Goal: Task Accomplishment & Management: Manage account settings

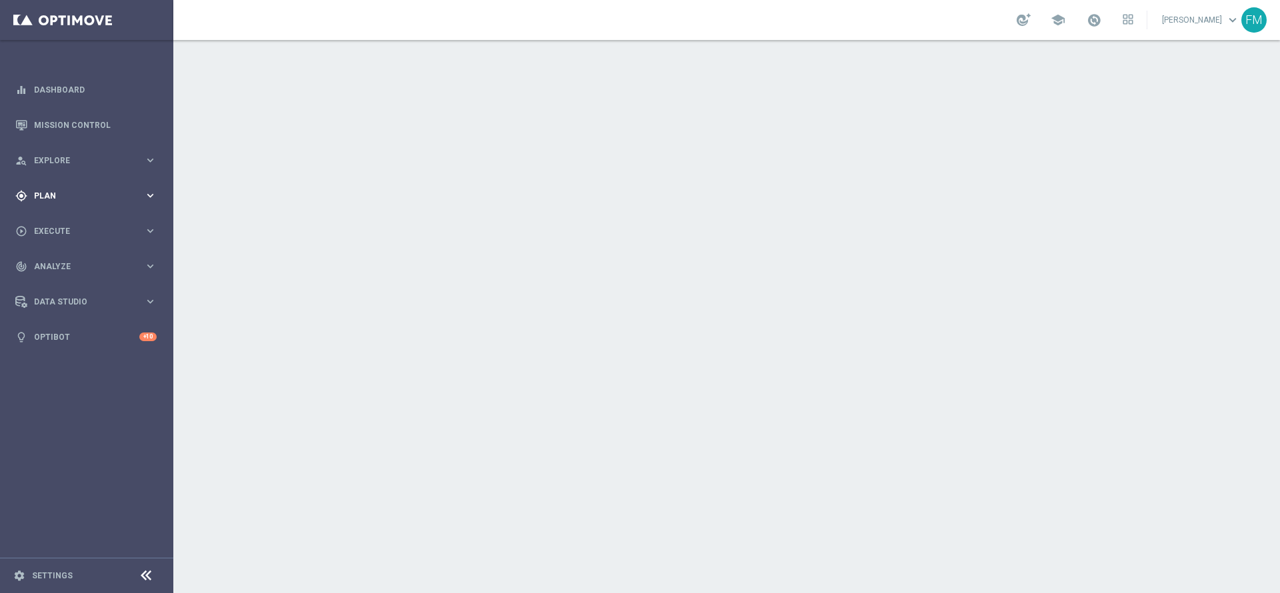
click at [63, 185] on div "gps_fixed Plan keyboard_arrow_right" at bounding box center [86, 195] width 172 height 35
click at [51, 269] on accordion "Templates keyboard_arrow_right Optimail OptiMobile In-App OptiMobile Push Optip…" at bounding box center [103, 263] width 137 height 20
click at [63, 260] on span "Templates" at bounding box center [82, 263] width 95 height 8
click at [60, 282] on link "Optimail" at bounding box center [89, 283] width 97 height 11
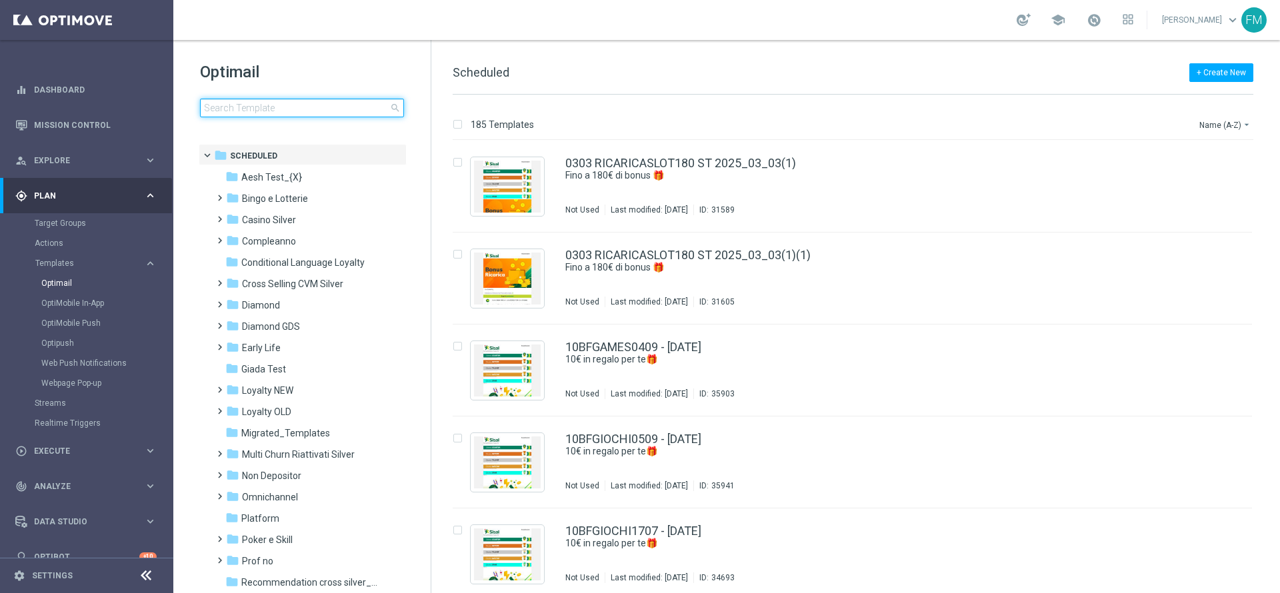
click at [288, 111] on input at bounding box center [302, 108] width 204 height 19
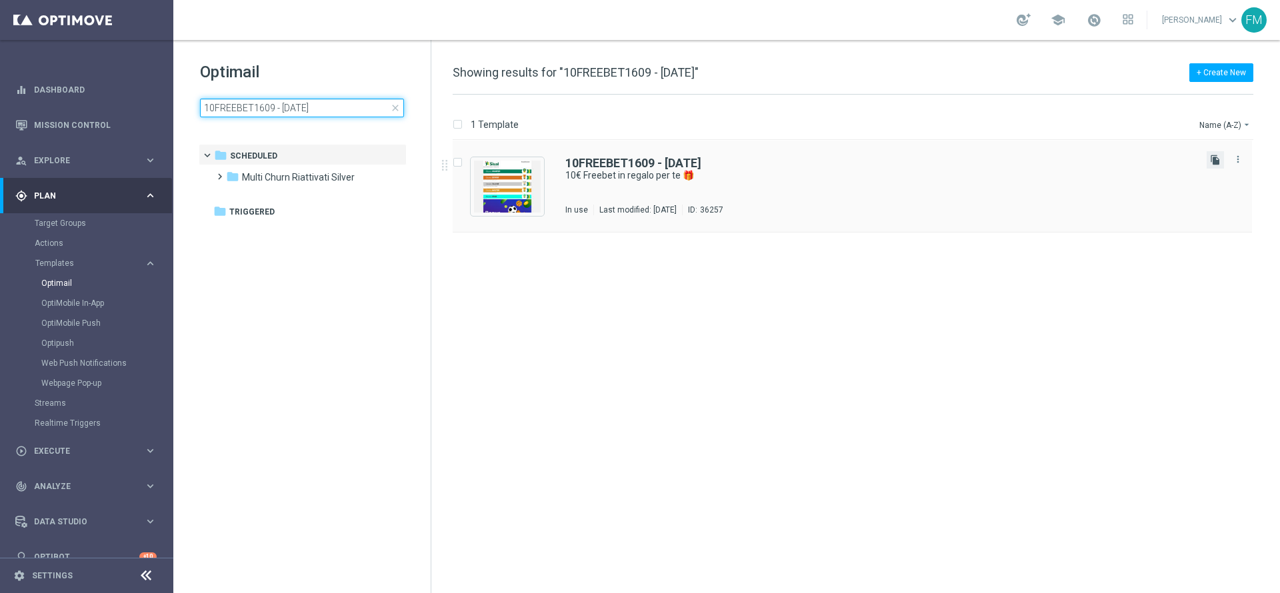
type input "10FREEBET1609 - 2025-09-16"
click at [852, 157] on icon "file_copy" at bounding box center [1215, 160] width 11 height 11
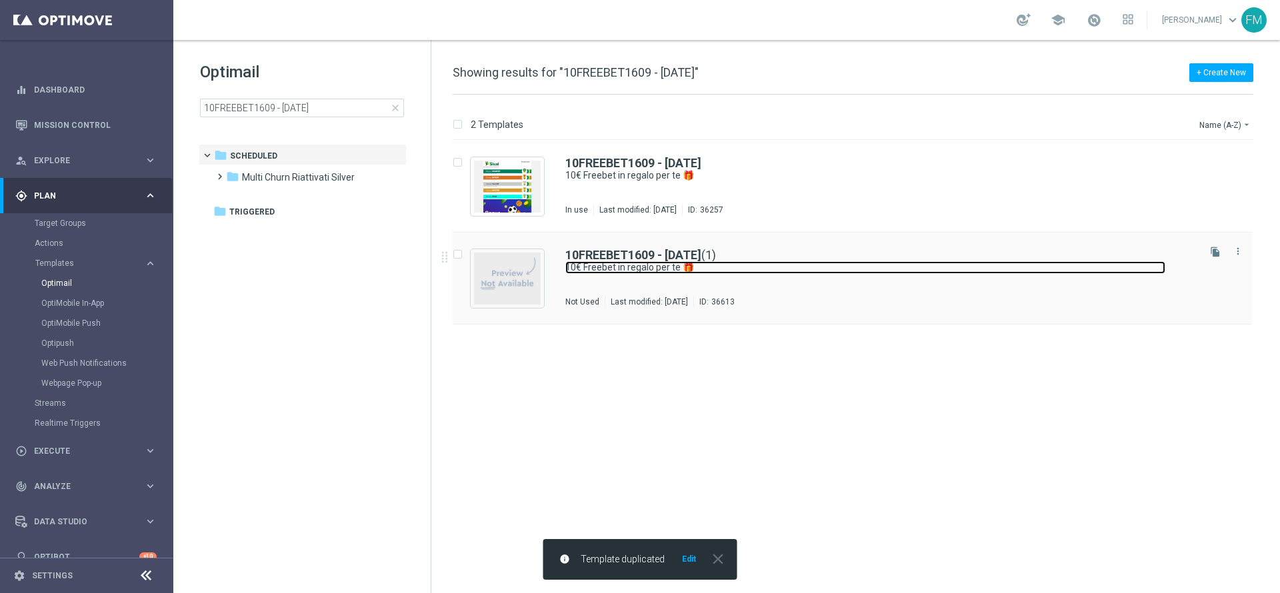
click at [652, 271] on link "10€ Freebet in regalo per te 🎁" at bounding box center [865, 267] width 600 height 13
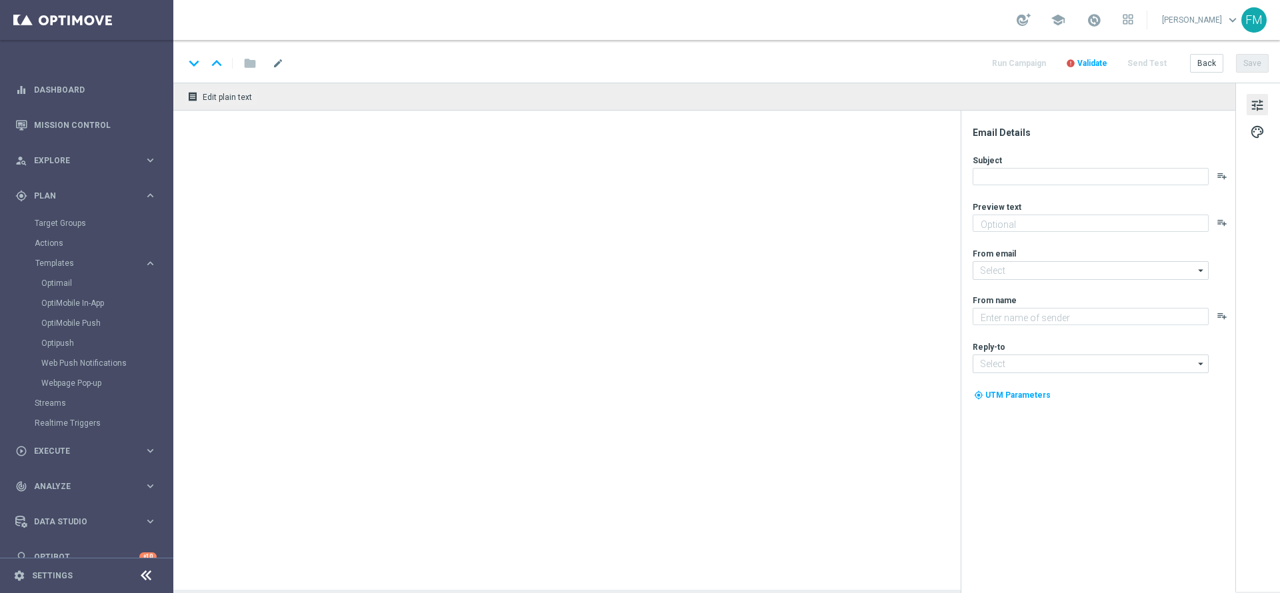
type textarea "Scopri le novità su Sisal 🎯"
type textarea "Sisal"
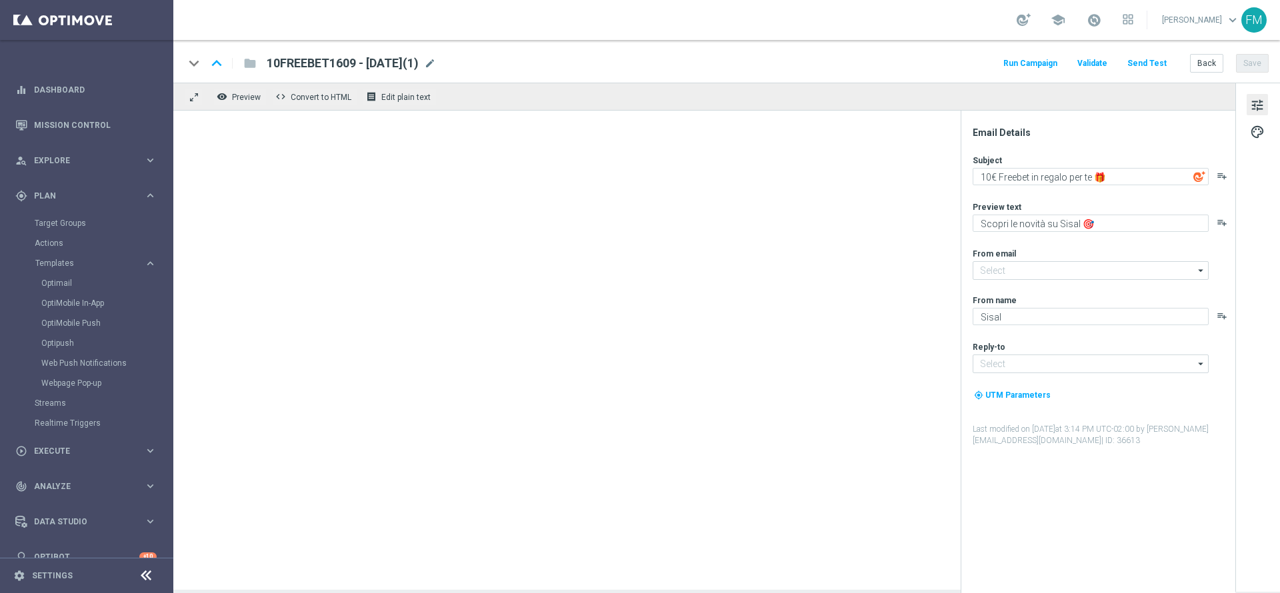
type input "[EMAIL_ADDRESS][DOMAIN_NAME]"
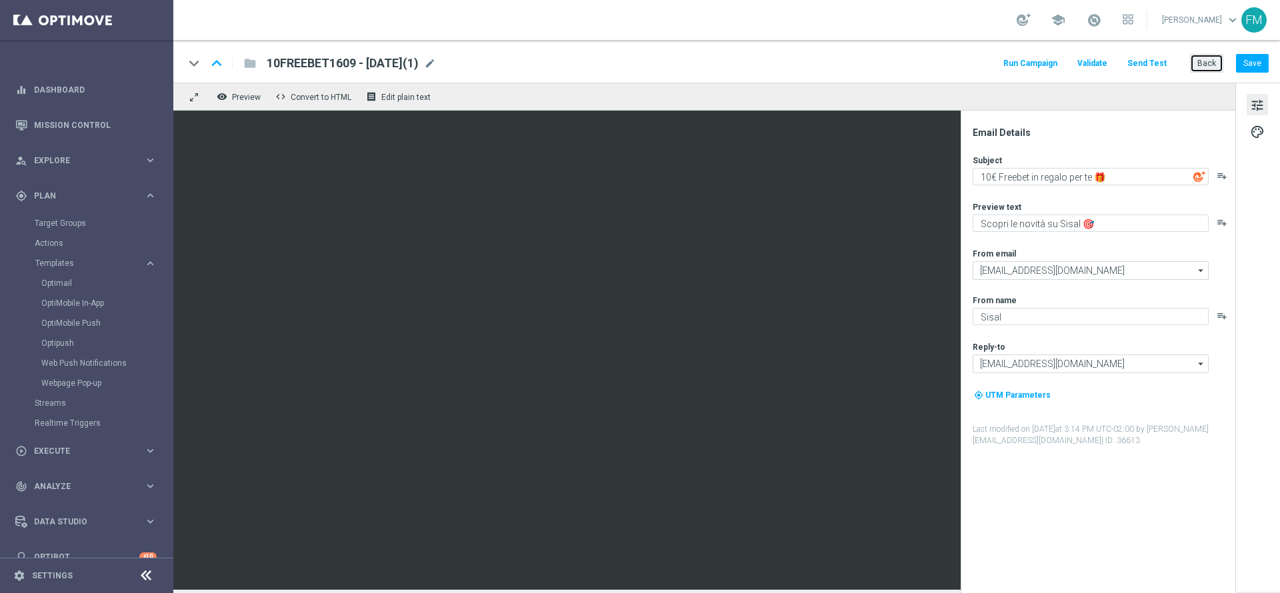
click at [852, 58] on button "Back" at bounding box center [1206, 63] width 33 height 19
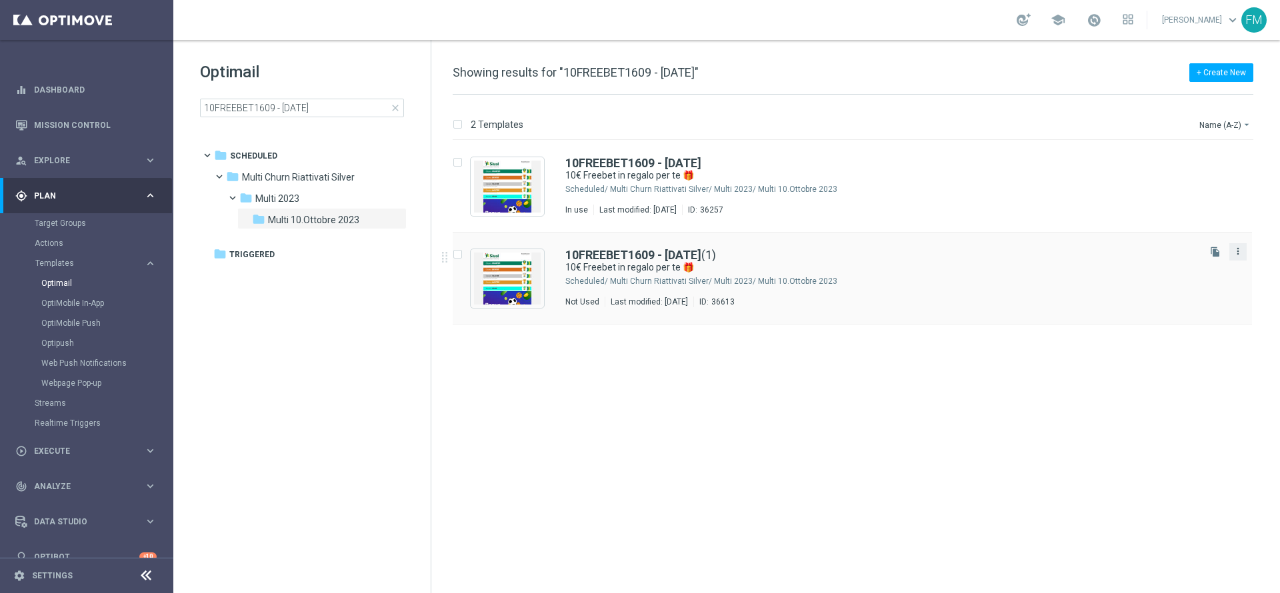
click at [852, 250] on icon "more_vert" at bounding box center [1237, 251] width 11 height 11
click at [852, 297] on div "delete_forever Delete" at bounding box center [1177, 303] width 107 height 19
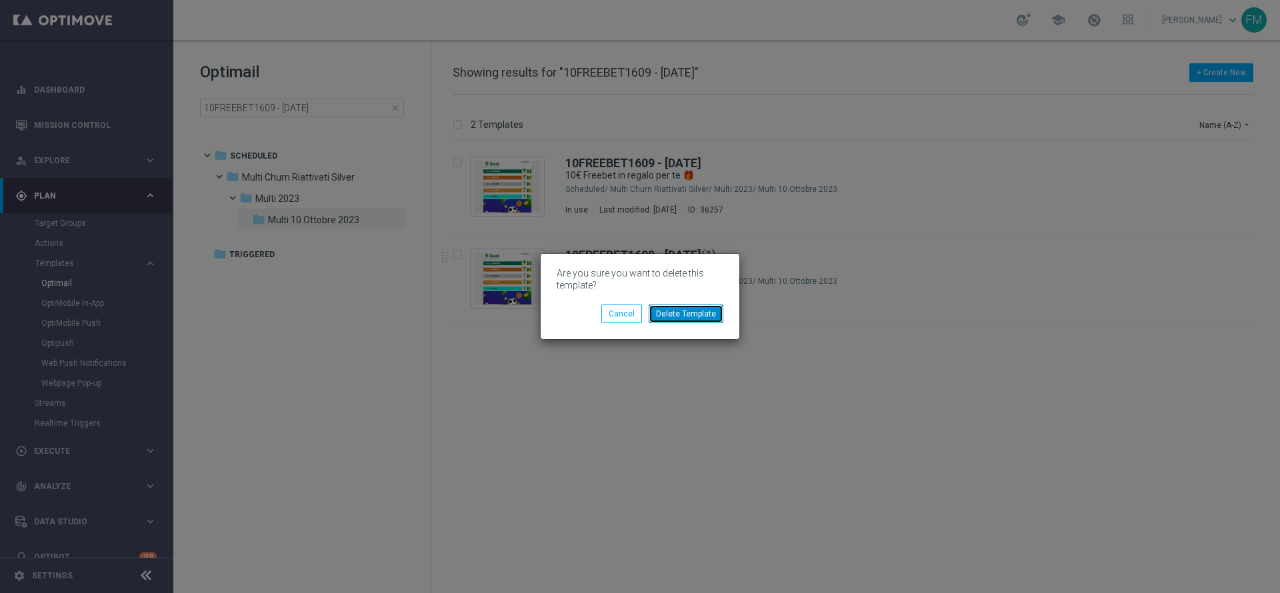
click at [710, 313] on button "Delete Template" at bounding box center [685, 314] width 75 height 19
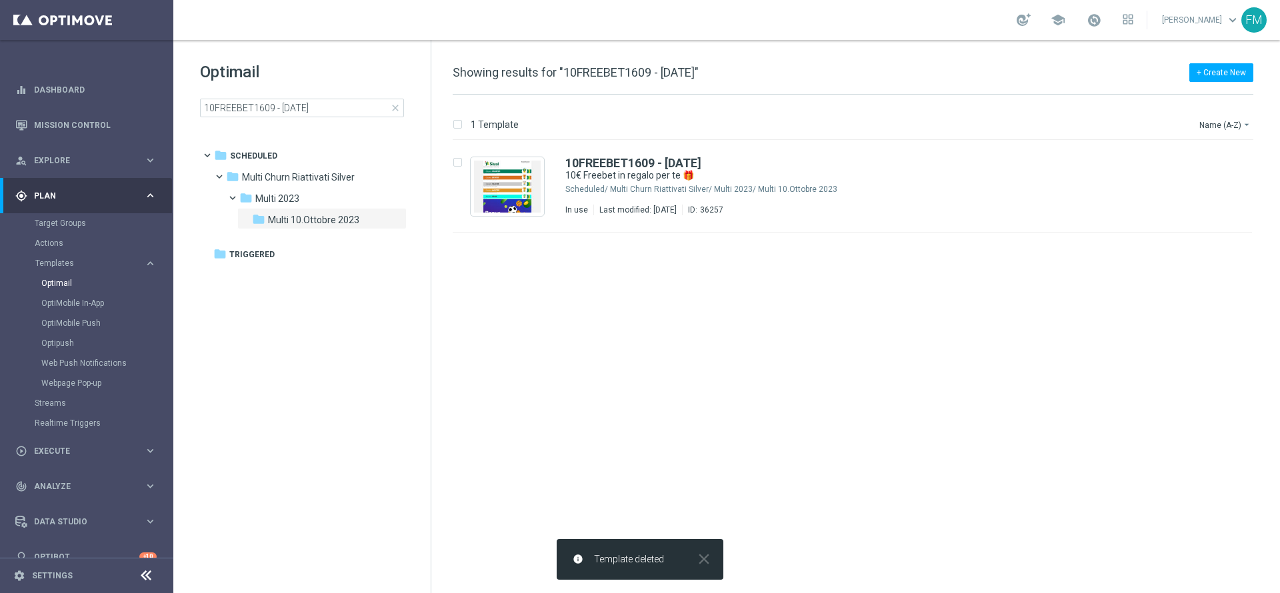
click at [392, 103] on span "close" at bounding box center [395, 108] width 11 height 11
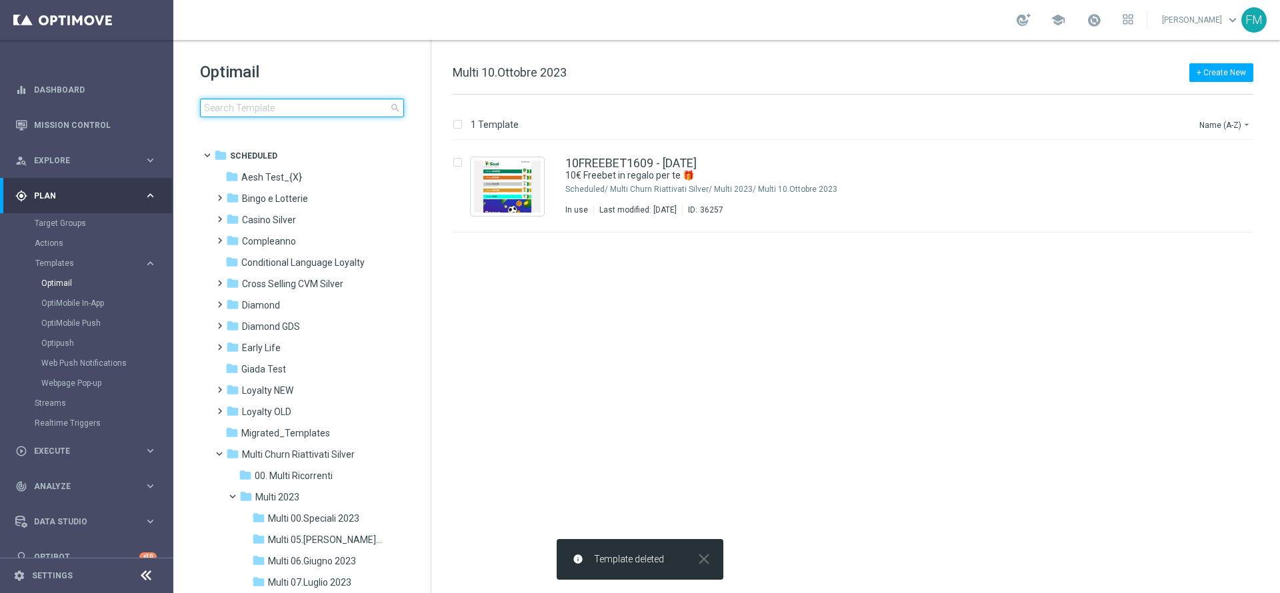
click at [342, 106] on input at bounding box center [302, 108] width 204 height 19
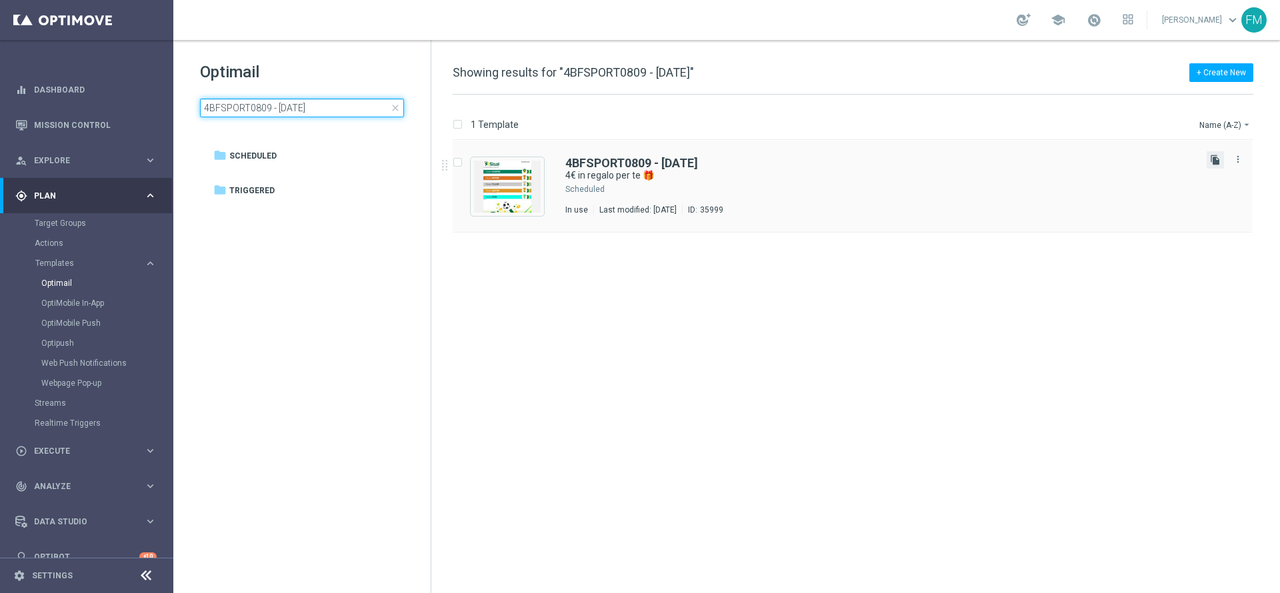
type input "4BFSPORT0809 - 2025-09-08"
click at [852, 155] on icon "file_copy" at bounding box center [1215, 160] width 11 height 11
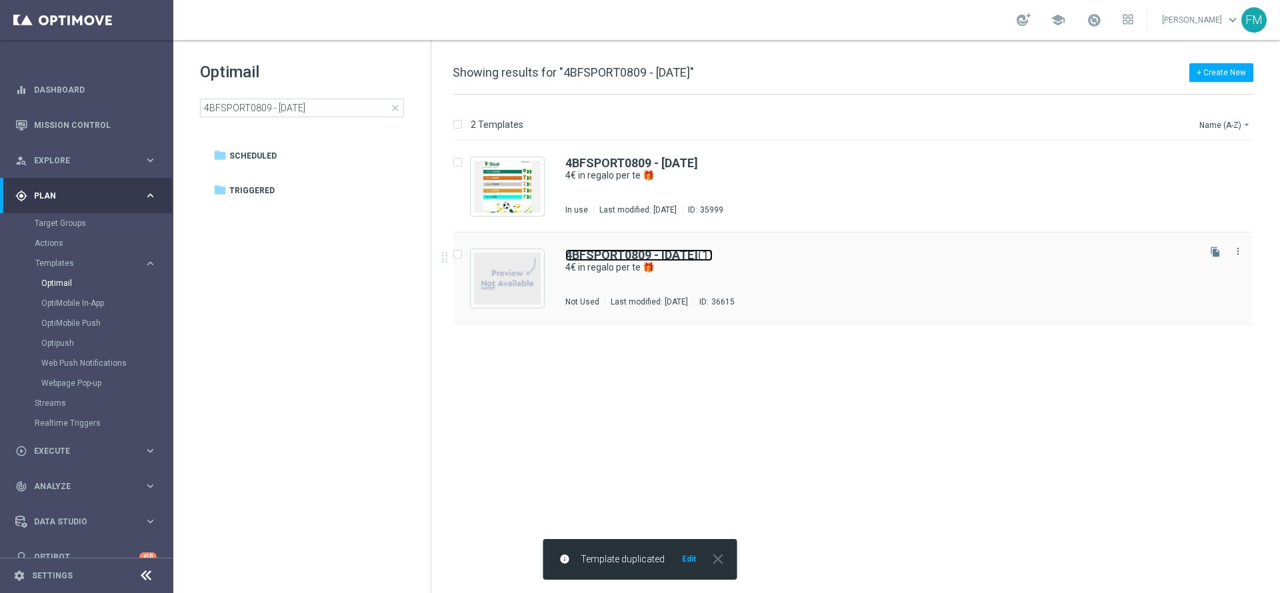
click at [680, 260] on b "4BFSPORT0809 - 2025-09-08" at bounding box center [631, 255] width 133 height 14
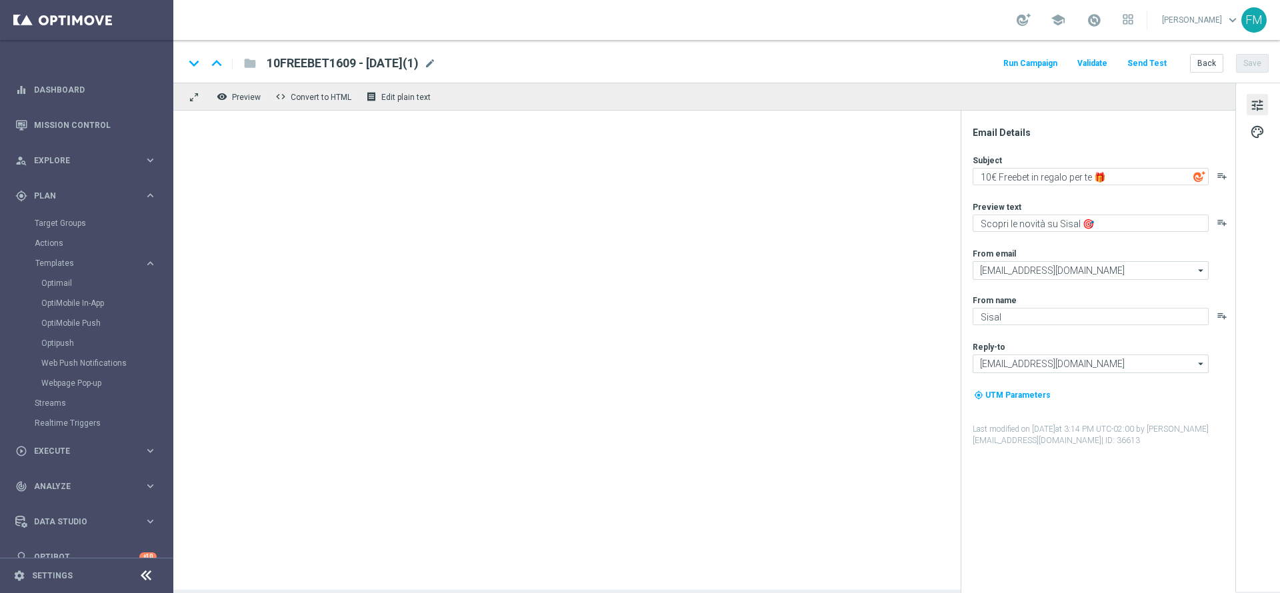
type textarea "4€ in regalo per te 🎁"
type textarea "da usare sulle Scommesse Sportive! ⚽"
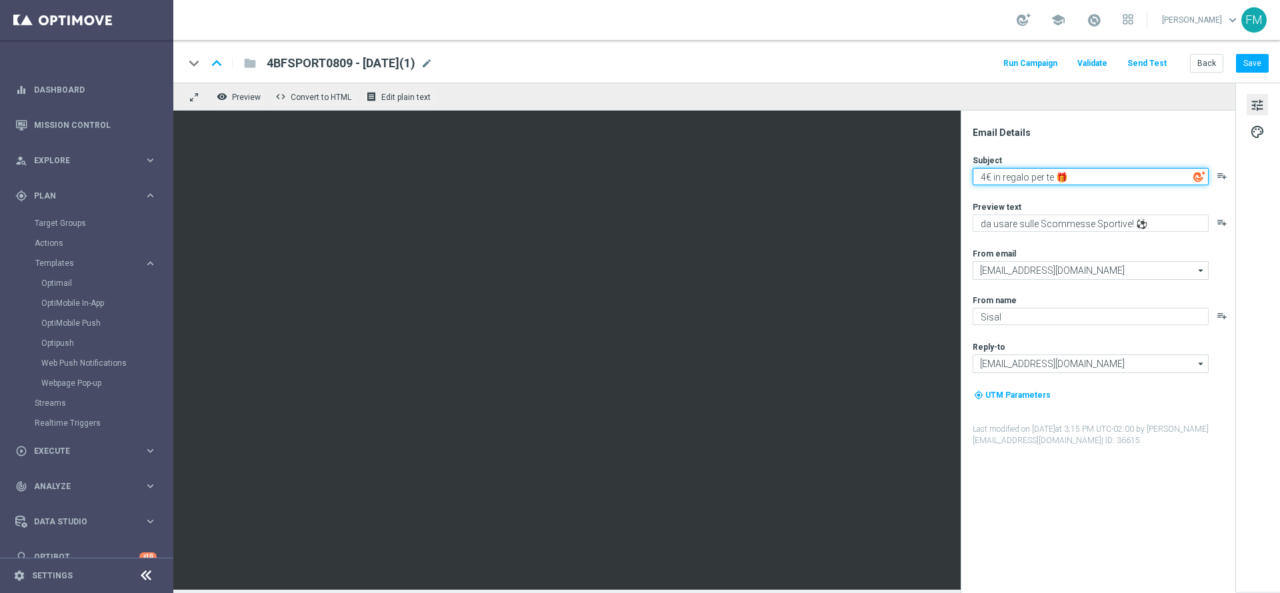
click at [852, 179] on textarea "4€ in regalo per te 🎁" at bounding box center [1090, 176] width 236 height 17
type textarea "10€ in regalo per te 🎁"
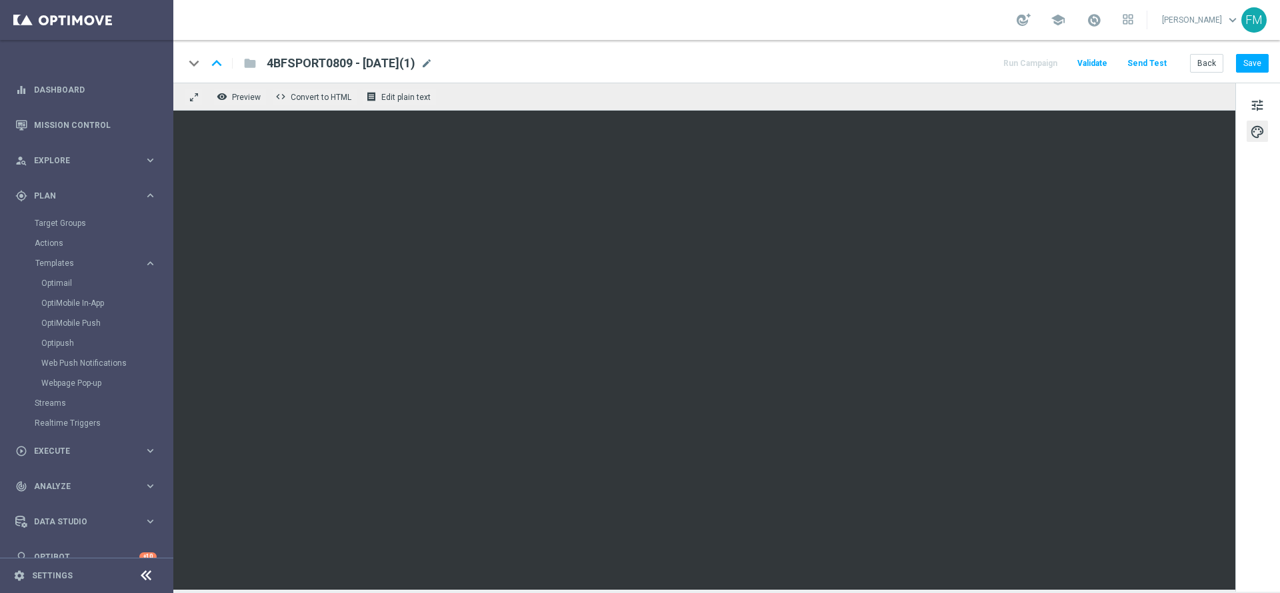
click at [852, 103] on div "tune palette" at bounding box center [1257, 337] width 45 height 509
click at [852, 103] on span "tune" at bounding box center [1257, 105] width 15 height 17
click at [433, 62] on span "mode_edit" at bounding box center [427, 63] width 12 height 12
drag, startPoint x: 337, startPoint y: 59, endPoint x: 245, endPoint y: 71, distance: 93.5
click at [245, 71] on div "keyboard_arrow_down keyboard_arrow_up folder 4BFSPORT0809 - 2025-09-08(1)" at bounding box center [390, 63] width 413 height 17
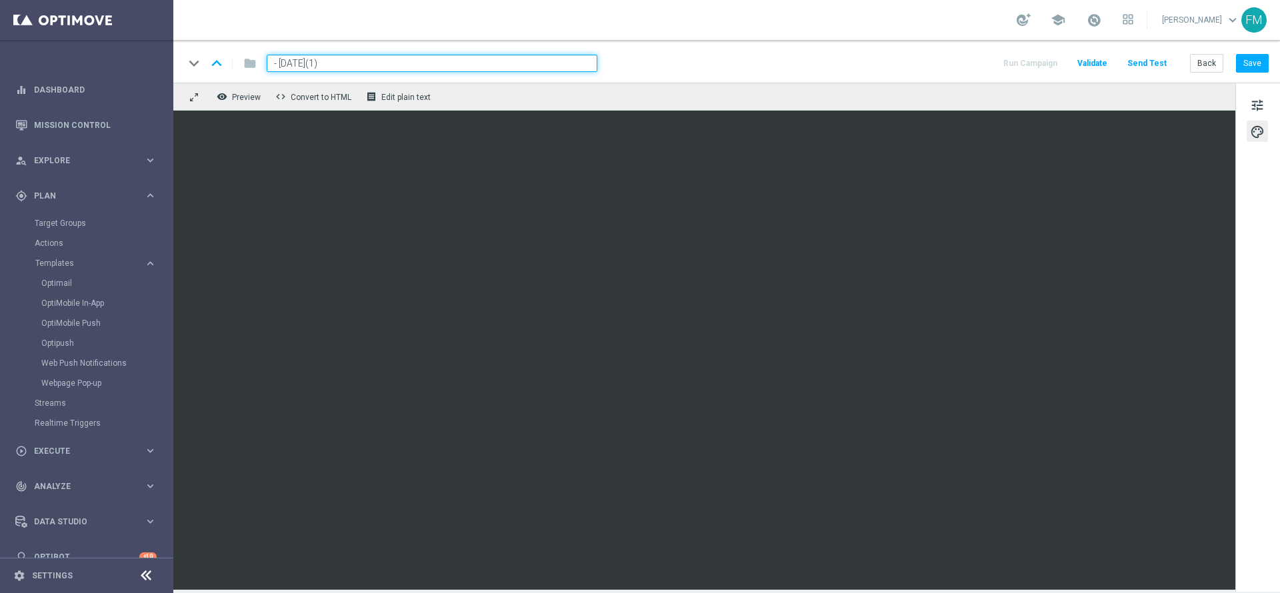
paste input "10BFSPORT1010"
click at [491, 79] on div "keyboard_arrow_down keyboard_arrow_up folder 10BFSPORT1010 - 2025-09-08(1) Run …" at bounding box center [726, 61] width 1106 height 43
click at [478, 59] on input "10BFSPORT1010 - 2025-09-08(1)" at bounding box center [432, 63] width 331 height 17
type input "10BFSPORT1010 - 2025-10-01"
drag, startPoint x: 451, startPoint y: 69, endPoint x: 225, endPoint y: 65, distance: 225.9
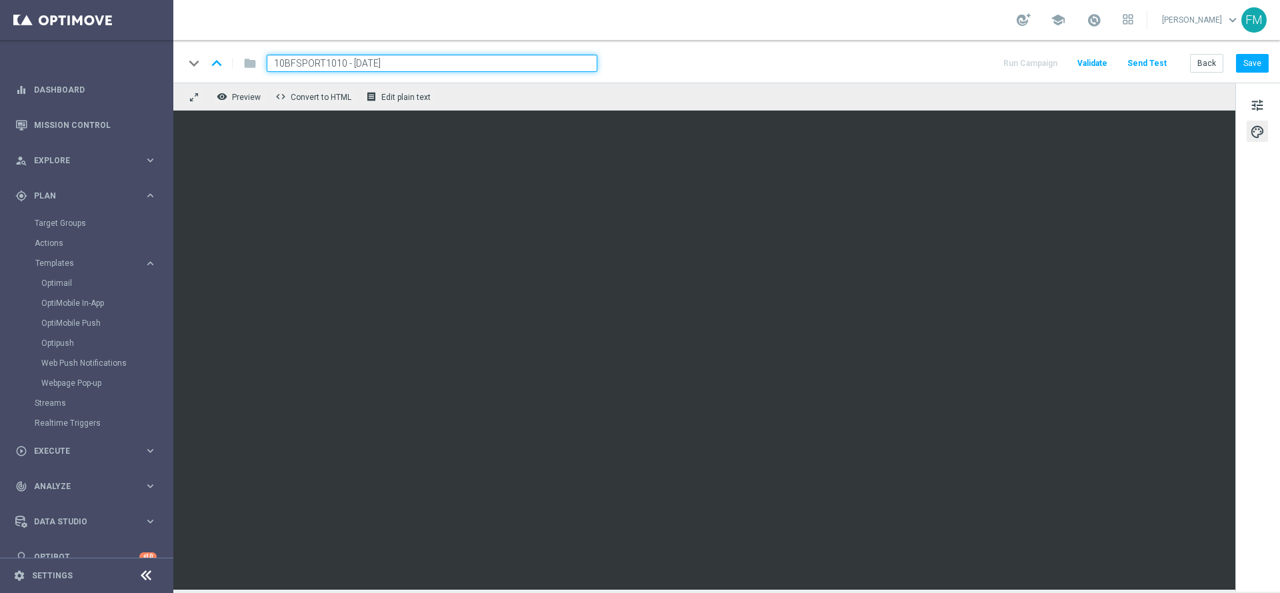
click at [225, 65] on div "keyboard_arrow_down keyboard_arrow_up folder 10BFSPORT1010 - 2025-10-01" at bounding box center [390, 63] width 413 height 17
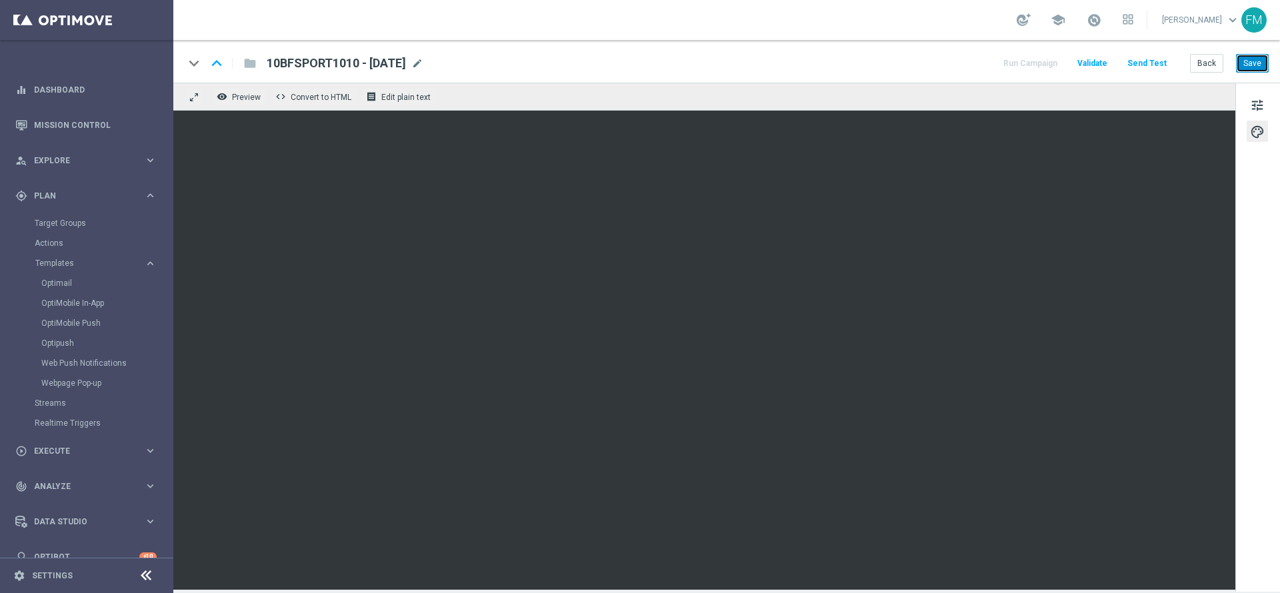
click at [852, 61] on button "Save" at bounding box center [1252, 63] width 33 height 19
click at [852, 15] on span at bounding box center [1093, 20] width 15 height 15
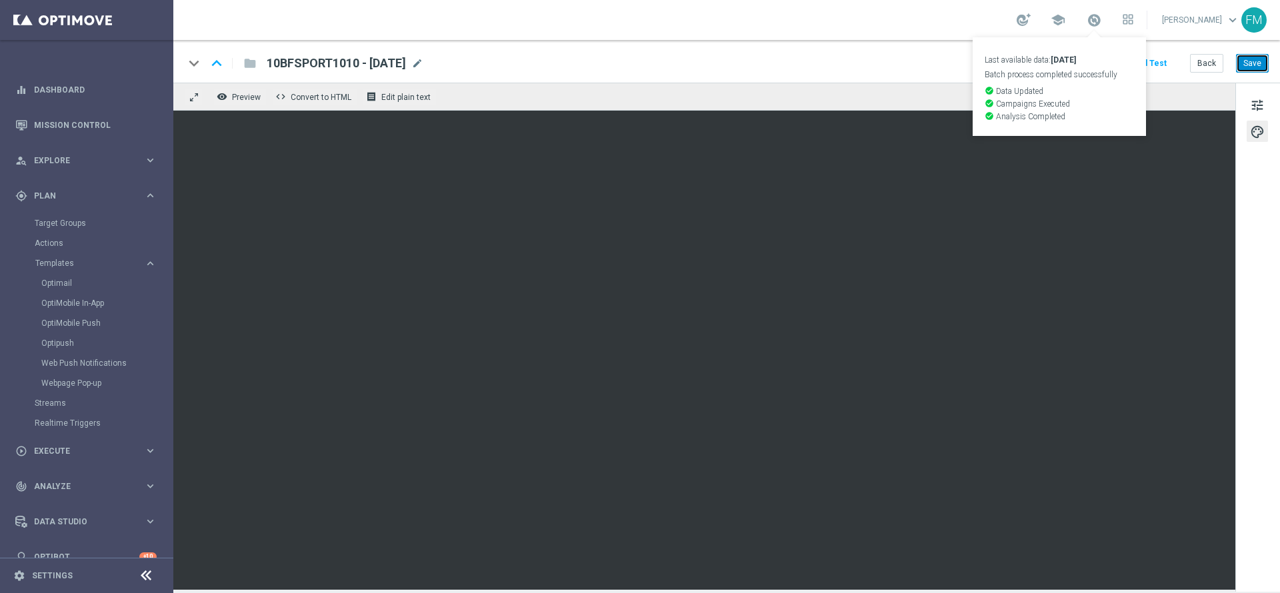
click at [852, 63] on button "Save" at bounding box center [1252, 63] width 33 height 19
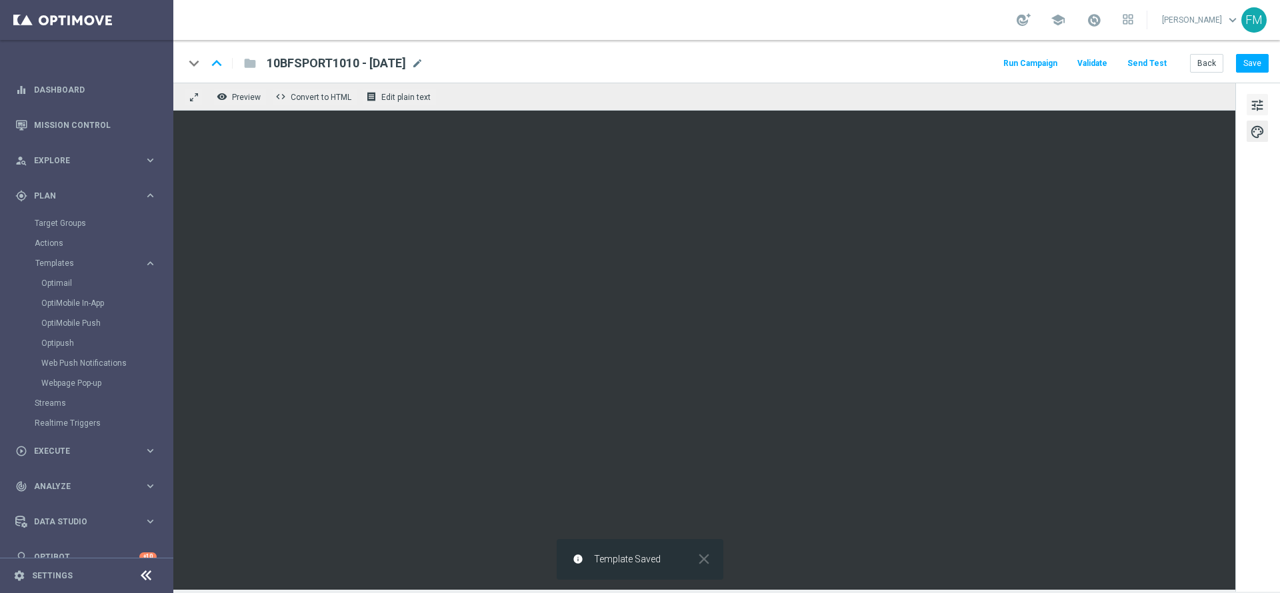
click at [852, 97] on span "tune" at bounding box center [1257, 105] width 15 height 17
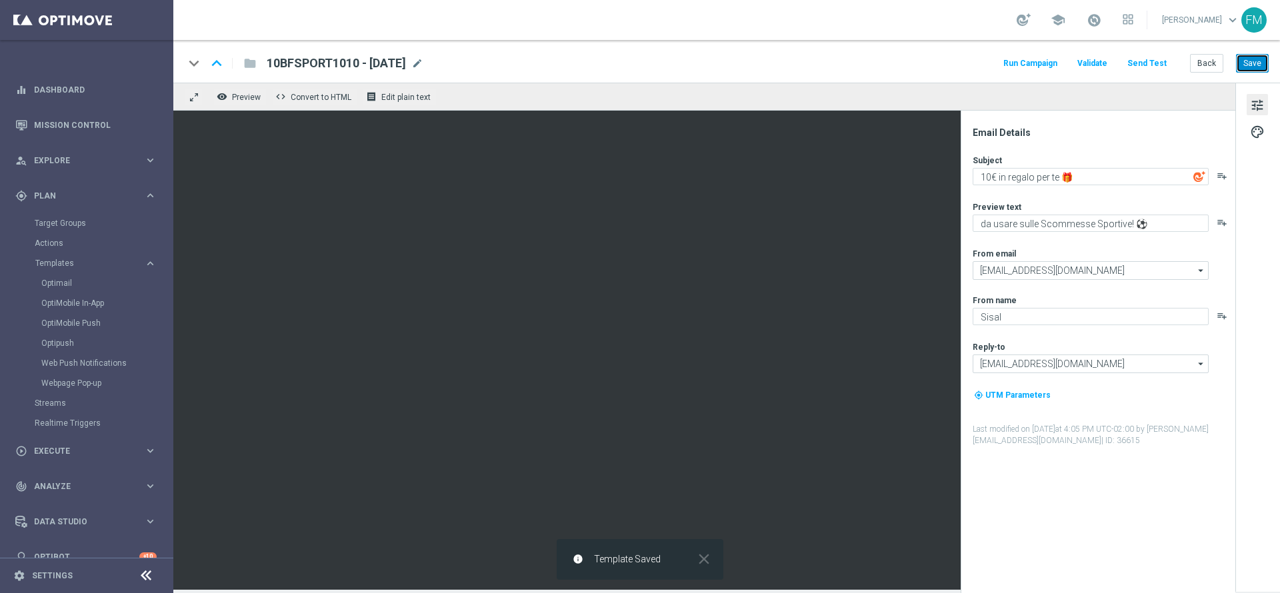
click at [852, 67] on button "Save" at bounding box center [1252, 63] width 33 height 19
click at [852, 57] on button "Save" at bounding box center [1252, 63] width 33 height 19
click at [852, 64] on button "Save" at bounding box center [1252, 63] width 33 height 19
click at [852, 72] on button "Save" at bounding box center [1252, 63] width 33 height 19
click at [852, 69] on button "Save" at bounding box center [1252, 63] width 33 height 19
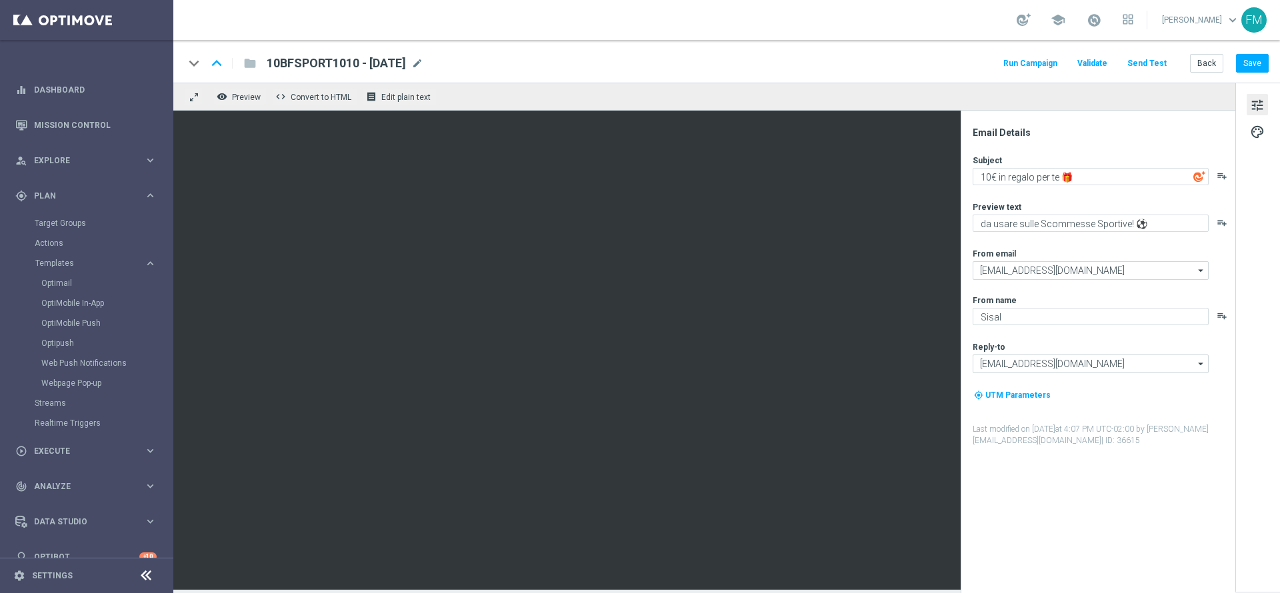
click at [852, 73] on div "keyboard_arrow_down keyboard_arrow_up folder 10BFSPORT1010 - 2025-10-01 10BFSPO…" at bounding box center [726, 61] width 1106 height 43
click at [852, 65] on button "Save" at bounding box center [1252, 63] width 33 height 19
click at [852, 57] on button "Save" at bounding box center [1252, 63] width 33 height 19
click at [852, 15] on div "school" at bounding box center [1074, 20] width 117 height 23
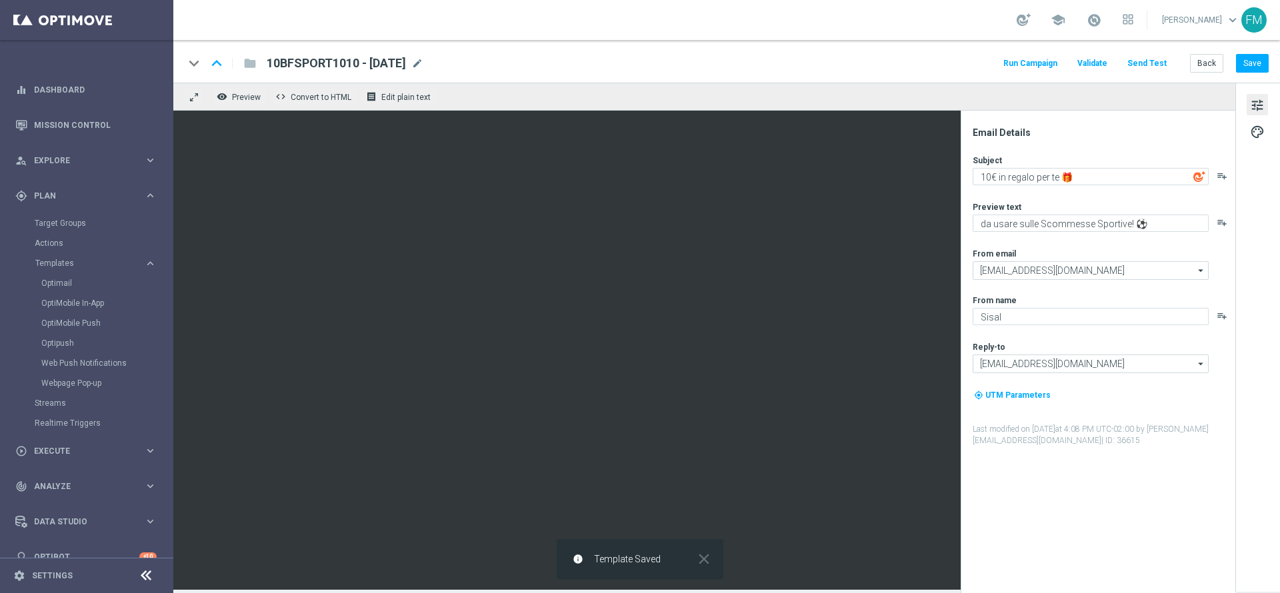
click at [852, 15] on link at bounding box center [1093, 20] width 17 height 21
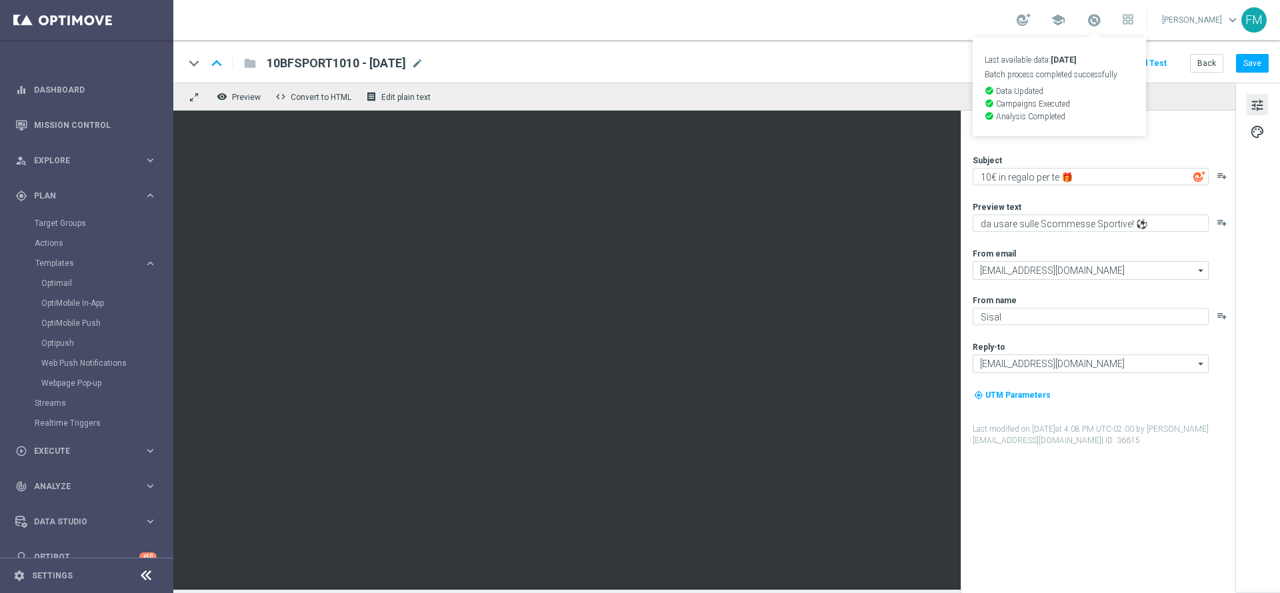
click at [834, 39] on div "school Last available data: 30 Sep 2025 Batch process completed successfully ch…" at bounding box center [726, 20] width 1106 height 40
click at [852, 68] on button "Save" at bounding box center [1252, 63] width 33 height 19
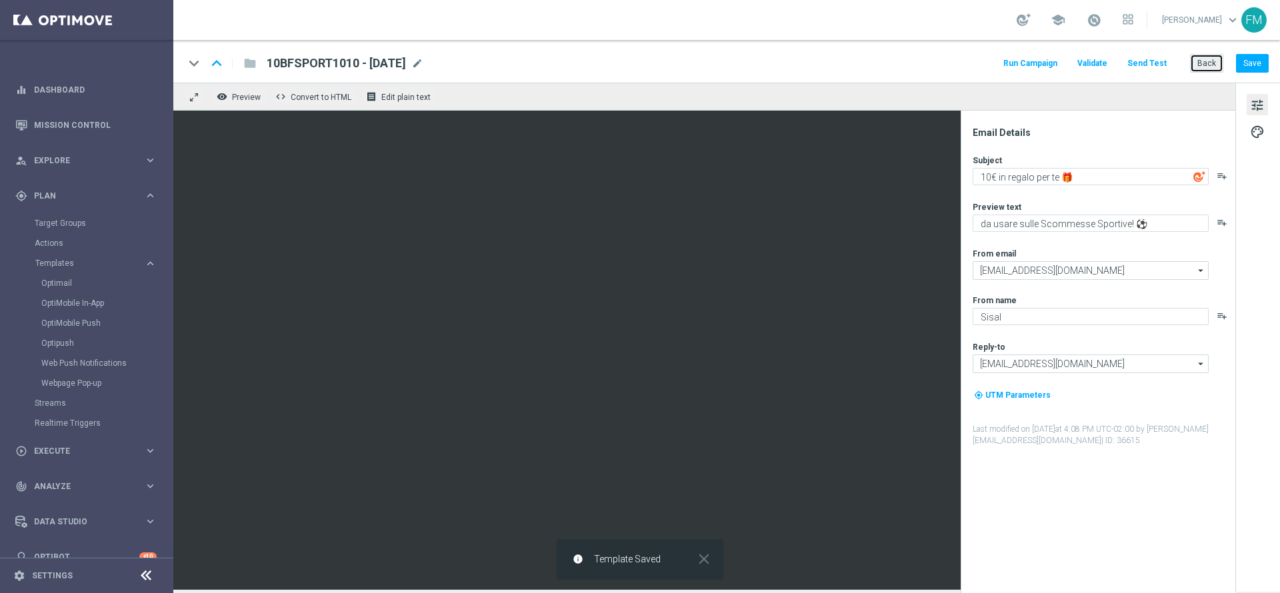
click at [852, 63] on button "Back" at bounding box center [1206, 63] width 33 height 19
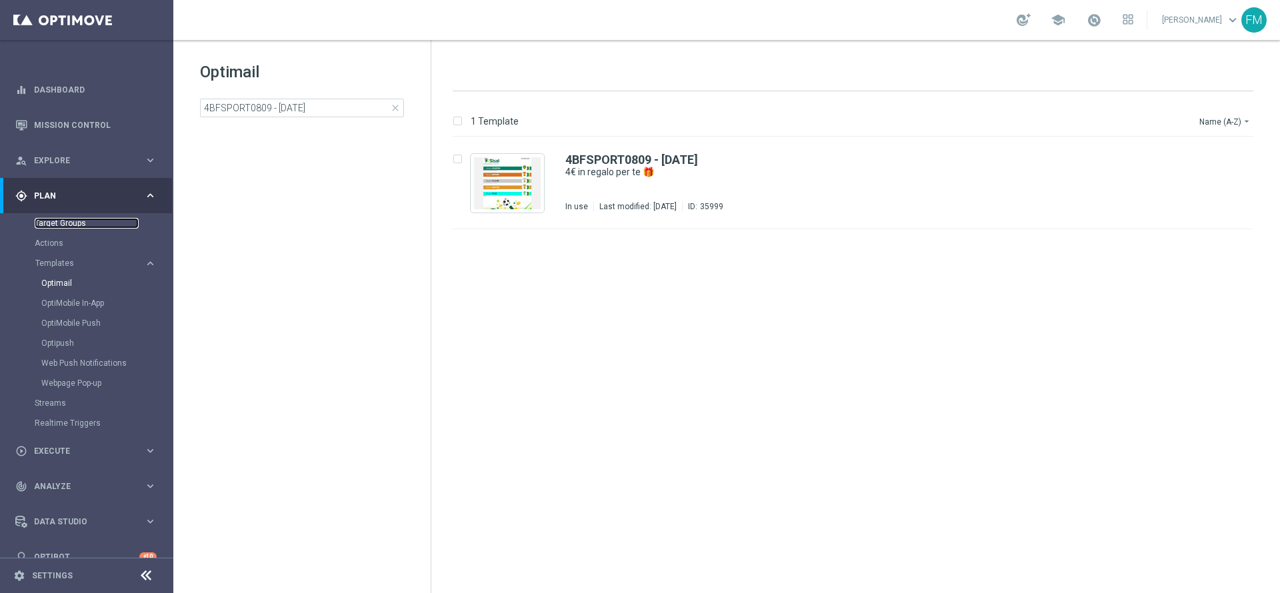
click at [65, 224] on link "Target Groups" at bounding box center [87, 223] width 104 height 11
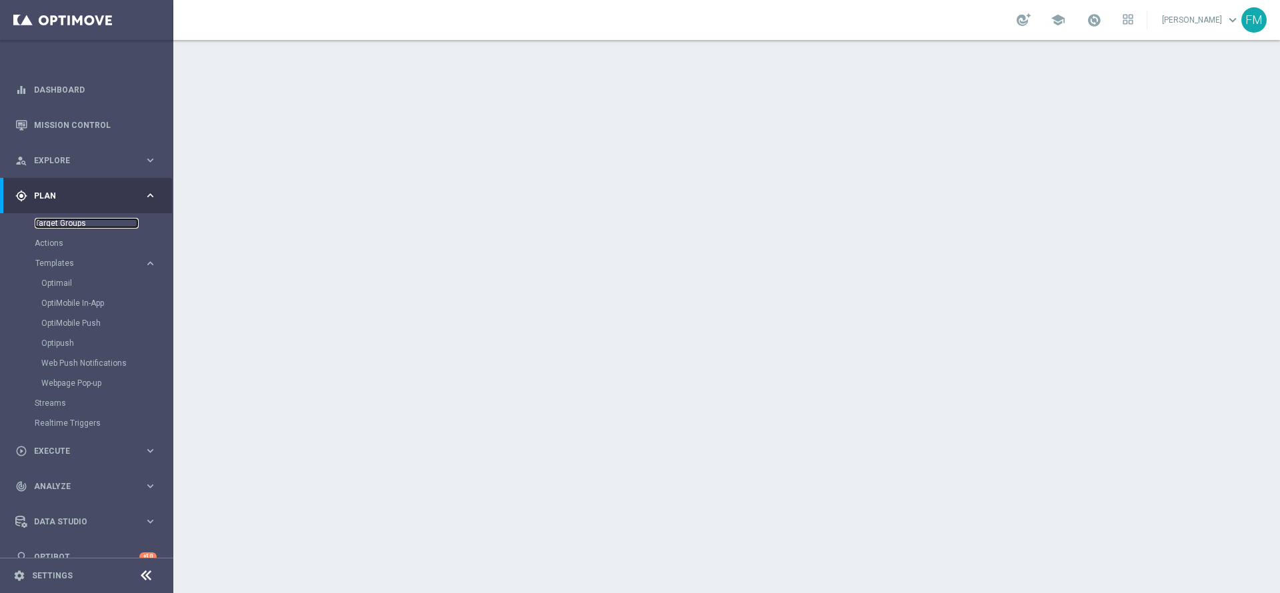
click at [76, 223] on link "Target Groups" at bounding box center [87, 223] width 104 height 11
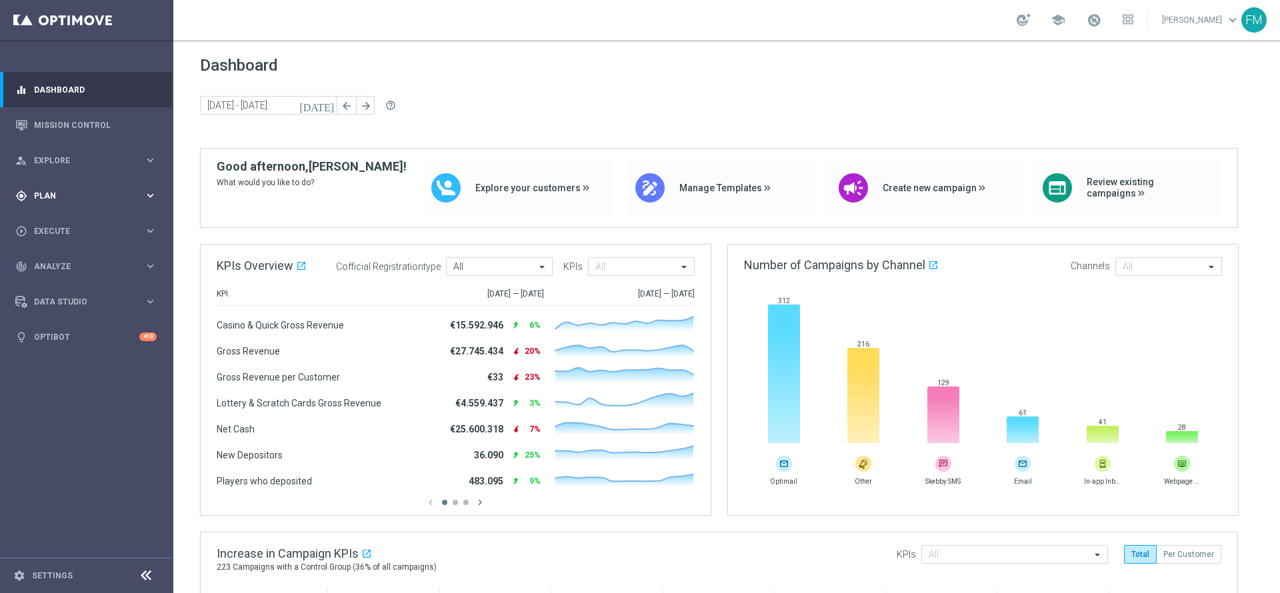
click at [105, 200] on div "gps_fixed Plan" at bounding box center [79, 196] width 129 height 12
click at [60, 268] on button "Templates keyboard_arrow_right" at bounding box center [96, 263] width 123 height 11
click at [56, 283] on link "Optimail" at bounding box center [89, 283] width 97 height 11
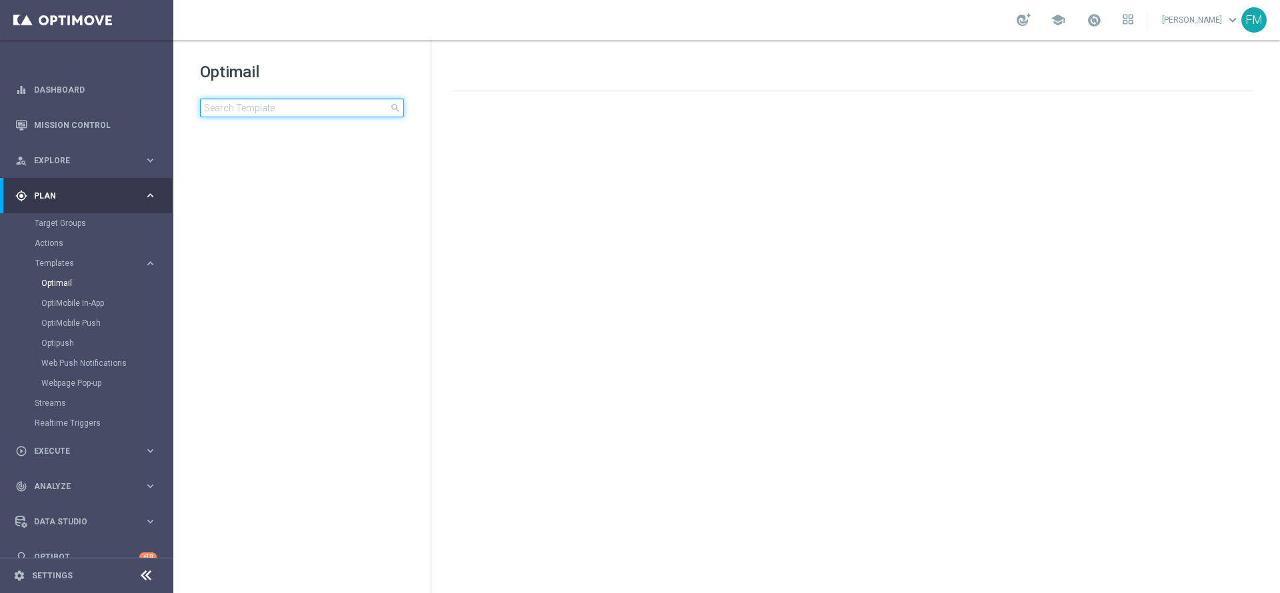
click at [309, 106] on input at bounding box center [302, 108] width 204 height 19
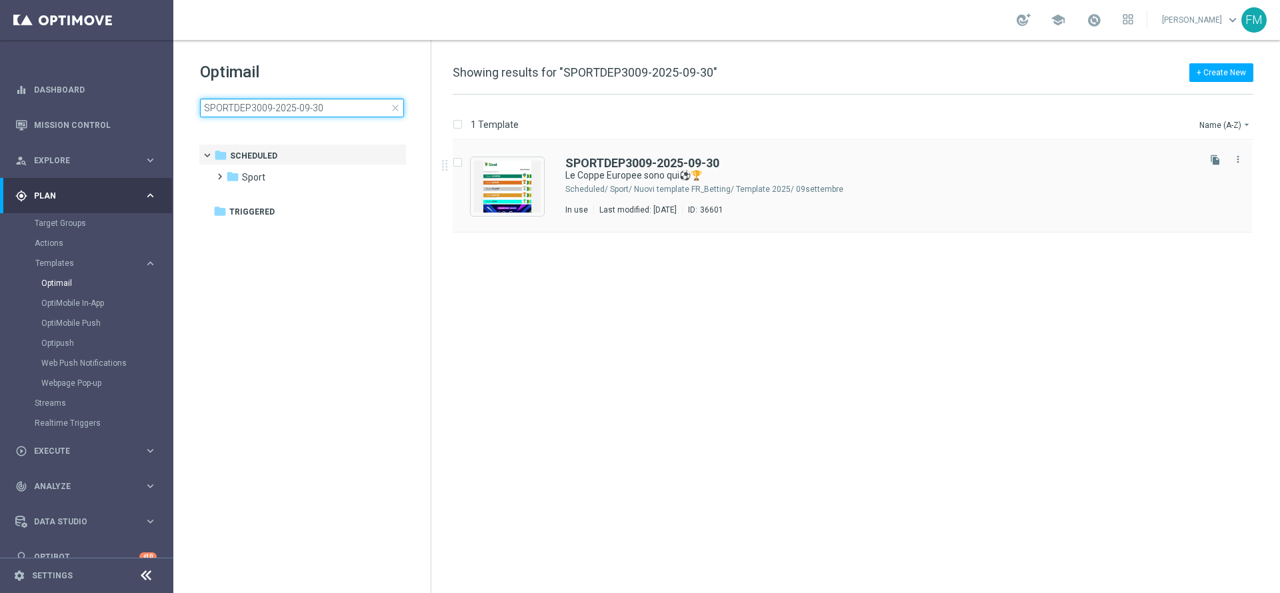
type input "SPORTDEP3009-2025-09-30"
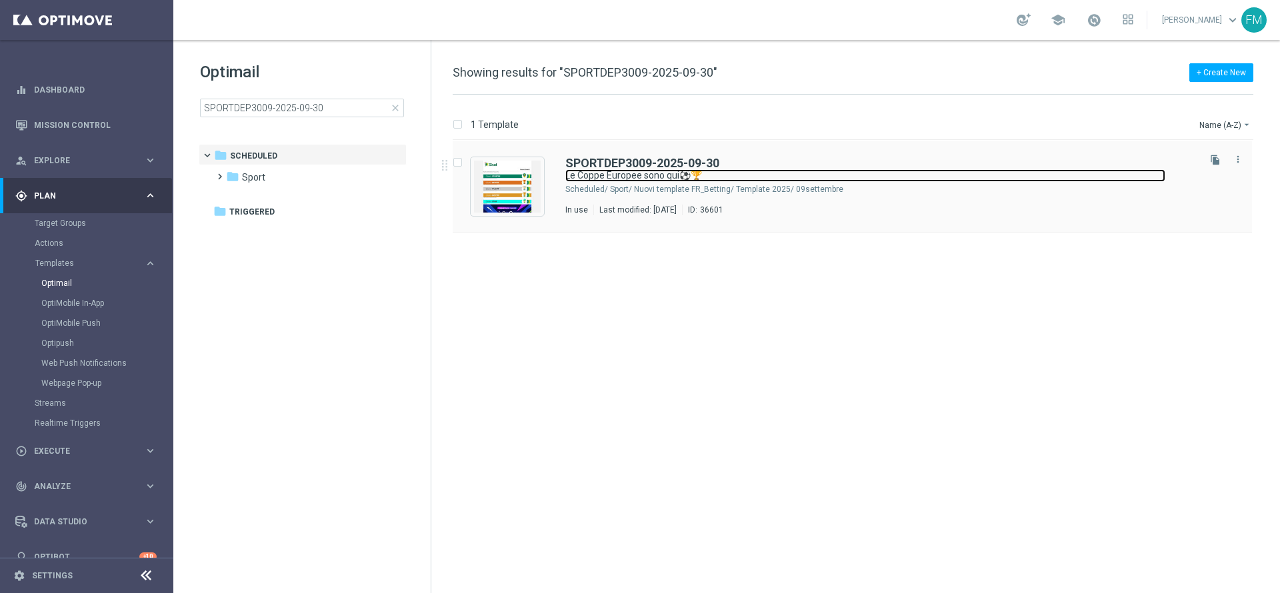
click at [920, 175] on link "Le Coppe Europee sono qui⚽🏆" at bounding box center [865, 175] width 600 height 13
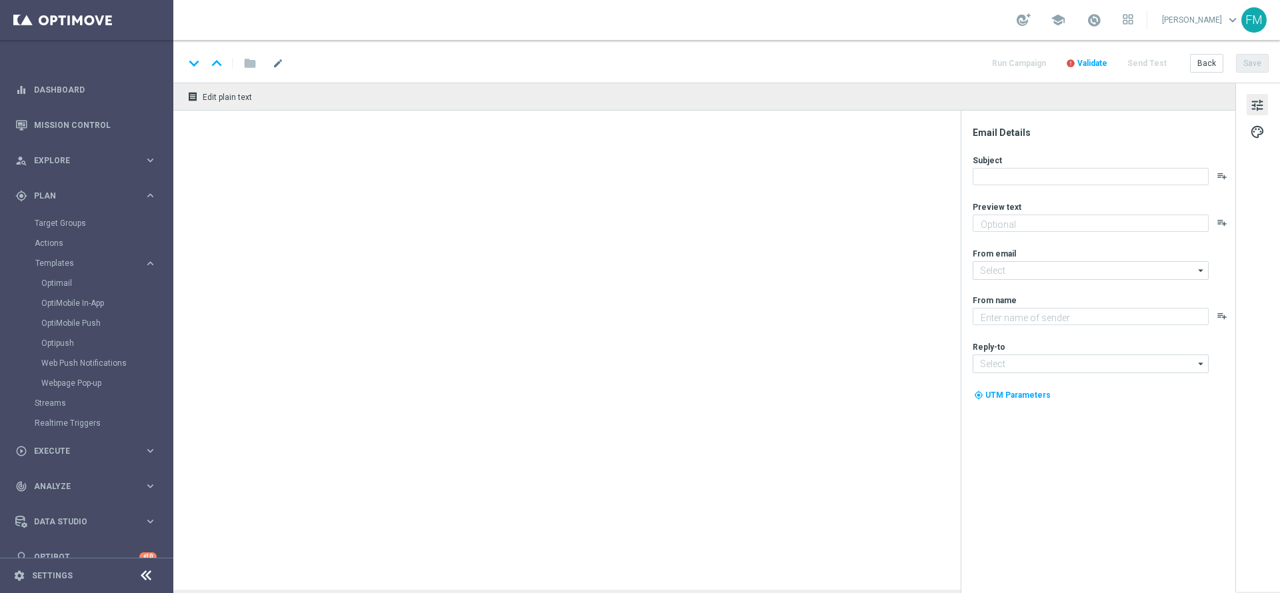
type textarea "fino a 10€ Freebet🎁"
type input "[EMAIL_ADDRESS][DOMAIN_NAME]"
type textarea "Sisal"
type input "[EMAIL_ADDRESS][DOMAIN_NAME]"
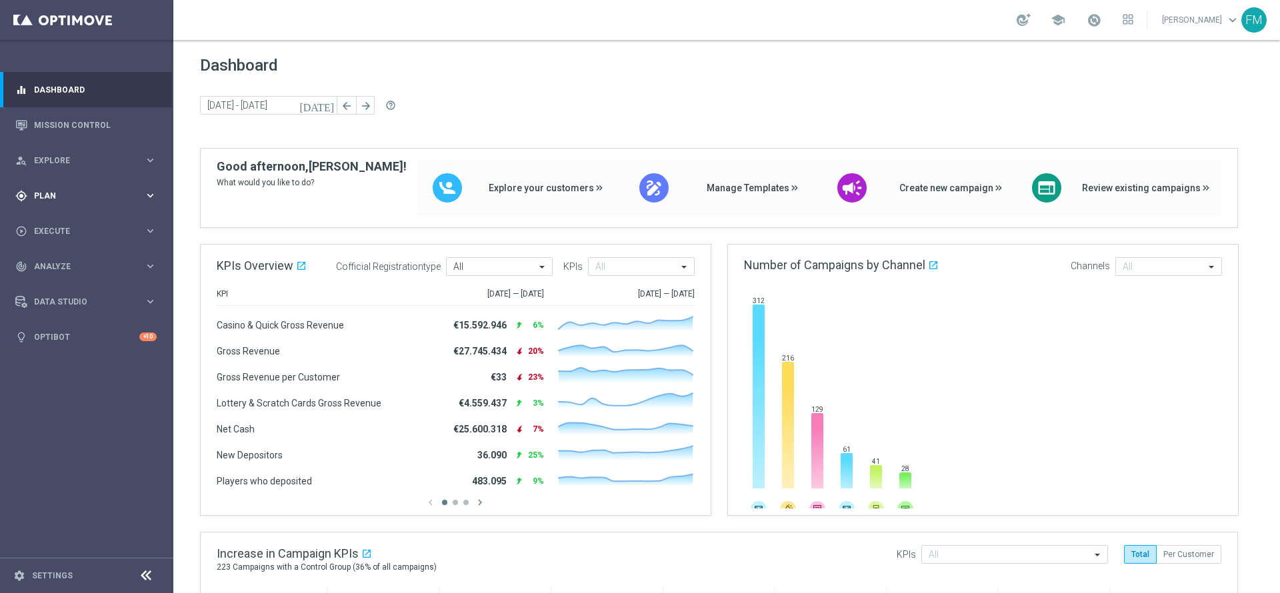
click at [117, 200] on div "gps_fixed Plan" at bounding box center [79, 196] width 129 height 12
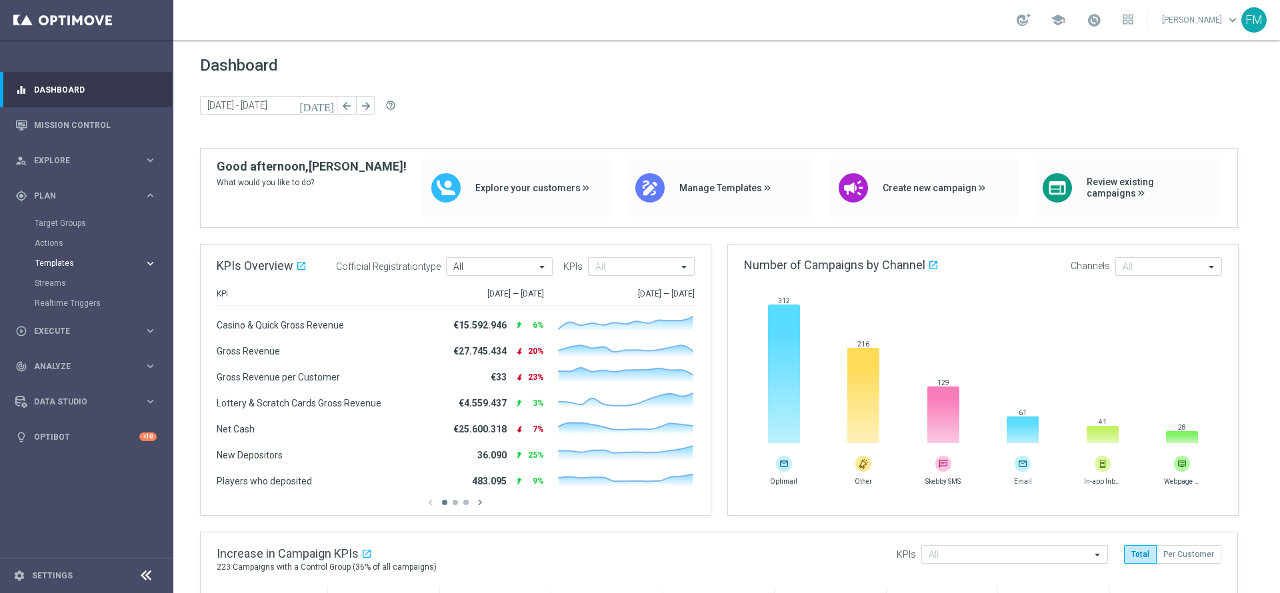
click at [47, 265] on span "Templates" at bounding box center [82, 263] width 95 height 8
click at [54, 280] on link "Optimail" at bounding box center [89, 283] width 97 height 11
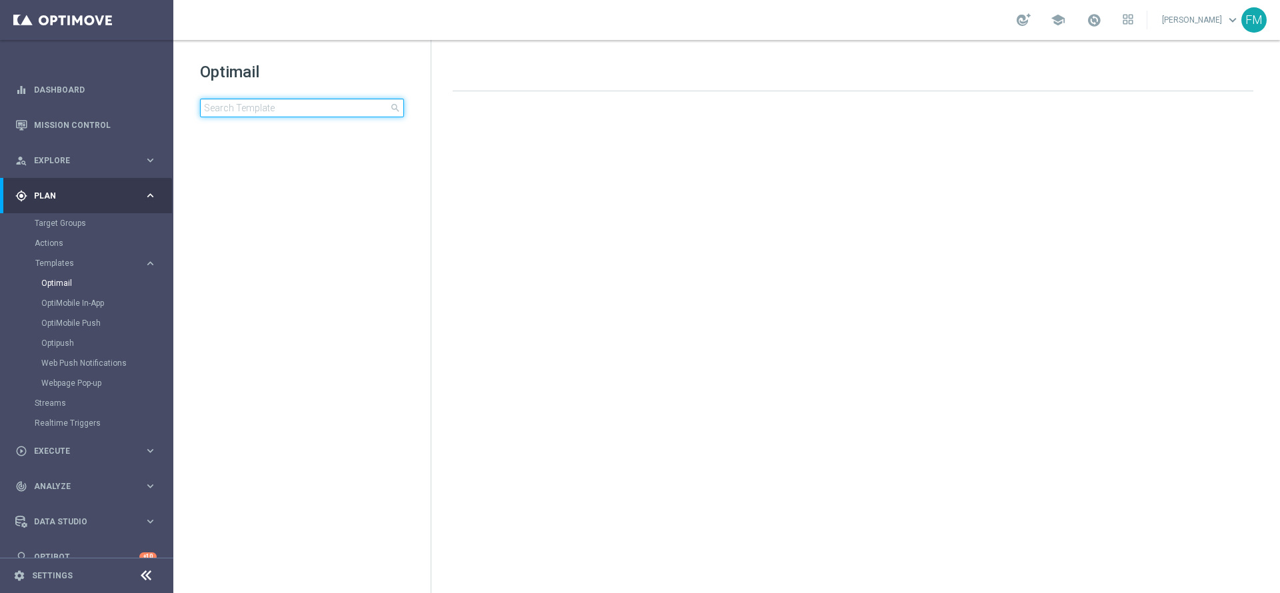
click at [296, 107] on input at bounding box center [302, 108] width 204 height 19
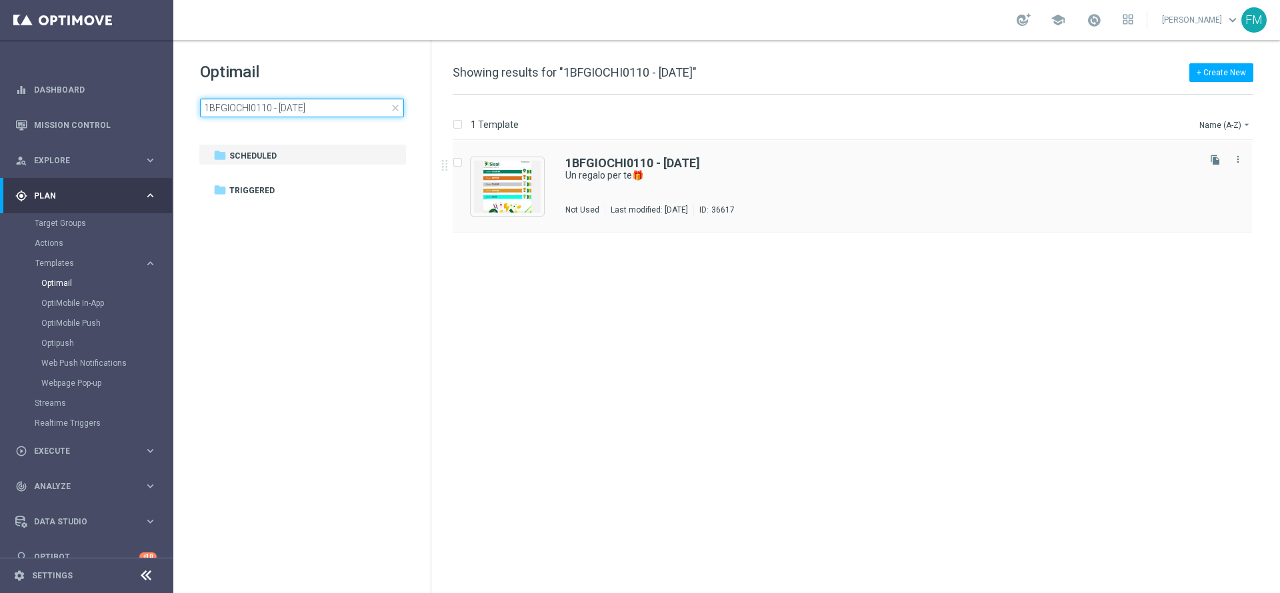
type input "1BFGIOCHI0110 - 2025-10-01"
click at [803, 147] on div "1BFGIOCHI0110 - 2025-10-01 Un regalo per te🎁 Not Used Last modified: Wednesday,…" at bounding box center [851, 187] width 799 height 92
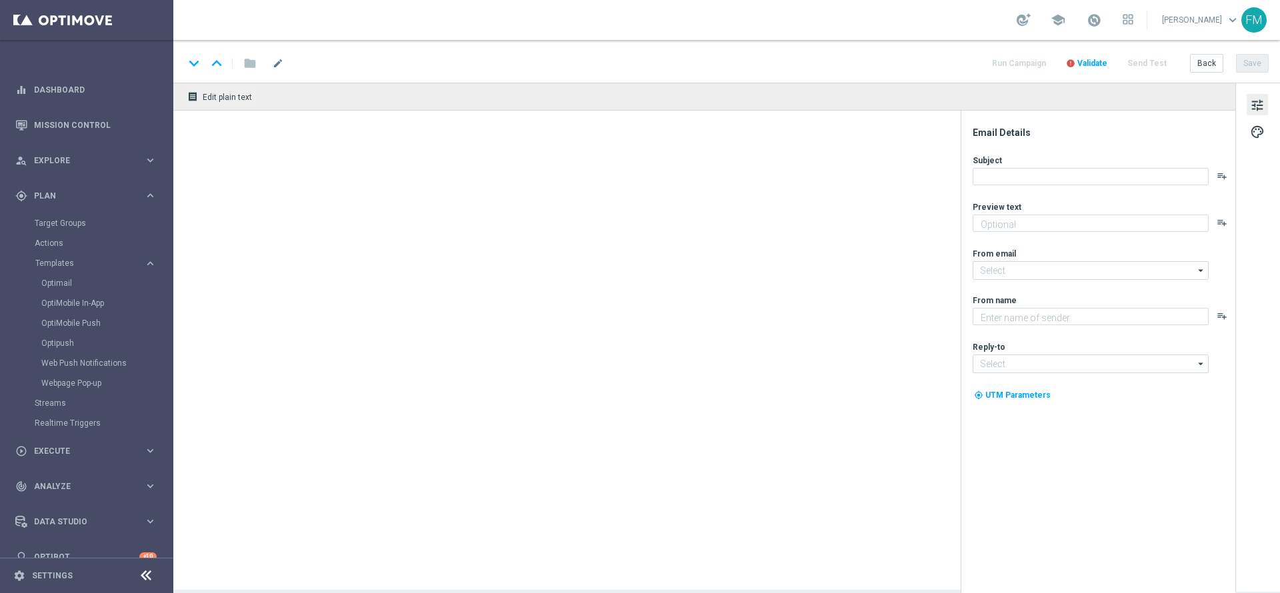
type textarea "da usare su qualsiasi gioco!🍀"
type input "[EMAIL_ADDRESS][DOMAIN_NAME]"
type textarea "Sisal"
type input "[EMAIL_ADDRESS][DOMAIN_NAME]"
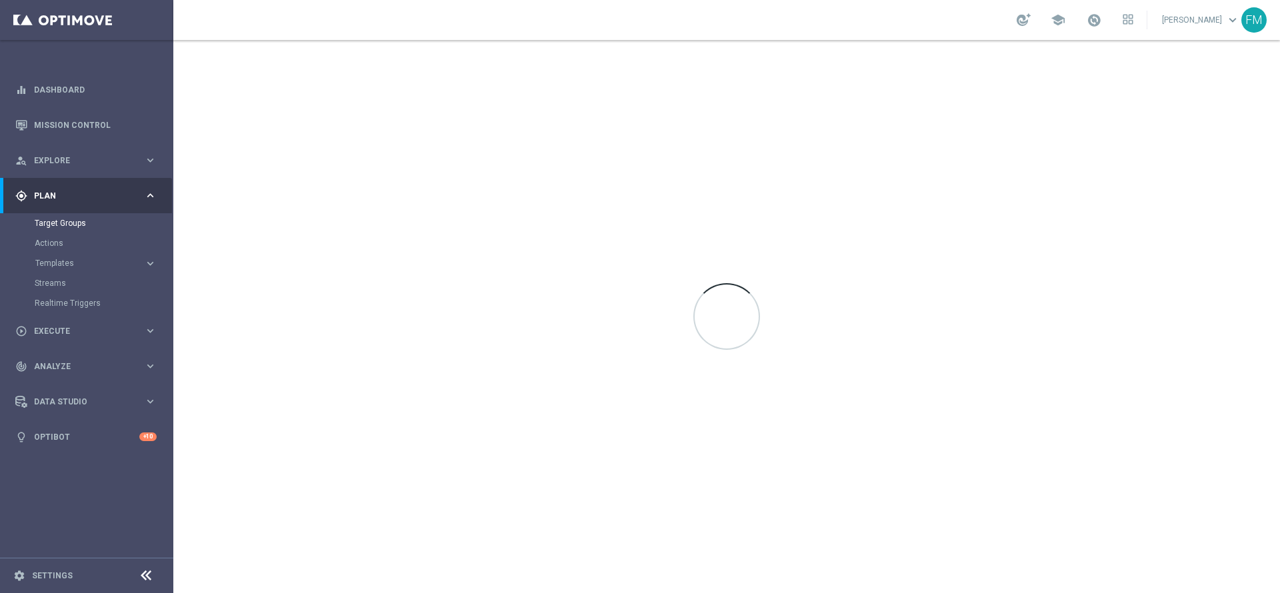
click at [53, 215] on div "Target Groups" at bounding box center [103, 223] width 137 height 20
click at [49, 225] on link "Target Groups" at bounding box center [87, 223] width 104 height 11
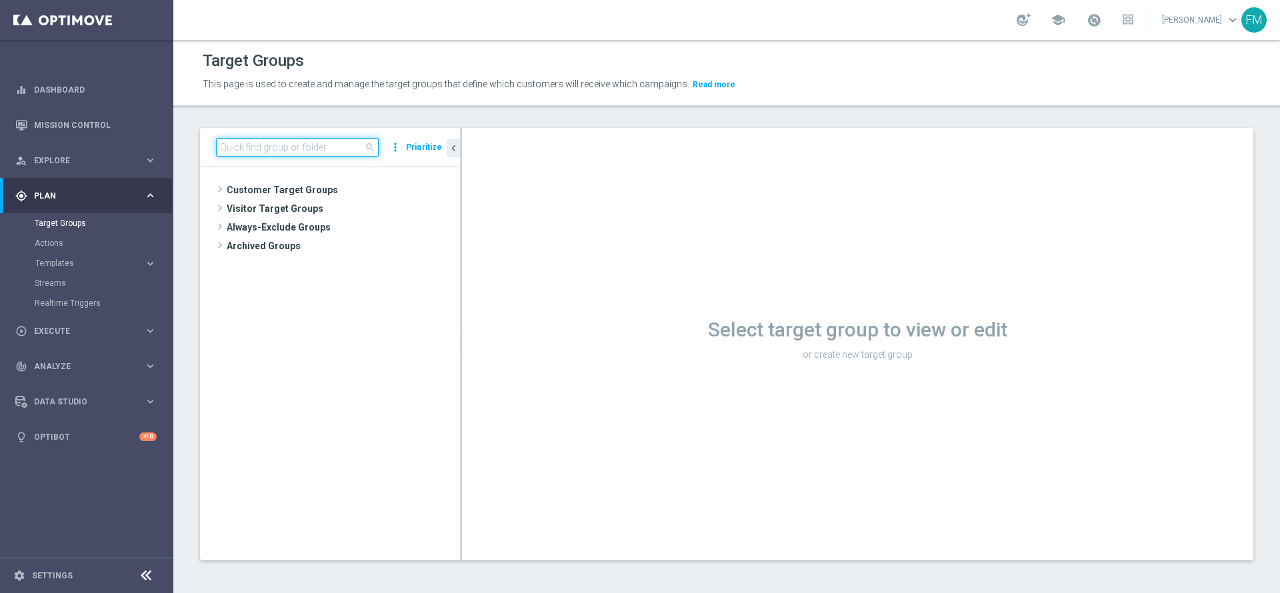
click at [305, 152] on input at bounding box center [297, 147] width 163 height 19
paste input "Churn Master Low 1st Sport"
type input "Churn Master Low 1st Sport"
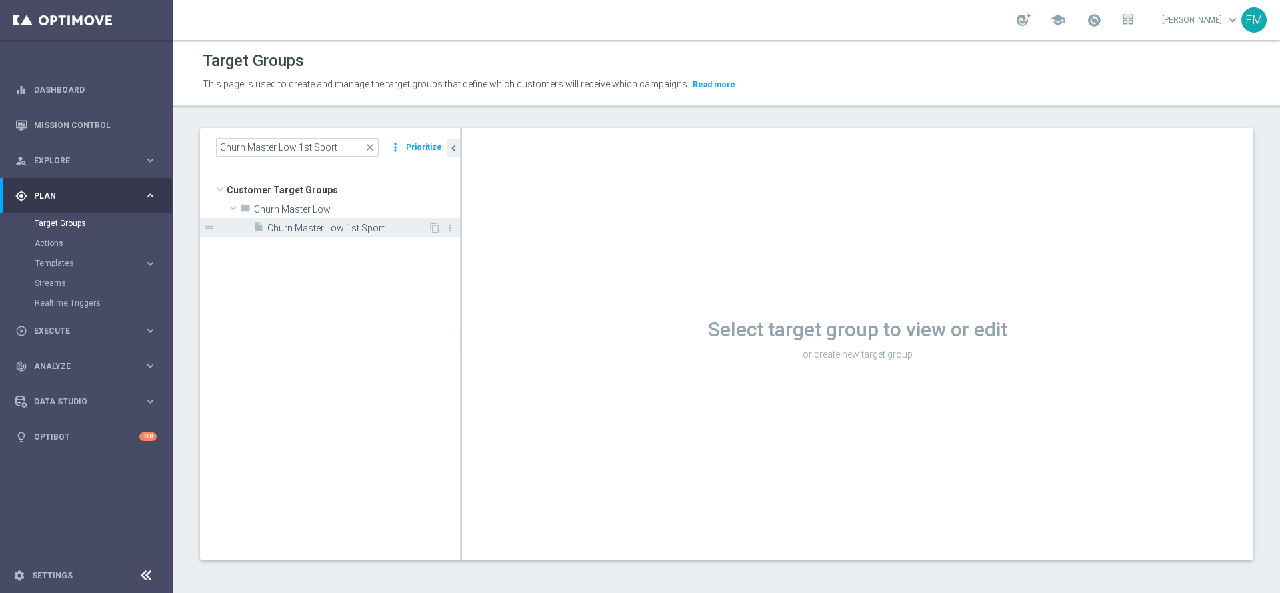
click at [334, 229] on span "Churn Master Low 1st Sport" at bounding box center [347, 228] width 161 height 11
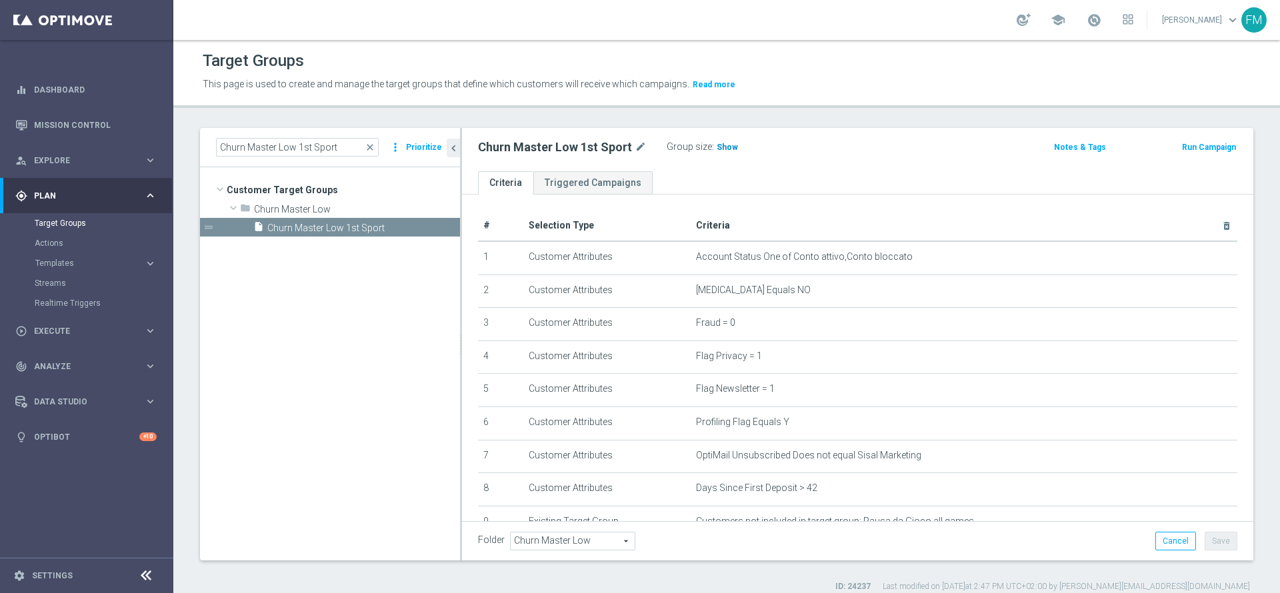
click at [731, 146] on span "Show" at bounding box center [726, 147] width 21 height 9
click at [1159, 144] on div "Run Campaign" at bounding box center [1182, 146] width 110 height 17
click at [1190, 151] on button "Run Campaign" at bounding box center [1208, 147] width 57 height 15
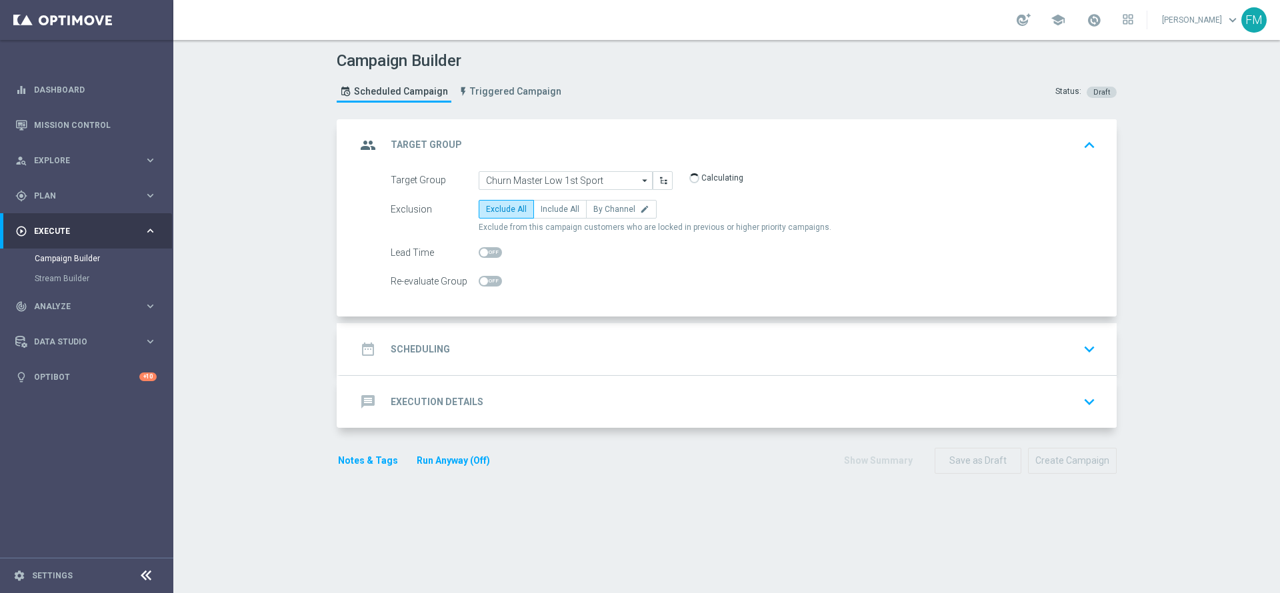
click at [650, 349] on div "date_range Scheduling keyboard_arrow_down" at bounding box center [728, 349] width 744 height 25
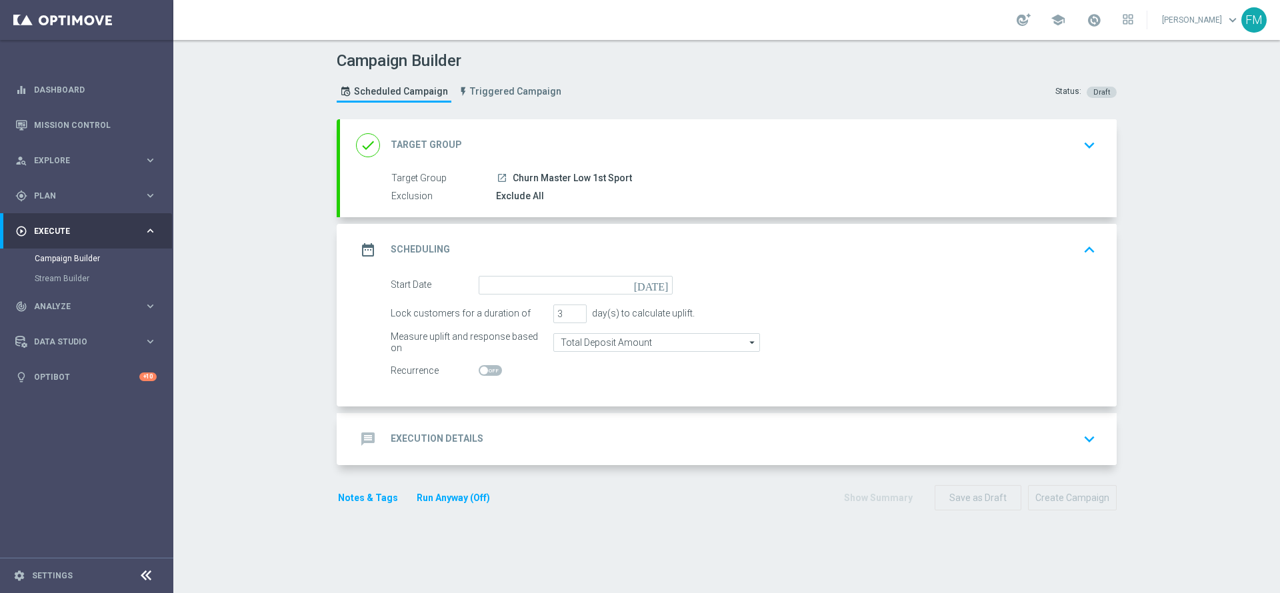
click at [655, 285] on icon "today" at bounding box center [653, 283] width 39 height 15
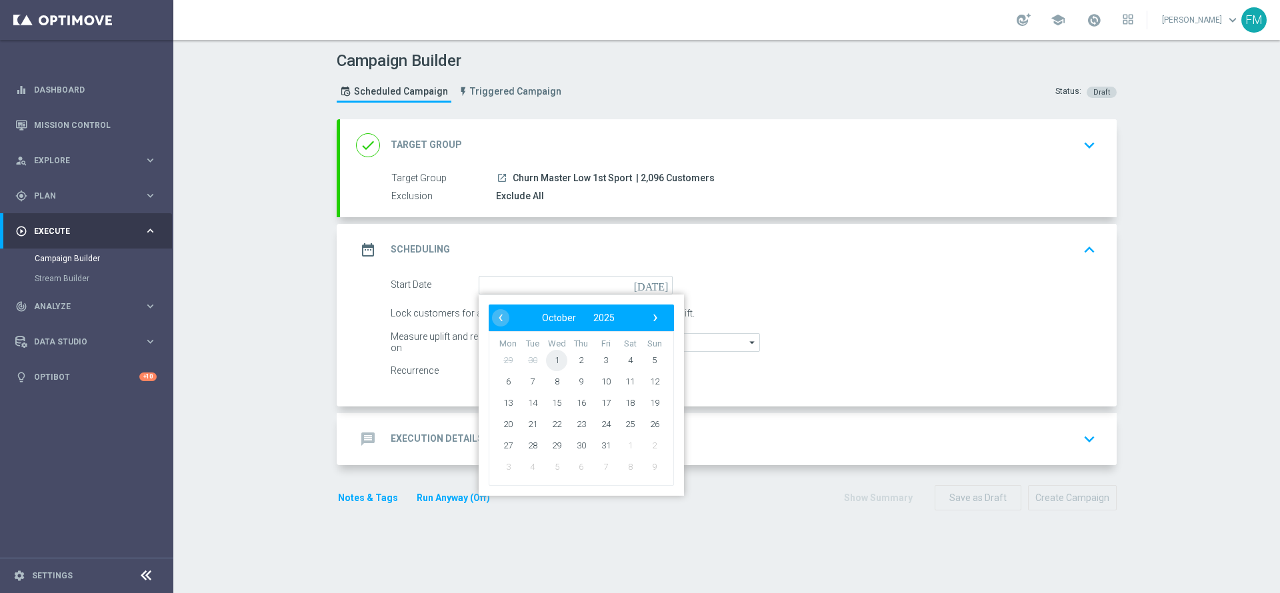
click at [550, 359] on span "1" at bounding box center [556, 359] width 21 height 21
type input "[DATE]"
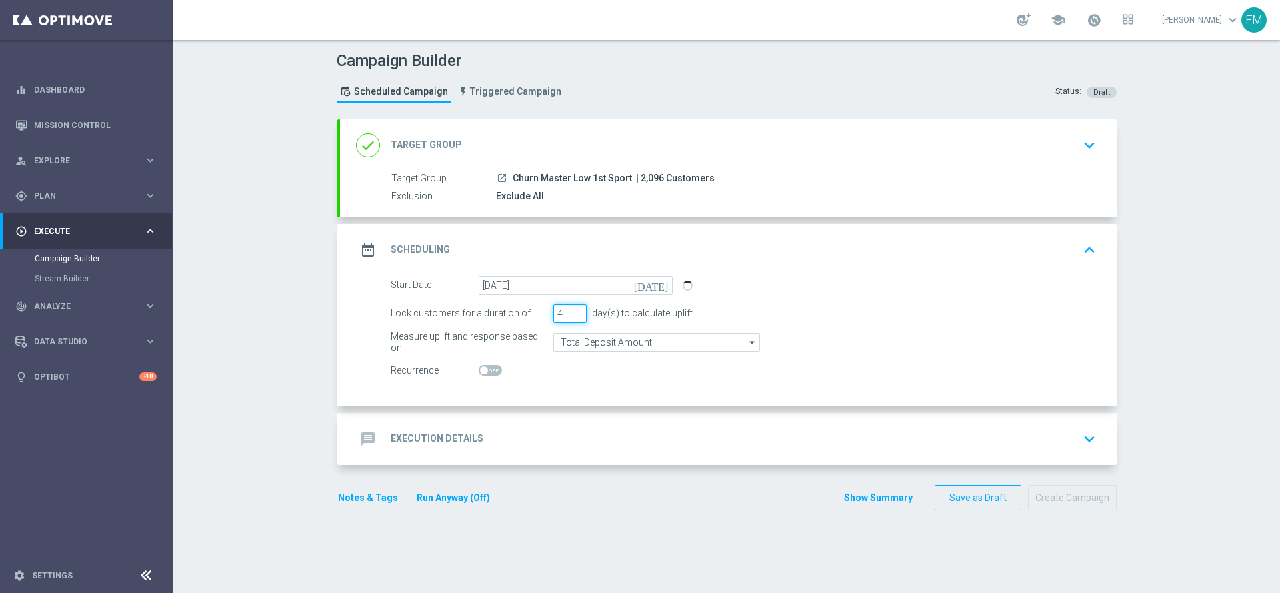
click at [572, 310] on input "4" at bounding box center [569, 314] width 33 height 19
type input "5"
click at [572, 310] on input "5" at bounding box center [569, 314] width 33 height 19
click at [682, 343] on input "Total Deposit Amount" at bounding box center [656, 342] width 207 height 19
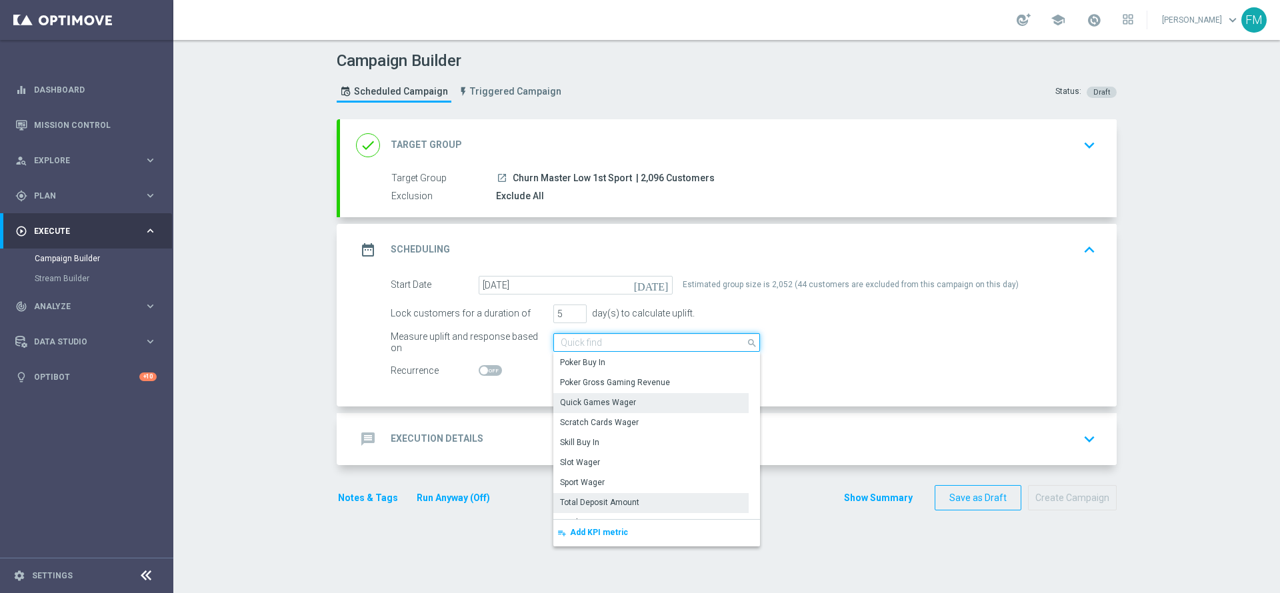
scroll to position [225, 0]
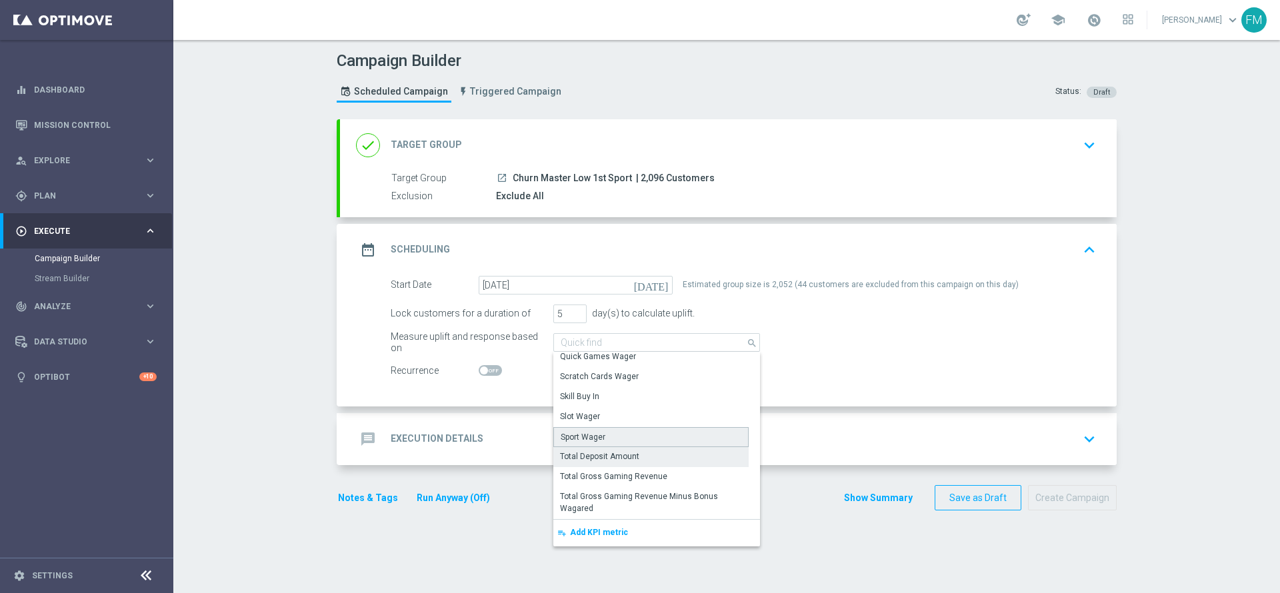
click at [632, 432] on div "Sport Wager" at bounding box center [650, 437] width 195 height 20
type input "Sport Wager"
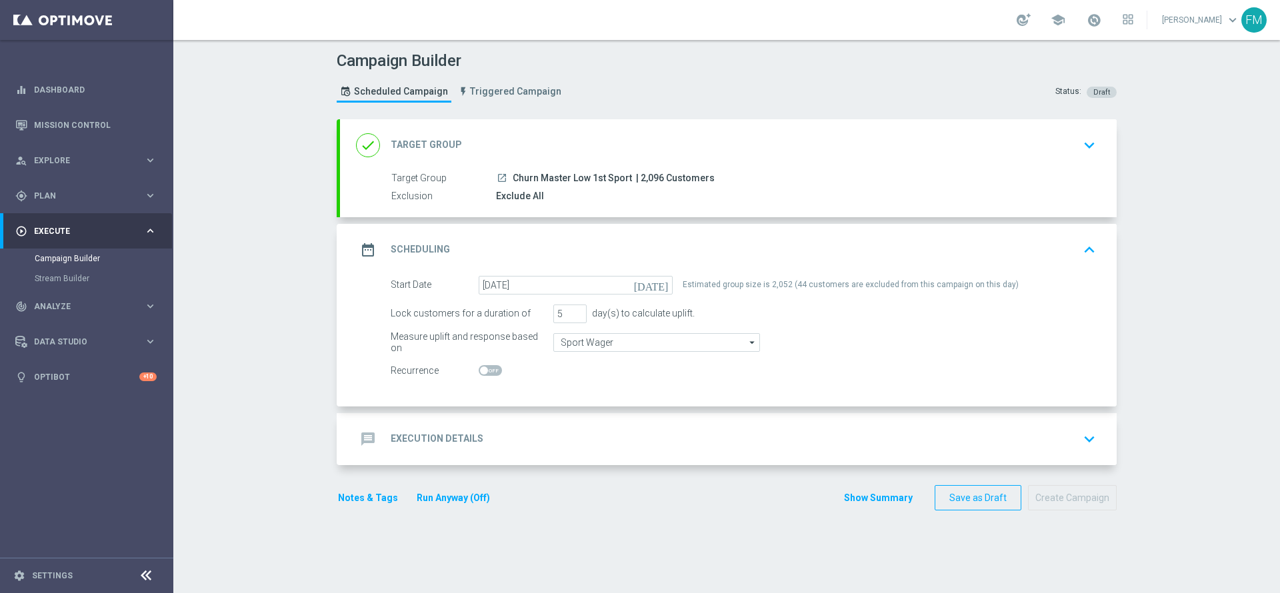
click at [637, 417] on div "message Execution Details keyboard_arrow_down" at bounding box center [728, 439] width 776 height 52
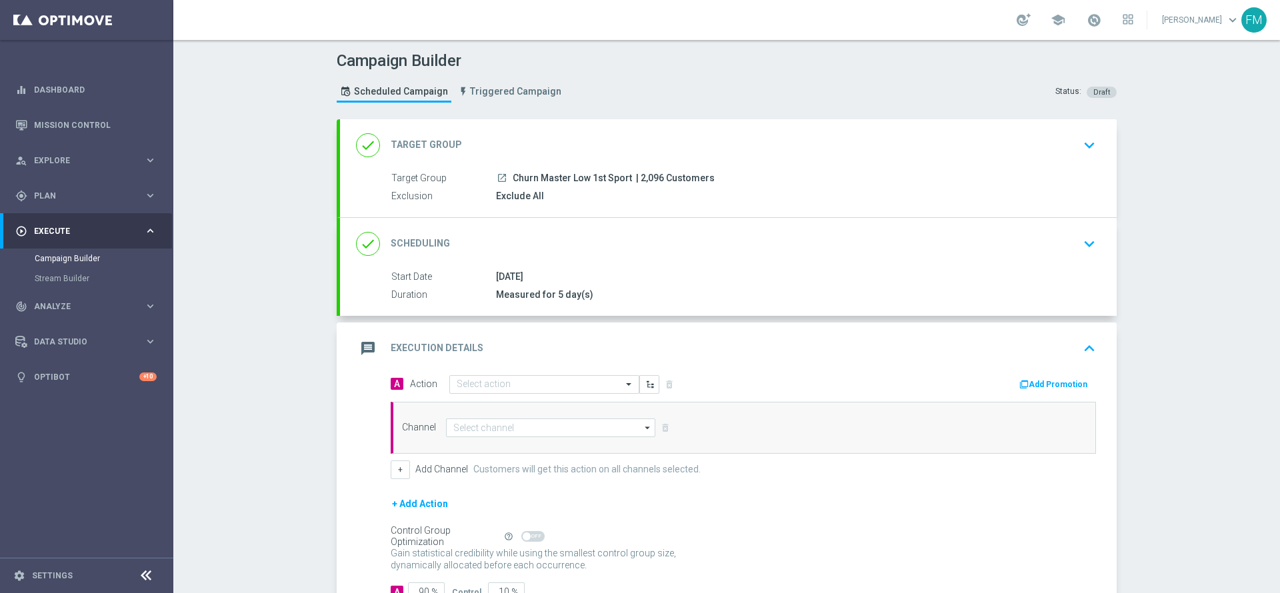
scroll to position [97, 0]
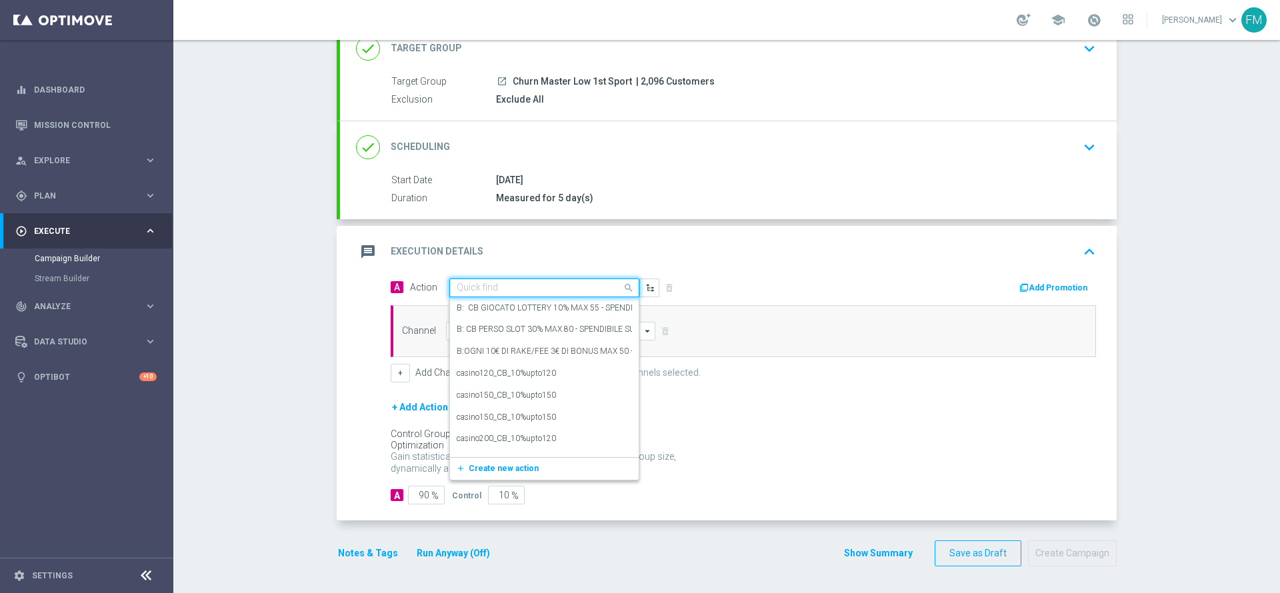
click at [544, 289] on input "text" at bounding box center [530, 288] width 149 height 11
paste input "BF 10€ SPORT"
type input "BF 10€ SPORT"
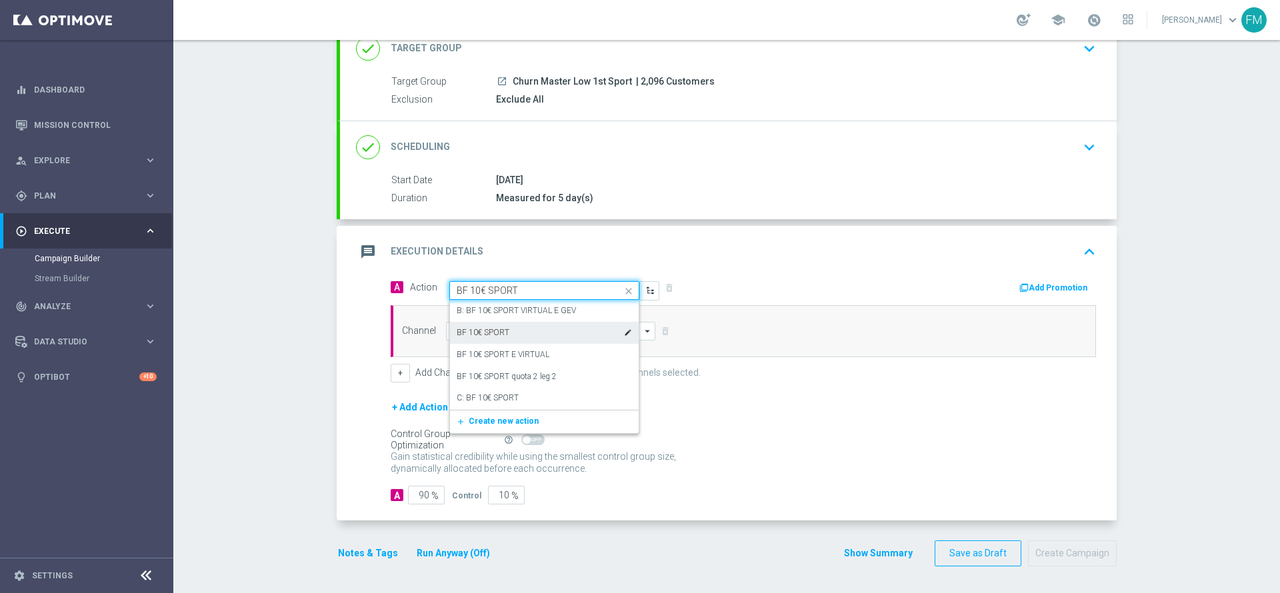
click at [544, 333] on div "BF 10€ SPORT edit" at bounding box center [543, 333] width 175 height 22
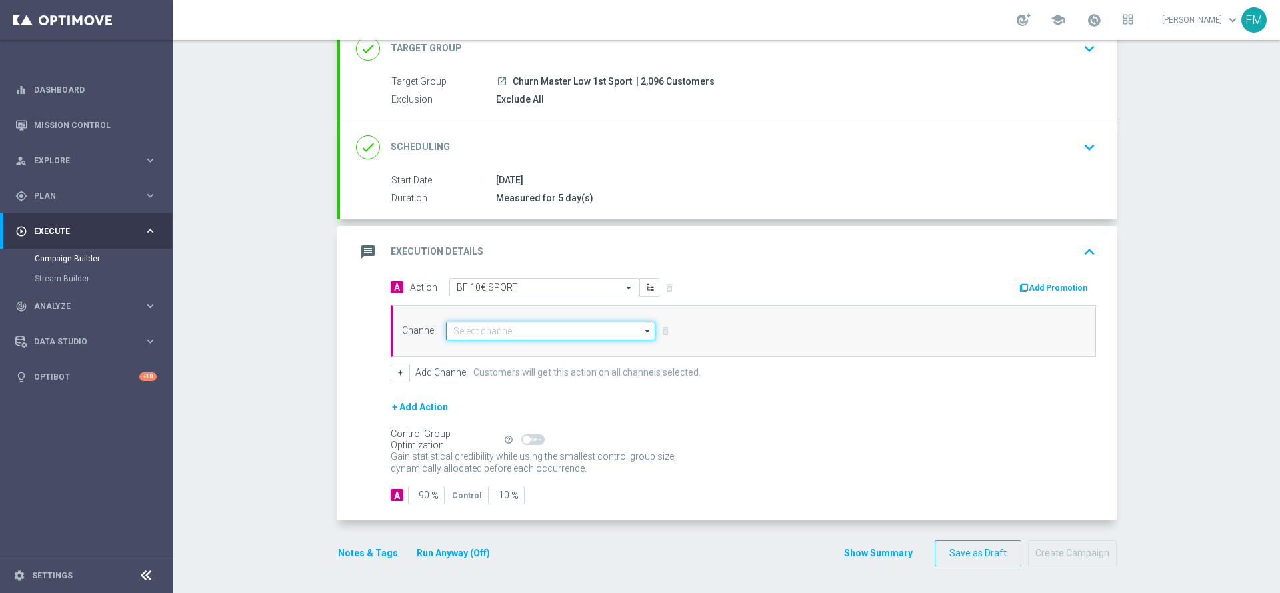
click at [584, 333] on input at bounding box center [550, 331] width 209 height 19
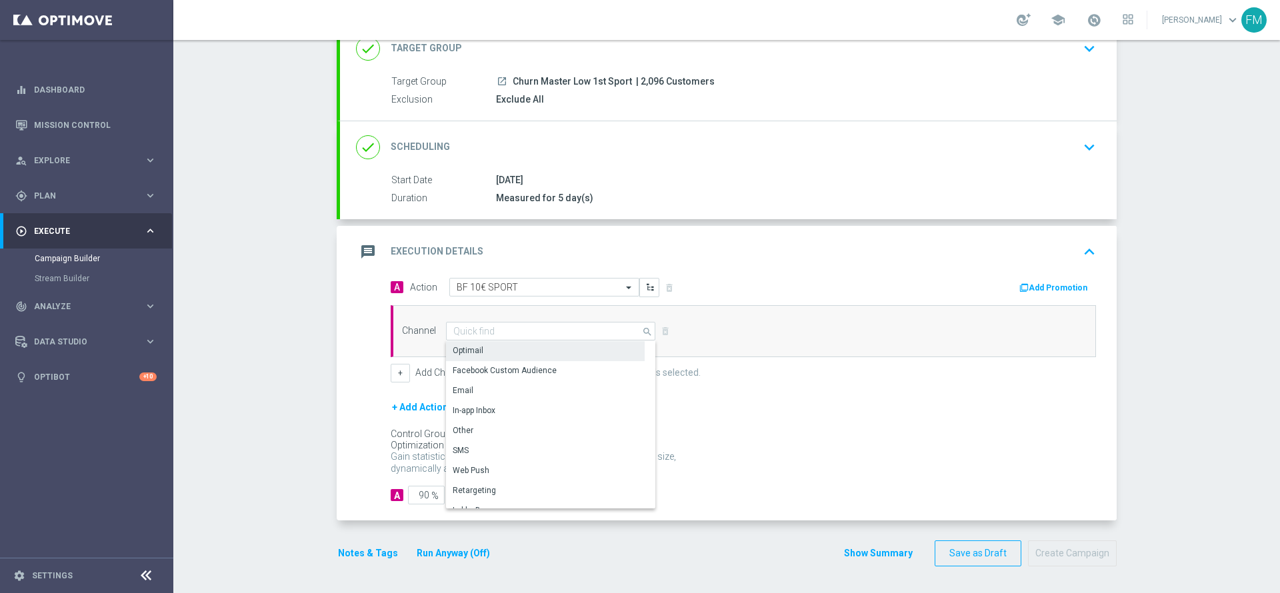
click at [550, 356] on div "Optimail" at bounding box center [545, 350] width 199 height 19
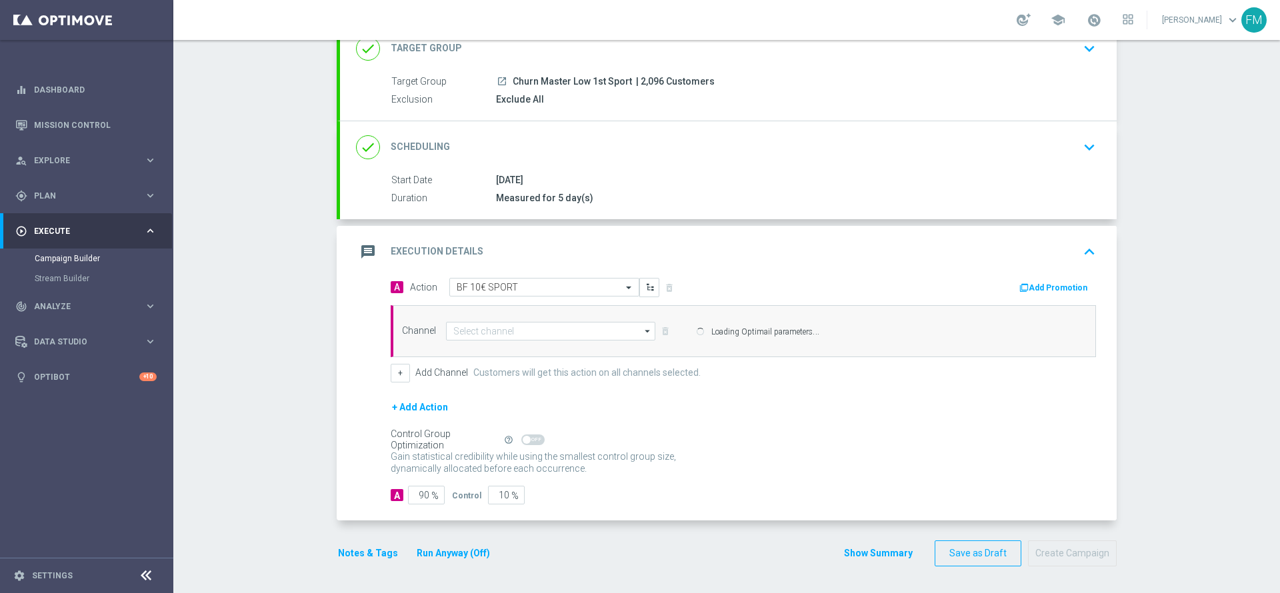
type input "Optimail"
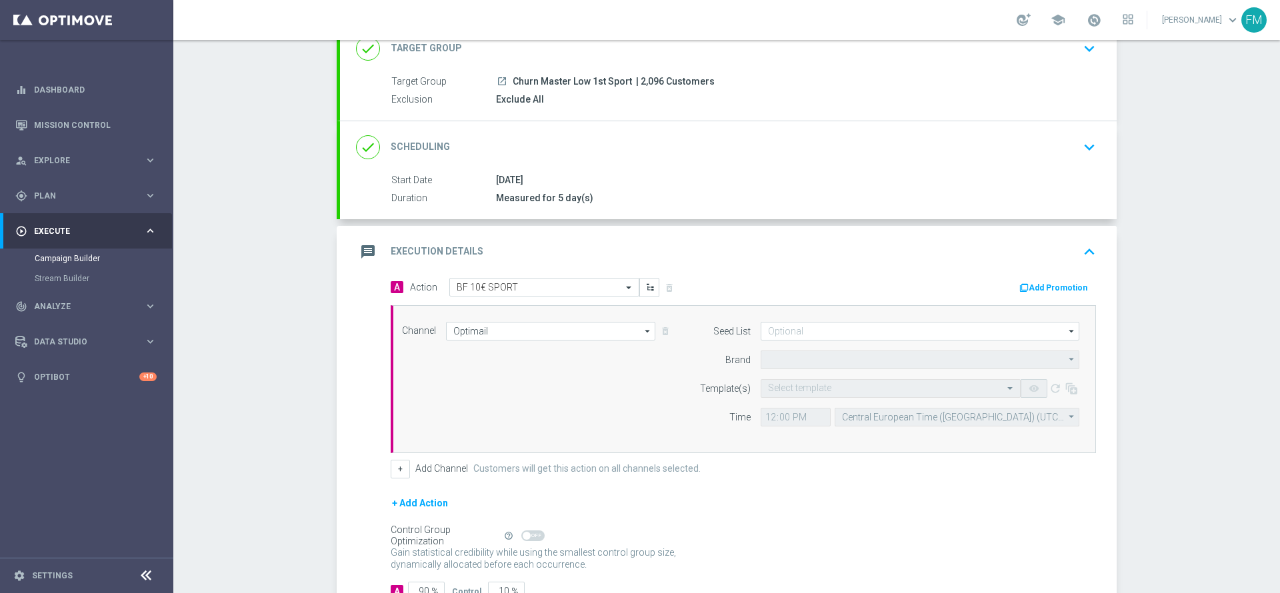
type input "Sisal Marketing"
click at [1049, 286] on button "Add Promotion" at bounding box center [1055, 288] width 74 height 15
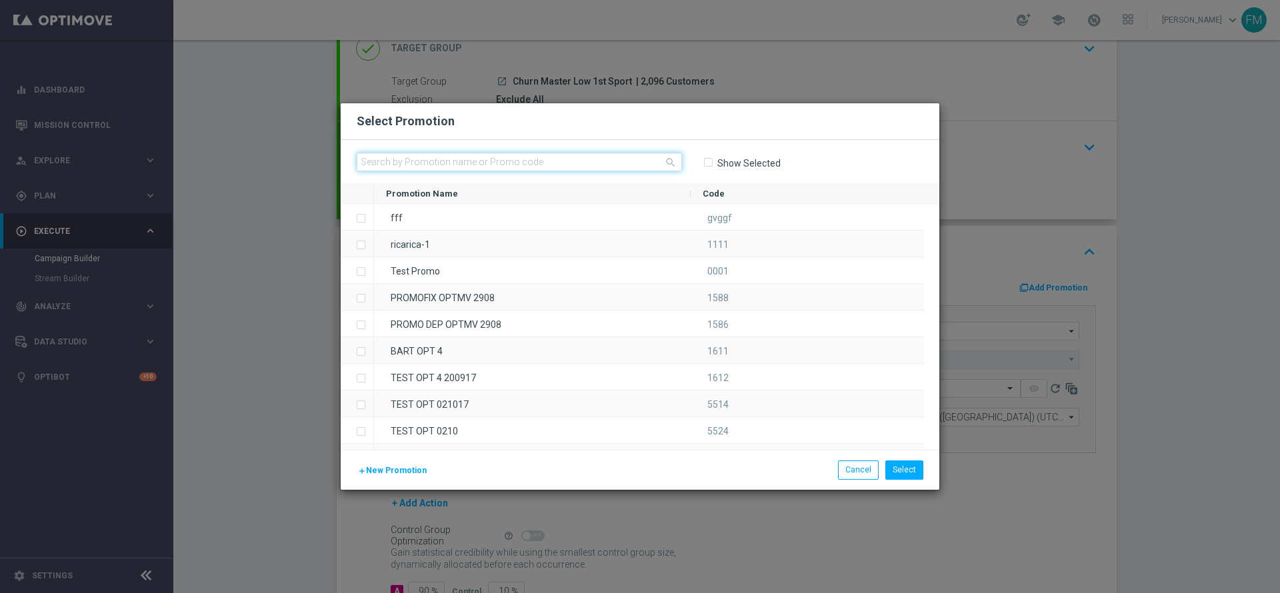
click at [614, 167] on input "text" at bounding box center [519, 162] width 325 height 19
paste input "10BFSPORT1010"
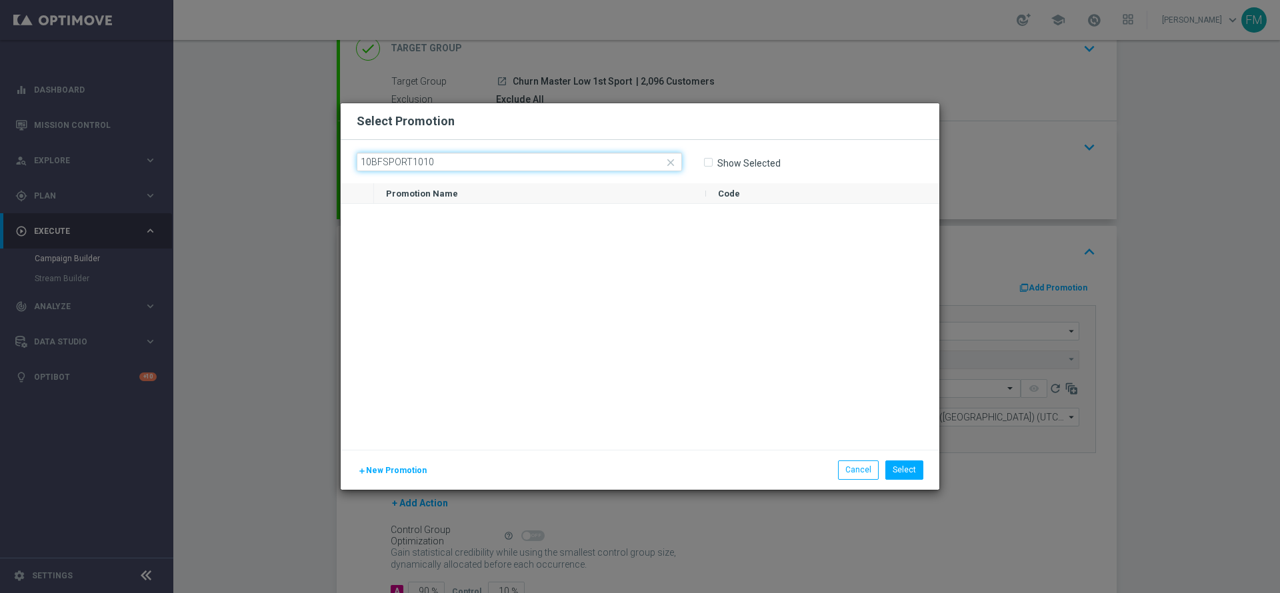
type input "10BFSPORT1010"
click at [667, 162] on icon "close" at bounding box center [670, 163] width 12 height 12
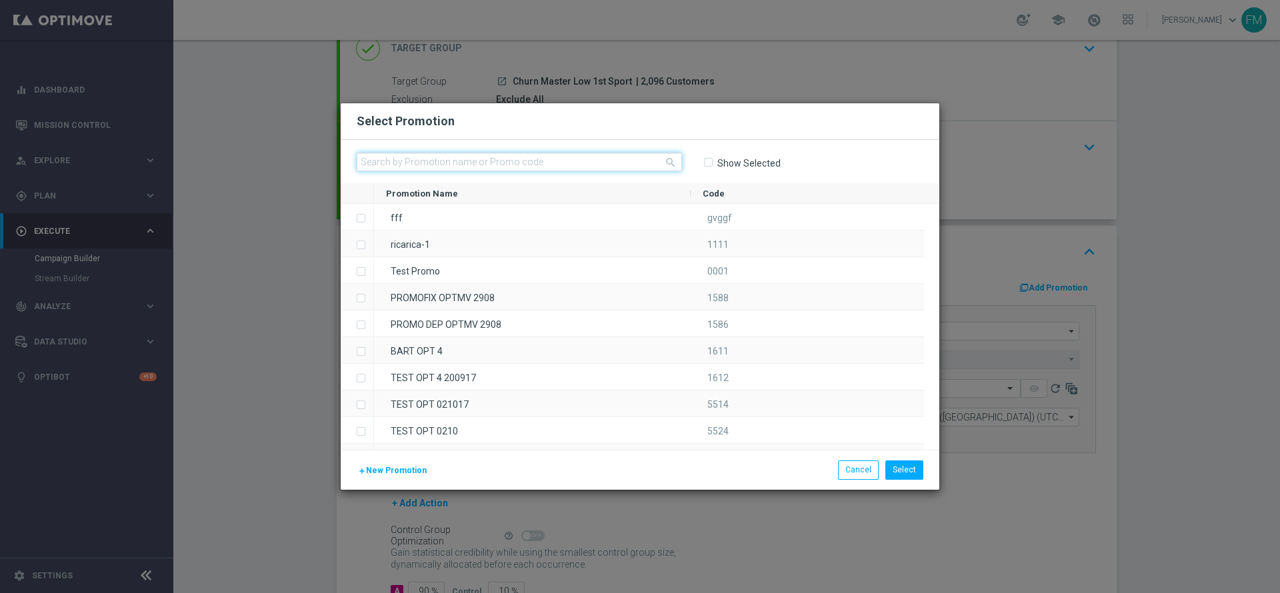
paste input "238836"
click at [575, 157] on input "text" at bounding box center [519, 162] width 325 height 19
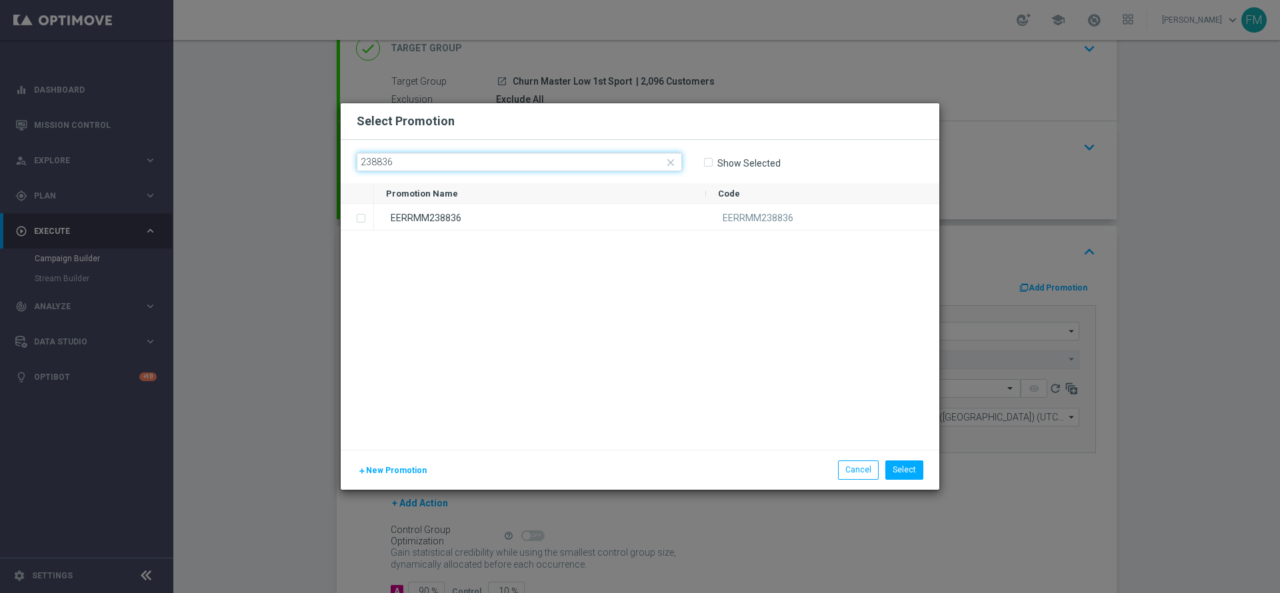
type input "238836"
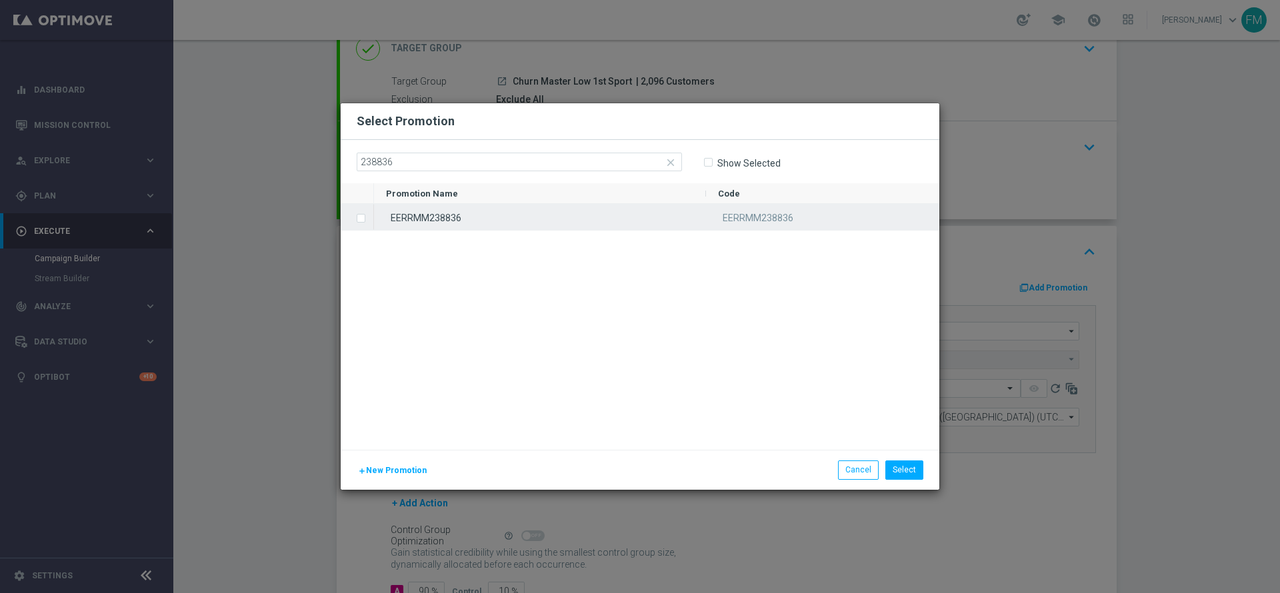
click at [546, 221] on div "EERRMM238836" at bounding box center [540, 217] width 332 height 26
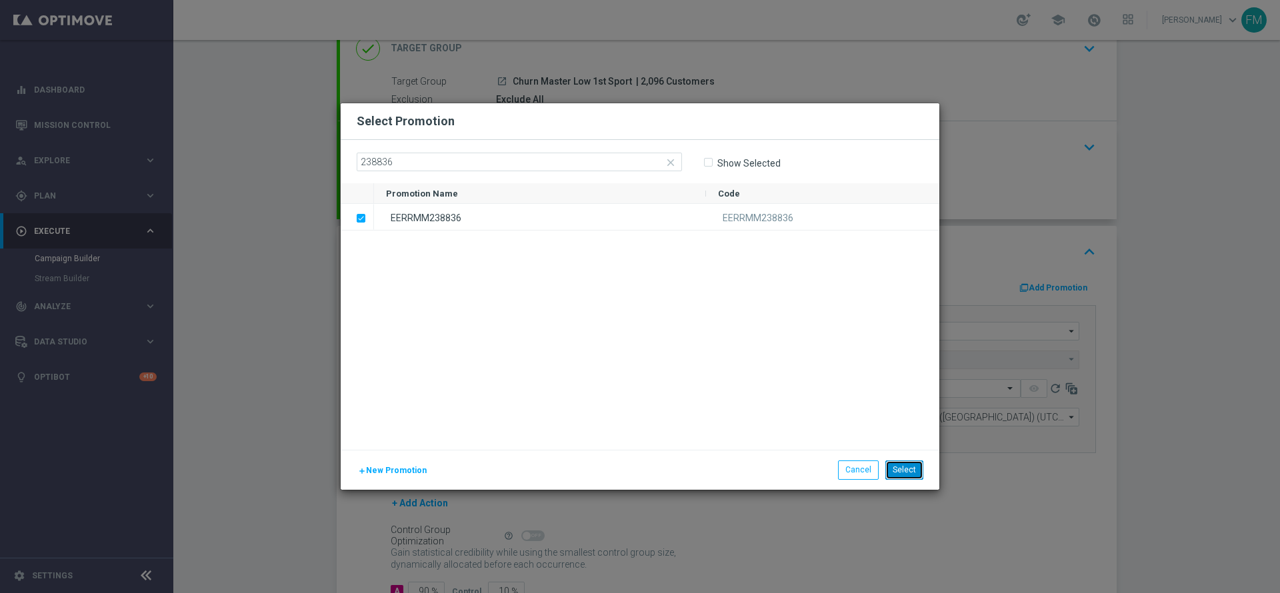
click at [908, 470] on button "Select" at bounding box center [904, 469] width 38 height 19
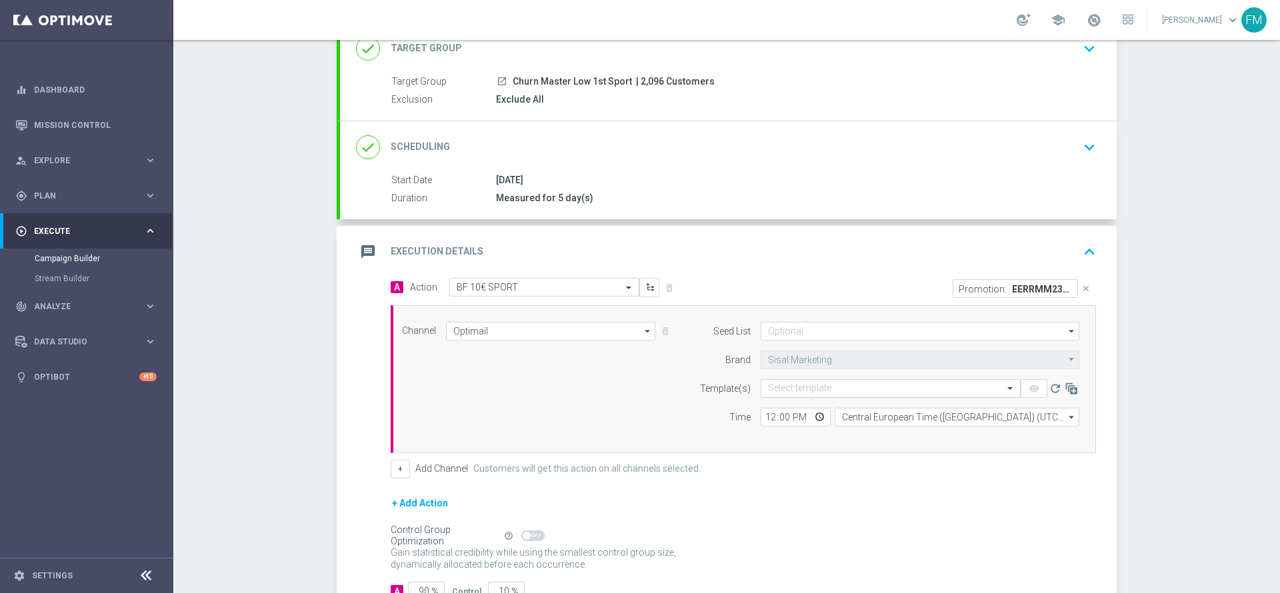
click at [820, 393] on input "text" at bounding box center [877, 388] width 219 height 11
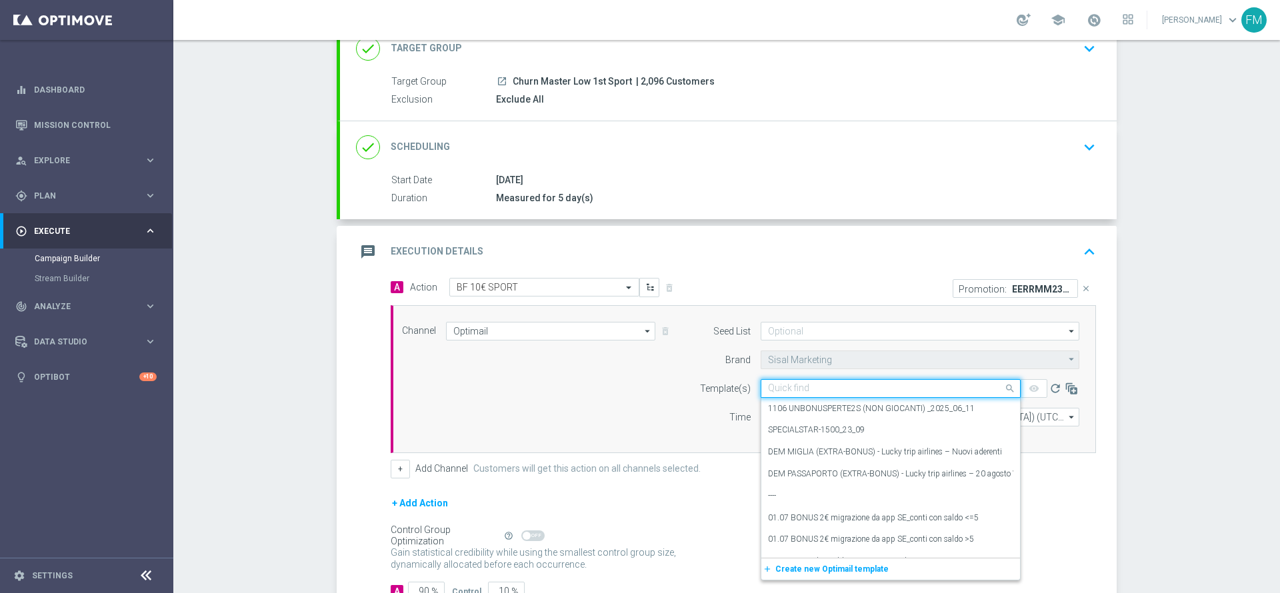
paste input "10BFSPORT1010 - [DATE]"
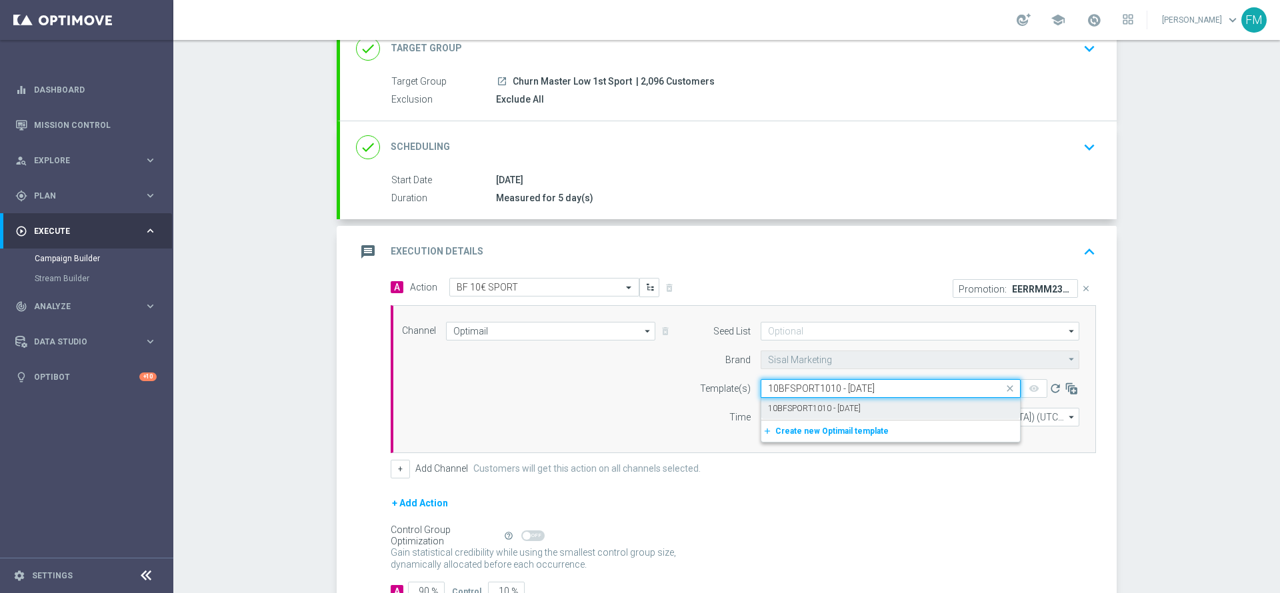
click at [839, 411] on label "10BFSPORT1010 - [DATE]" at bounding box center [814, 408] width 93 height 11
type input "10BFSPORT1010 - [DATE]"
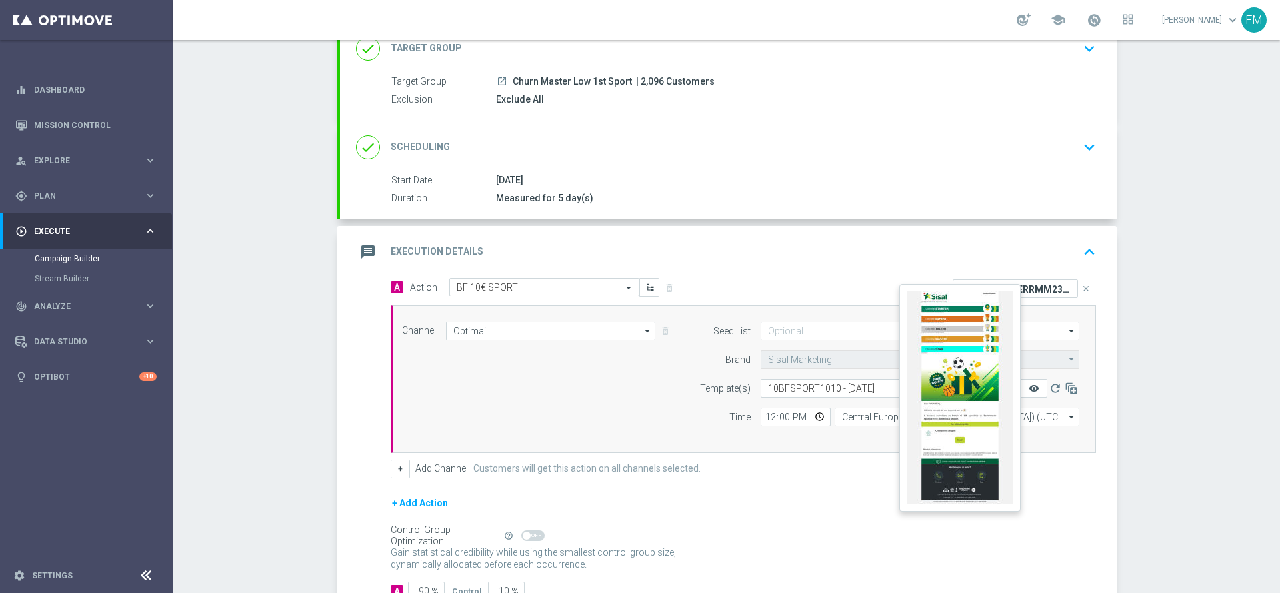
click at [1028, 388] on icon "remove_red_eye" at bounding box center [1033, 388] width 11 height 11
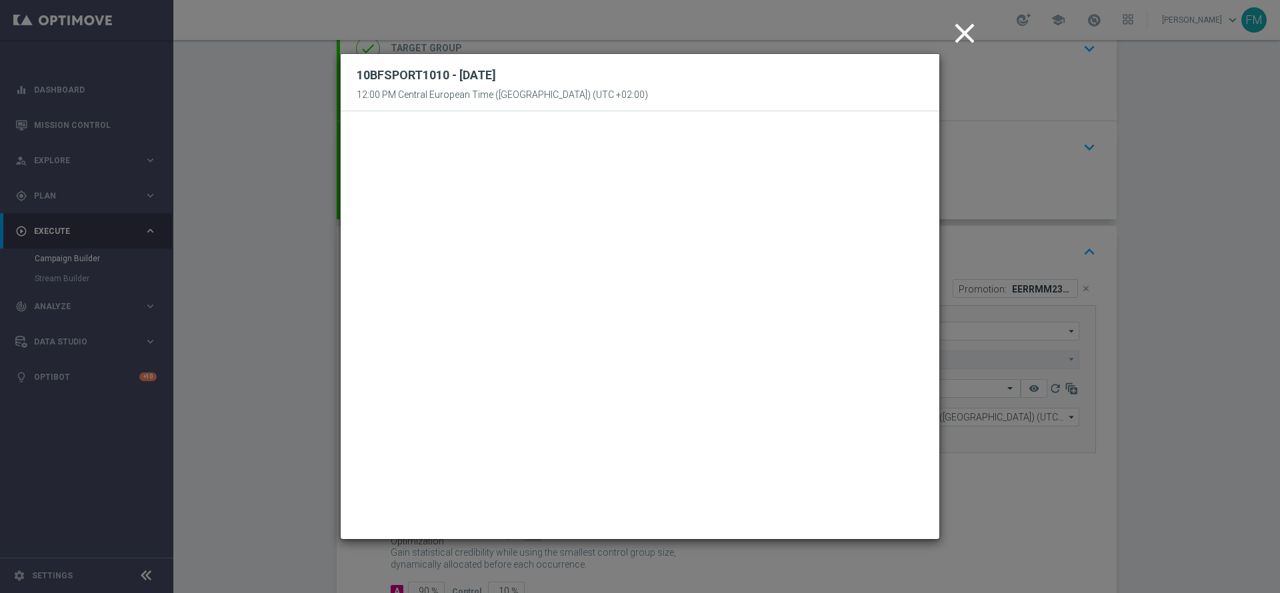
click at [964, 33] on icon "close" at bounding box center [964, 33] width 33 height 33
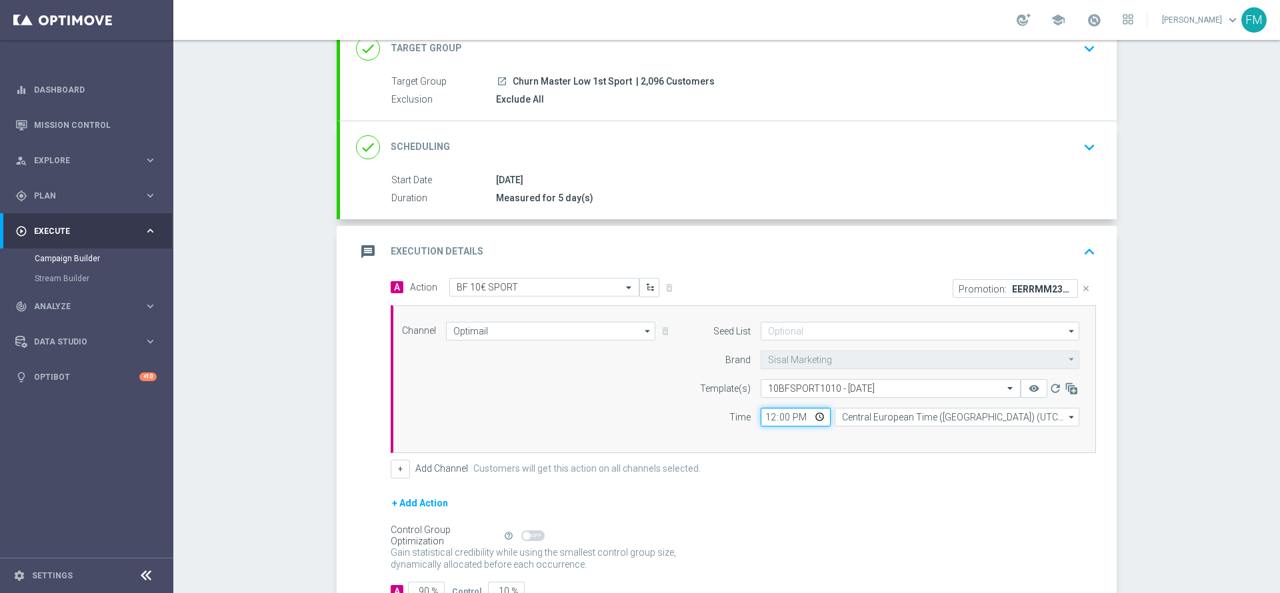
click at [766, 416] on input "12:00" at bounding box center [795, 417] width 70 height 19
type input "17:00"
click at [766, 416] on input "time" at bounding box center [795, 417] width 70 height 19
type input "18:00"
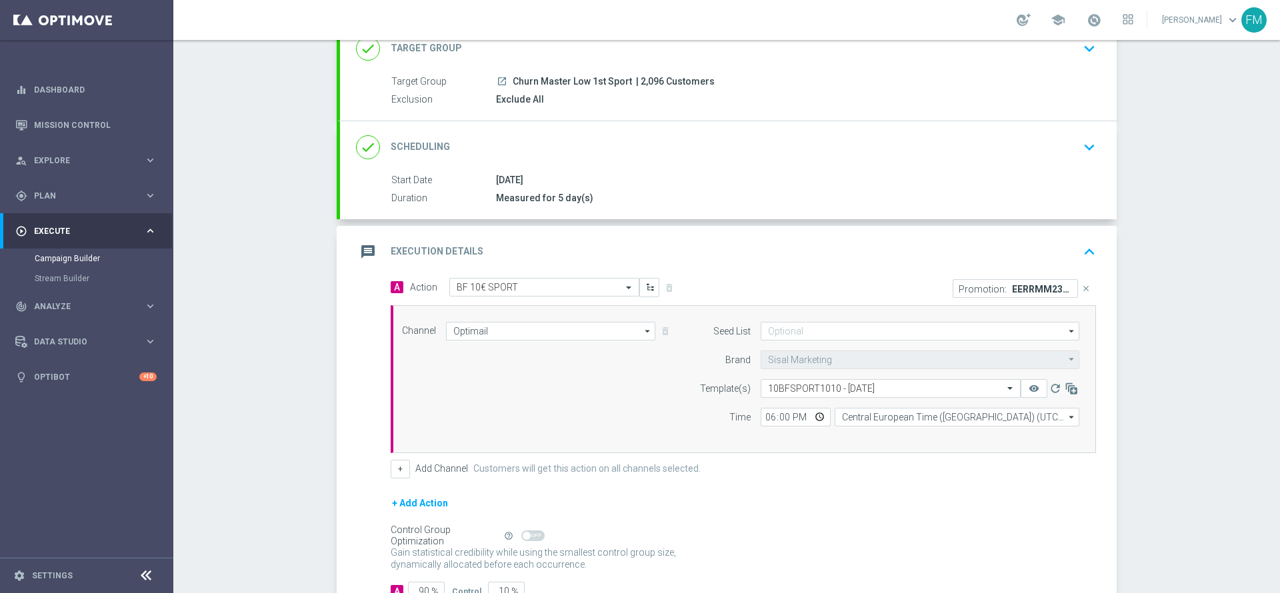
click at [804, 524] on div "+ Add Action" at bounding box center [743, 511] width 705 height 33
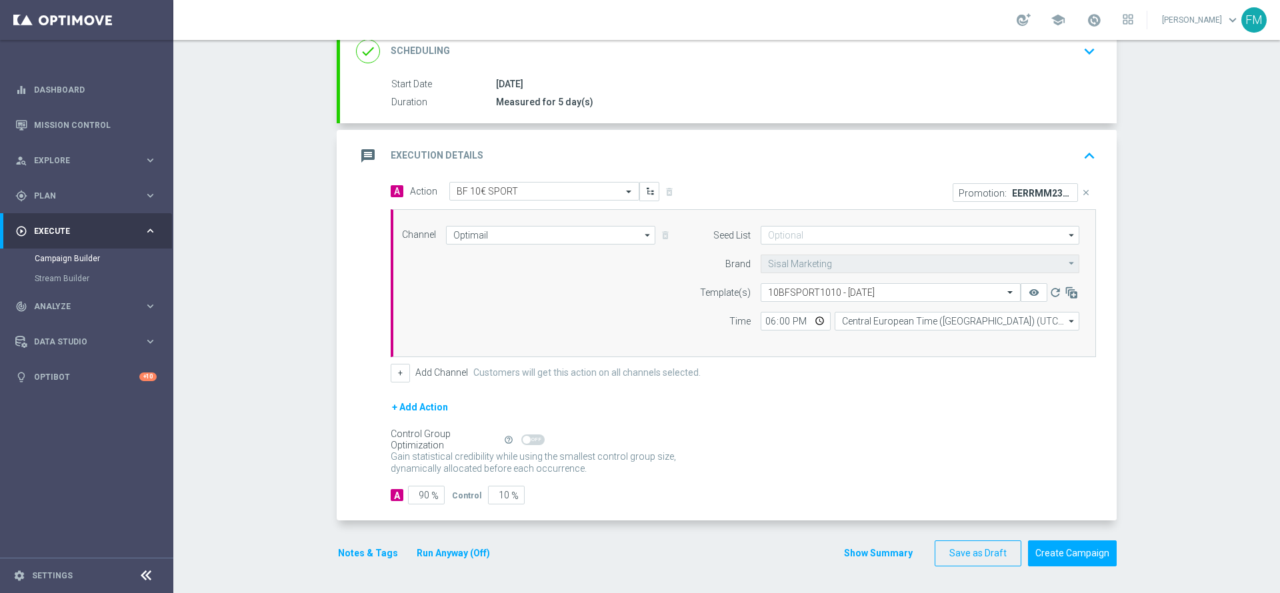
click at [349, 558] on button "Notes & Tags" at bounding box center [368, 553] width 63 height 17
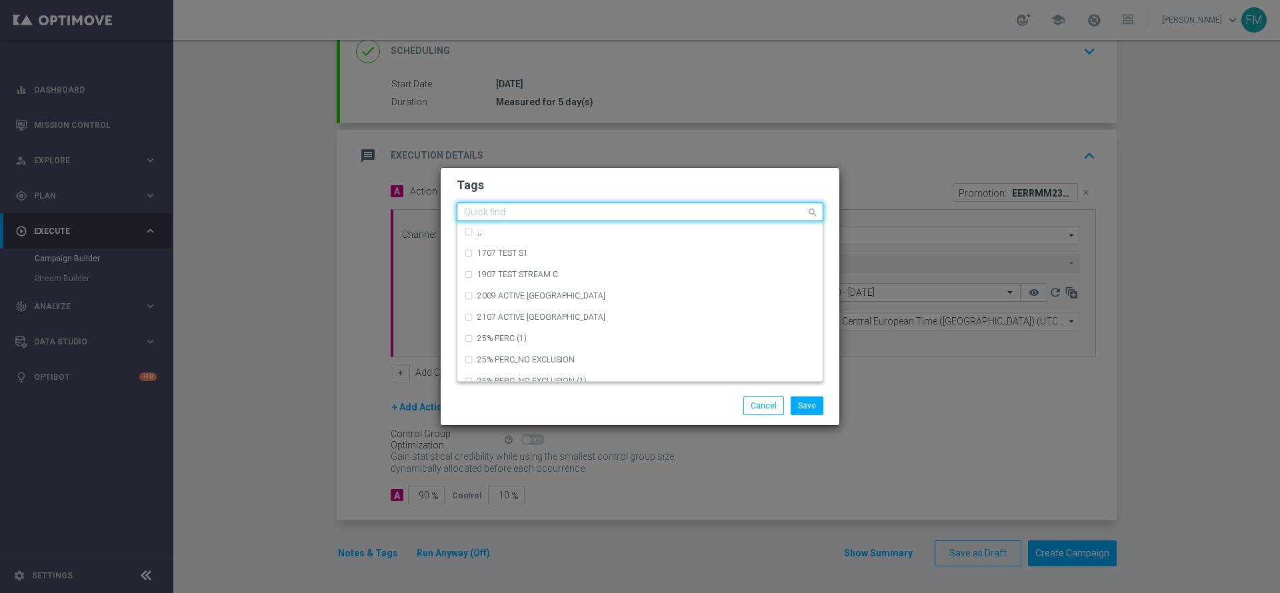
click at [513, 215] on input "text" at bounding box center [635, 212] width 342 height 11
type input "t"
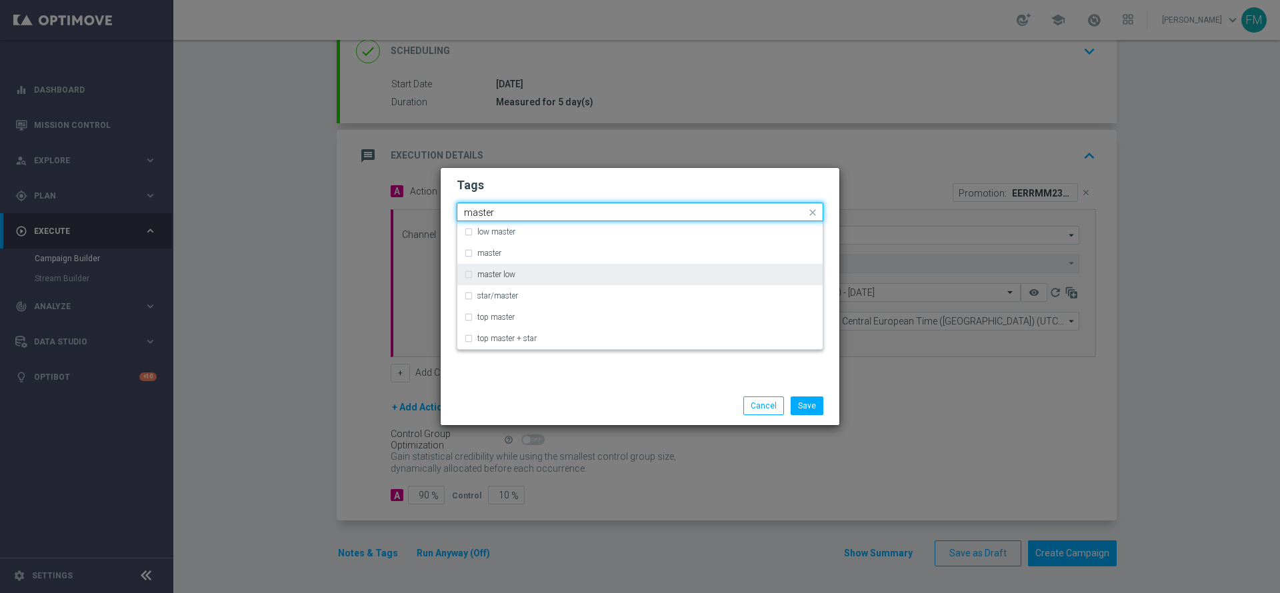
click at [508, 277] on label "master low" at bounding box center [496, 275] width 38 height 8
type input "master"
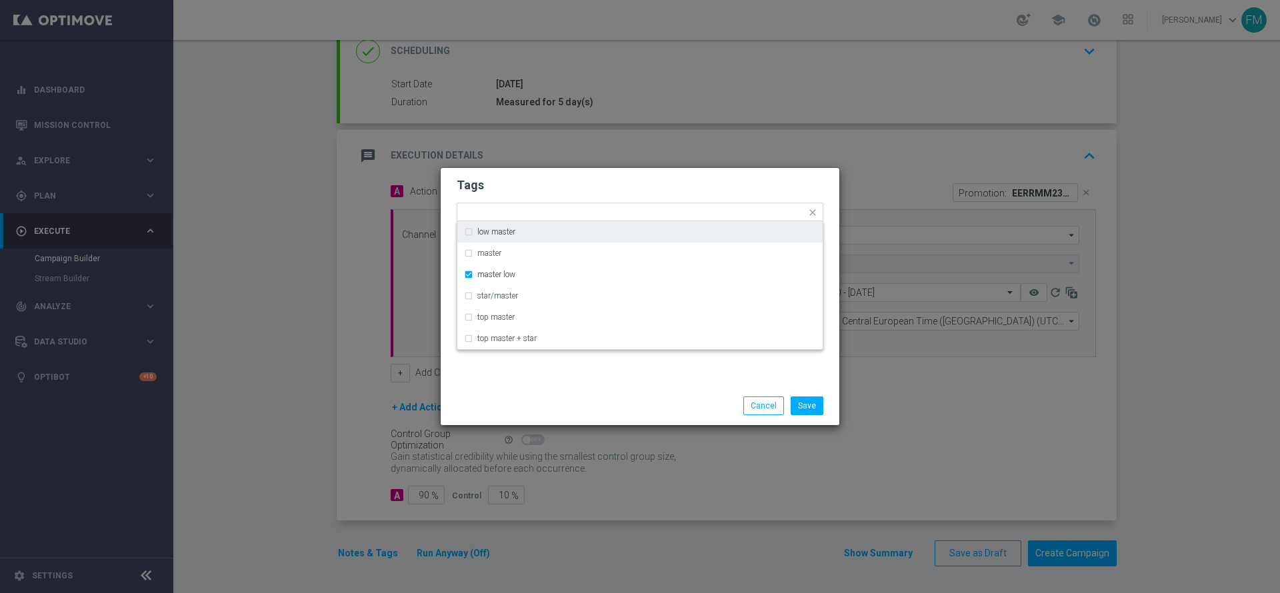
click at [582, 183] on h2 "Tags" at bounding box center [639, 185] width 367 height 16
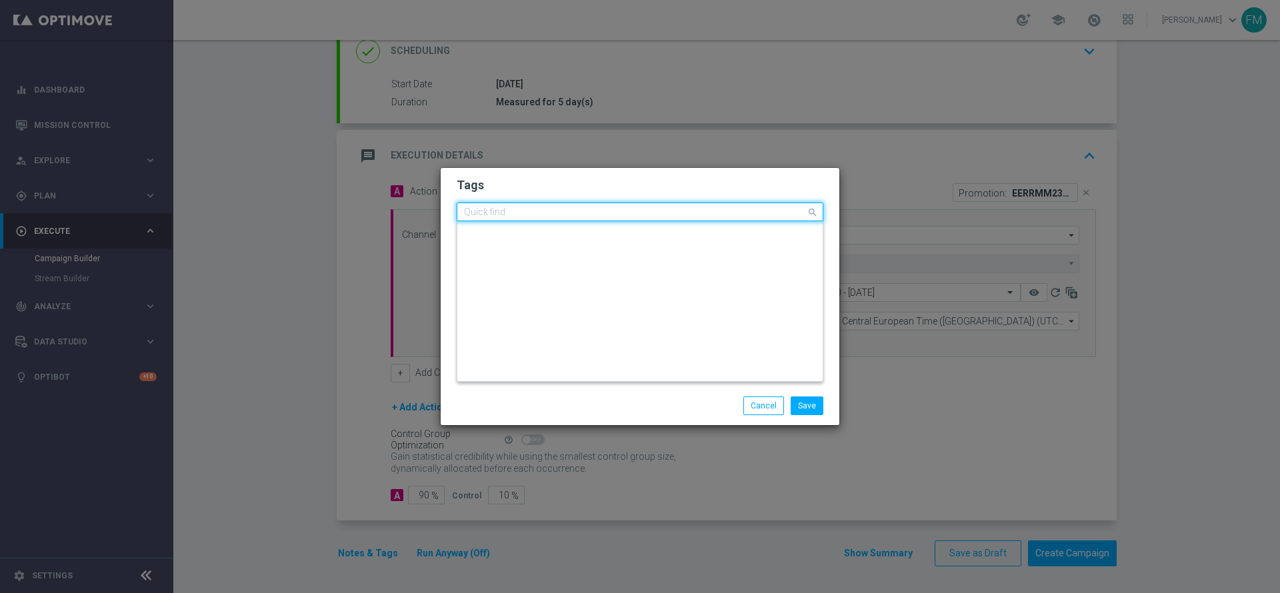
scroll to position [0, 0]
click at [566, 208] on input "text" at bounding box center [635, 212] width 342 height 11
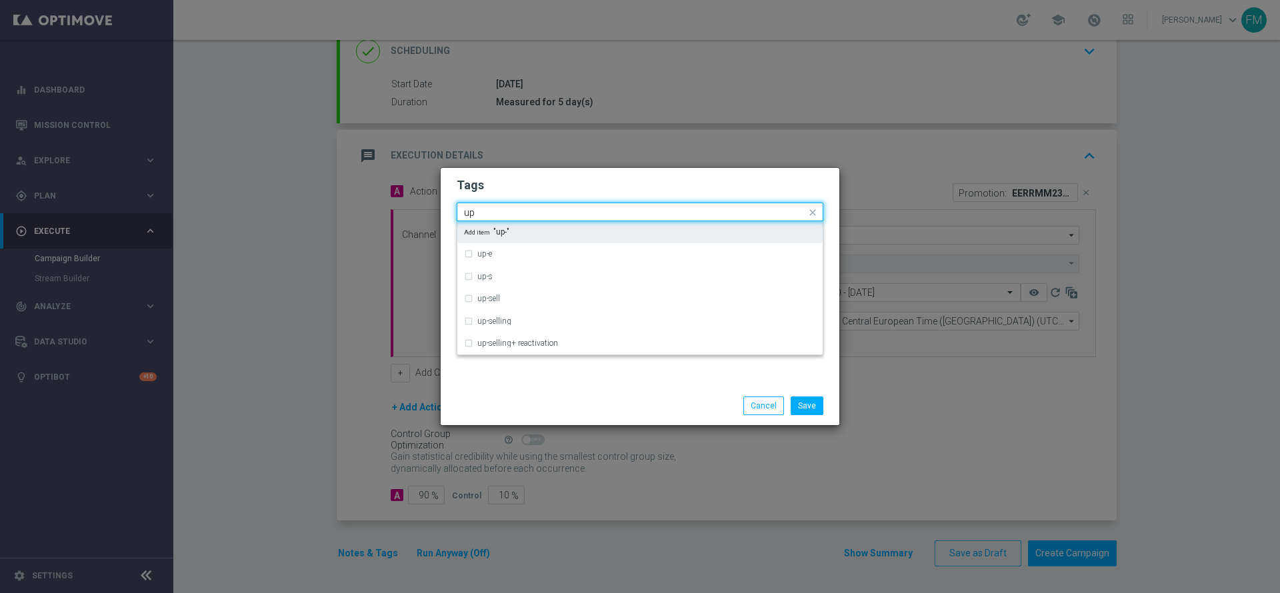
type input "u"
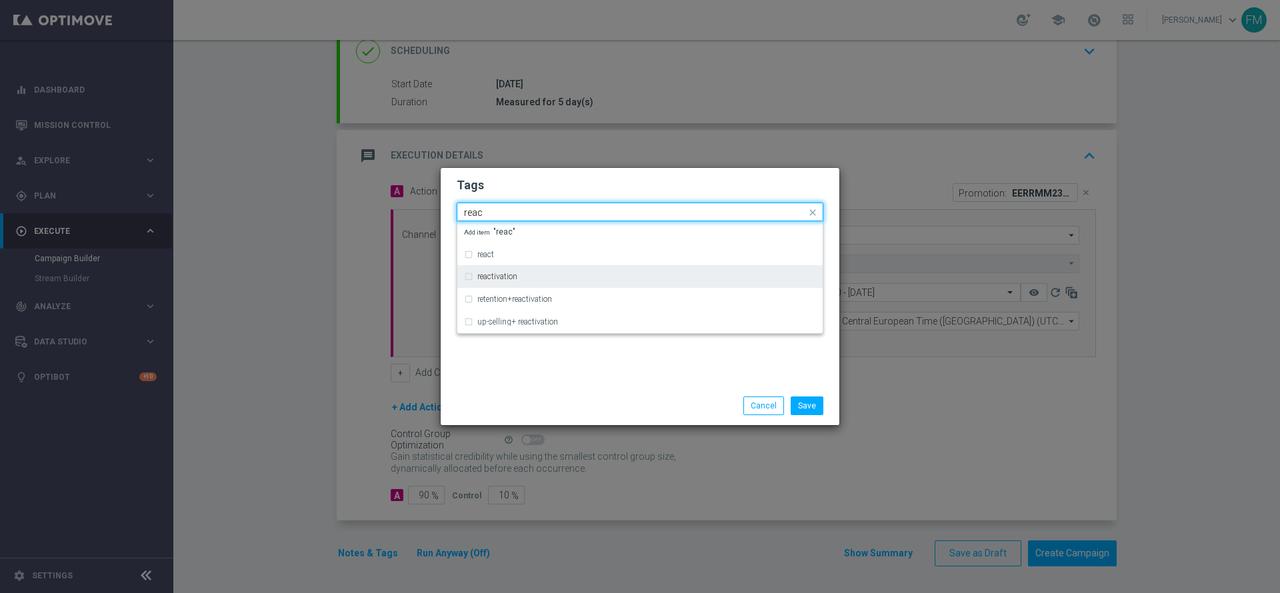
click at [516, 279] on label "reactivation" at bounding box center [497, 277] width 40 height 8
type input "reac"
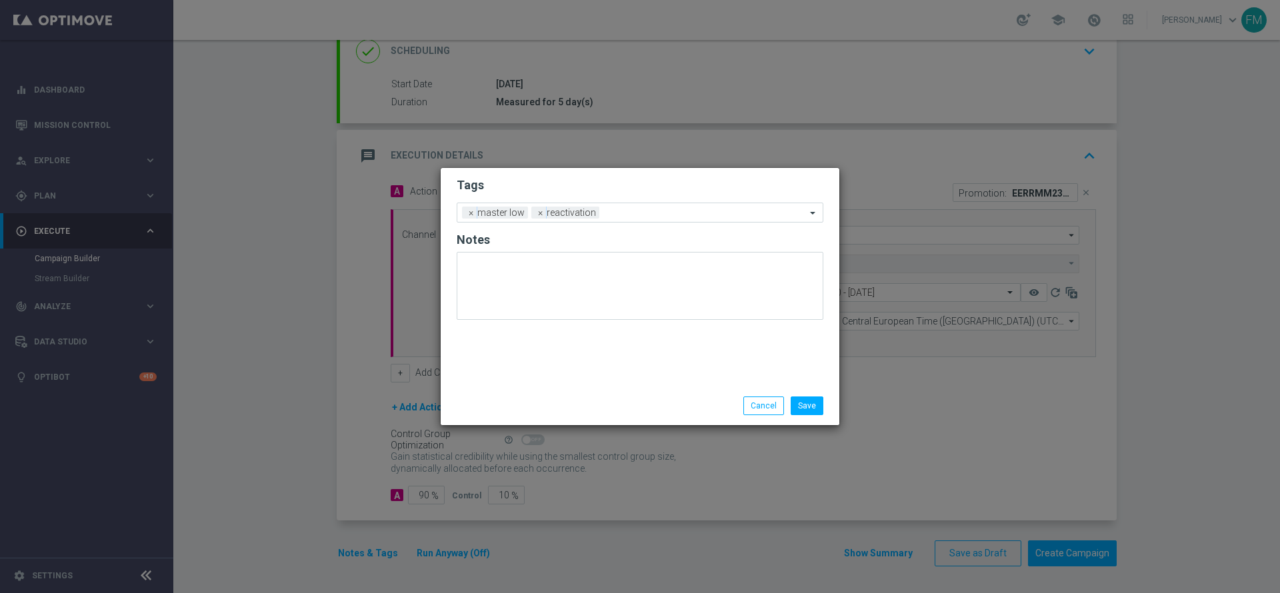
click at [590, 197] on form "Tags Add a new tag × master low × reactivation Notes" at bounding box center [639, 252] width 367 height 156
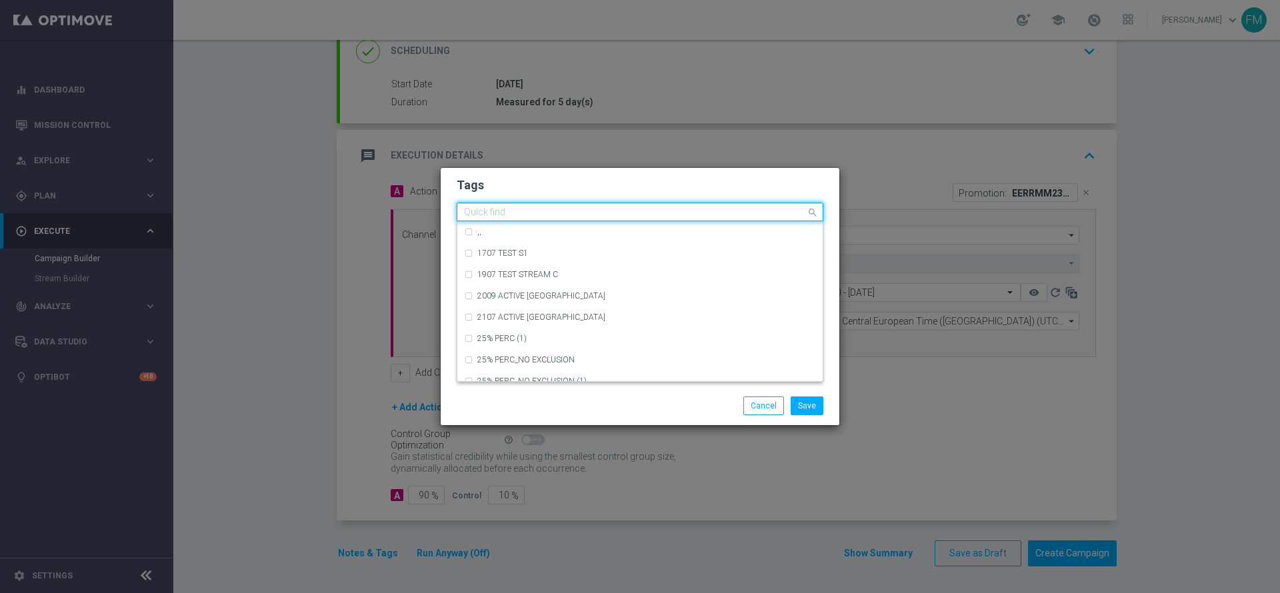
click at [608, 209] on input "text" at bounding box center [635, 212] width 342 height 11
click at [552, 276] on div "accredito diretto" at bounding box center [646, 275] width 339 height 8
type input "accre"
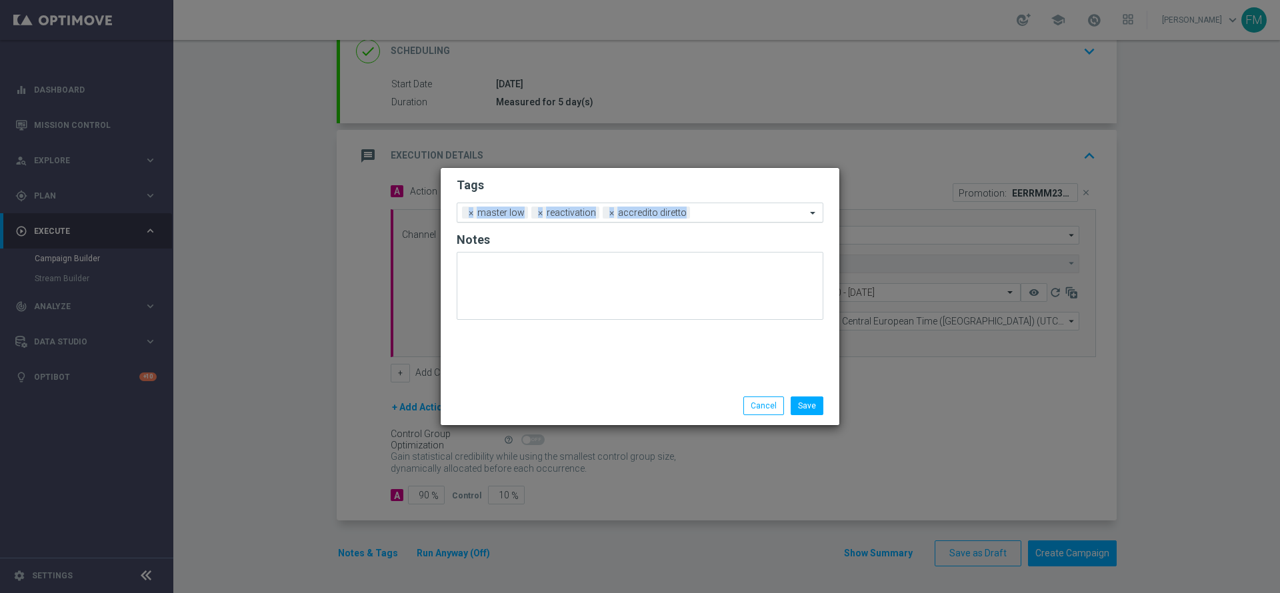
drag, startPoint x: 662, startPoint y: 183, endPoint x: 698, endPoint y: 221, distance: 52.3
click at [698, 221] on form "Tags Add a new tag × master low × reactivation × accredito diretto Notes" at bounding box center [639, 252] width 367 height 156
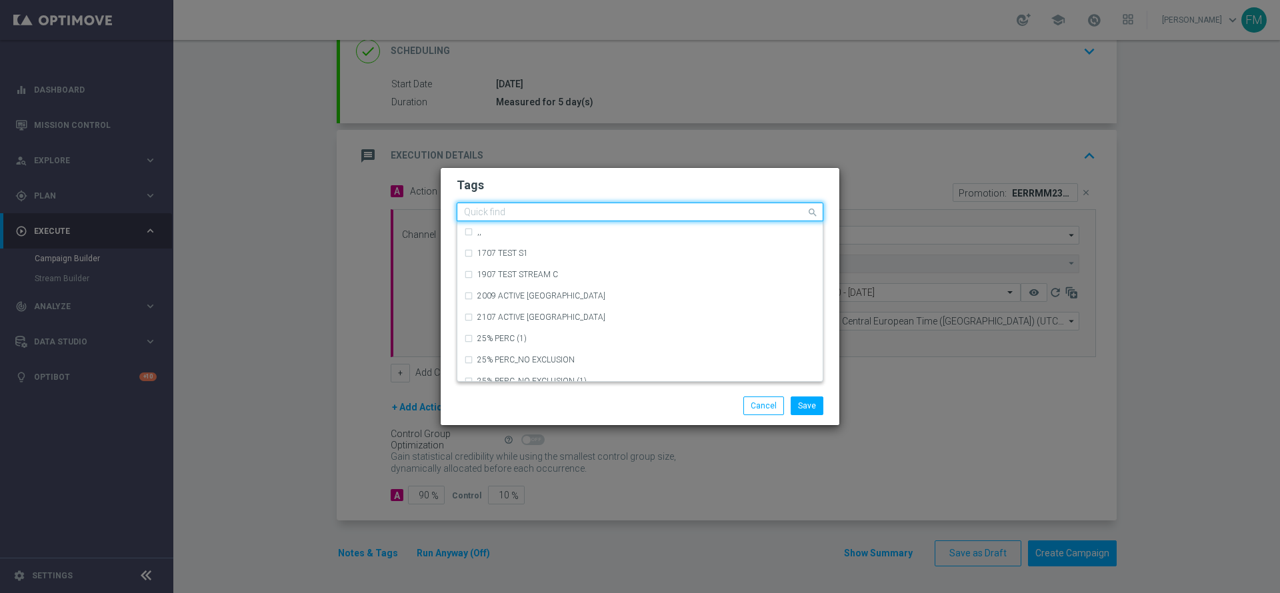
click at [698, 221] on div "Quick find × master low × reactivation × accredito diretto" at bounding box center [639, 212] width 367 height 19
click at [689, 233] on div "betting" at bounding box center [646, 232] width 339 height 8
type input "betting"
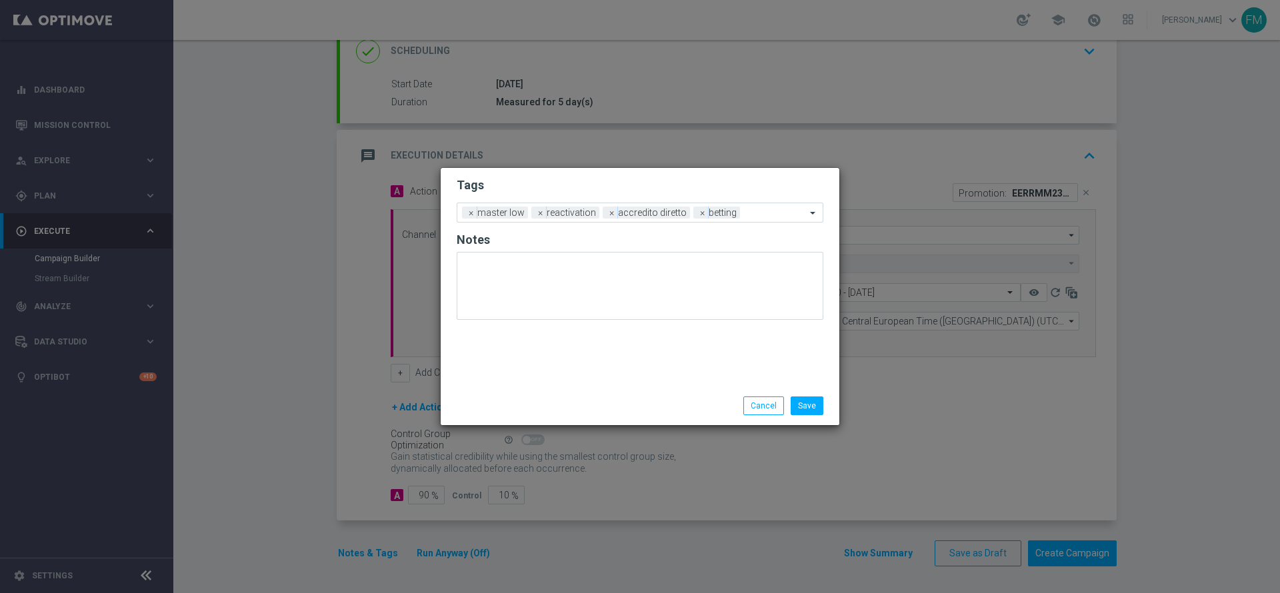
click at [730, 171] on div "Tags Add a new tag × master low × reactivation × accredito diretto × betting No…" at bounding box center [640, 277] width 399 height 219
click at [750, 211] on input "text" at bounding box center [775, 213] width 61 height 11
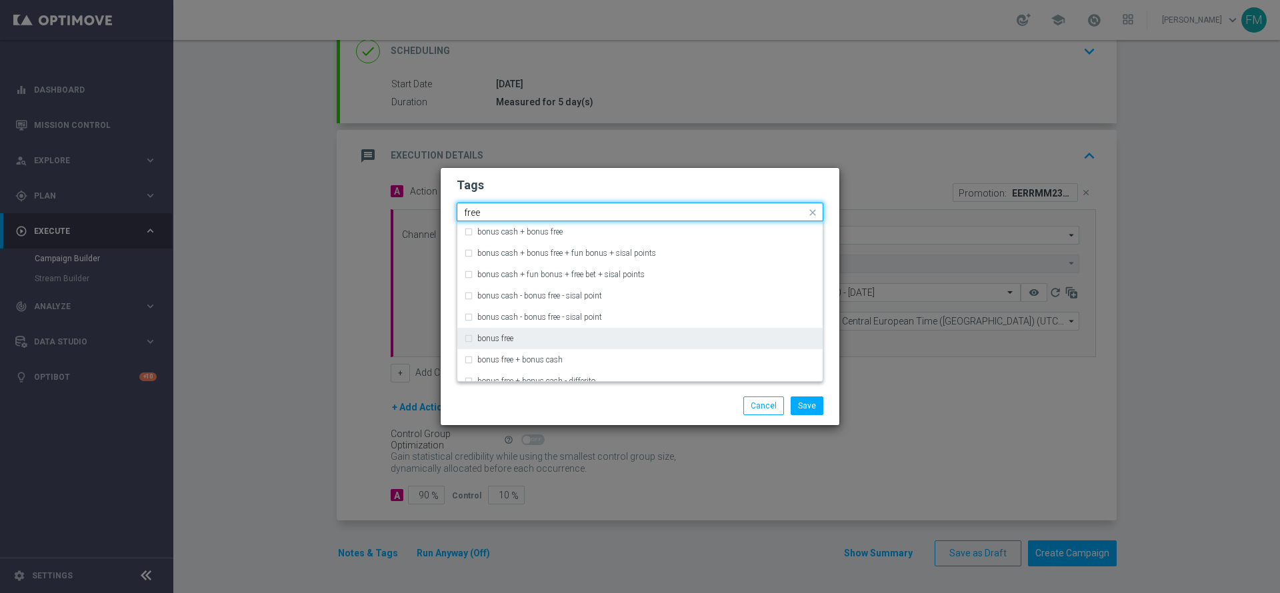
click at [634, 333] on div "bonus free" at bounding box center [640, 338] width 352 height 21
type input "free"
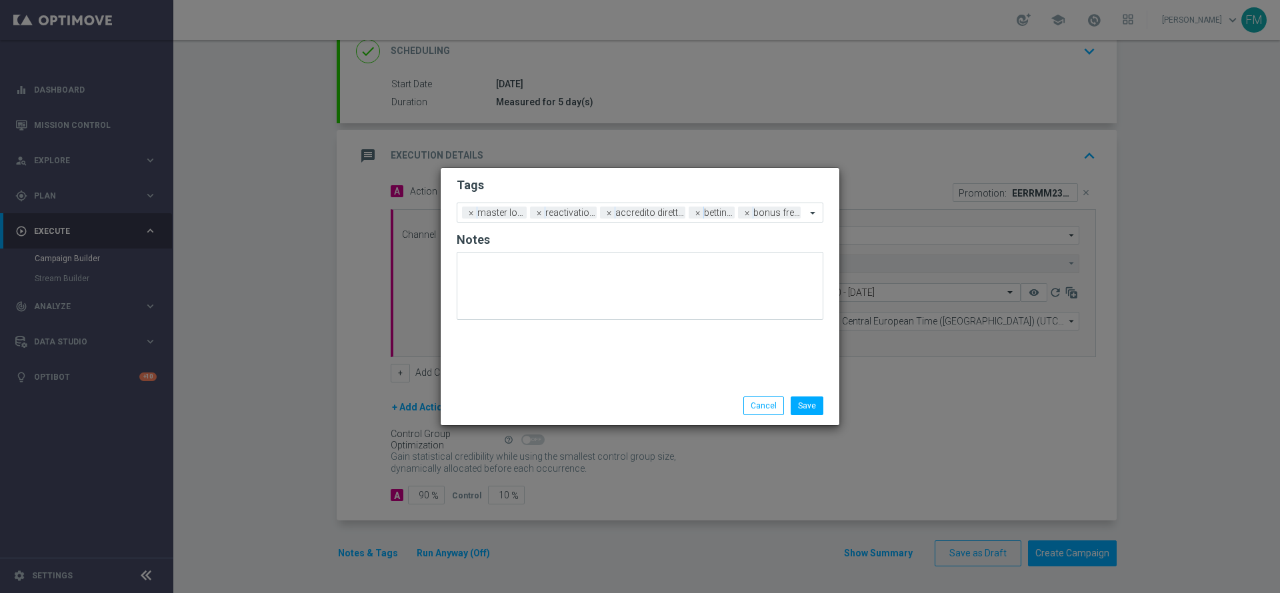
click at [738, 181] on h2 "Tags" at bounding box center [639, 185] width 367 height 16
click at [810, 407] on button "Save" at bounding box center [806, 406] width 33 height 19
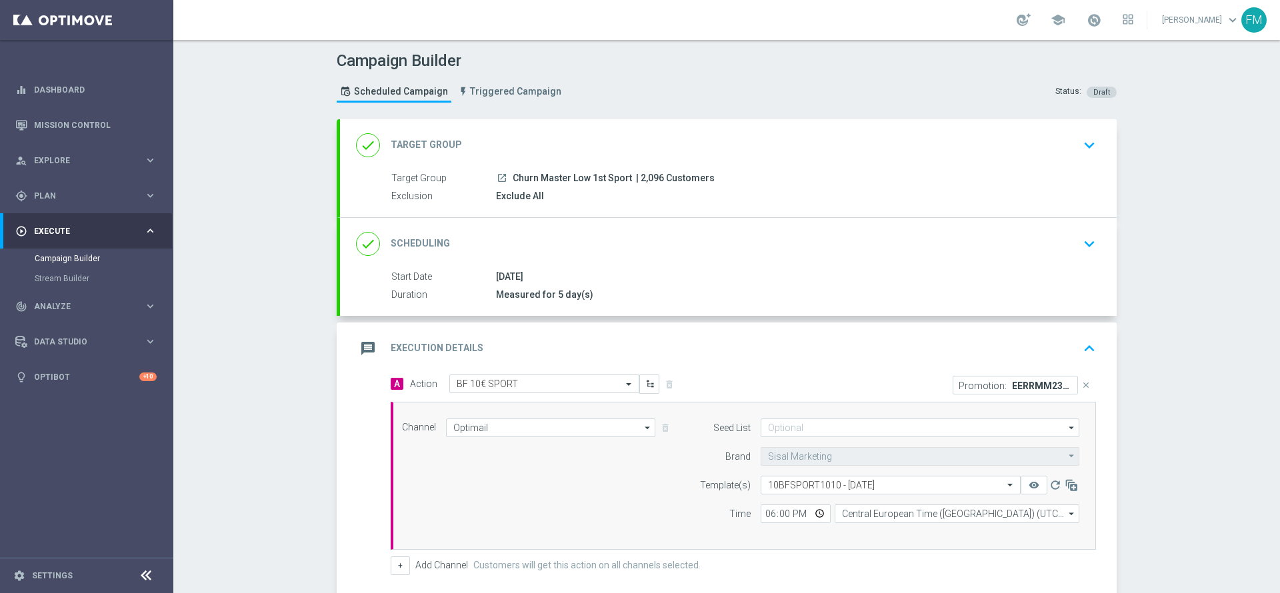
click at [1079, 243] on icon "keyboard_arrow_down" at bounding box center [1089, 244] width 20 height 20
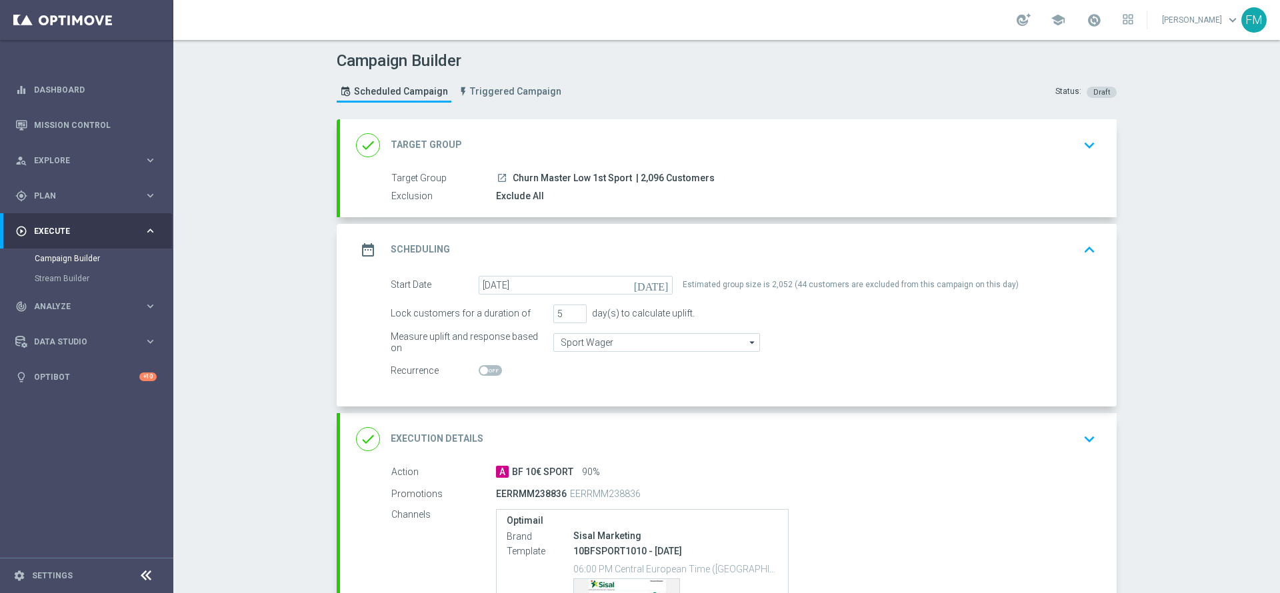
scroll to position [179, 0]
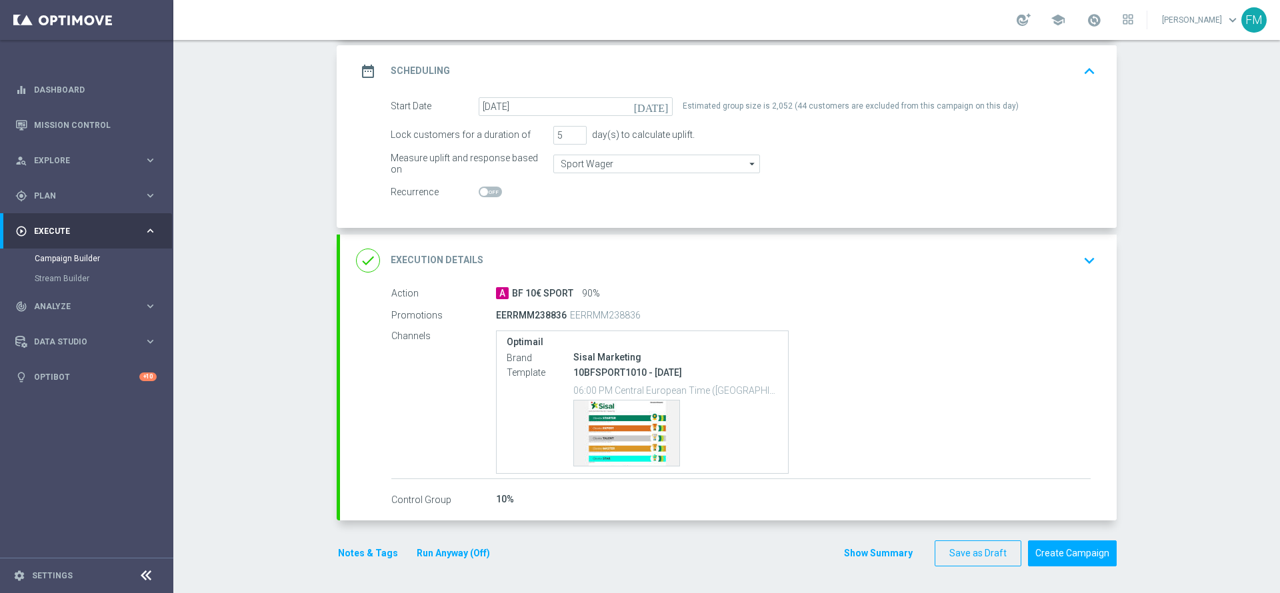
click at [1062, 249] on div "done Execution Details keyboard_arrow_down" at bounding box center [728, 260] width 744 height 25
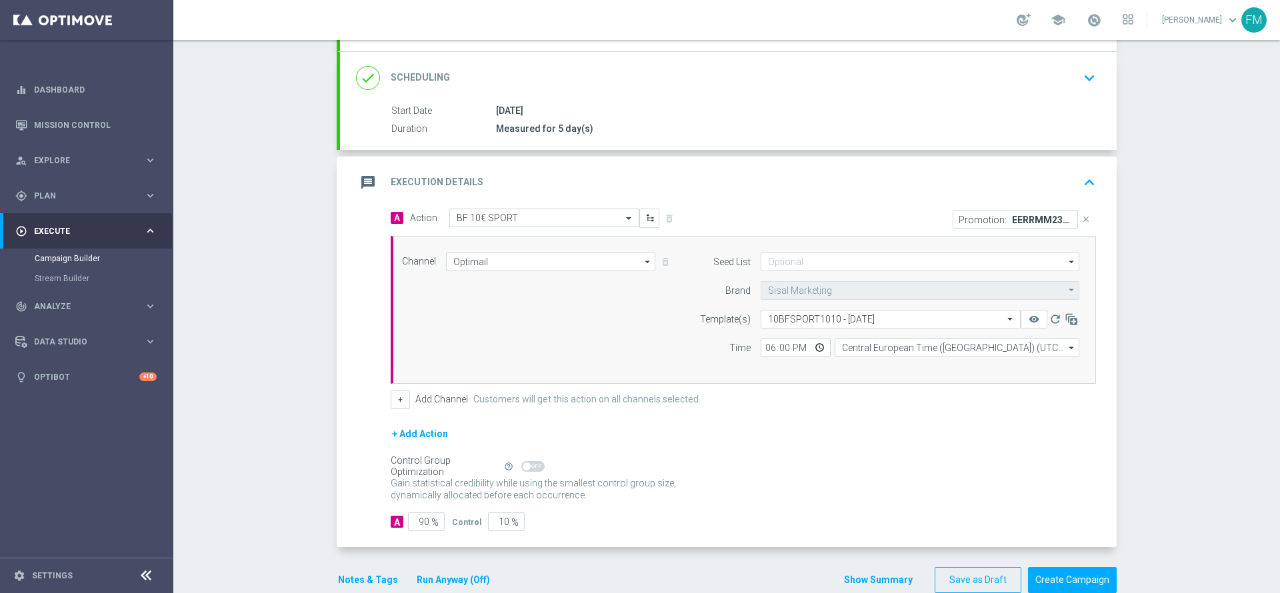
scroll to position [193, 0]
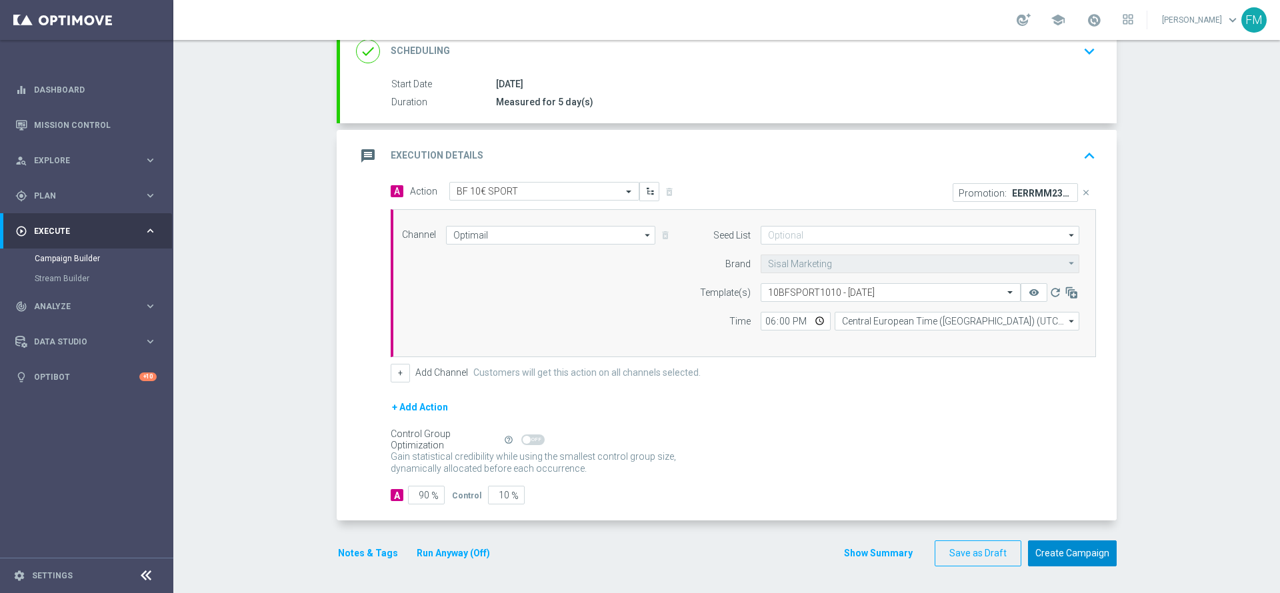
click at [1094, 564] on button "Create Campaign" at bounding box center [1072, 553] width 89 height 26
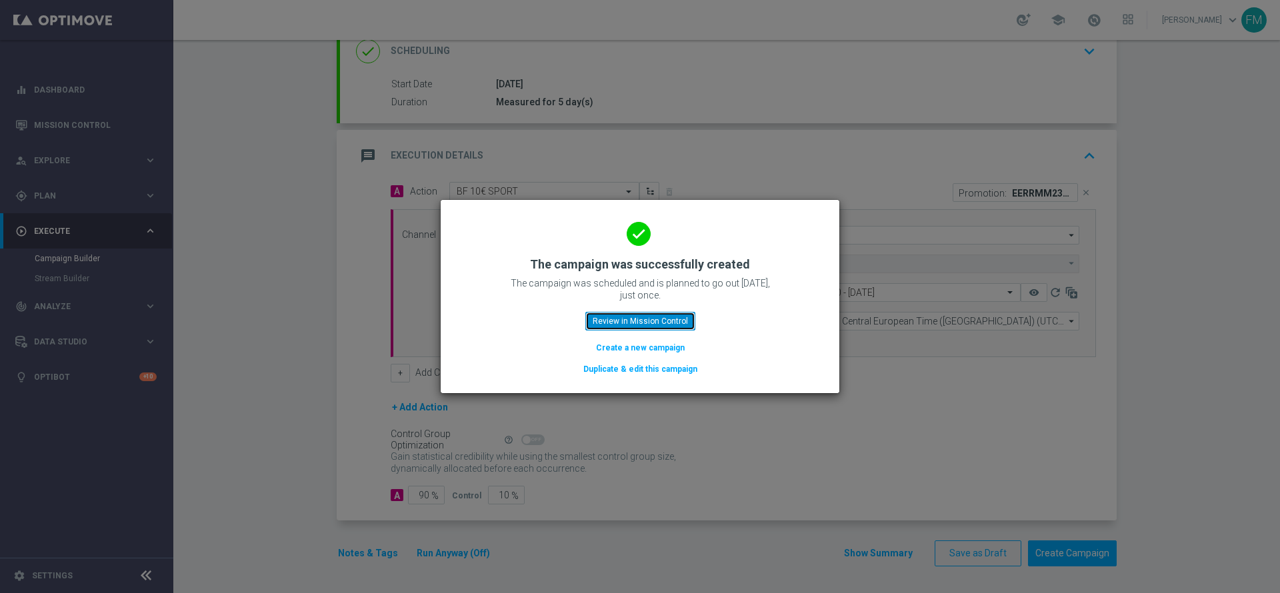
click at [624, 312] on button "Review in Mission Control" at bounding box center [640, 321] width 110 height 19
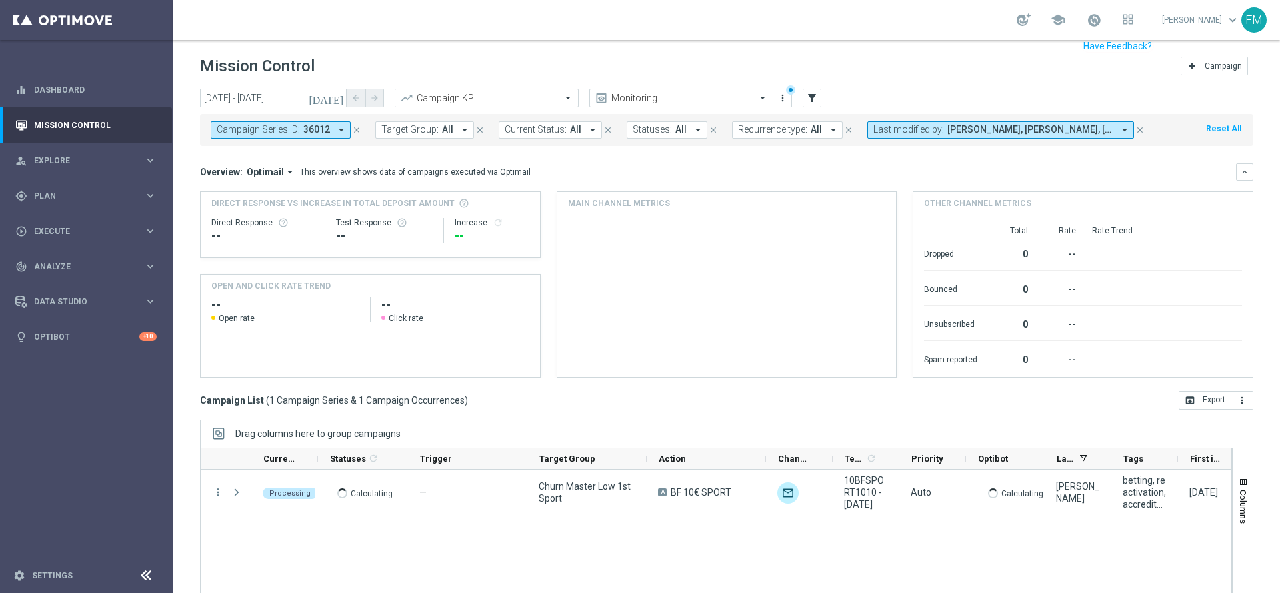
scroll to position [73, 0]
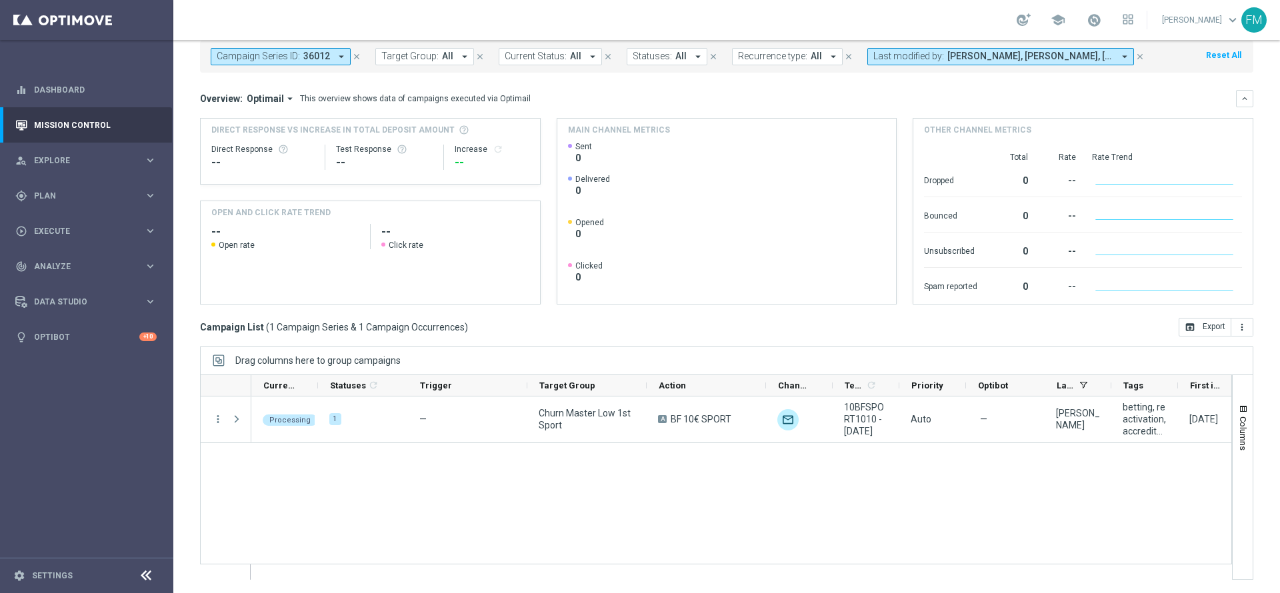
click at [890, 562] on div "Processing 1 — Churn Master Low 1st Sport A BF 10€ SPORT unfold_more 10BFSPORT1…" at bounding box center [741, 488] width 980 height 183
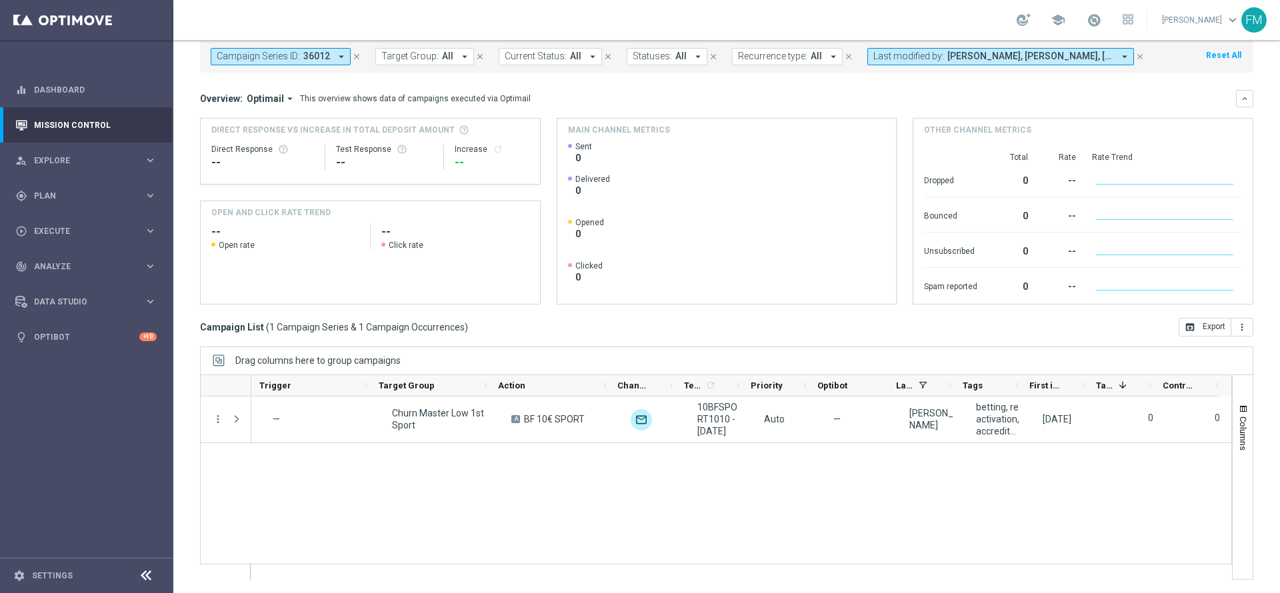
scroll to position [0, 0]
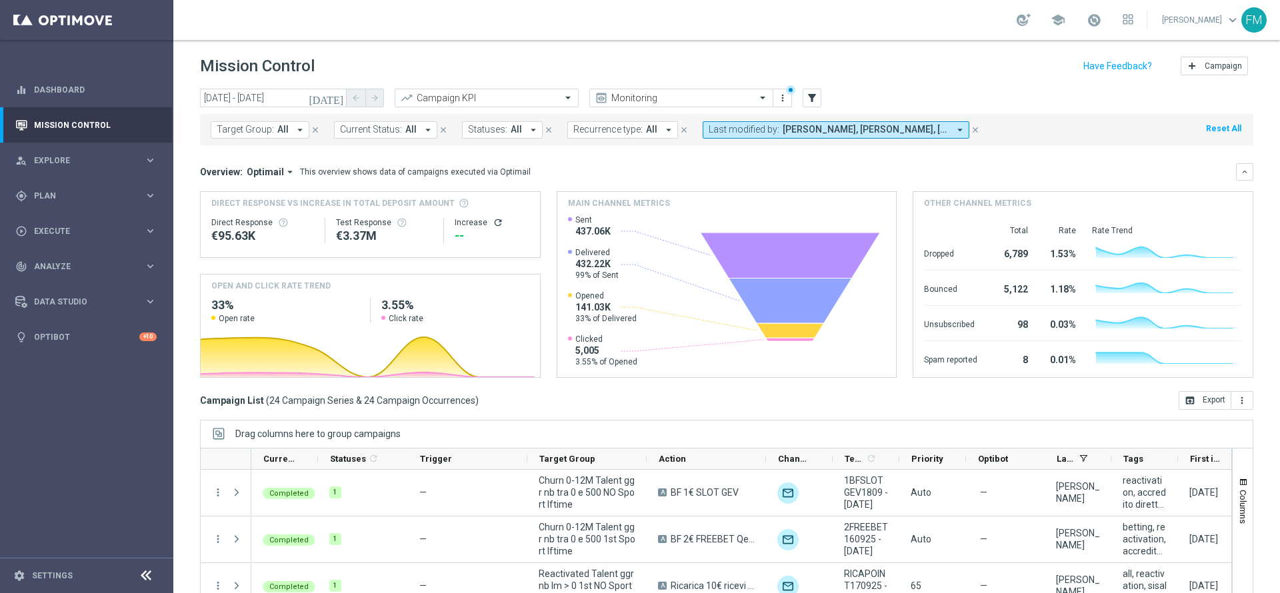
click at [333, 99] on icon "[DATE]" at bounding box center [327, 98] width 36 height 12
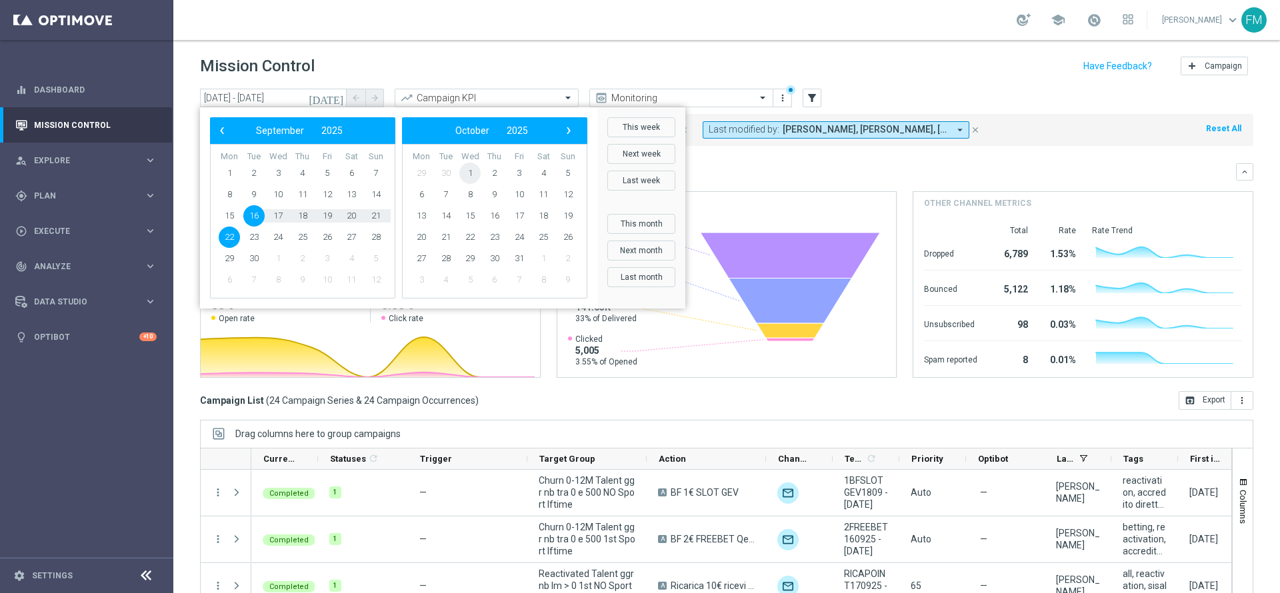
click at [464, 177] on span "1" at bounding box center [469, 173] width 21 height 21
click at [378, 172] on span "5" at bounding box center [375, 173] width 21 height 21
type input "[DATE] - [DATE]"
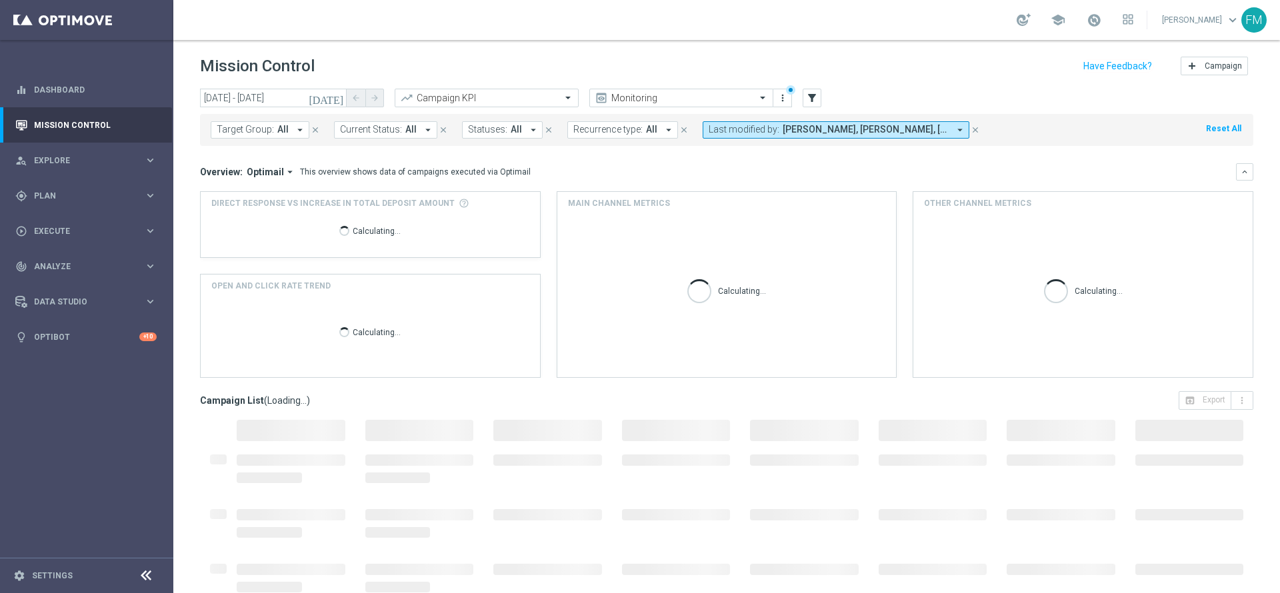
click at [893, 133] on span "[PERSON_NAME], [PERSON_NAME], [PERSON_NAME], [PERSON_NAME]" at bounding box center [865, 129] width 166 height 11
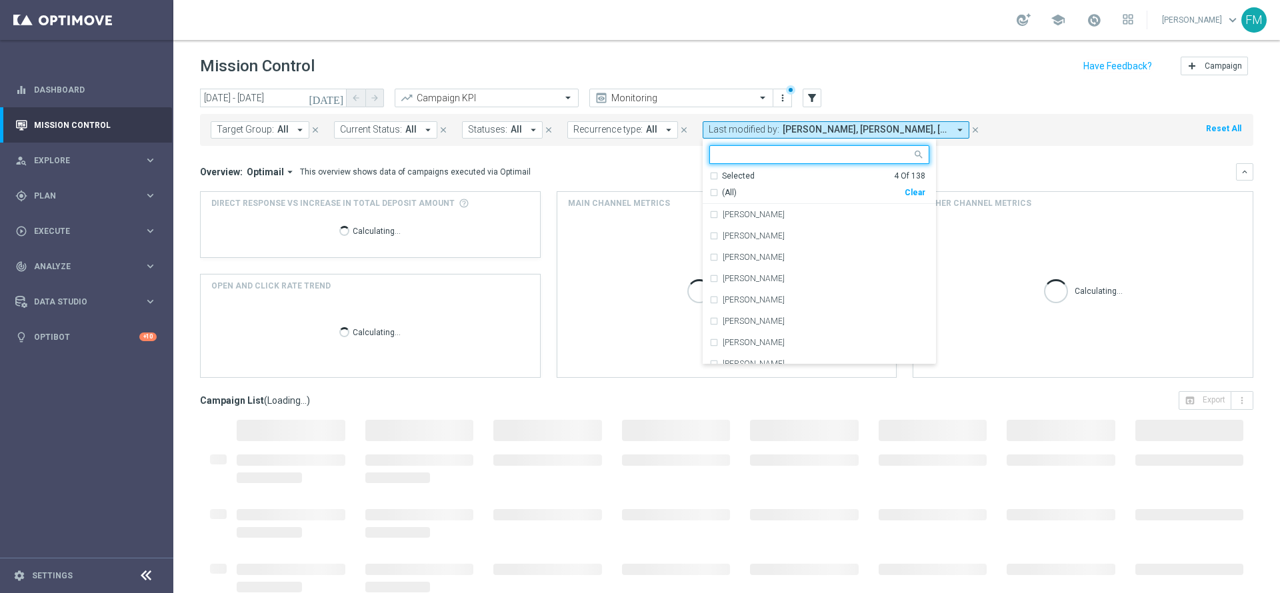
click at [1002, 77] on div "Mission Control add Campaign" at bounding box center [726, 66] width 1053 height 26
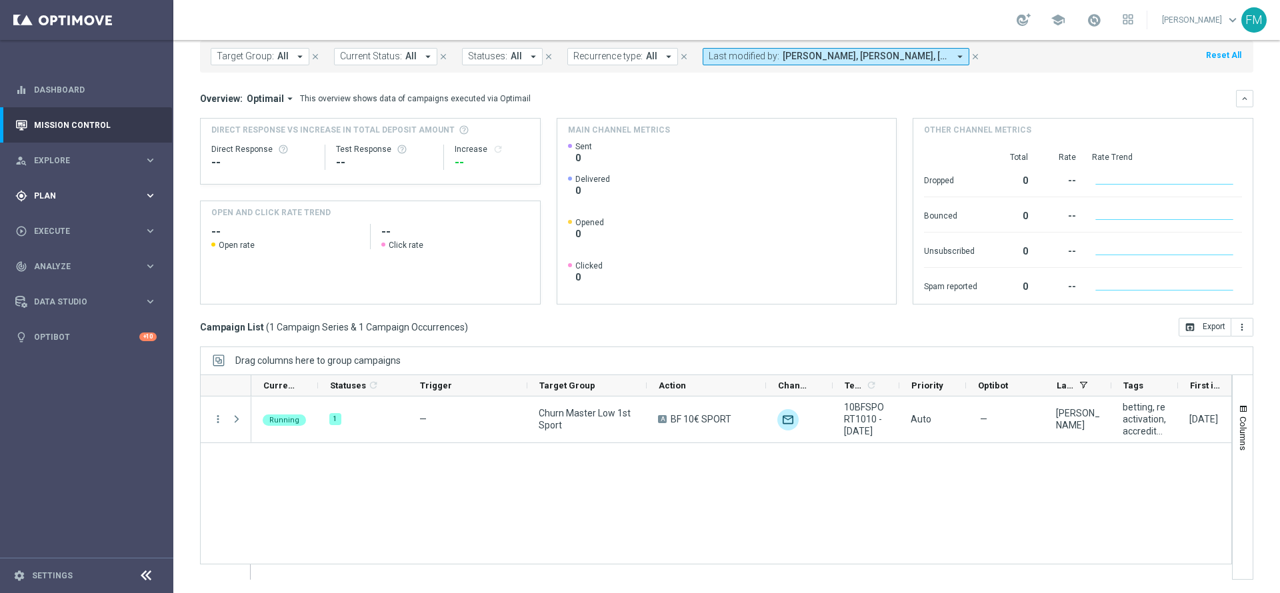
click at [141, 199] on span "Plan" at bounding box center [89, 196] width 110 height 8
click at [54, 265] on span "Templates" at bounding box center [82, 263] width 95 height 8
click at [60, 283] on link "Optimail" at bounding box center [89, 283] width 97 height 11
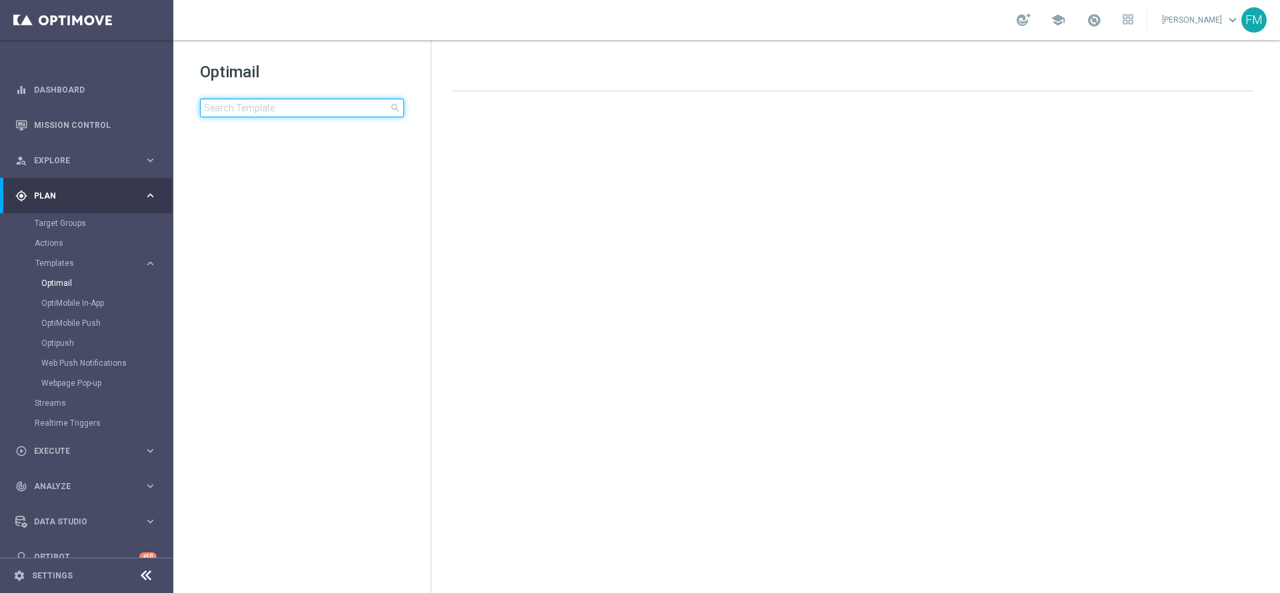
click at [295, 106] on input at bounding box center [302, 108] width 204 height 19
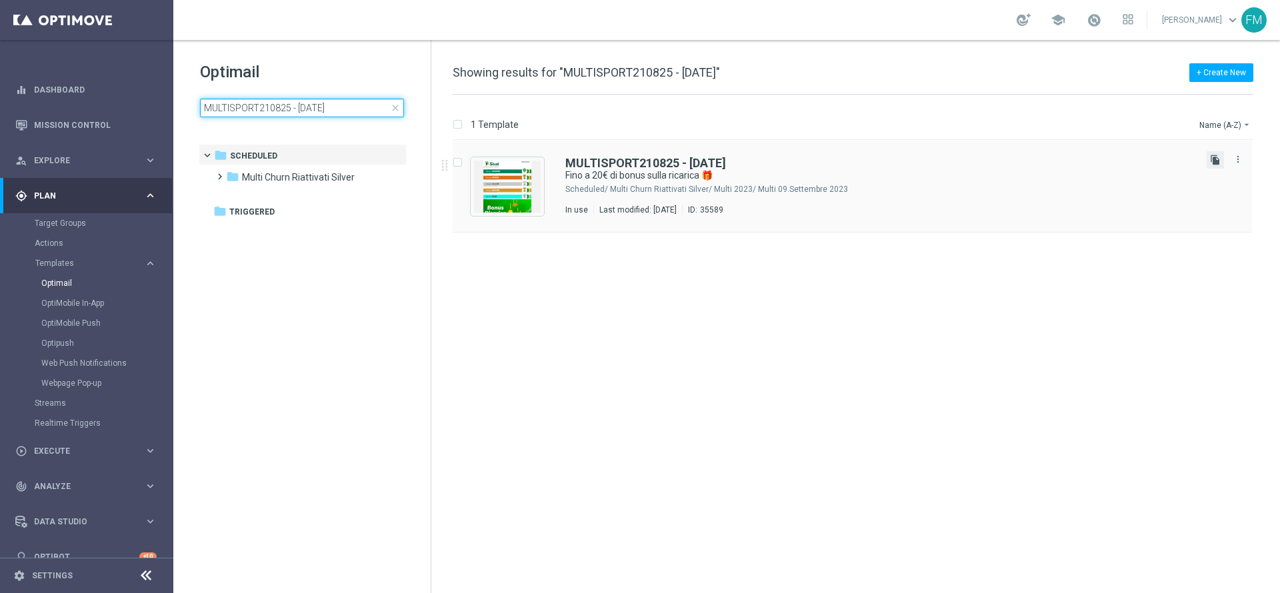
type input "MULTISPORT210825 - 2025-08-21"
click at [1214, 164] on icon "file_copy" at bounding box center [1215, 160] width 11 height 11
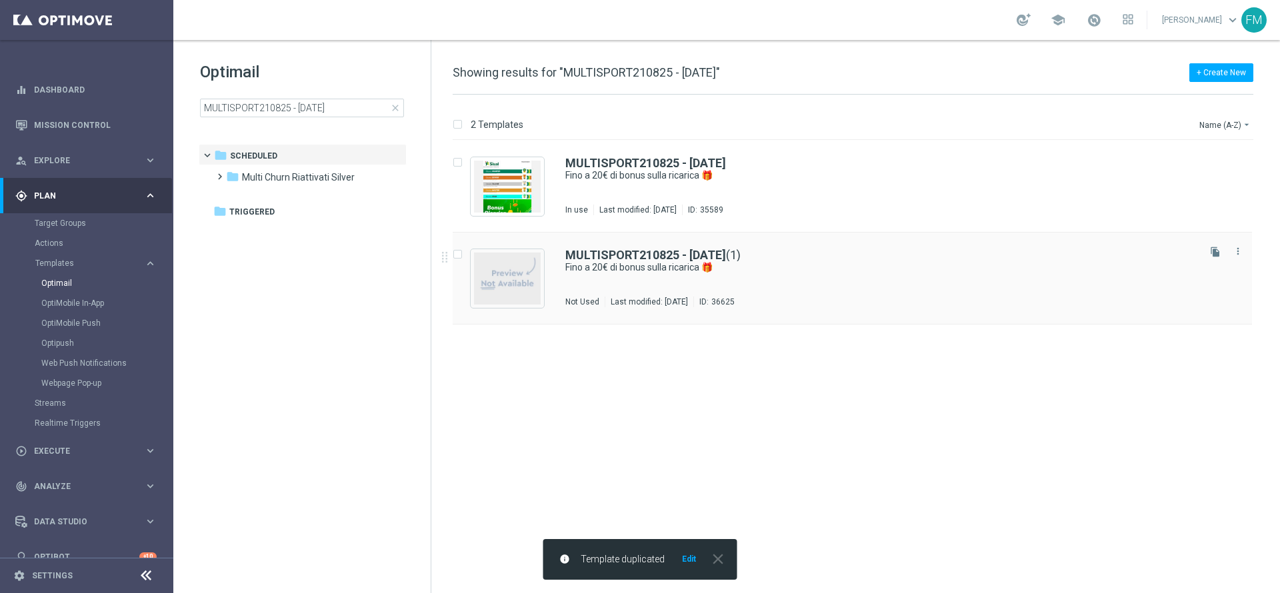
click at [656, 293] on div "MULTISPORT210825 - 2025-08-21 (1) Fino a 20€ di bonus sulla ricarica 🎁 Not Used…" at bounding box center [880, 278] width 630 height 58
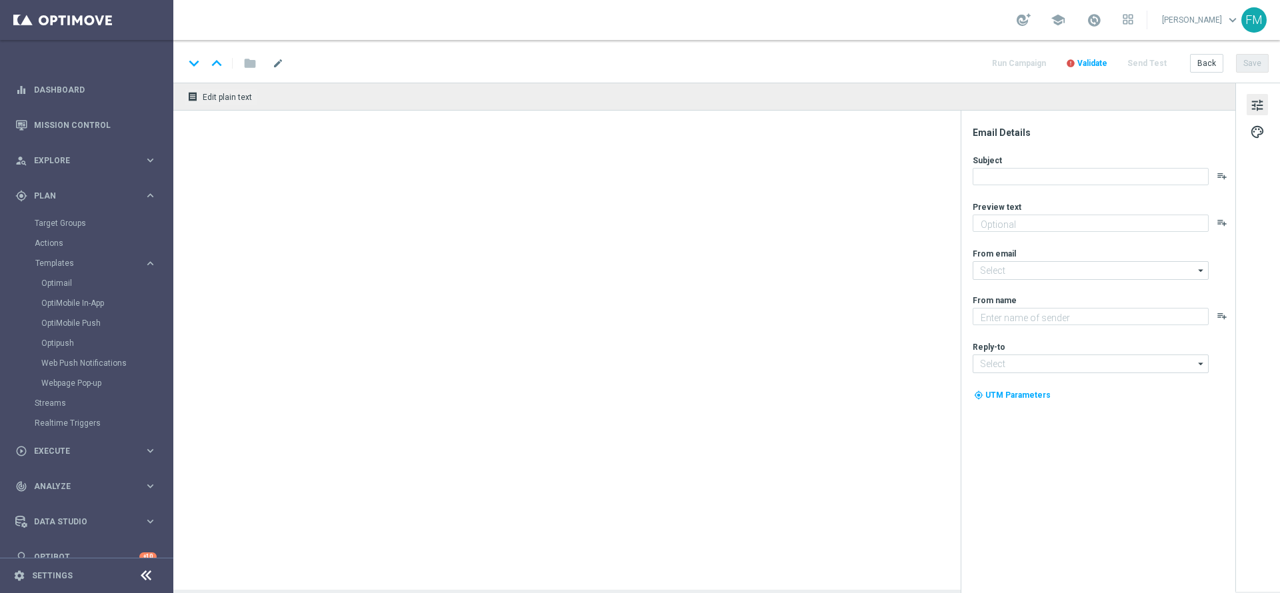
type textarea "Scopri la nuova promozione 🎯"
type input "[EMAIL_ADDRESS][DOMAIN_NAME]"
type textarea "Sisal"
type input "[EMAIL_ADDRESS][DOMAIN_NAME]"
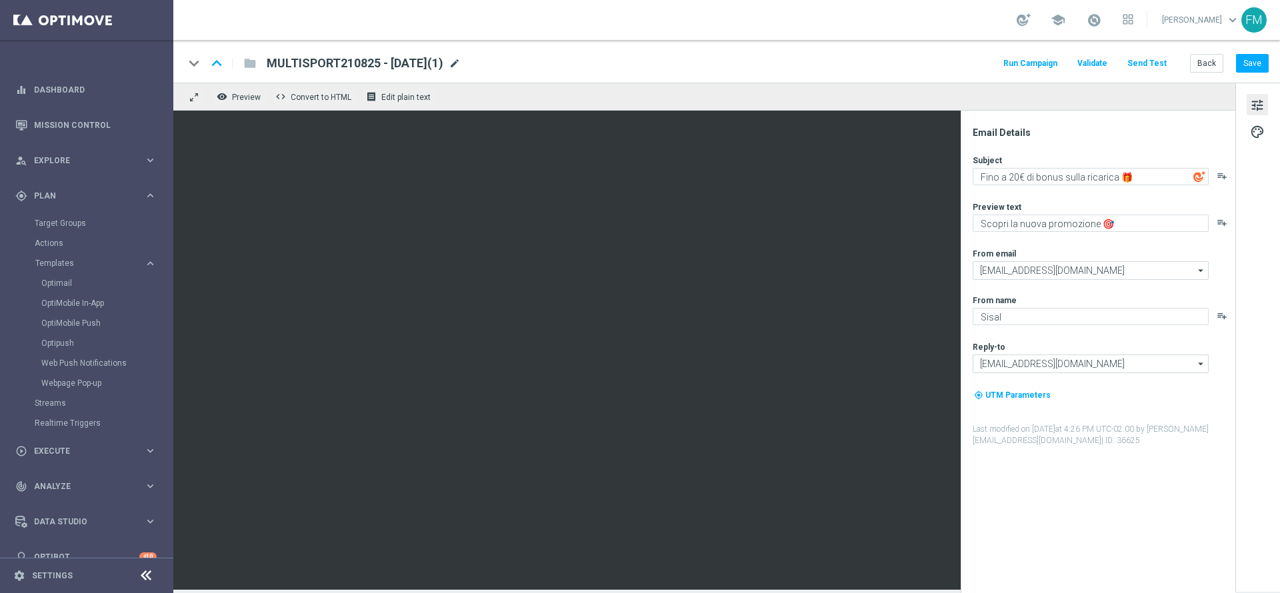
click at [460, 65] on span "mode_edit" at bounding box center [455, 63] width 12 height 12
drag, startPoint x: 359, startPoint y: 63, endPoint x: 239, endPoint y: 70, distance: 120.2
click at [239, 70] on div "keyboard_arrow_down keyboard_arrow_up folder MULTISPORT210825 - 2025-08-21(1)" at bounding box center [390, 63] width 413 height 17
paste input "RICASPORTVIRT0110"
click at [430, 57] on input "RICASPORTVIRT0110 - 2025-08-21(1)" at bounding box center [432, 63] width 331 height 17
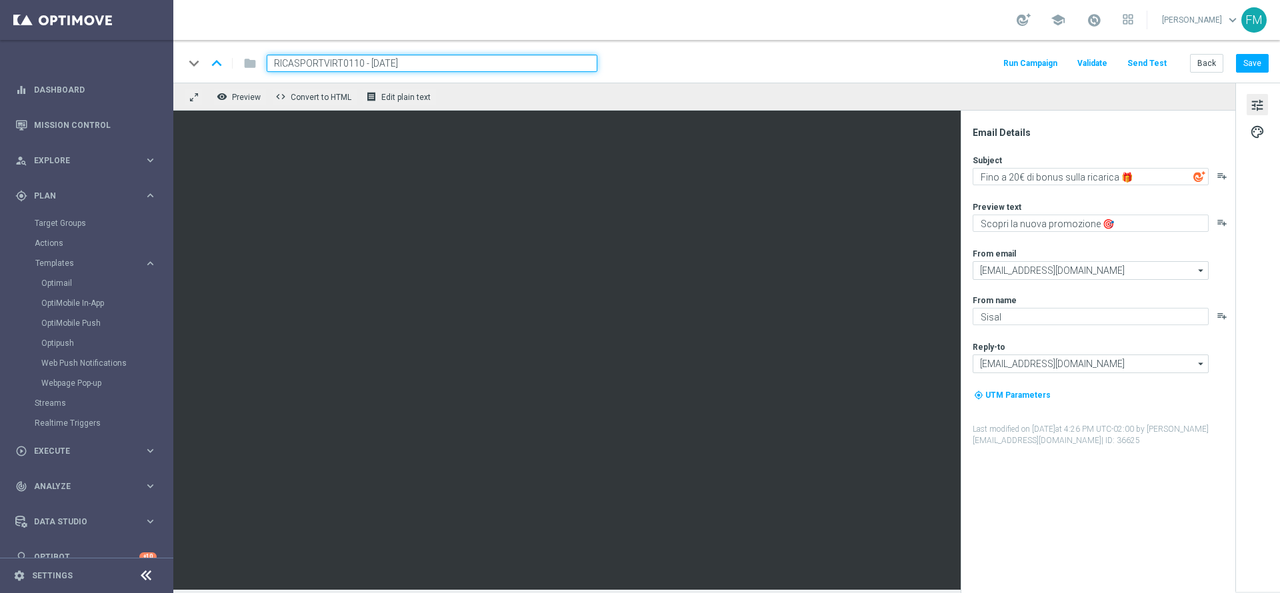
type input "RICASPORTVIRT0110 - 2025-10-01"
drag, startPoint x: 477, startPoint y: 62, endPoint x: 243, endPoint y: 53, distance: 234.1
click at [243, 55] on div "keyboard_arrow_down keyboard_arrow_up folder RICASPORTVIRT0110 - 2025-10-01" at bounding box center [390, 63] width 413 height 17
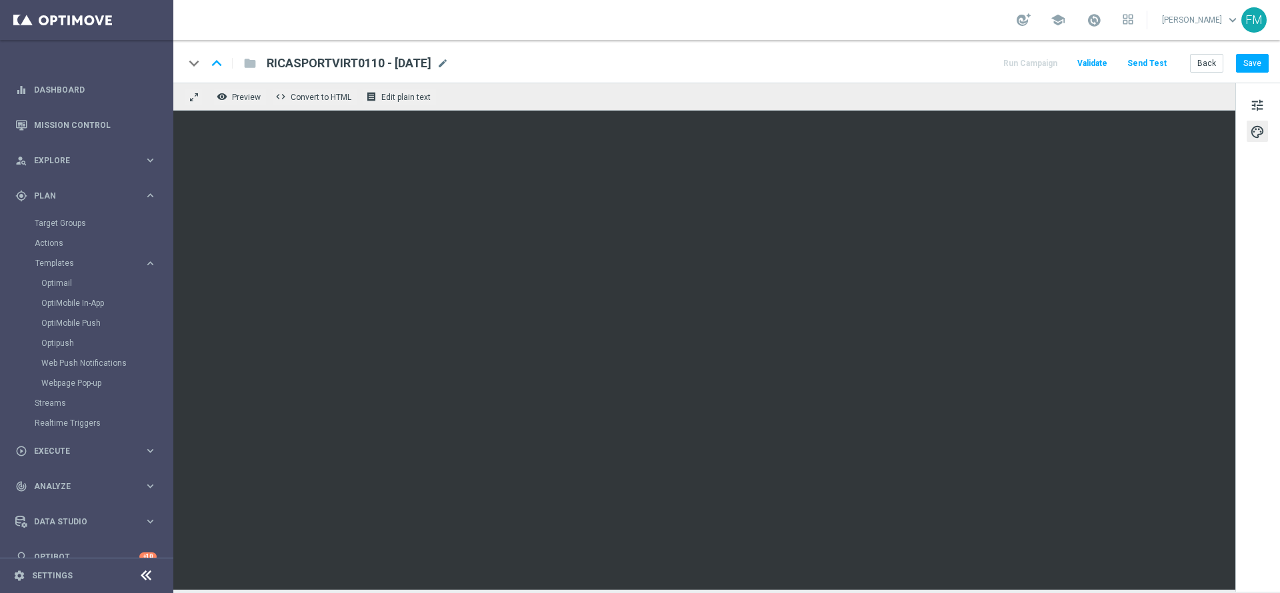
click at [1252, 78] on div "keyboard_arrow_down keyboard_arrow_up folder RICASPORTVIRT0110 - 2025-10-01 RIC…" at bounding box center [726, 61] width 1106 height 43
click at [1250, 71] on button "Save" at bounding box center [1252, 63] width 33 height 19
click at [1262, 64] on button "Save" at bounding box center [1252, 63] width 33 height 19
click at [1260, 94] on button "tune" at bounding box center [1256, 104] width 21 height 21
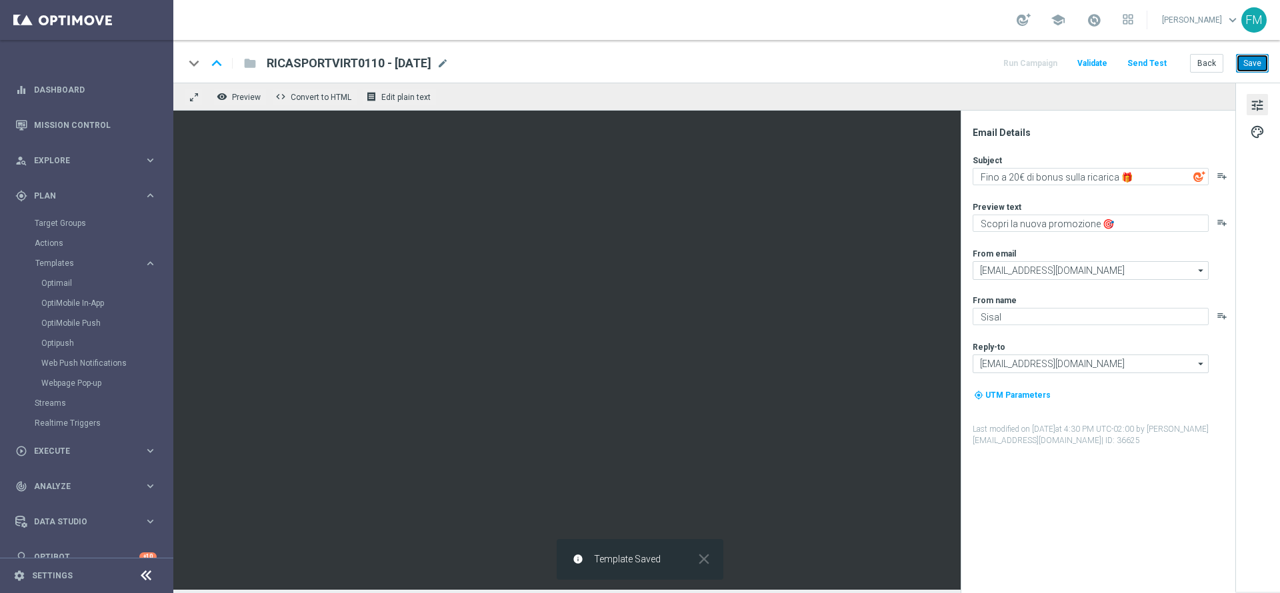
click at [1244, 66] on button "Save" at bounding box center [1252, 63] width 33 height 19
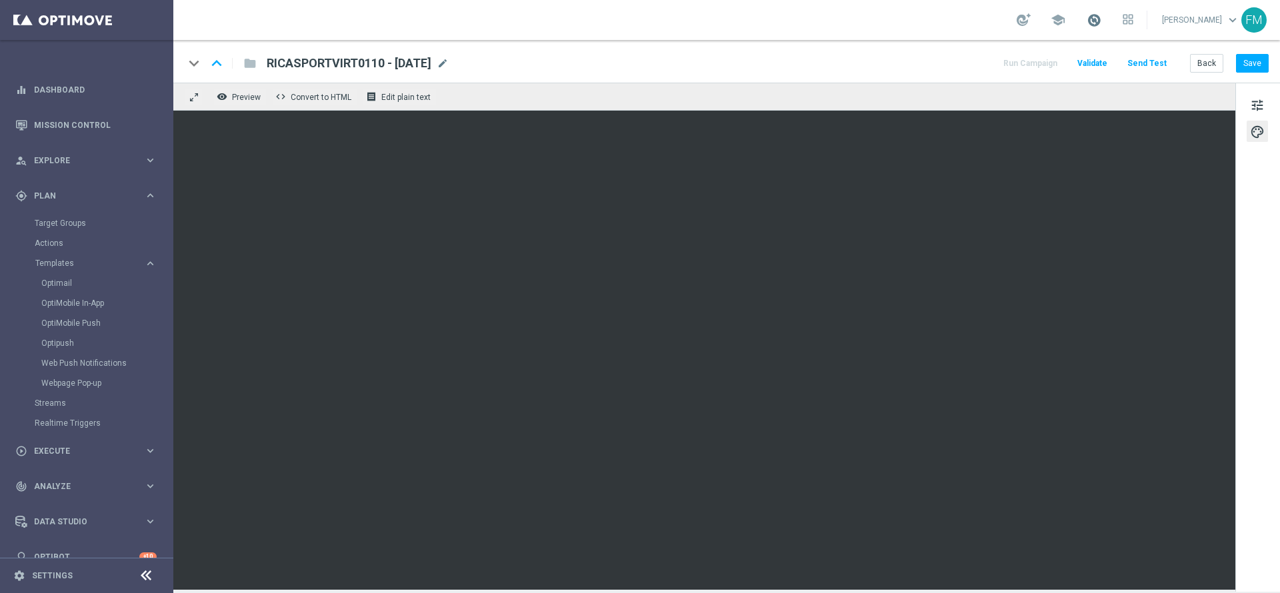
click at [1086, 24] on span at bounding box center [1093, 20] width 15 height 15
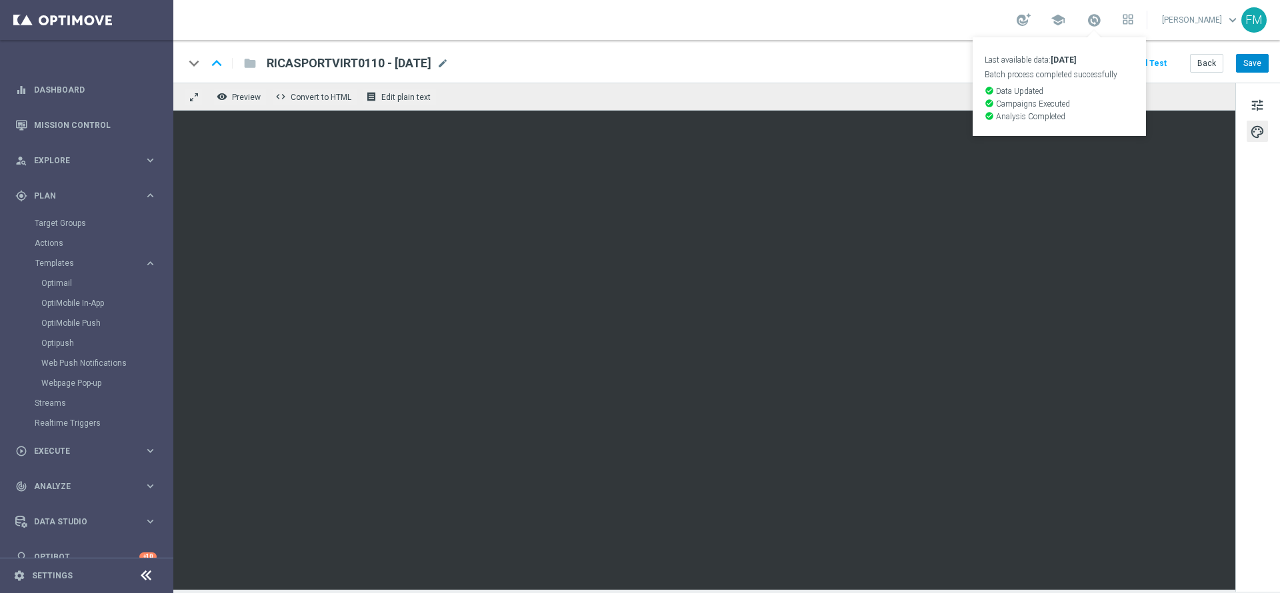
drag, startPoint x: 1245, startPoint y: 77, endPoint x: 1261, endPoint y: 65, distance: 19.6
click at [1254, 72] on div "keyboard_arrow_down keyboard_arrow_up folder RICASPORTVIRT0110 - 2025-10-01 RIC…" at bounding box center [726, 61] width 1106 height 43
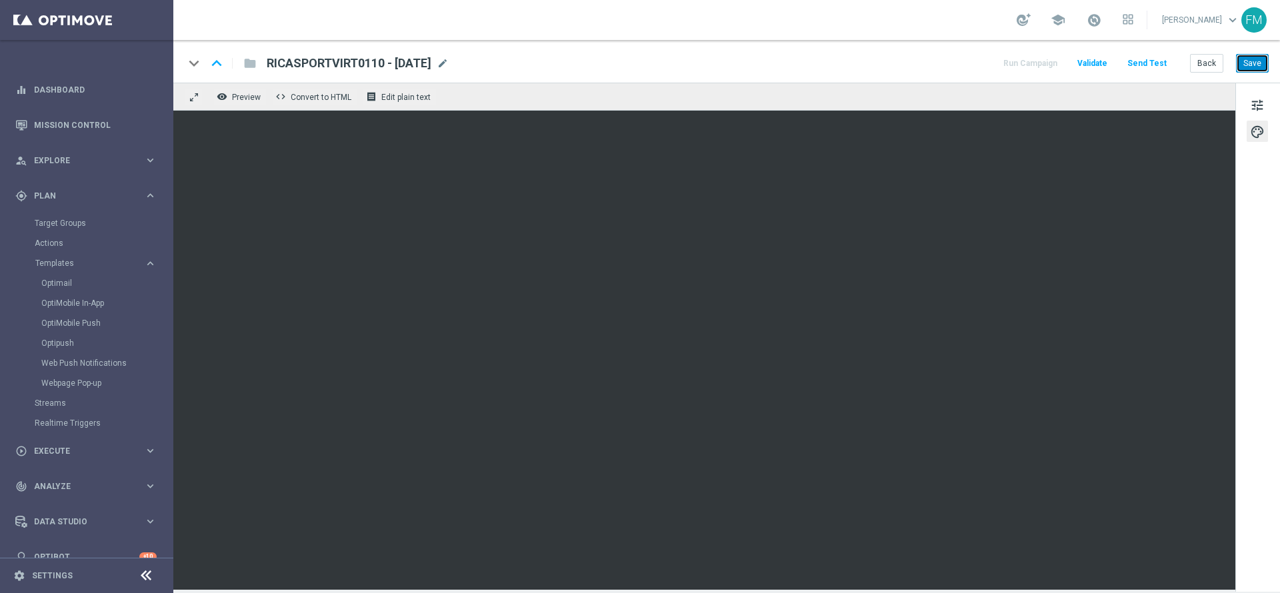
click at [1261, 65] on button "Save" at bounding box center [1252, 63] width 33 height 19
click at [1254, 68] on button "Save" at bounding box center [1252, 63] width 33 height 19
click at [1261, 64] on button "Save" at bounding box center [1252, 63] width 33 height 19
click at [1247, 56] on button "Save" at bounding box center [1252, 63] width 33 height 19
click at [1259, 62] on button "Save" at bounding box center [1252, 63] width 33 height 19
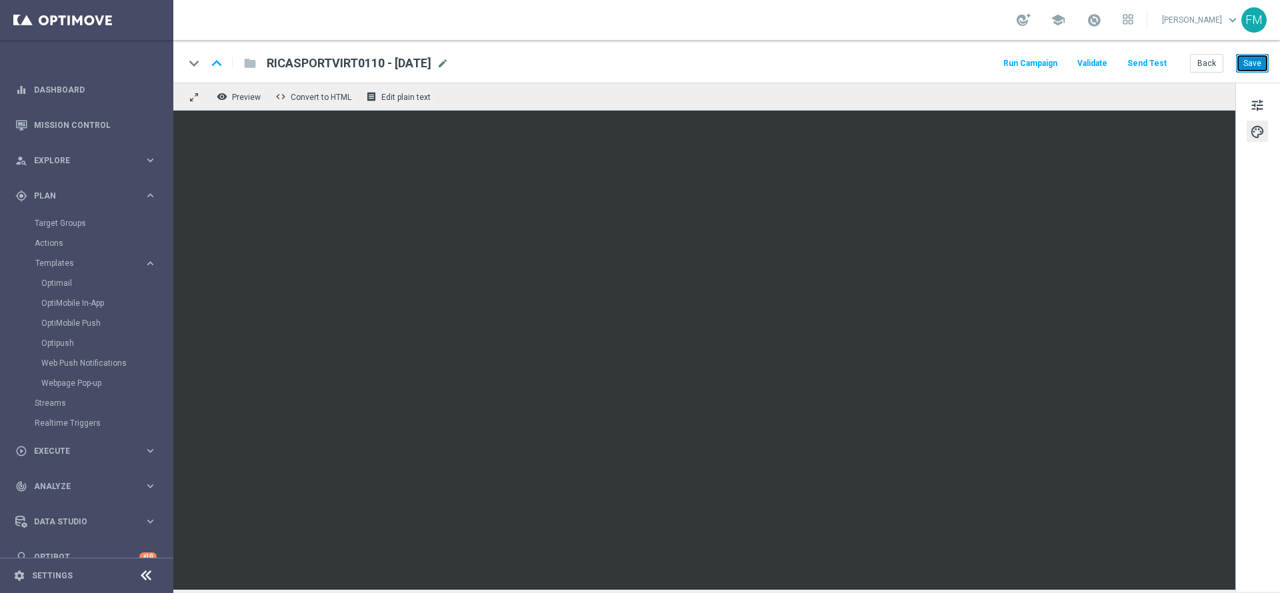
click at [1246, 65] on button "Save" at bounding box center [1252, 63] width 33 height 19
click at [1197, 69] on button "Back" at bounding box center [1206, 63] width 33 height 19
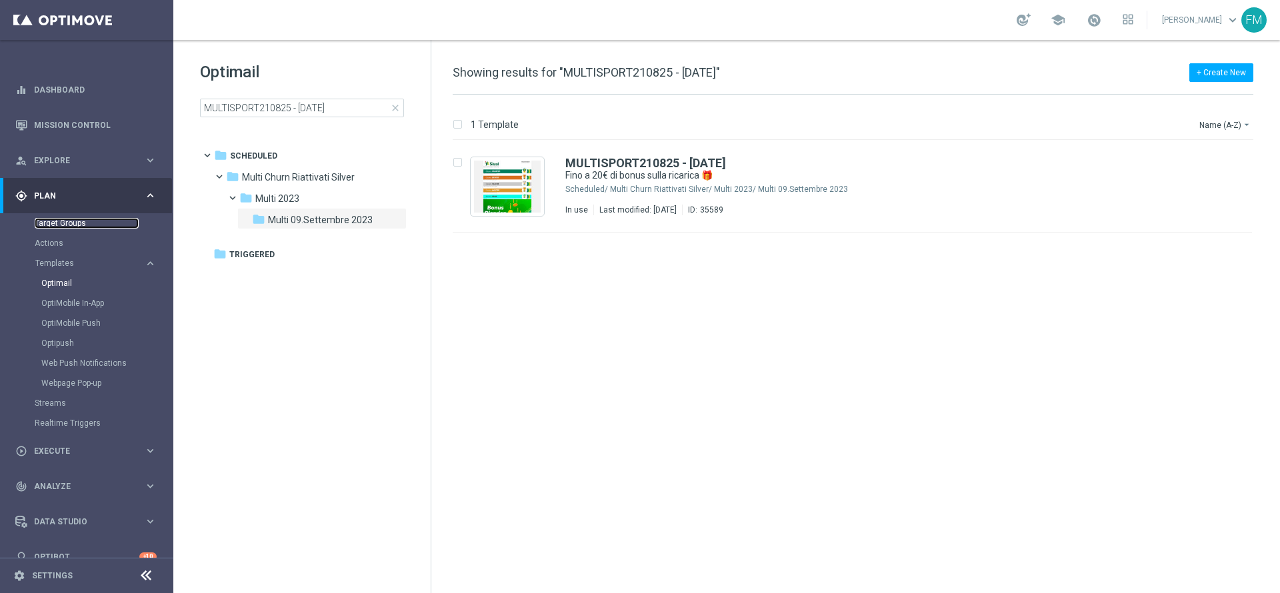
click at [52, 221] on link "Target Groups" at bounding box center [87, 223] width 104 height 11
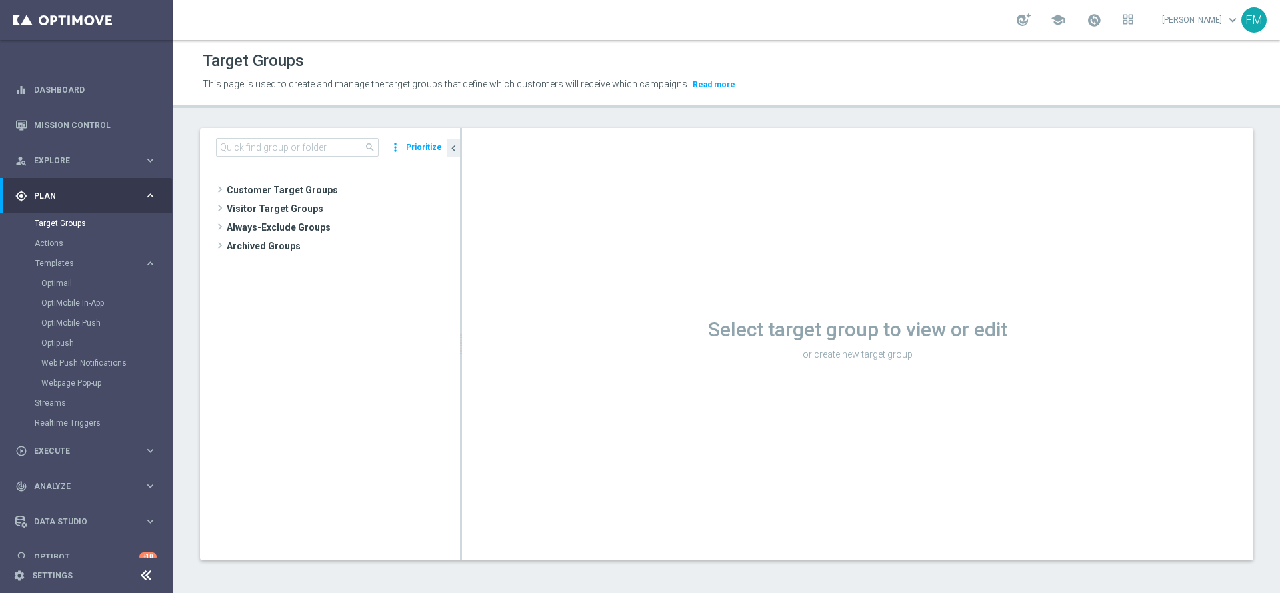
click at [343, 161] on div "search more_vert Prioritize" at bounding box center [330, 147] width 260 height 39
click at [342, 151] on input at bounding box center [297, 147] width 163 height 19
paste input "Multi Talent ggr nb lm > 100 1st Sport NO saldo"
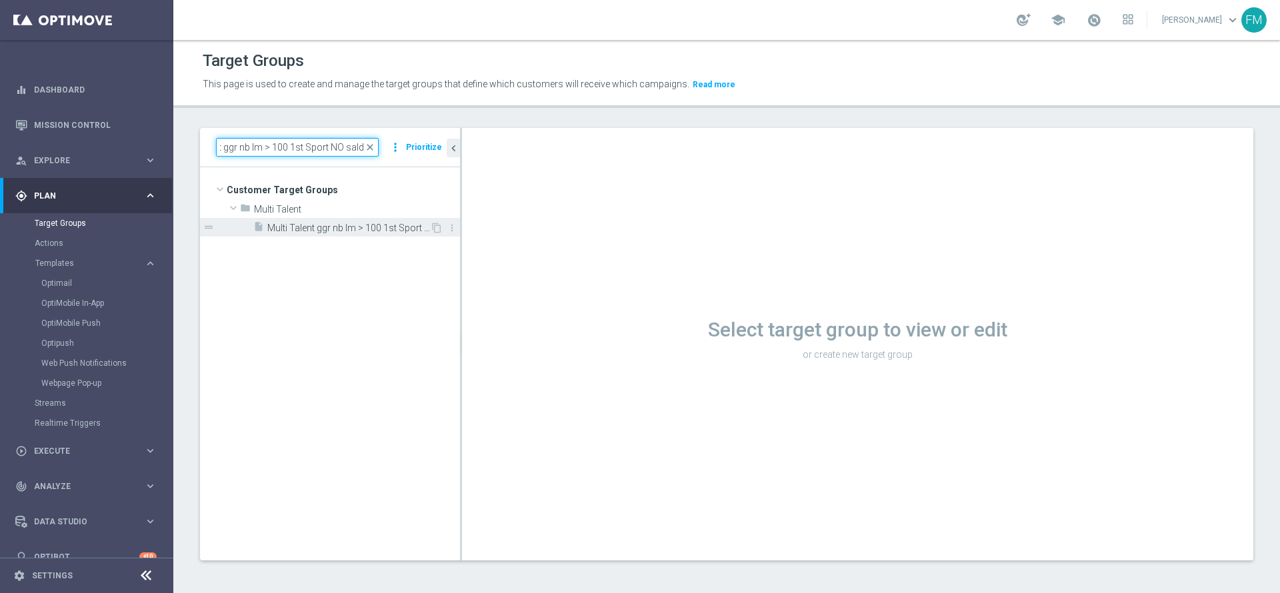
type input "Multi Talent ggr nb lm > 100 1st Sport NO saldo"
click at [357, 235] on div "insert_drive_file Multi Talent ggr nb lm > 100 1st Sport NO saldo" at bounding box center [341, 227] width 177 height 19
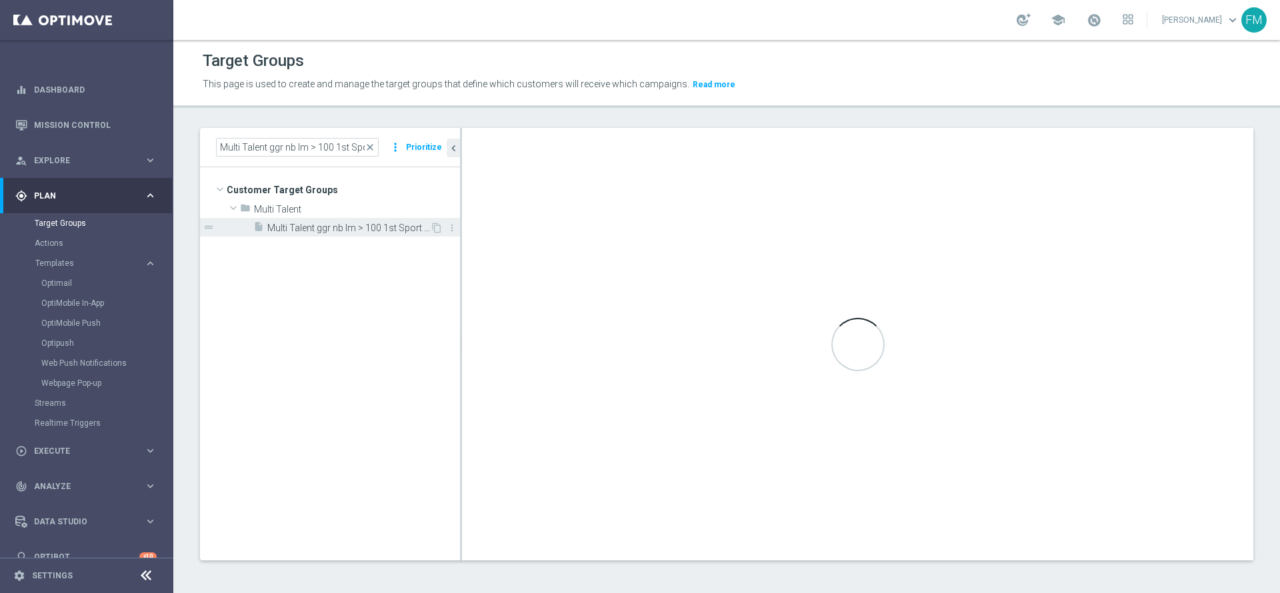
click at [371, 223] on span "Multi Talent ggr nb lm > 100 1st Sport NO saldo" at bounding box center [348, 228] width 163 height 11
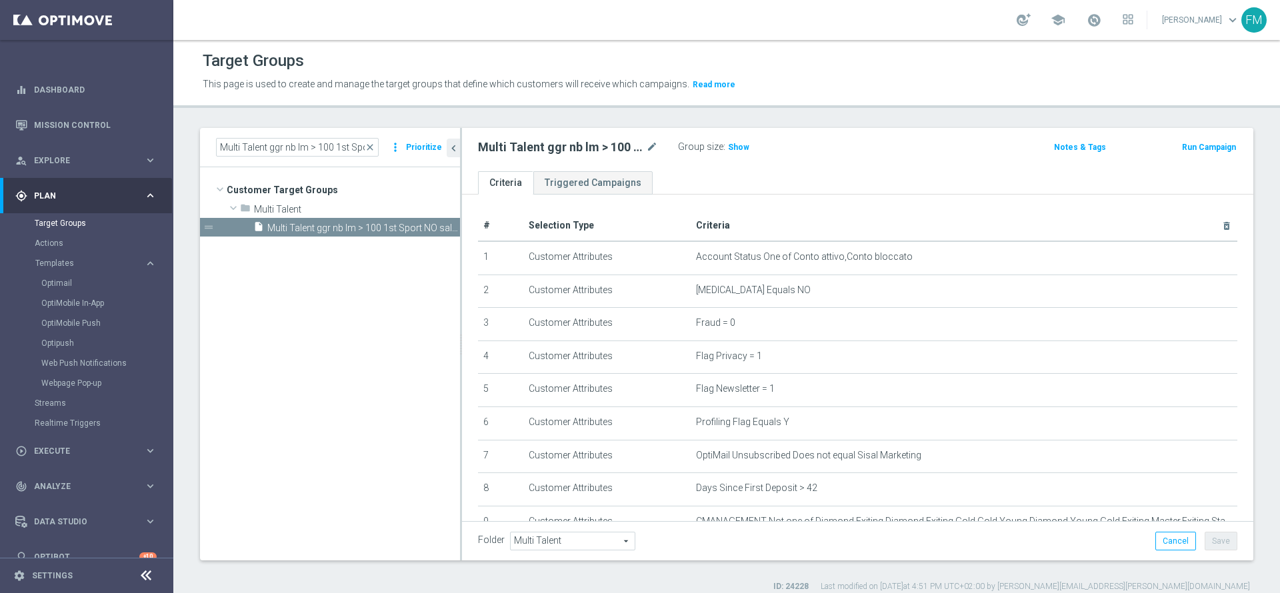
click at [1198, 149] on button "Run Campaign" at bounding box center [1208, 147] width 57 height 15
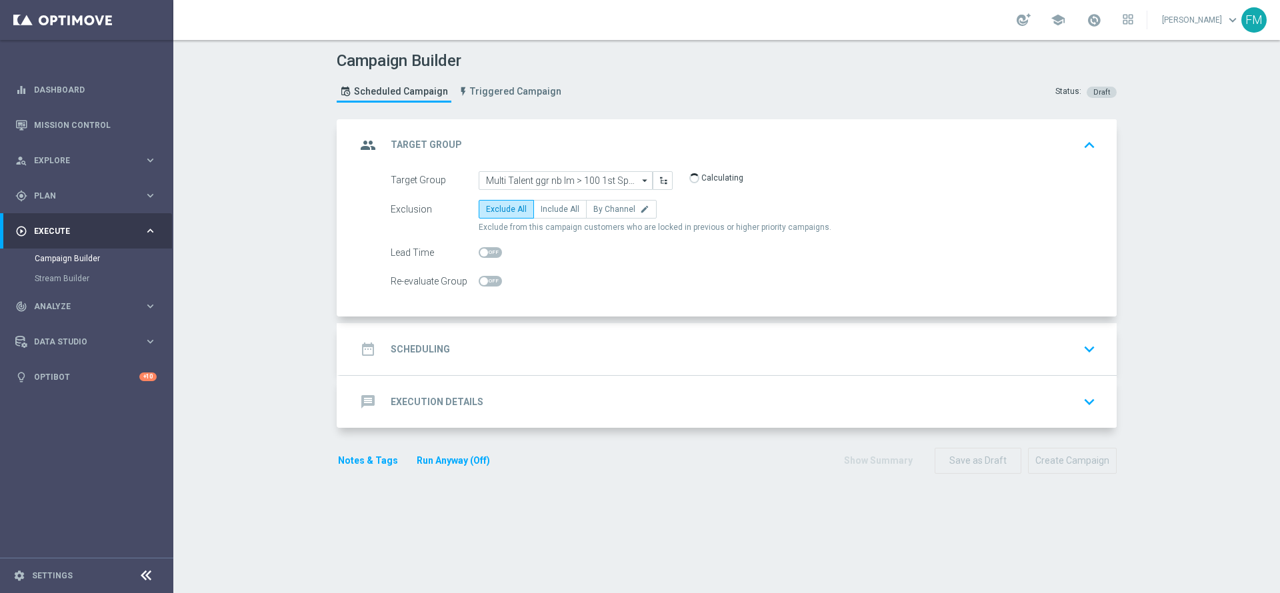
click at [611, 334] on div "date_range Scheduling keyboard_arrow_down" at bounding box center [728, 349] width 776 height 52
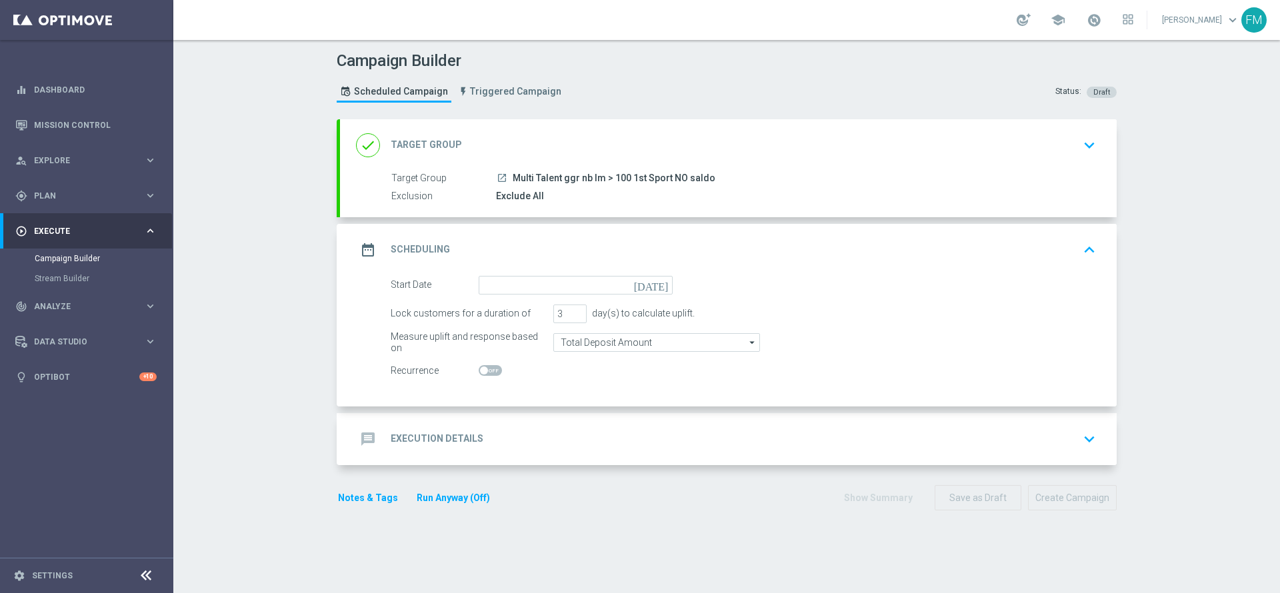
click at [656, 284] on icon "[DATE]" at bounding box center [653, 283] width 39 height 15
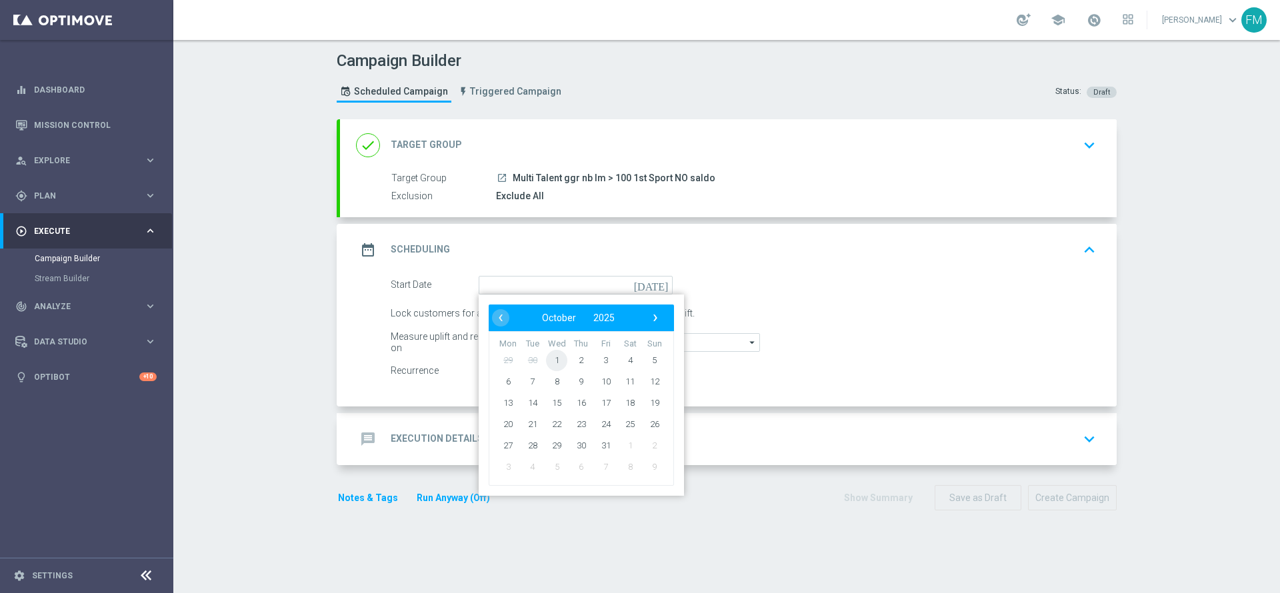
click at [554, 361] on span "1" at bounding box center [556, 359] width 21 height 21
type input "01 Oct 2025"
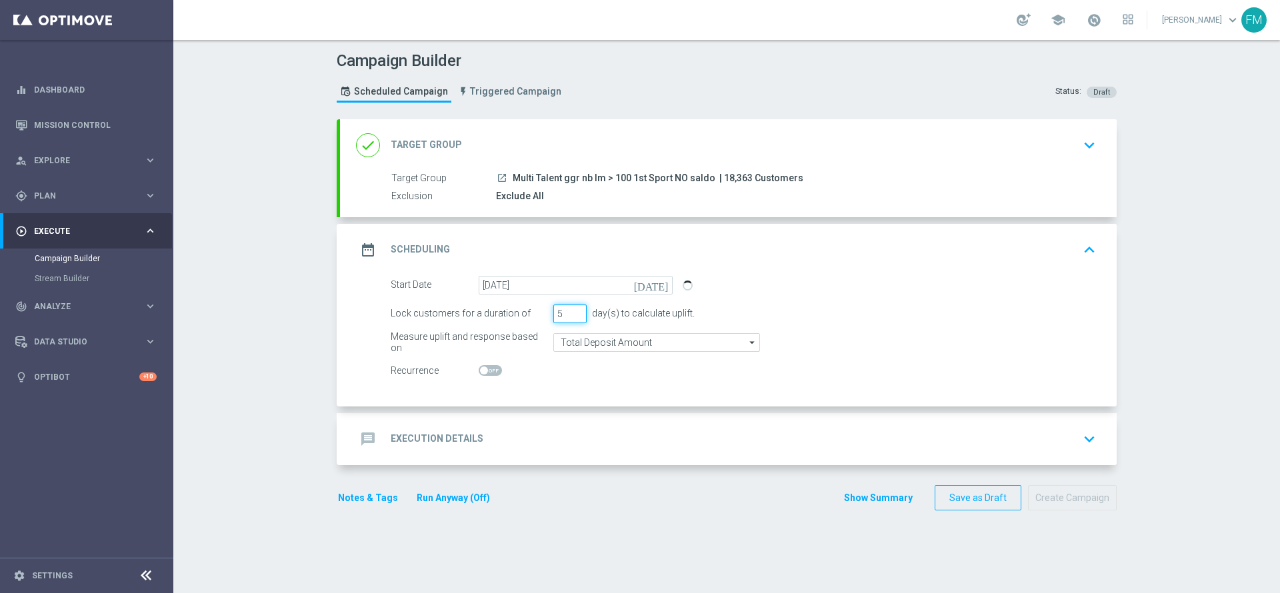
click at [572, 309] on input "5" at bounding box center [569, 314] width 33 height 19
type input "6"
click at [572, 309] on input "6" at bounding box center [569, 314] width 33 height 19
click at [810, 431] on div "message Execution Details keyboard_arrow_down" at bounding box center [728, 439] width 744 height 25
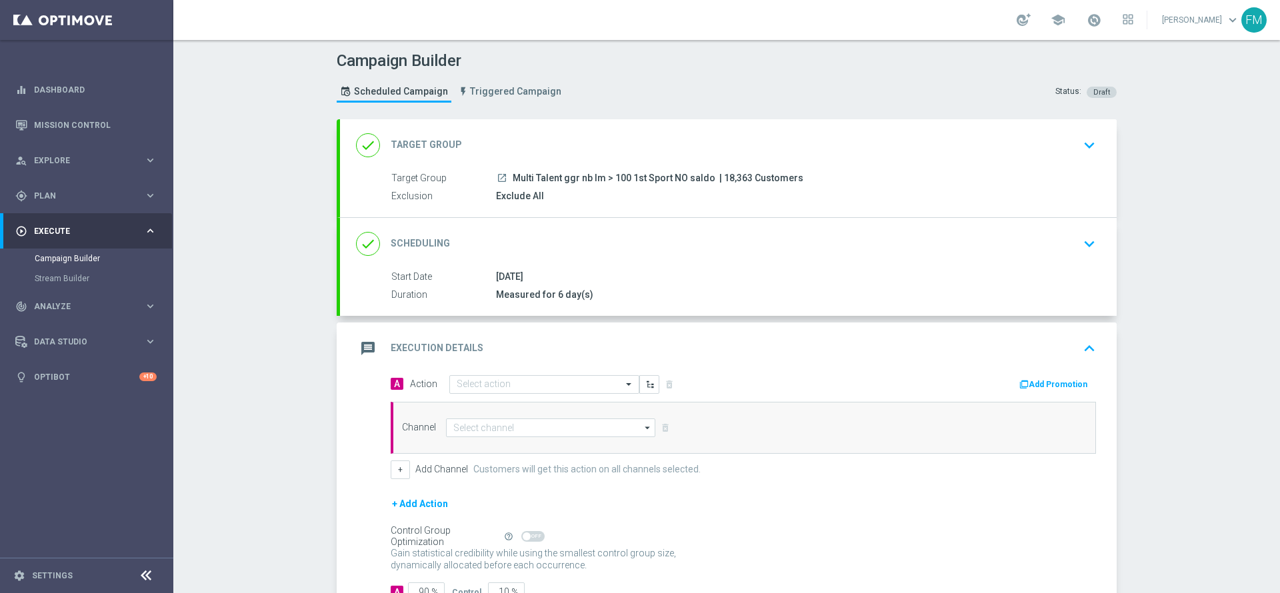
scroll to position [97, 0]
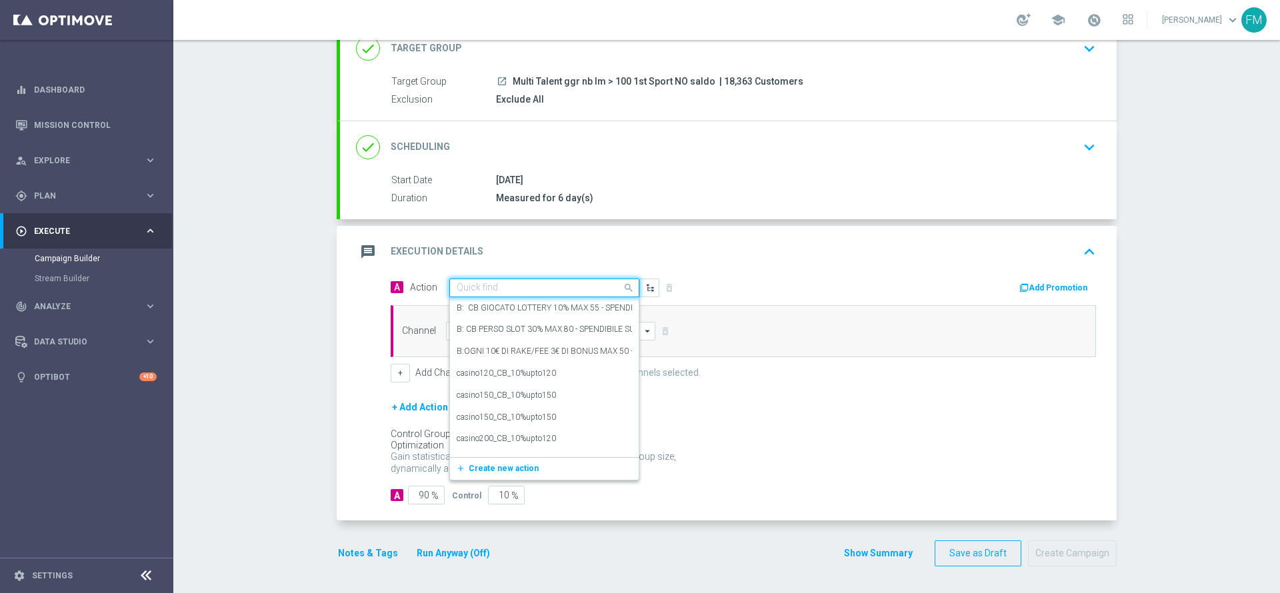
click at [501, 279] on div "Quick find" at bounding box center [544, 288] width 190 height 19
paste input "Ricarica 35€ ricevi 5€ Sport e Virtual, ricarica 50€ ricevi 10€, ricarica 70€ r…"
type input "Ricarica 35€ ricevi 5€ Sport e Virtual, ricarica 50€ ricevi 10€, ricarica 70€ r…"
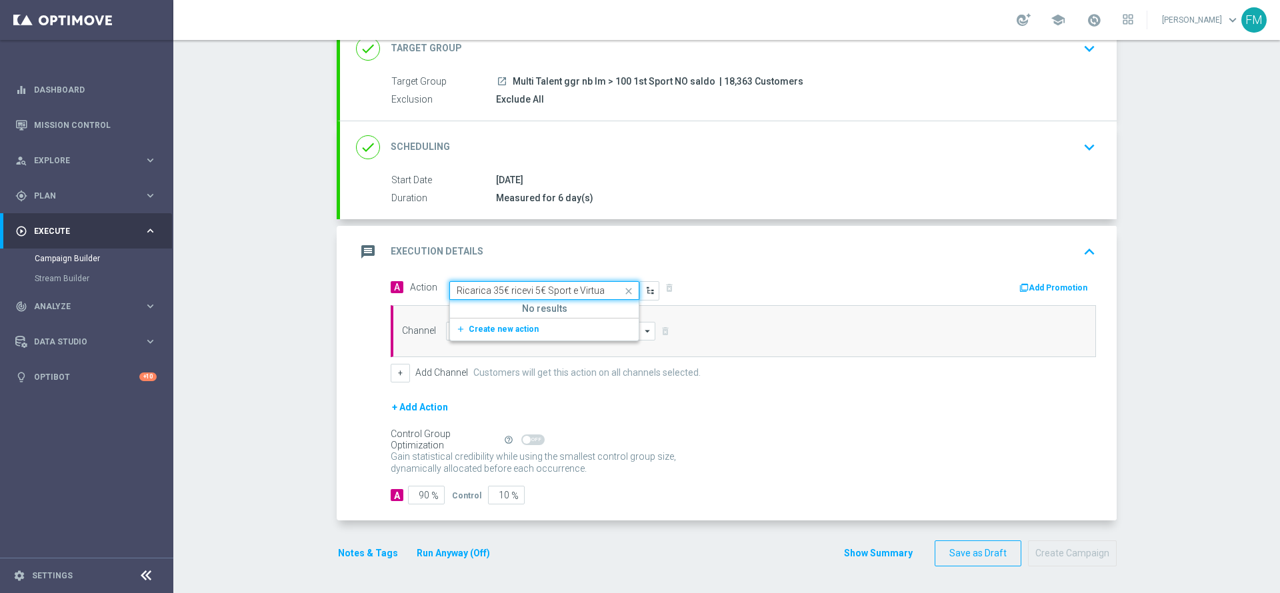
scroll to position [0, 185]
click at [520, 328] on span "Create new action" at bounding box center [503, 329] width 70 height 9
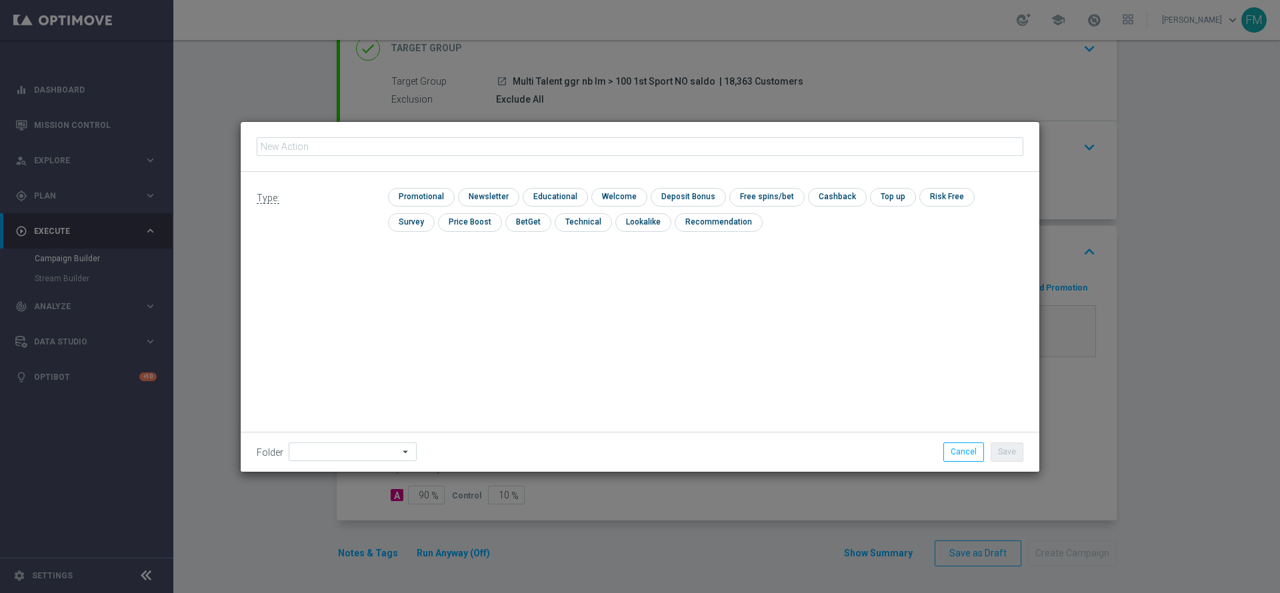
type input "Ricarica 35€ ricevi 5€ Sport e Virtual, ricarica 50€ ricevi 10€, ricarica 70€ r…"
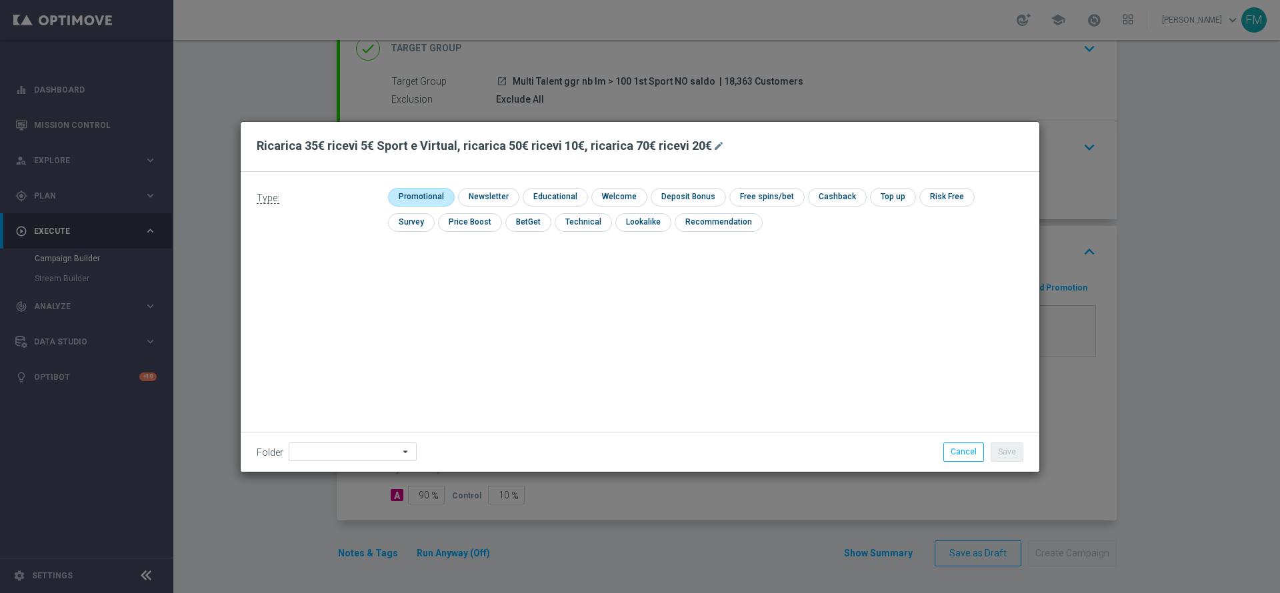
click at [419, 193] on input "checkbox" at bounding box center [419, 197] width 63 height 18
checkbox input "true"
click at [696, 191] on input "checkbox" at bounding box center [699, 197] width 71 height 18
checkbox input "true"
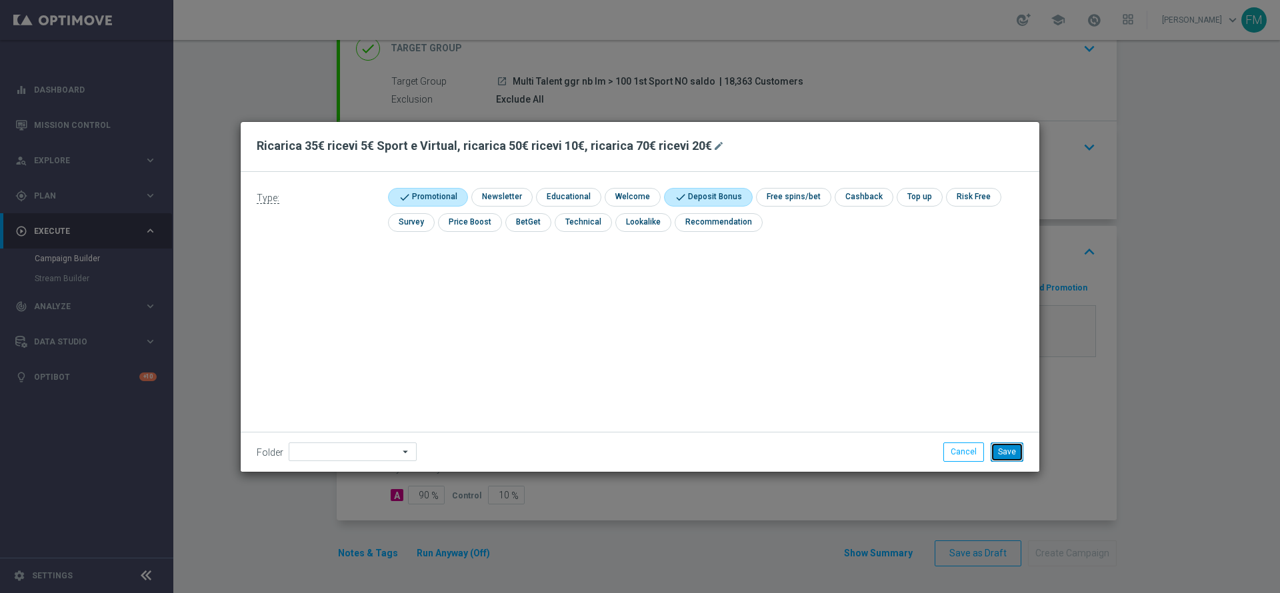
click at [1013, 443] on button "Save" at bounding box center [1006, 452] width 33 height 19
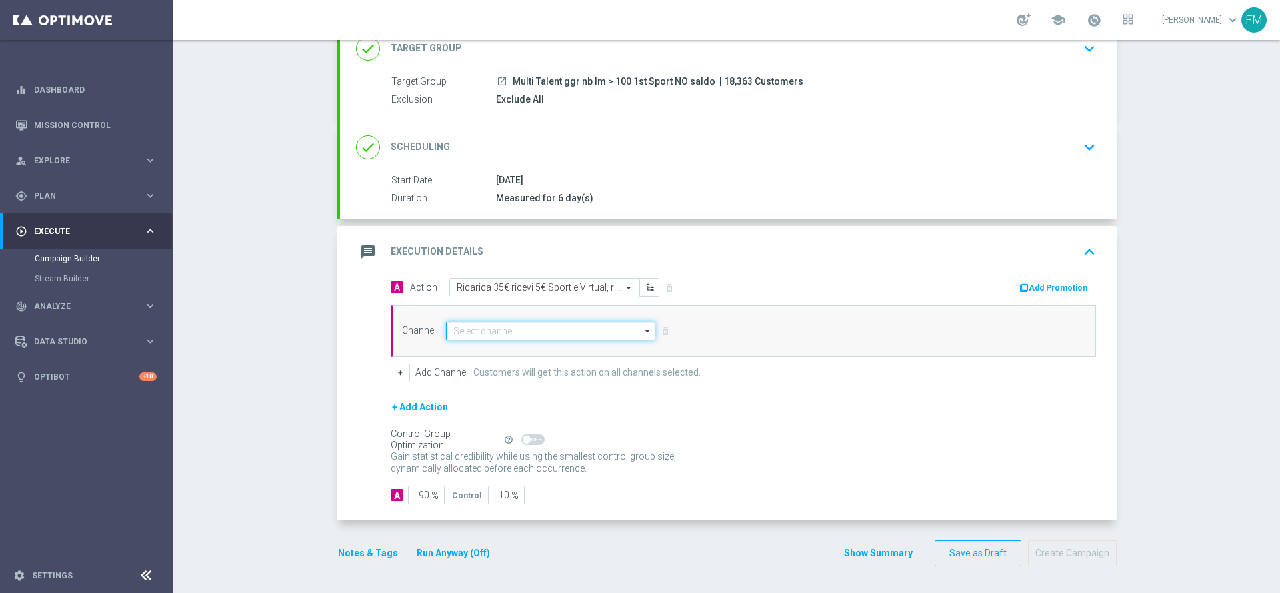
click at [573, 331] on input at bounding box center [550, 331] width 209 height 19
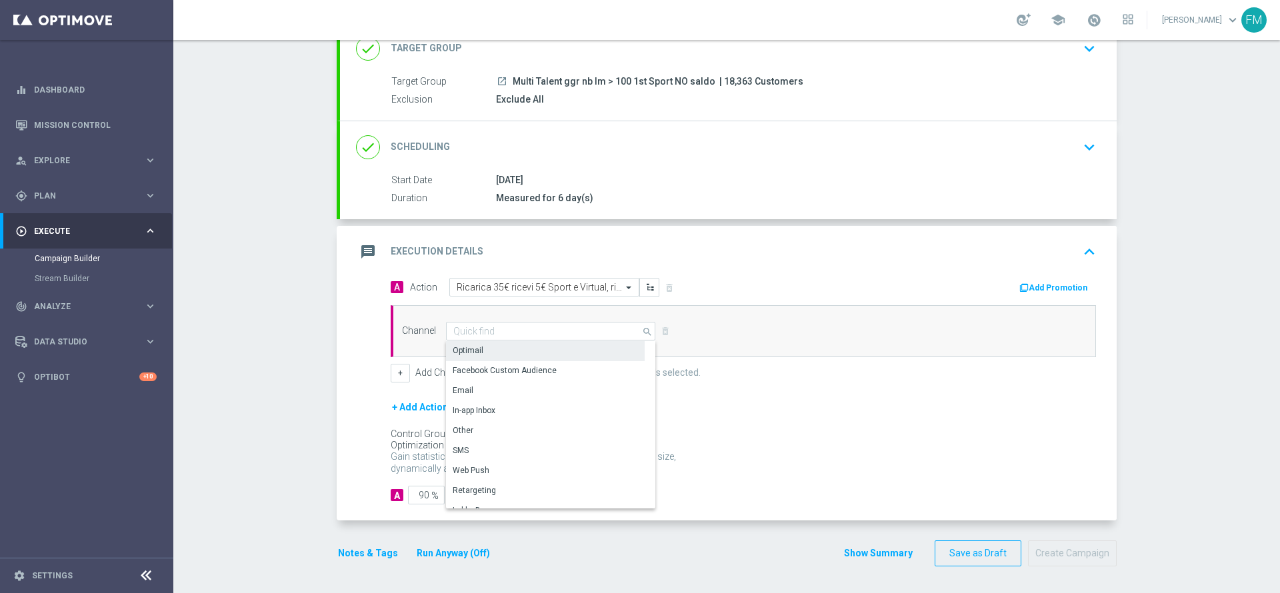
click at [566, 349] on div "Optimail" at bounding box center [545, 350] width 199 height 19
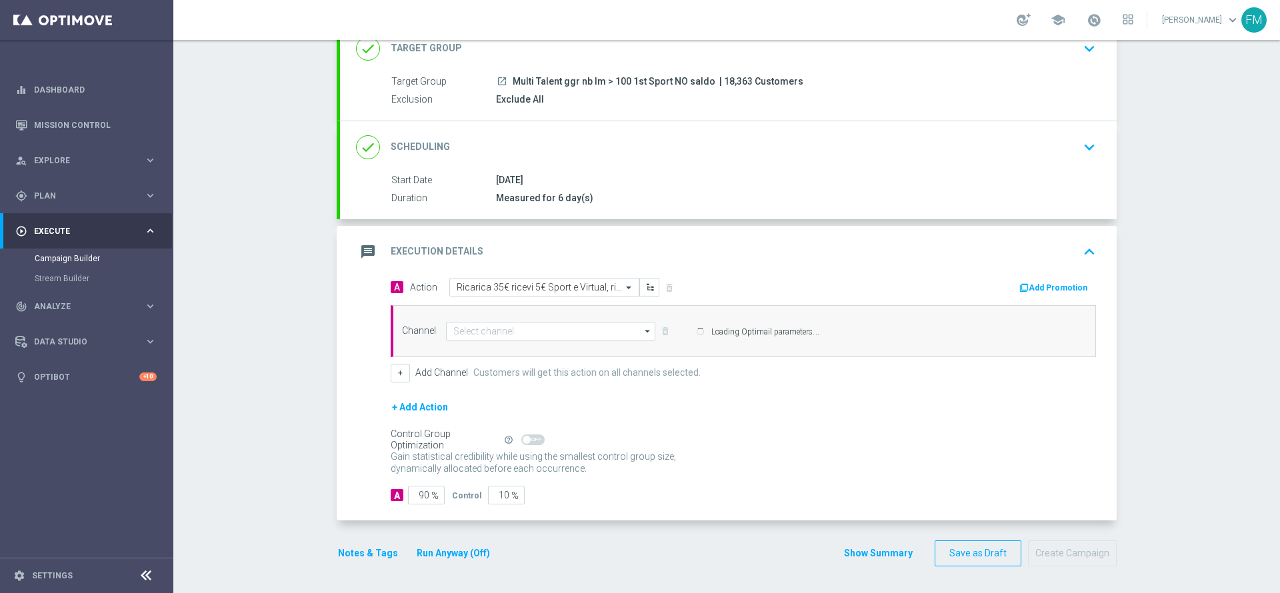
type input "Optimail"
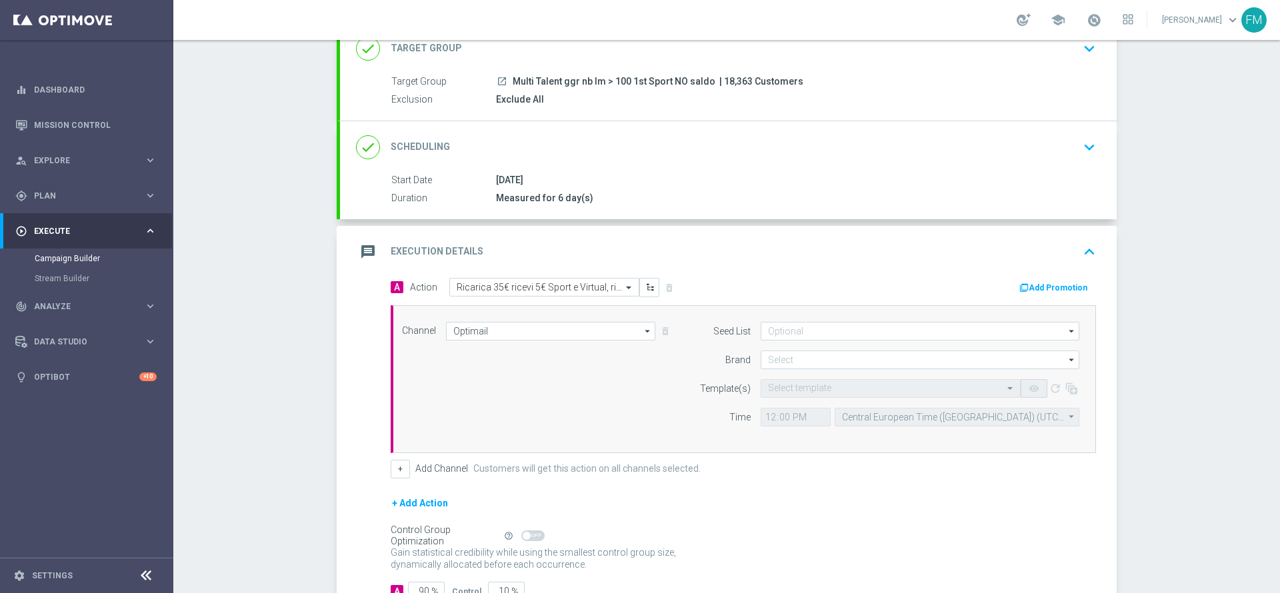
type input "Sisal Marketing"
click at [1058, 281] on button "Add Promotion" at bounding box center [1055, 288] width 74 height 15
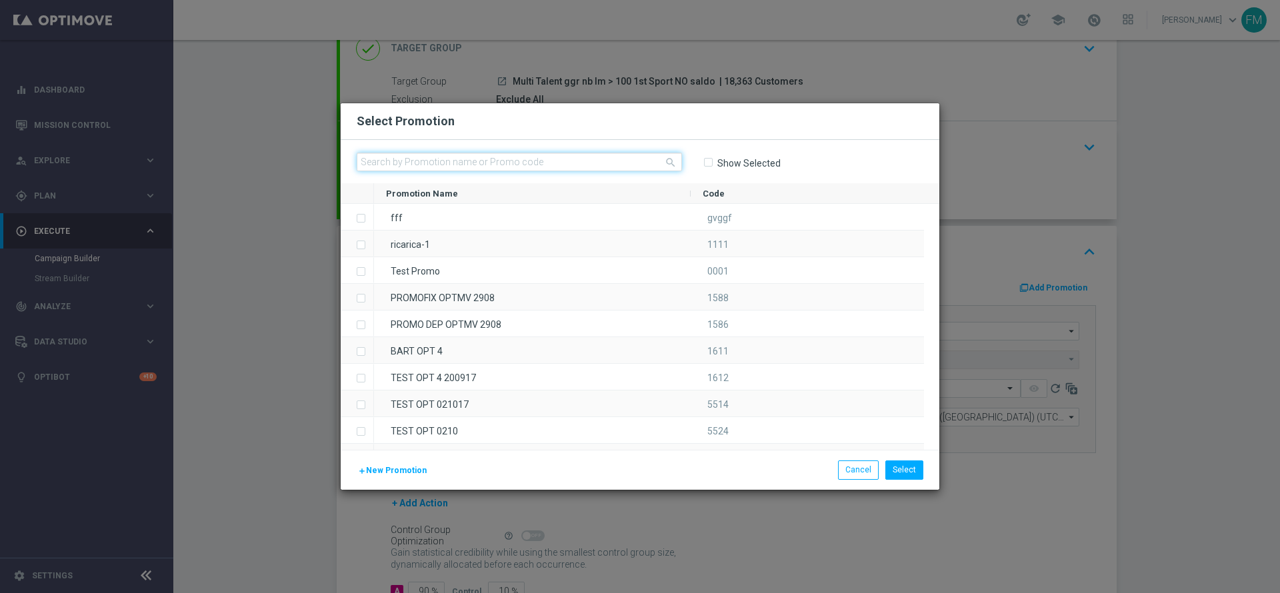
click at [610, 168] on input "text" at bounding box center [519, 162] width 325 height 19
paste input "RICASPORTVIRT0110"
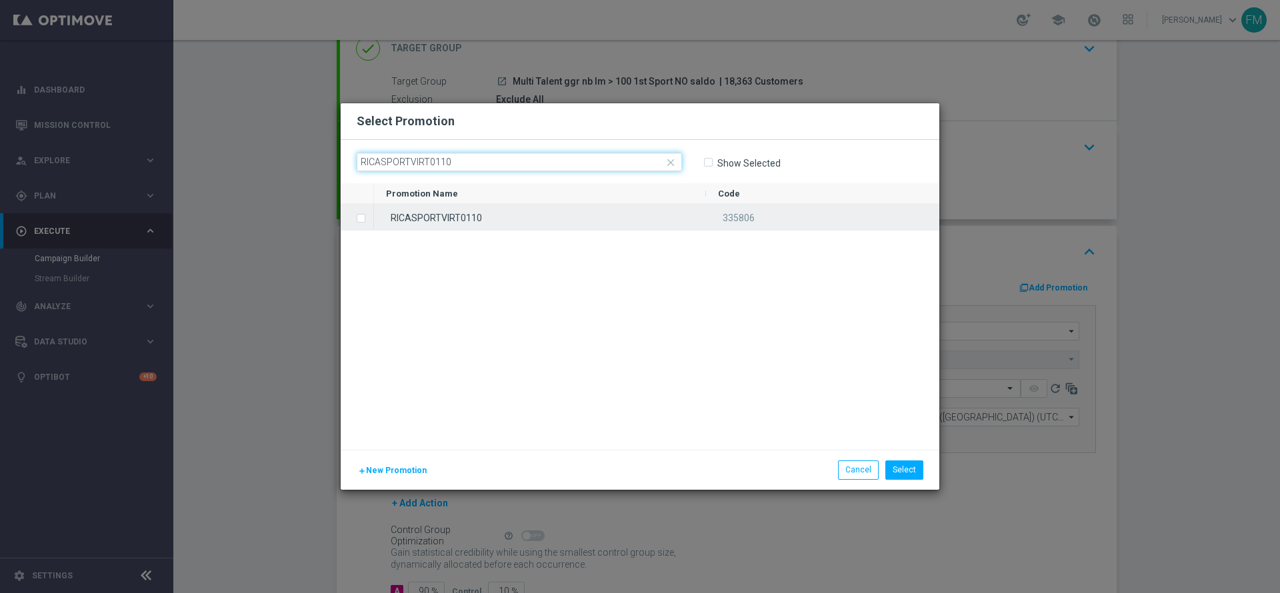
type input "RICASPORTVIRT0110"
click at [580, 219] on div "RICASPORTVIRT0110" at bounding box center [540, 217] width 332 height 26
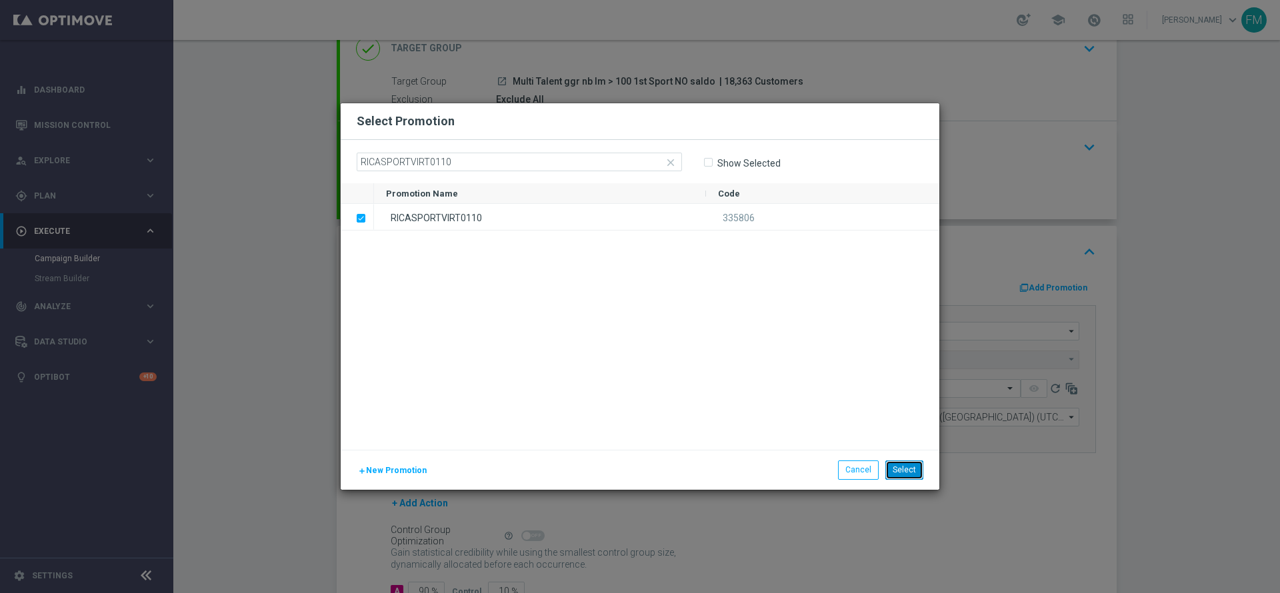
click at [899, 473] on button "Select" at bounding box center [904, 469] width 38 height 19
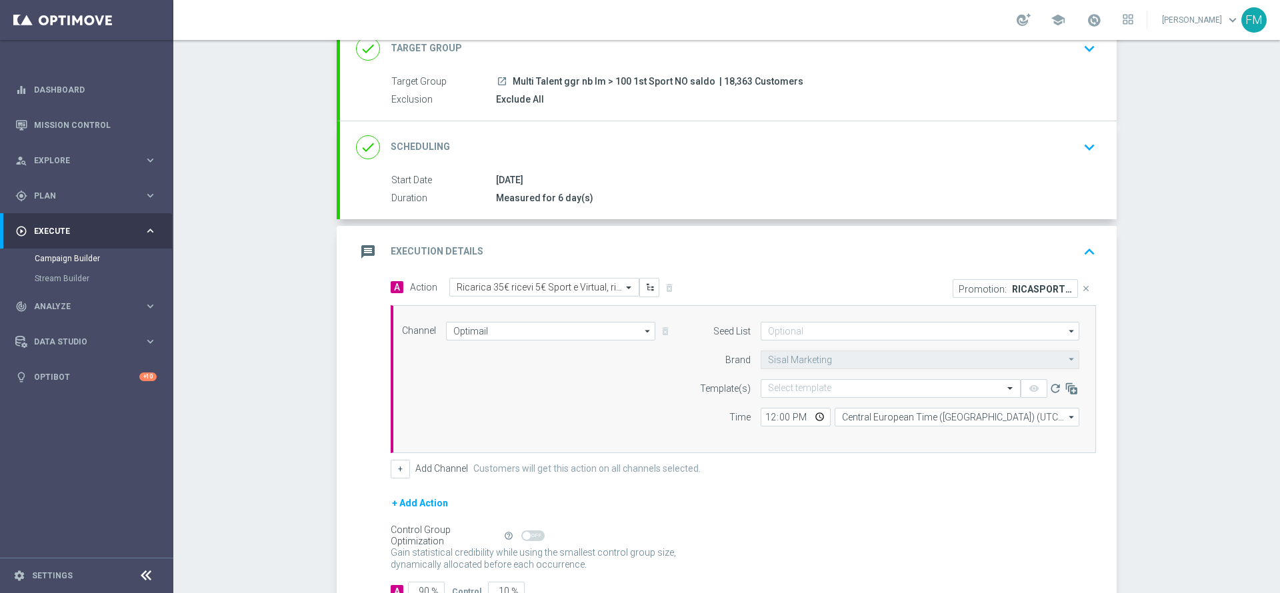
click at [1078, 157] on button "keyboard_arrow_down" at bounding box center [1089, 147] width 23 height 25
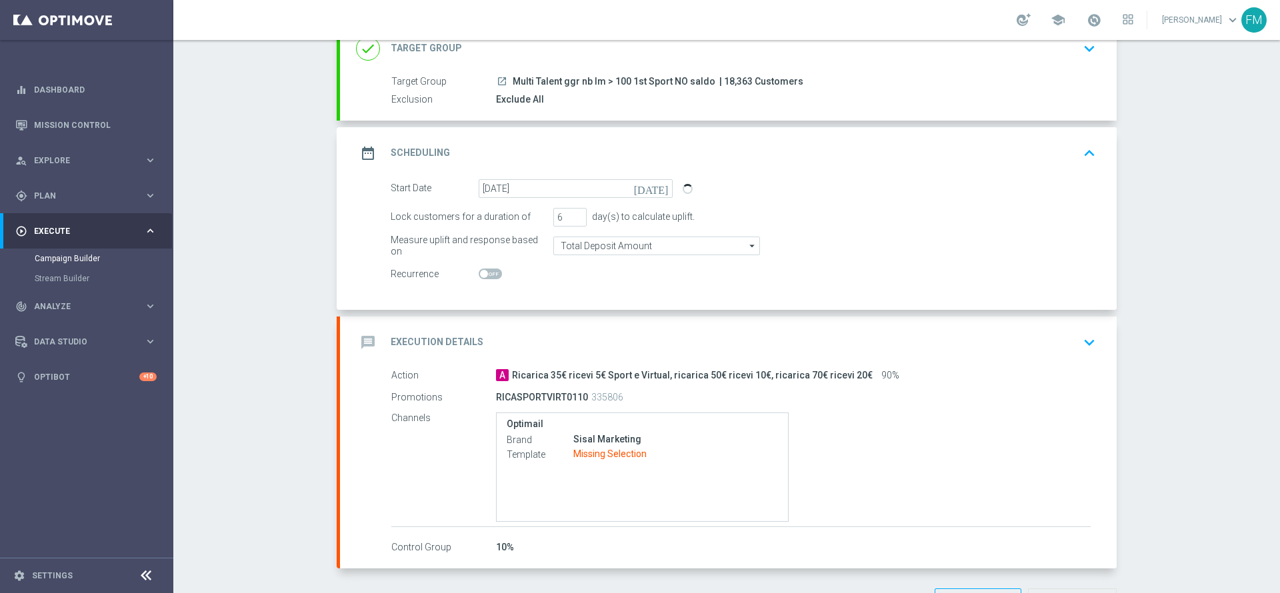
click at [1064, 157] on div "date_range Scheduling keyboard_arrow_up" at bounding box center [728, 153] width 744 height 25
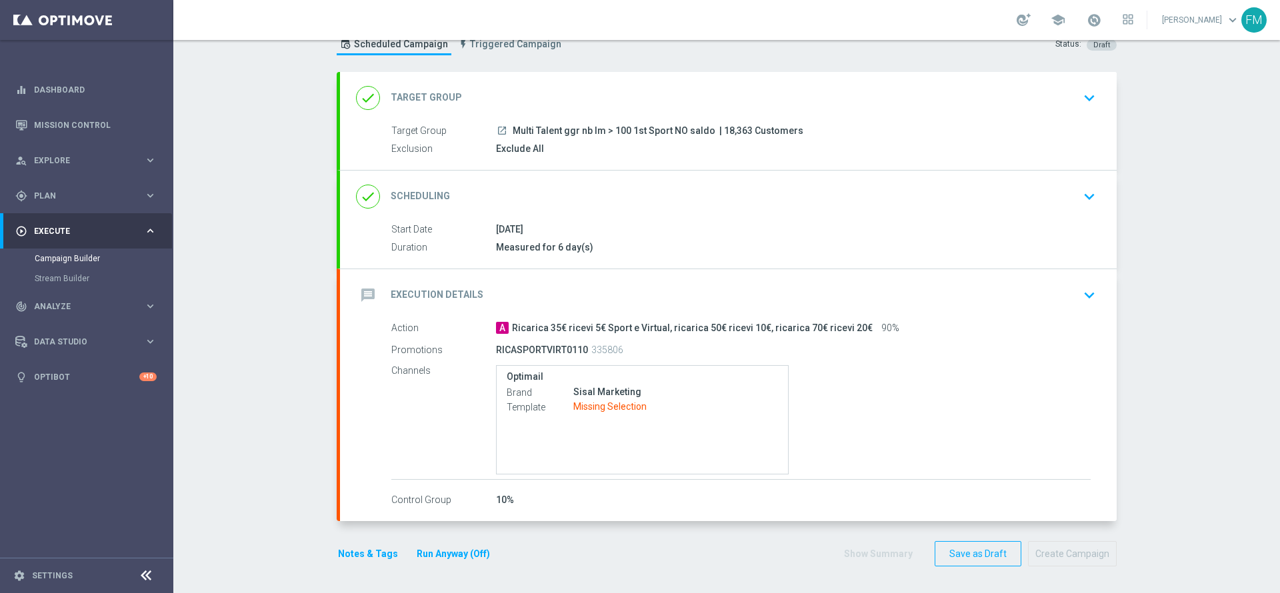
click at [1025, 281] on div "message Execution Details keyboard_arrow_down" at bounding box center [728, 295] width 776 height 52
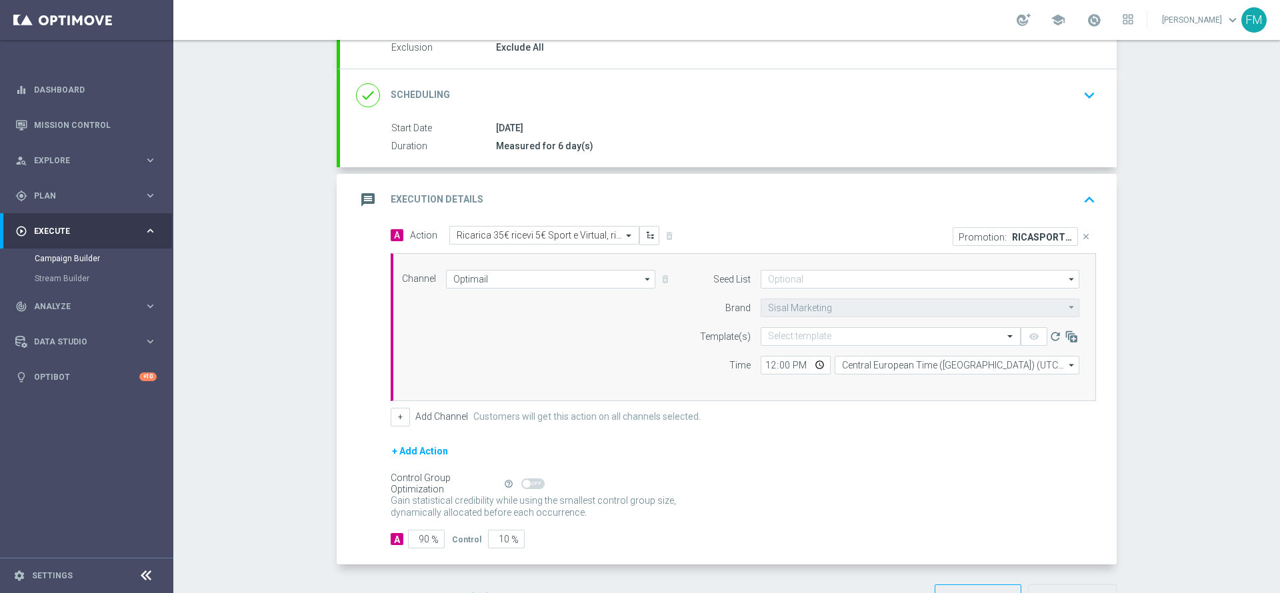
scroll to position [193, 0]
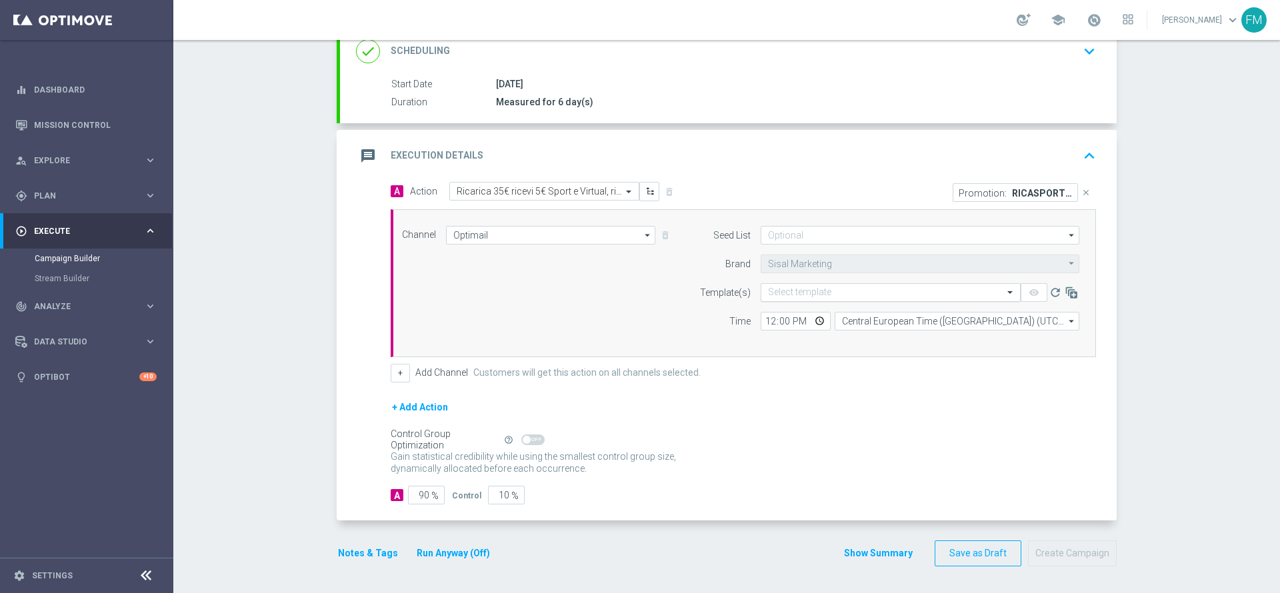
click at [822, 291] on input "text" at bounding box center [877, 292] width 219 height 11
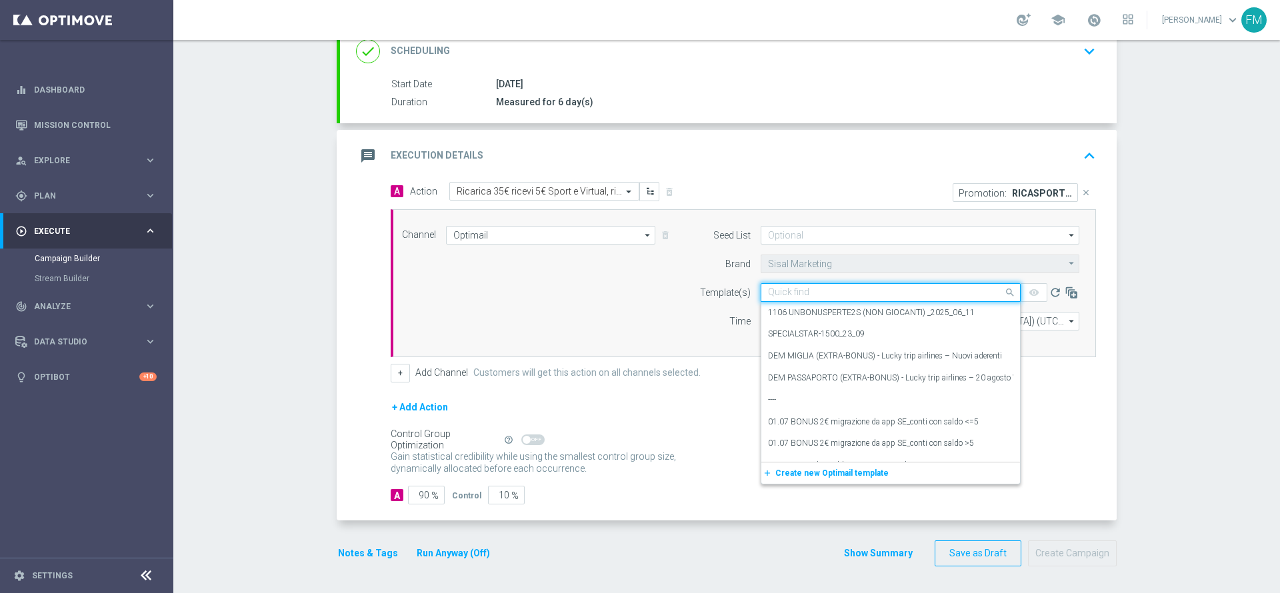
paste input "RICASPORTVIRT0110 - [DATE]"
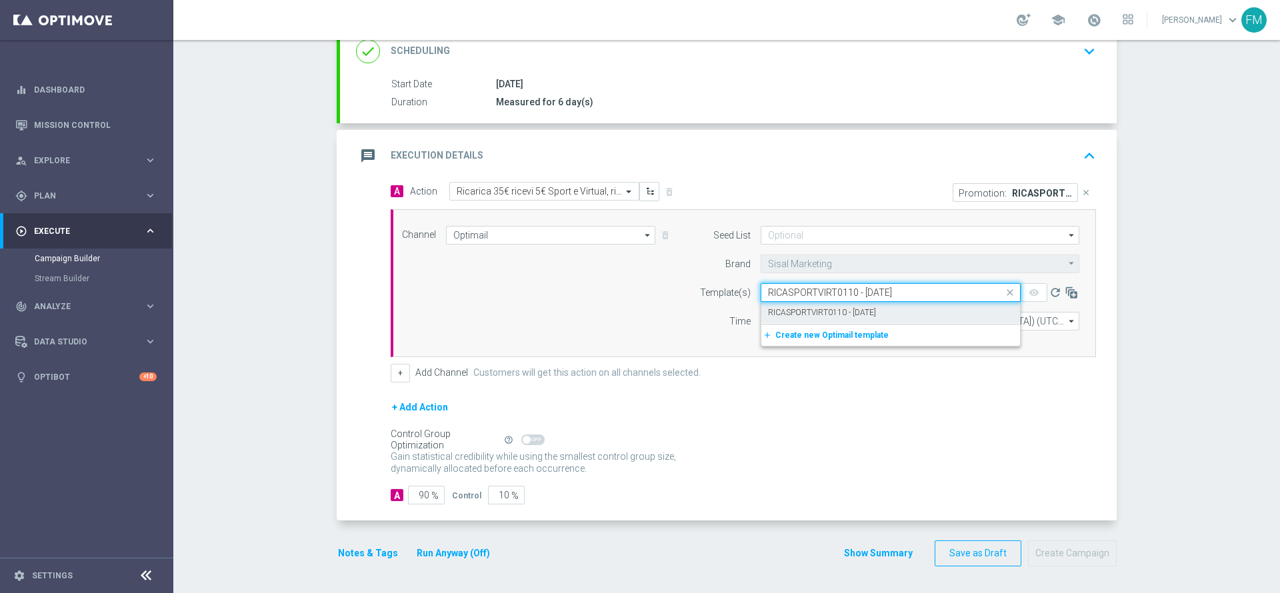
click at [822, 308] on label "RICASPORTVIRT0110 - [DATE]" at bounding box center [822, 312] width 108 height 11
type input "RICASPORTVIRT0110 - [DATE]"
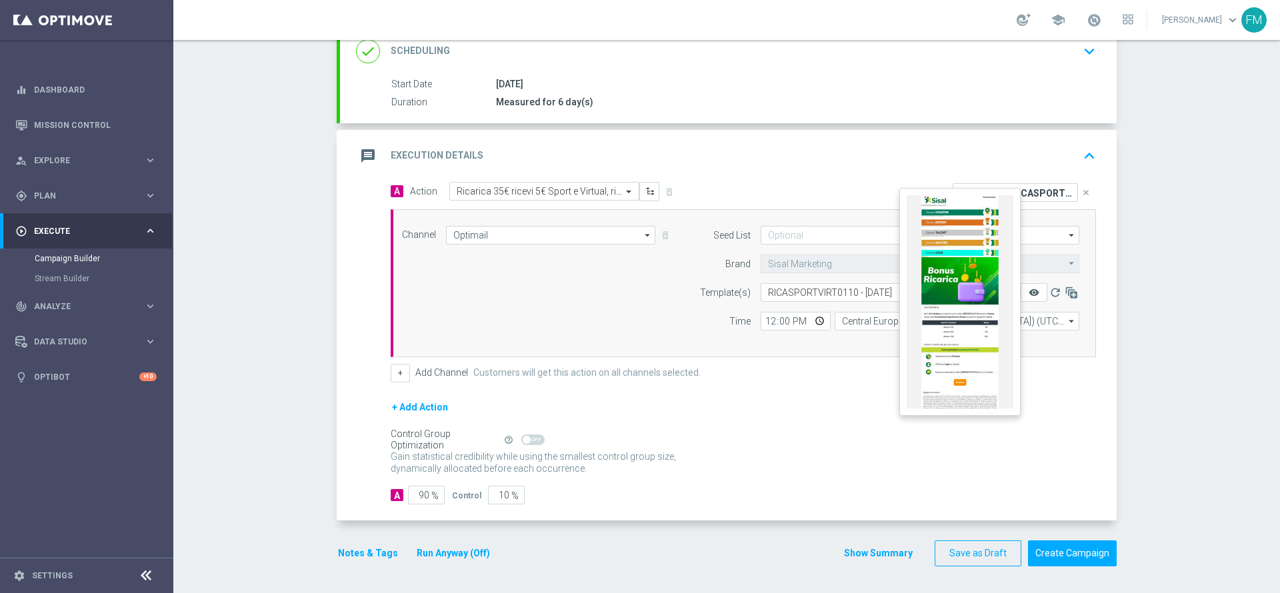
click at [1028, 293] on icon "remove_red_eye" at bounding box center [1033, 292] width 11 height 11
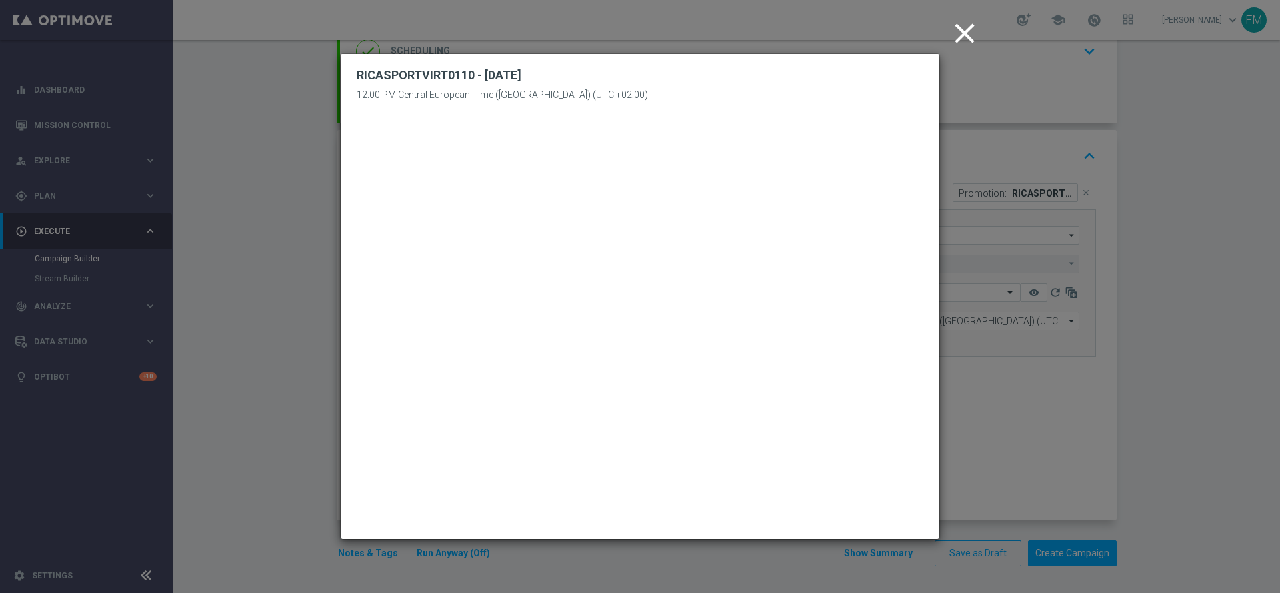
click at [970, 39] on icon "close" at bounding box center [964, 33] width 33 height 33
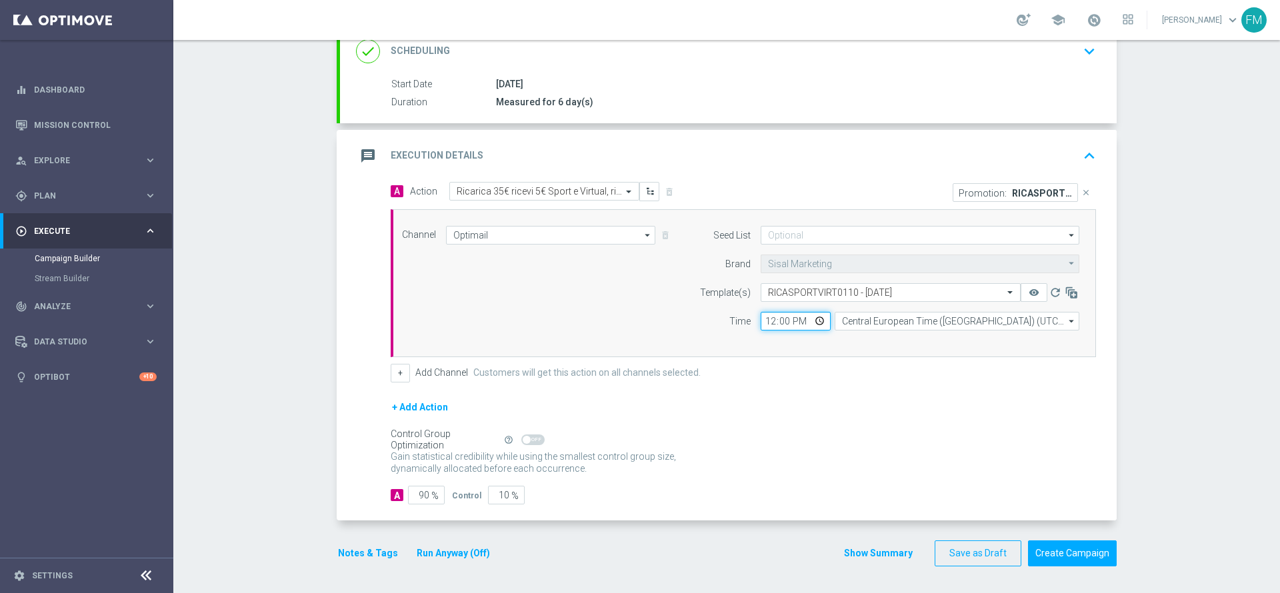
click at [770, 323] on input "12:00" at bounding box center [795, 321] width 70 height 19
click at [766, 318] on input "18:00" at bounding box center [795, 321] width 70 height 19
type input "17:30"
click at [798, 406] on div "+ Add Action" at bounding box center [743, 415] width 705 height 33
click at [356, 552] on button "Notes & Tags" at bounding box center [368, 553] width 63 height 17
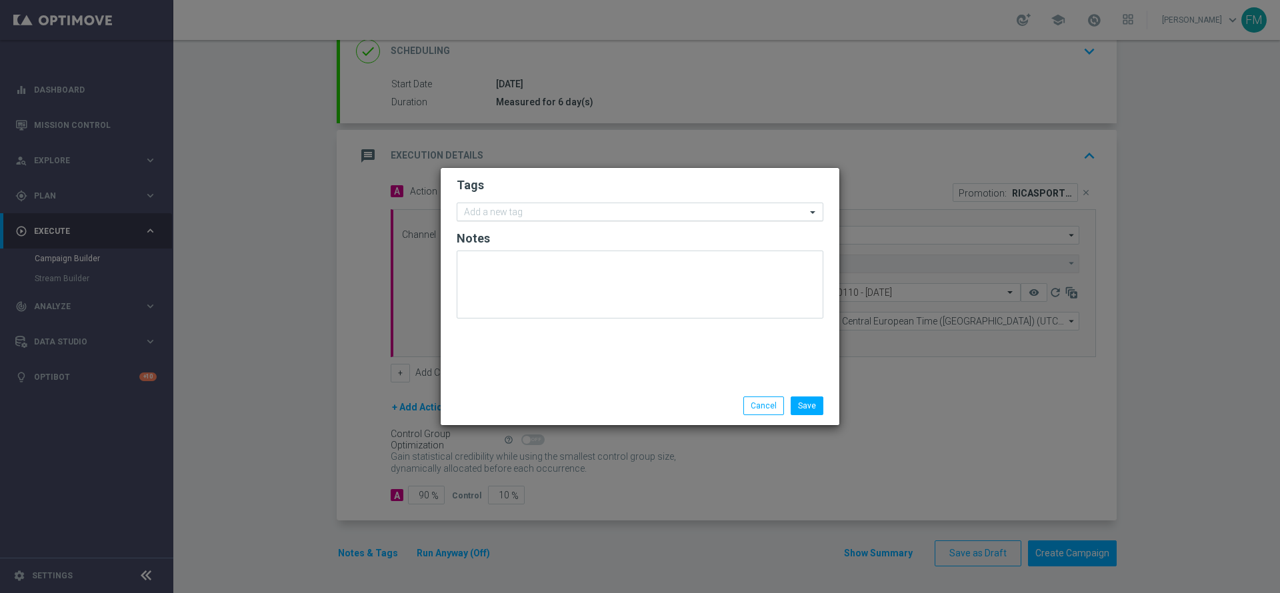
click at [472, 210] on input "text" at bounding box center [635, 212] width 342 height 11
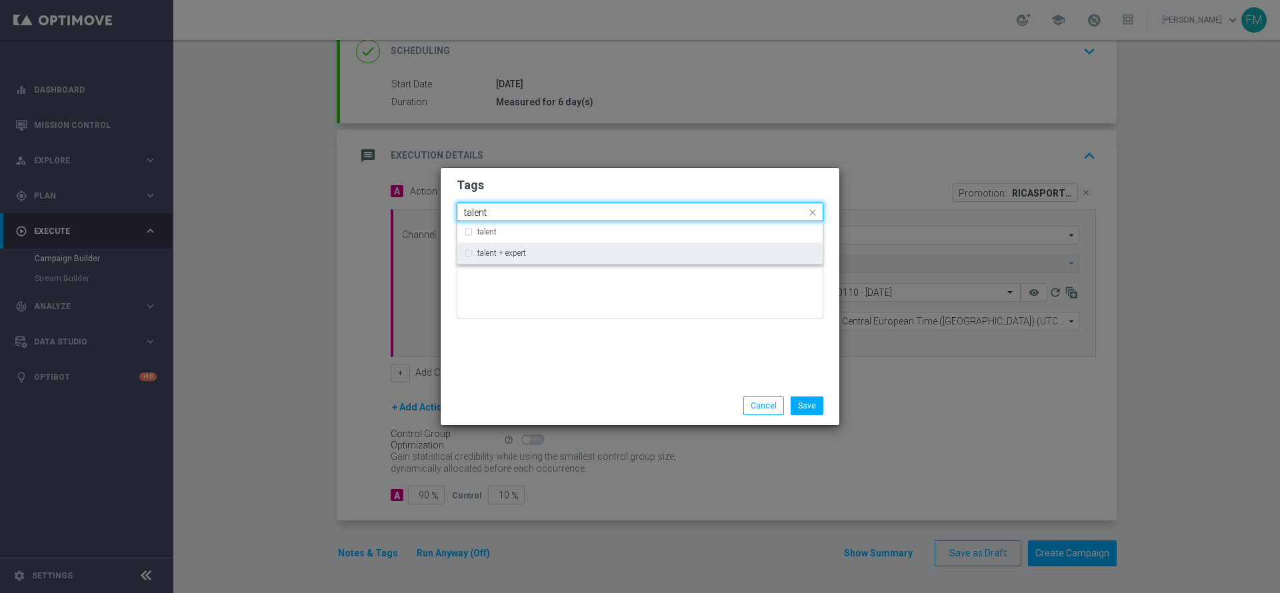
click at [520, 257] on div "talent + expert" at bounding box center [640, 253] width 352 height 21
type input "talent"
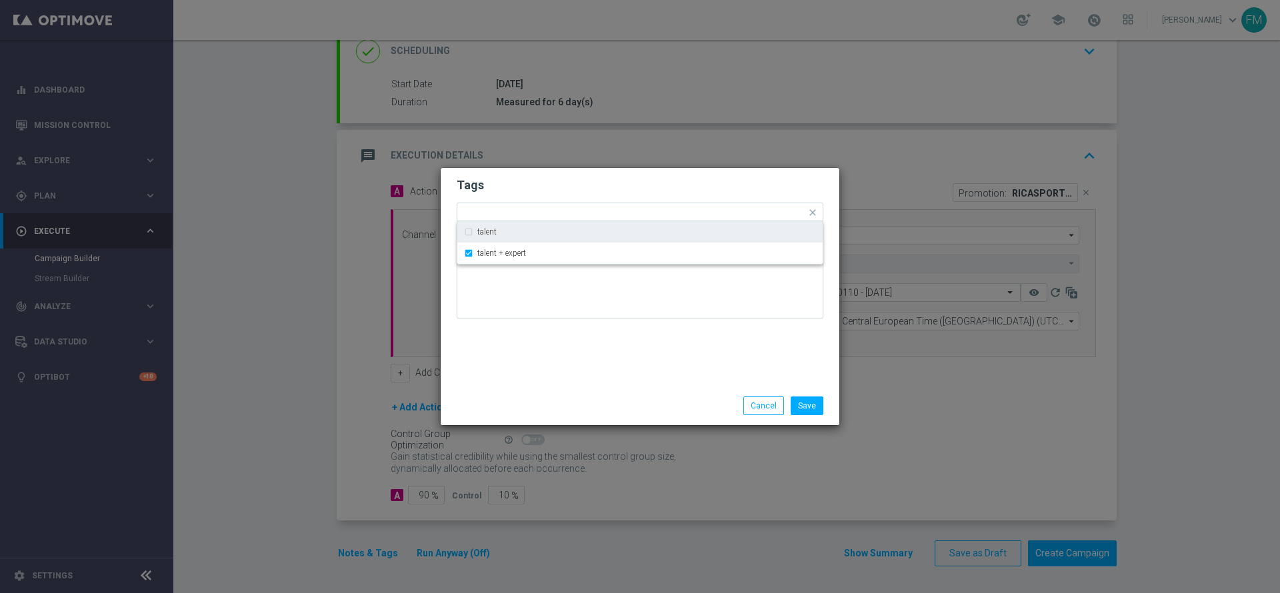
drag, startPoint x: 585, startPoint y: 151, endPoint x: 585, endPoint y: 169, distance: 17.3
click at [585, 155] on modal-container "Tags Quick find × talent + expert talent talent + expert Notes Save Cancel" at bounding box center [640, 296] width 1280 height 593
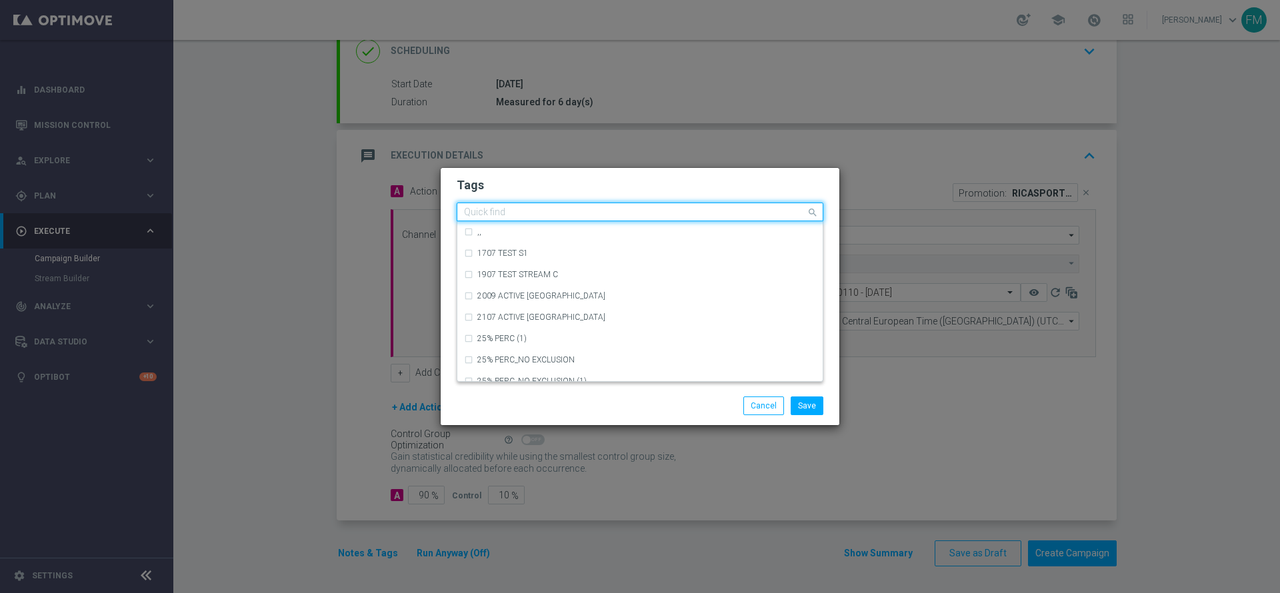
click at [572, 210] on input "text" at bounding box center [635, 212] width 342 height 11
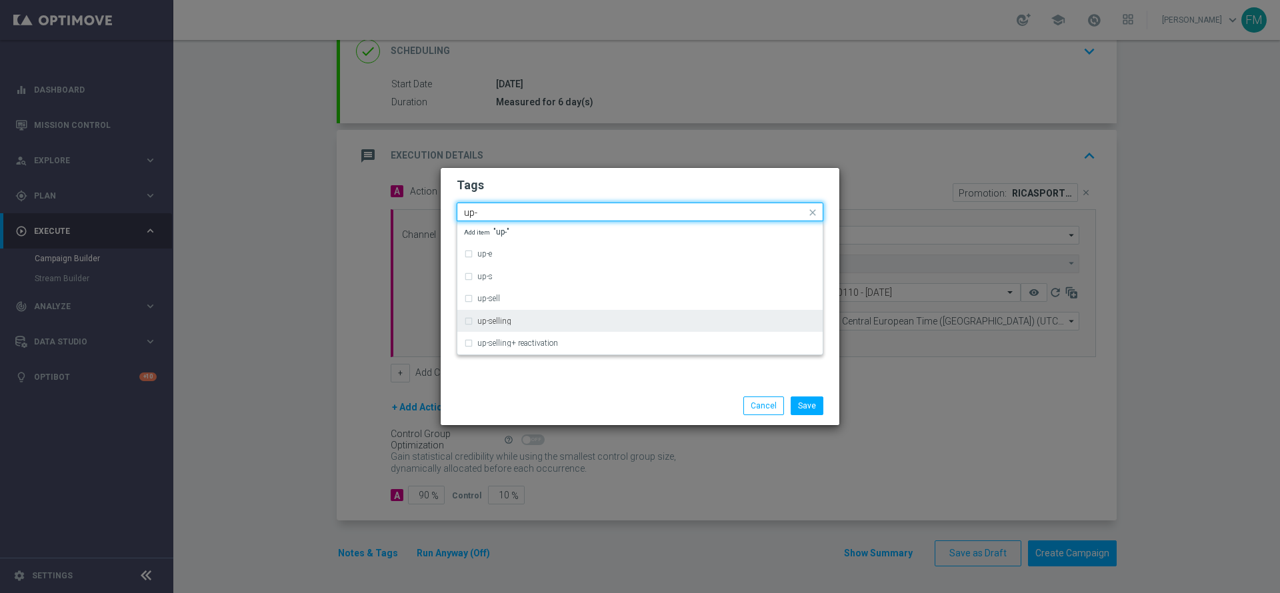
click at [551, 314] on div "up-selling" at bounding box center [640, 321] width 352 height 21
type input "up-"
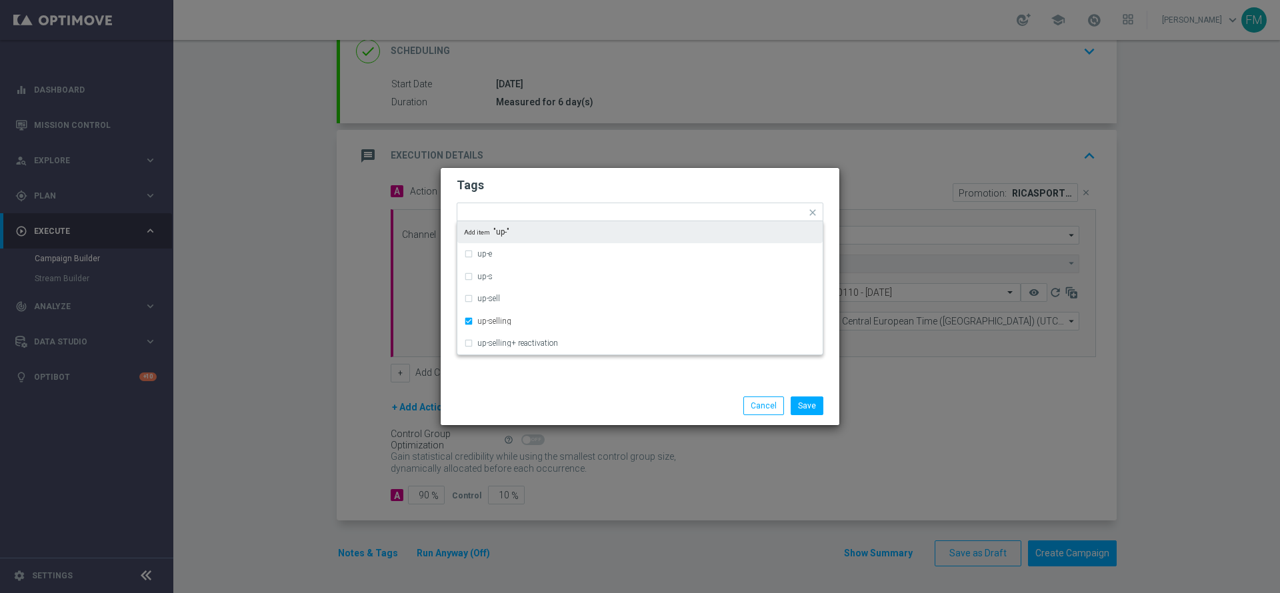
click at [590, 183] on h2 "Tags" at bounding box center [639, 185] width 367 height 16
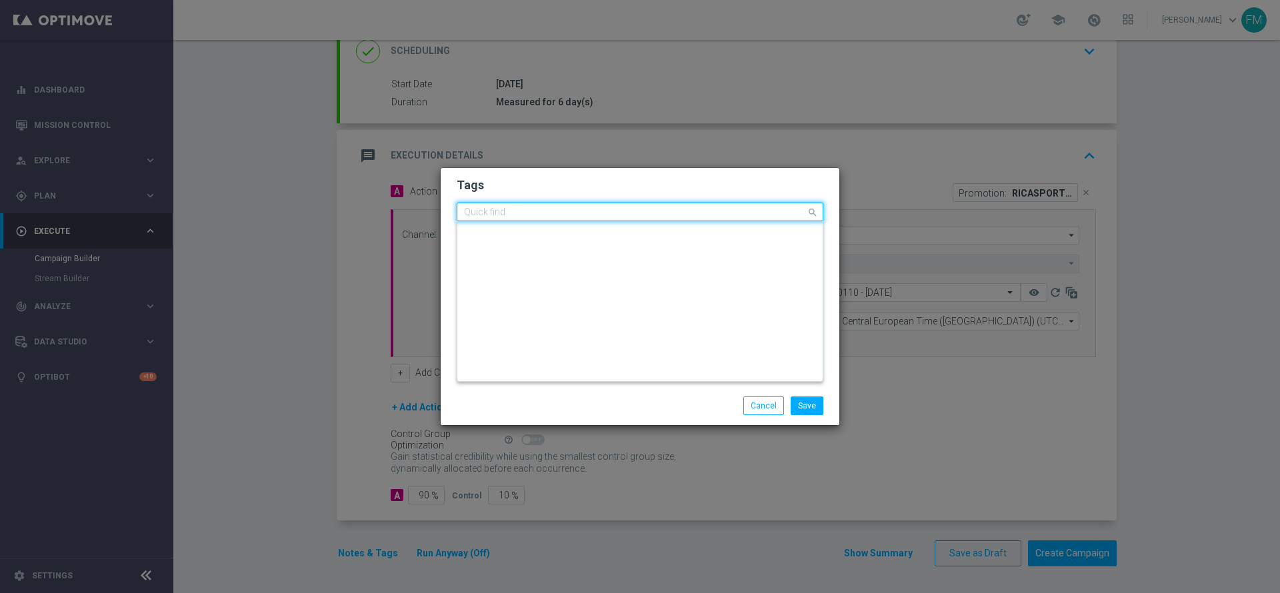
scroll to position [0, 0]
click at [623, 204] on div "Quick find × talent + expert × up-selling" at bounding box center [631, 212] width 349 height 17
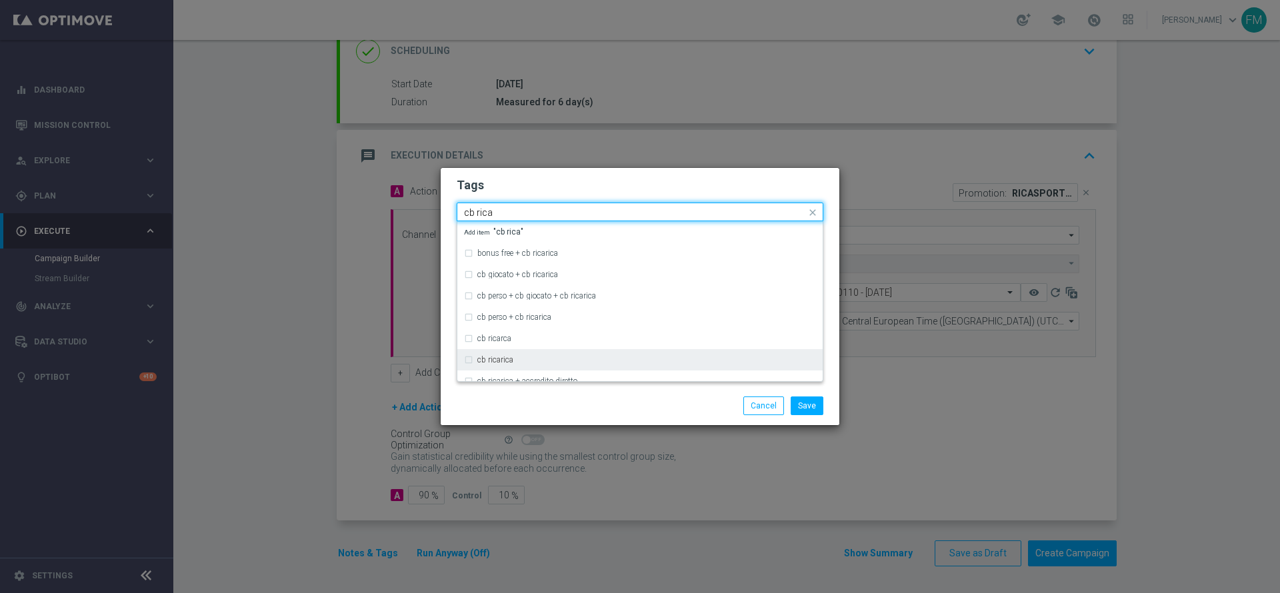
click at [578, 359] on div "cb ricarica" at bounding box center [646, 360] width 339 height 8
type input "cb rica"
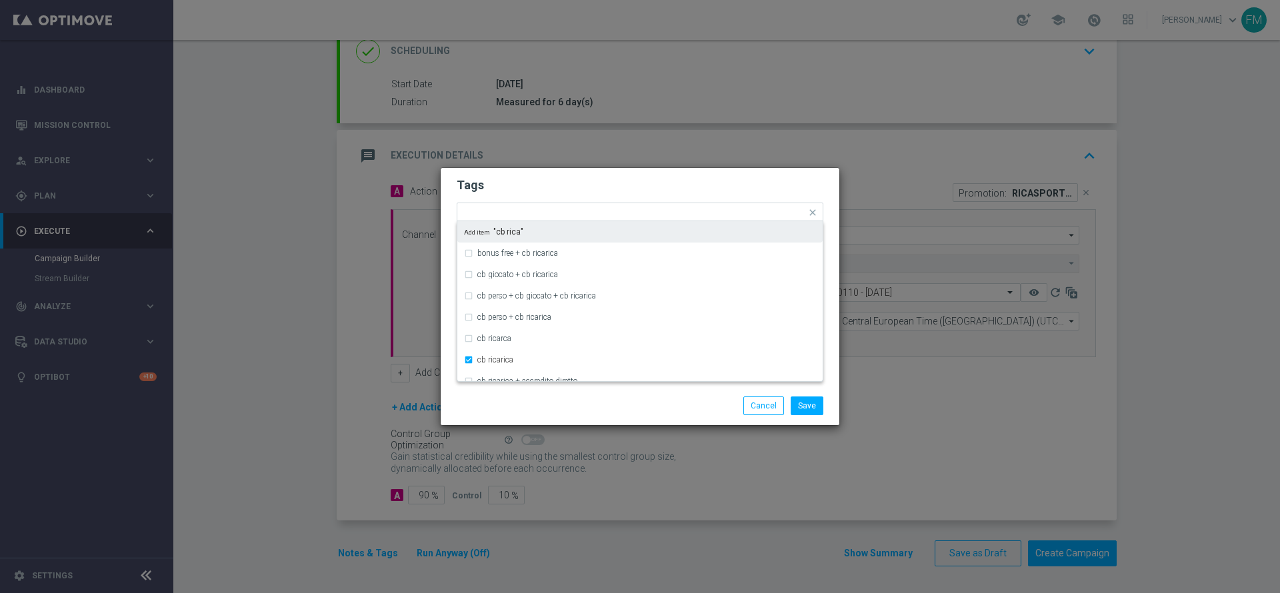
click at [666, 179] on h2 "Tags" at bounding box center [639, 185] width 367 height 16
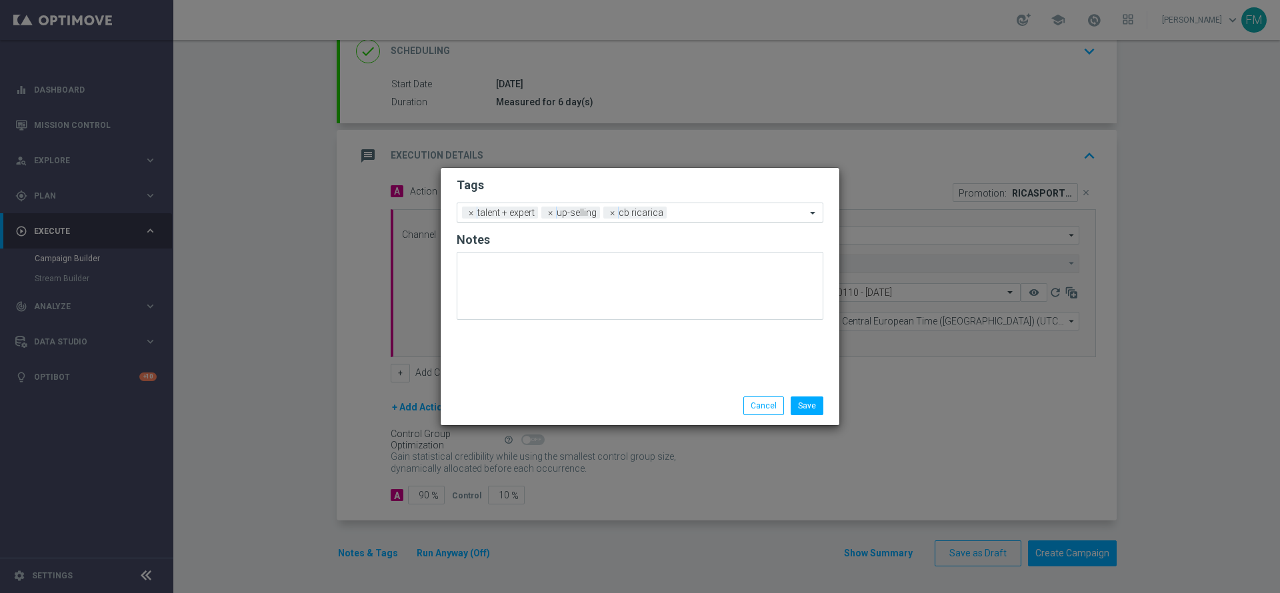
click at [667, 217] on div "Add a new tag × talent + expert × up-selling × cb ricarica" at bounding box center [631, 212] width 349 height 19
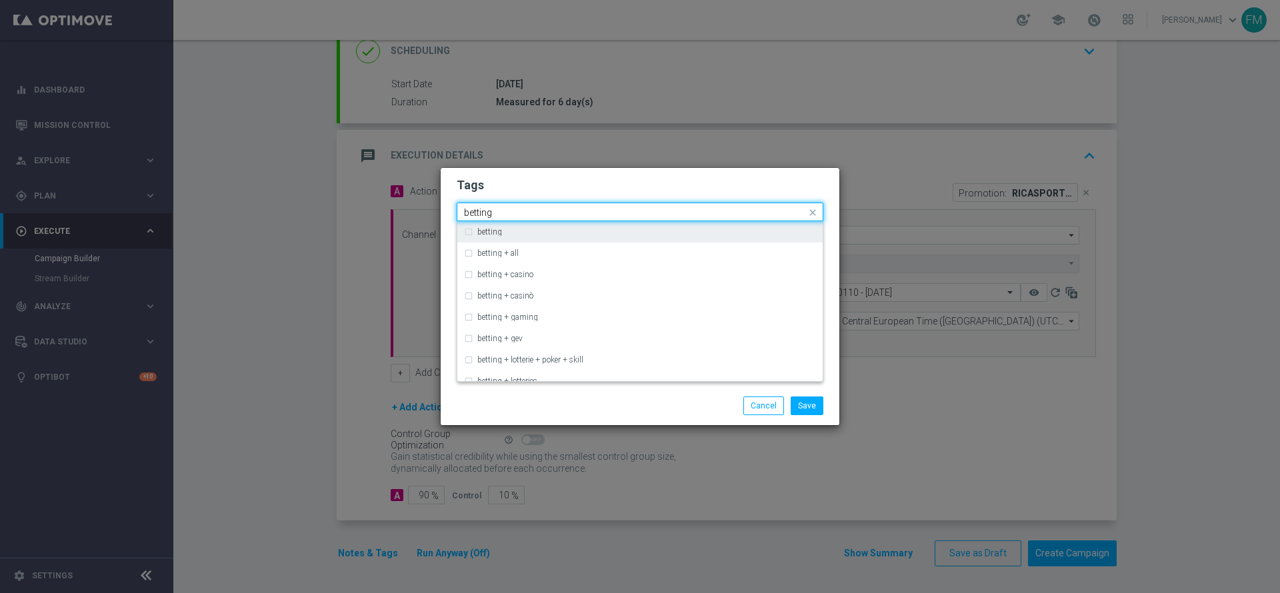
click at [660, 232] on div "betting" at bounding box center [646, 232] width 339 height 8
type input "betting"
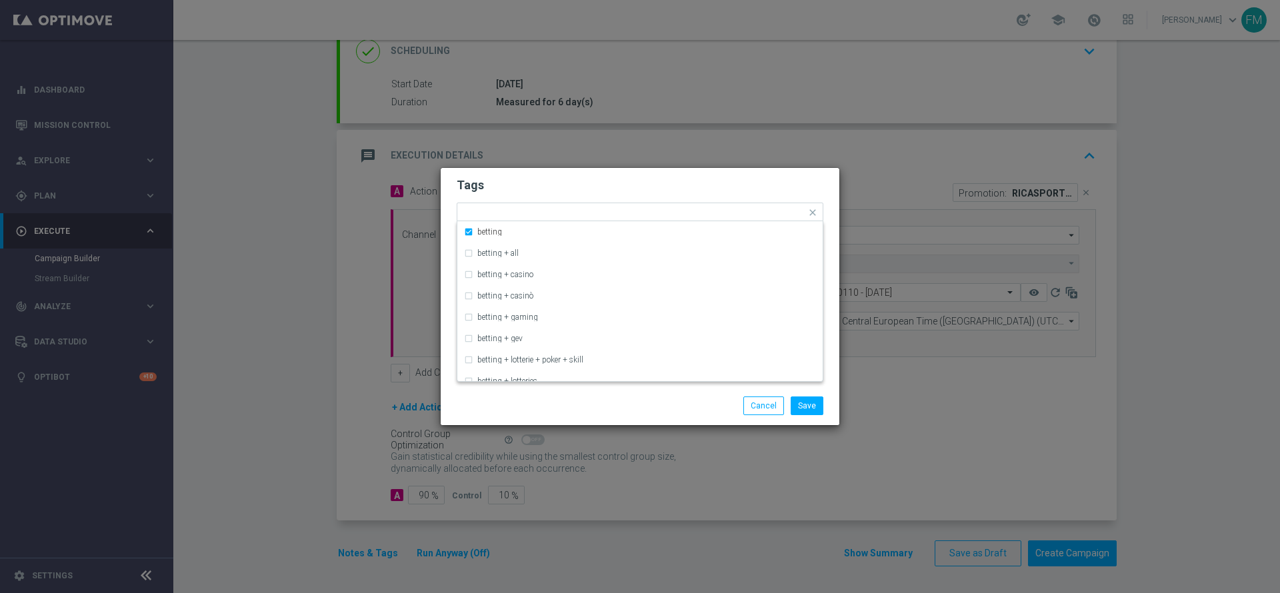
click at [690, 161] on modal-container "Tags Quick find × talent + expert × up-selling × cb ricarica × betting betting …" at bounding box center [640, 296] width 1280 height 593
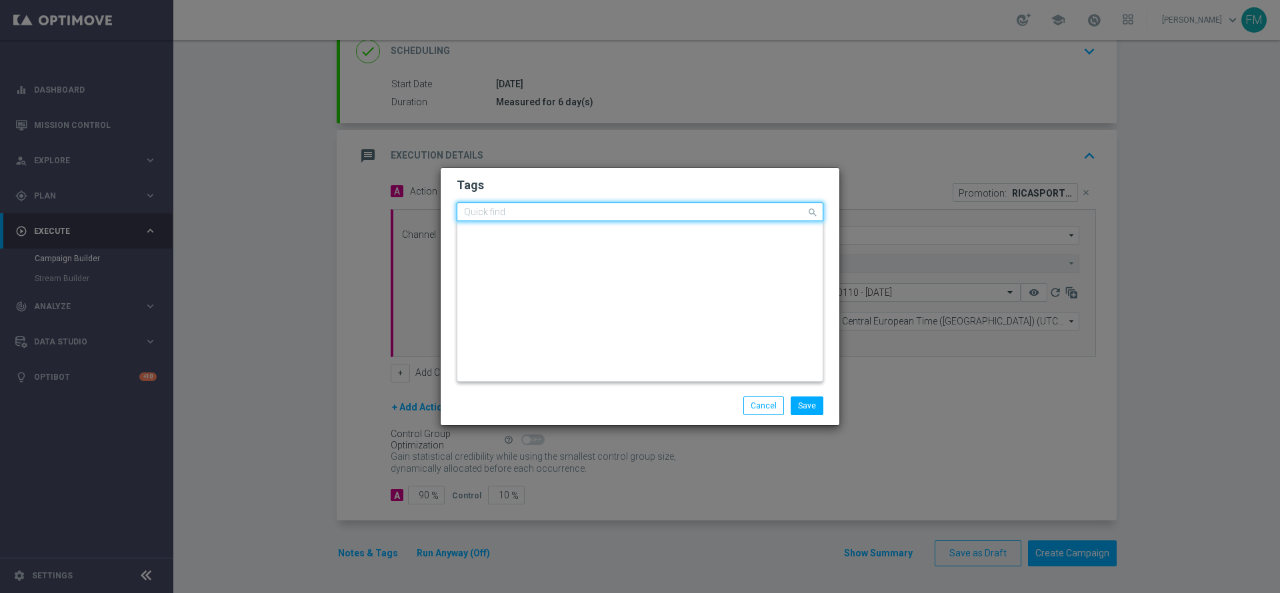
click at [734, 213] on input "text" at bounding box center [635, 212] width 342 height 11
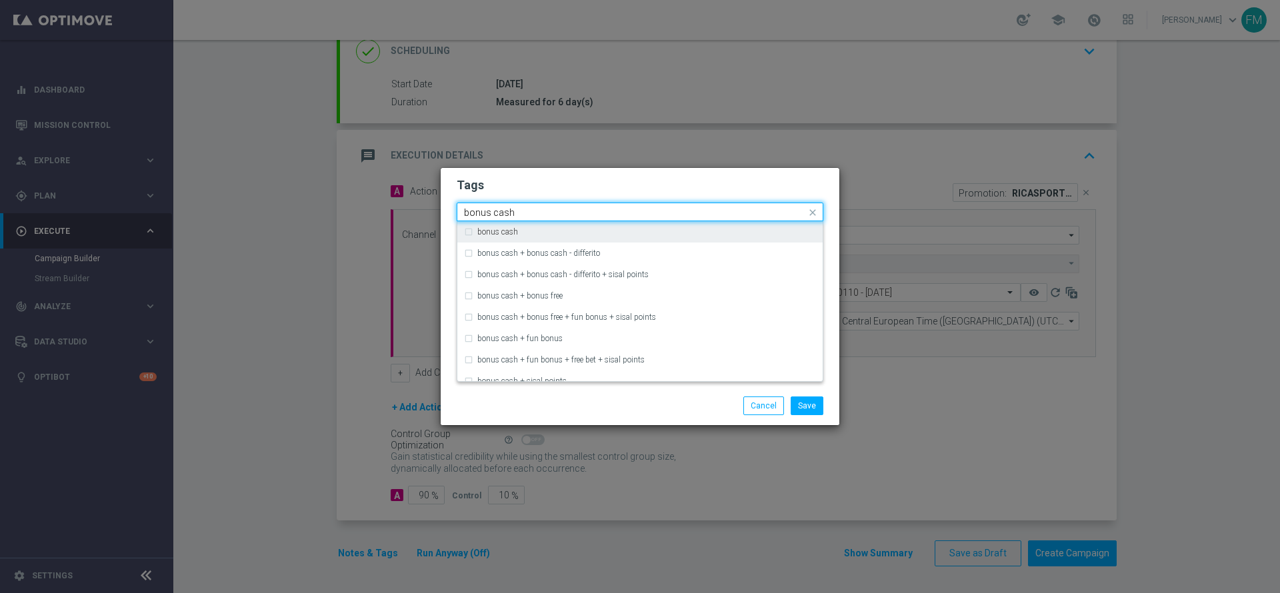
click at [599, 229] on div "bonus cash" at bounding box center [646, 232] width 339 height 8
type input "bonus cash"
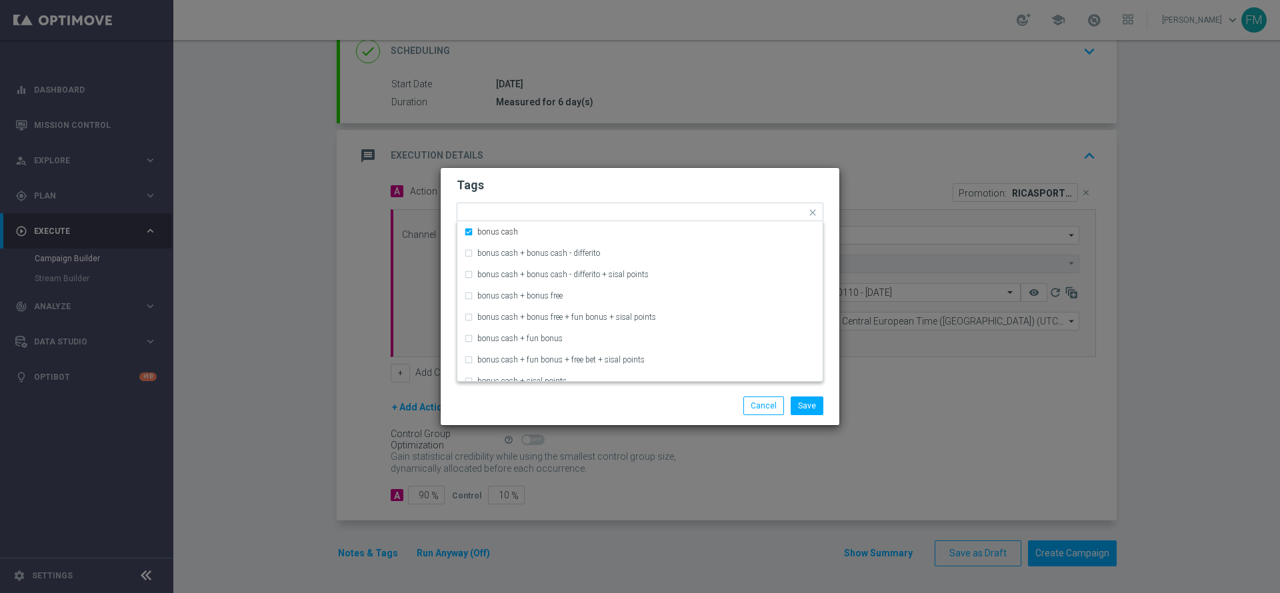
click at [656, 163] on modal-container "Tags Quick find × talent + expert × up-selling × cb ricarica × betting × bonus …" at bounding box center [640, 296] width 1280 height 593
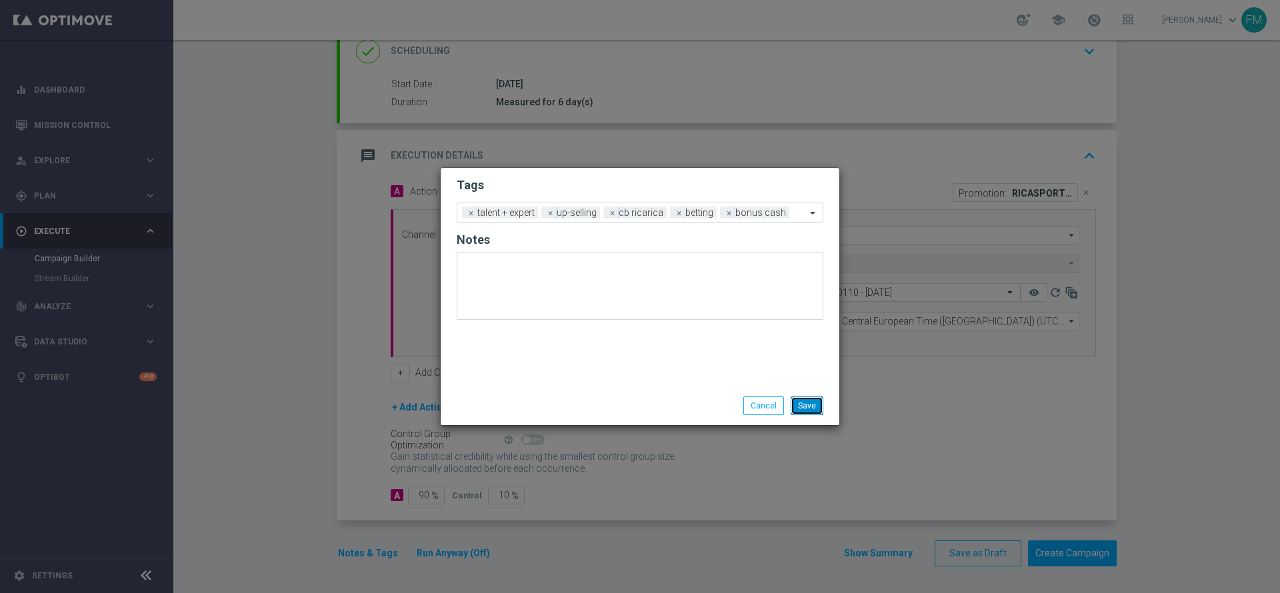
click at [817, 401] on button "Save" at bounding box center [806, 406] width 33 height 19
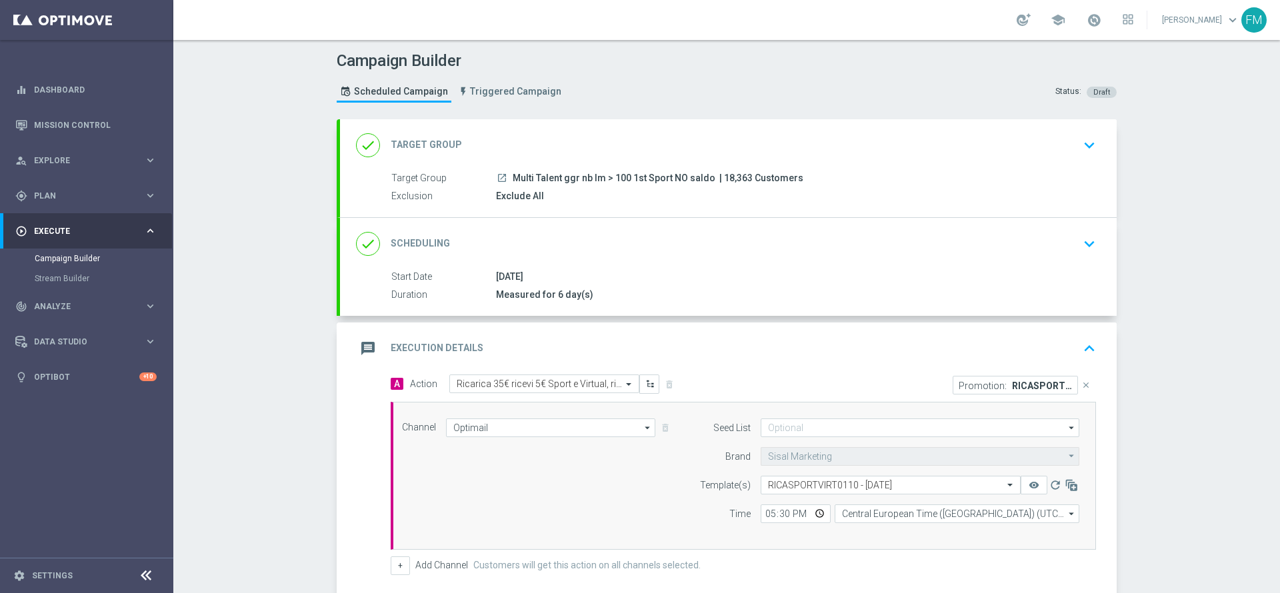
click at [1079, 240] on icon "keyboard_arrow_down" at bounding box center [1089, 244] width 20 height 20
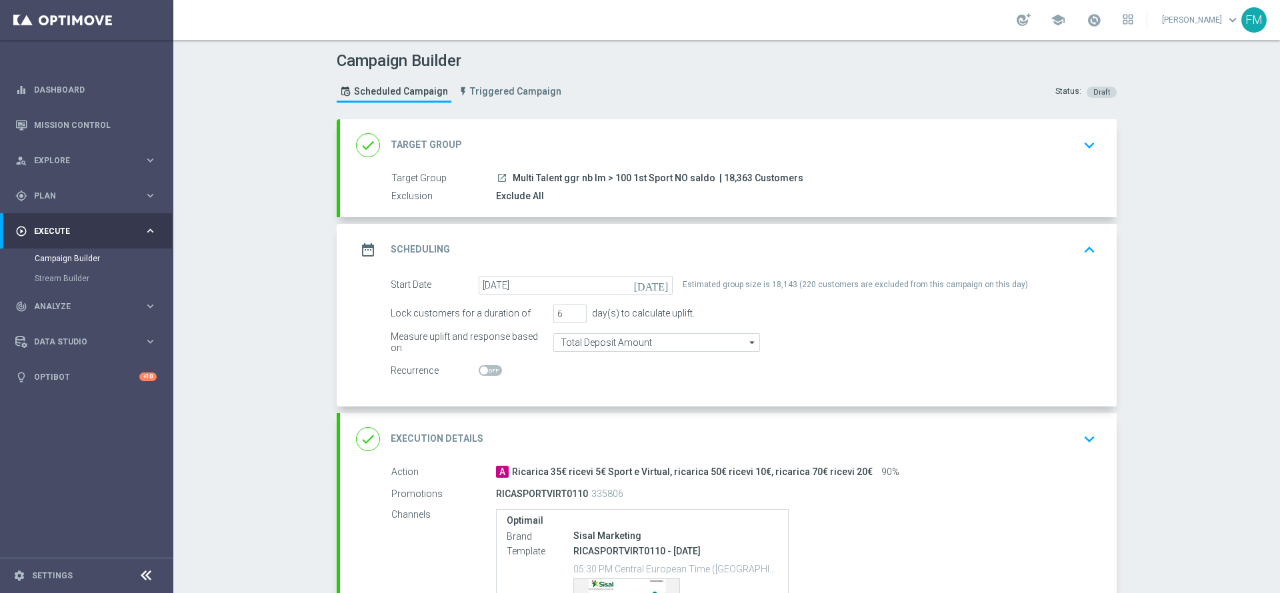
click at [1044, 234] on div "date_range Scheduling keyboard_arrow_up" at bounding box center [728, 250] width 776 height 52
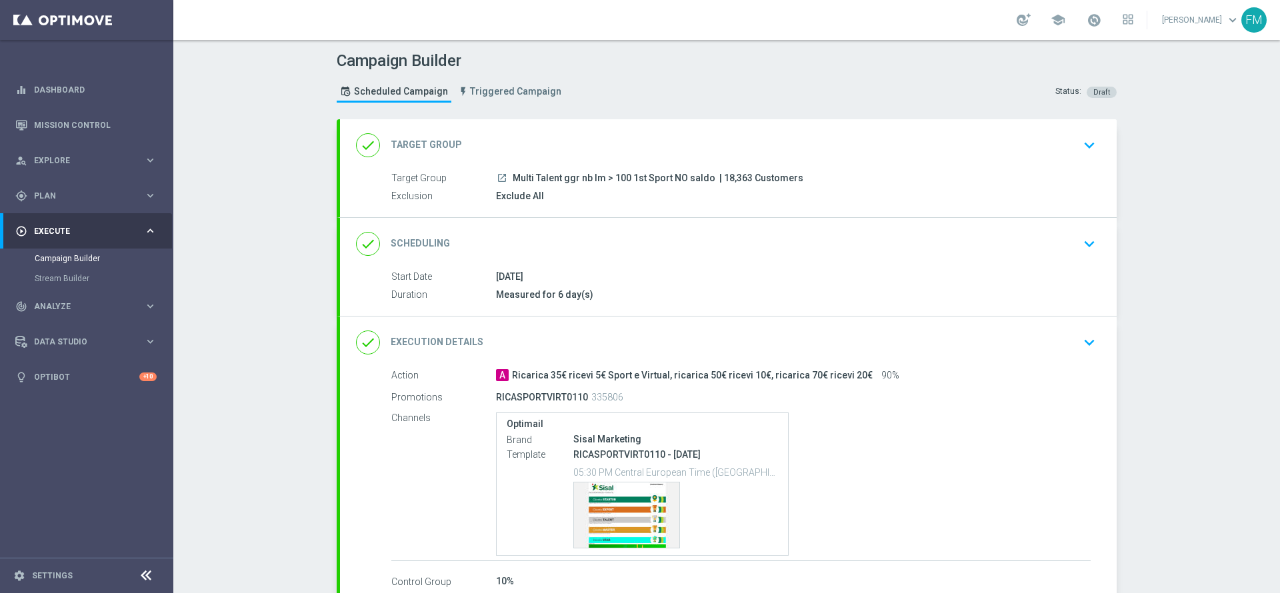
click at [1044, 341] on div "done Execution Details keyboard_arrow_down" at bounding box center [728, 342] width 744 height 25
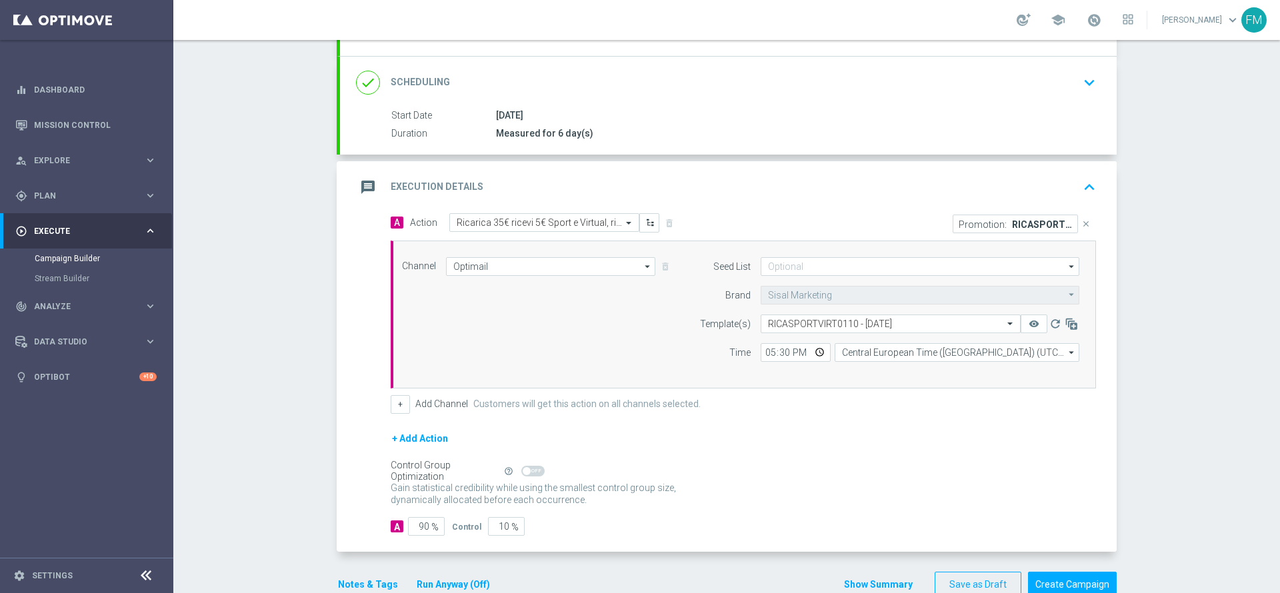
scroll to position [193, 0]
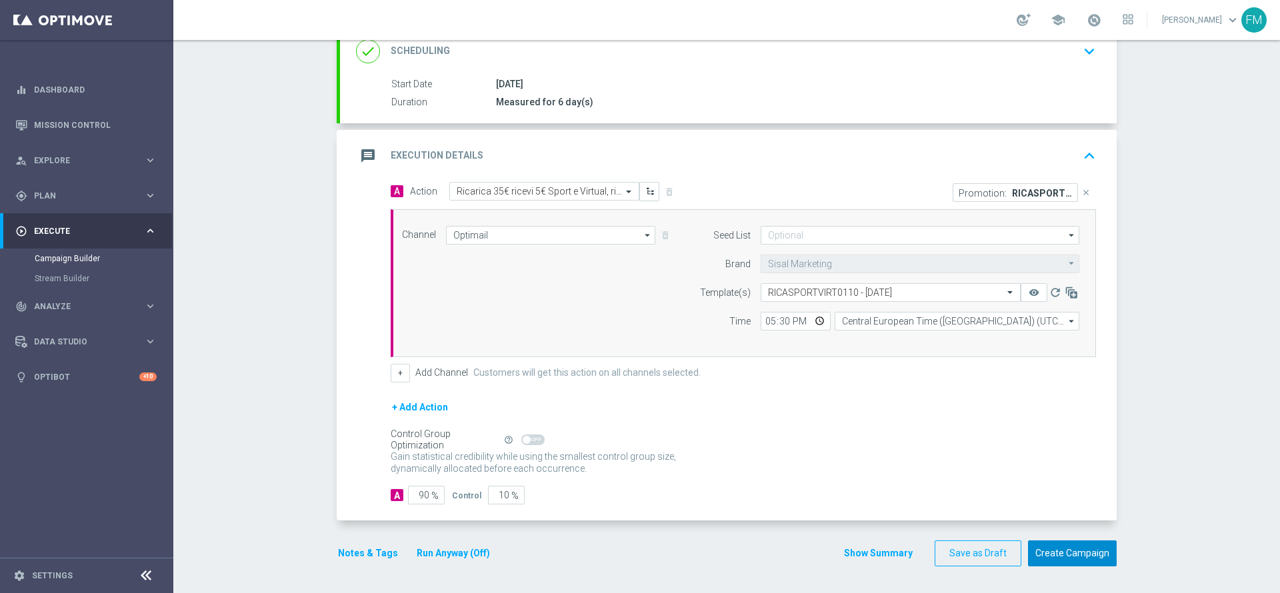
click at [1081, 551] on button "Create Campaign" at bounding box center [1072, 553] width 89 height 26
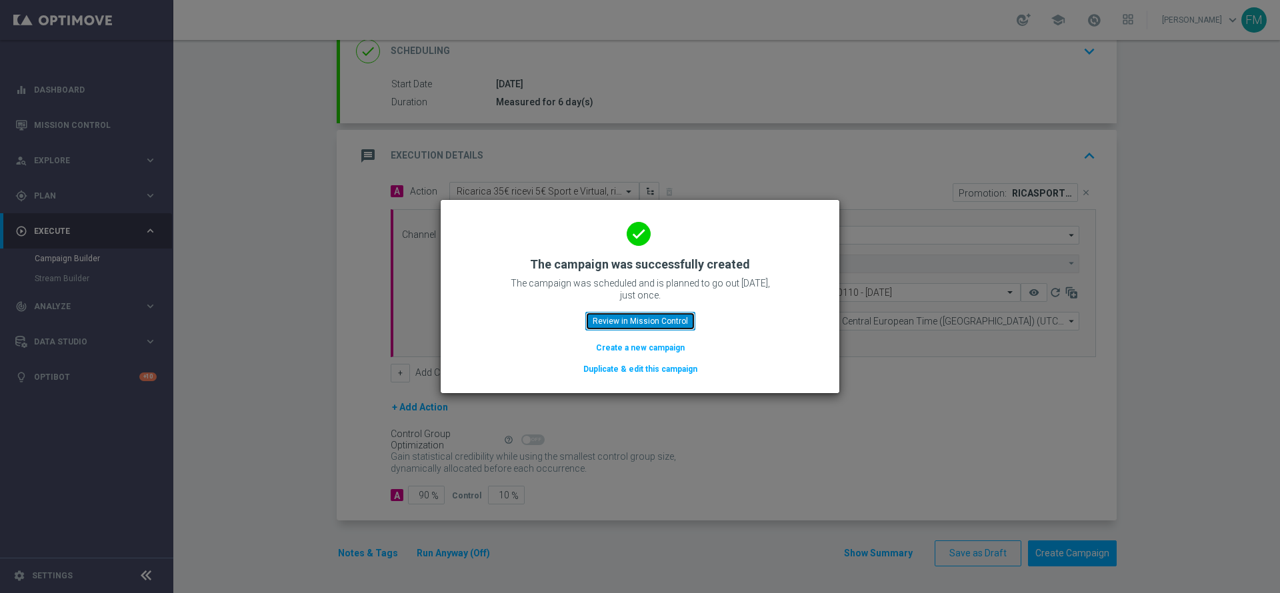
click at [636, 325] on button "Review in Mission Control" at bounding box center [640, 321] width 110 height 19
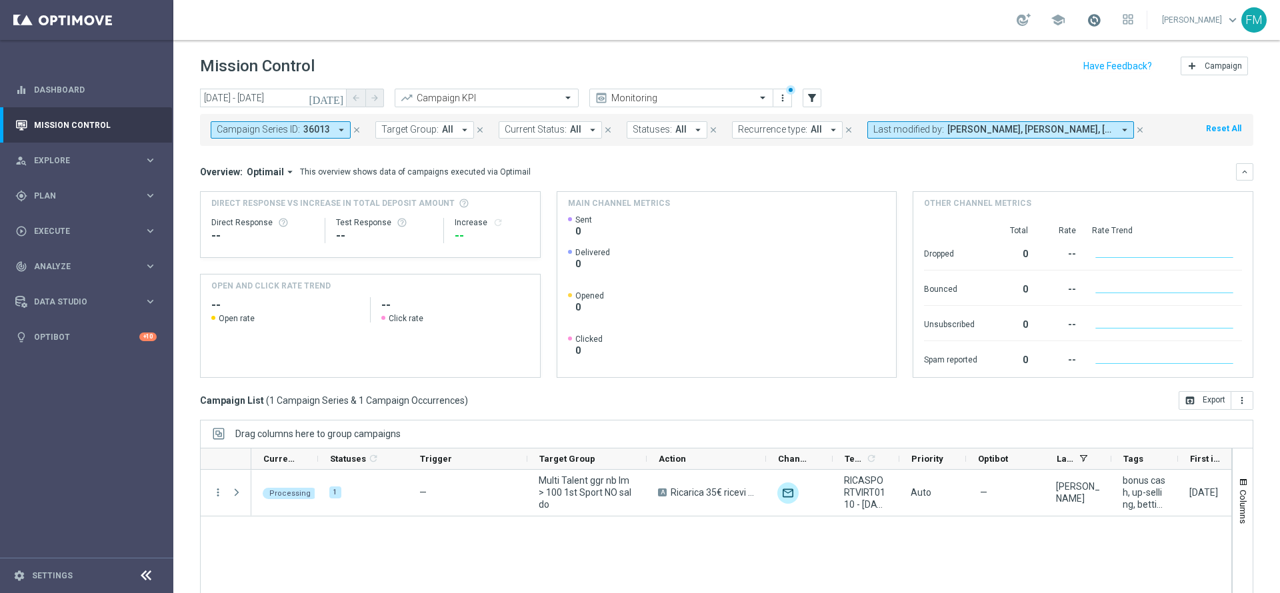
click at [1086, 15] on span at bounding box center [1093, 20] width 15 height 15
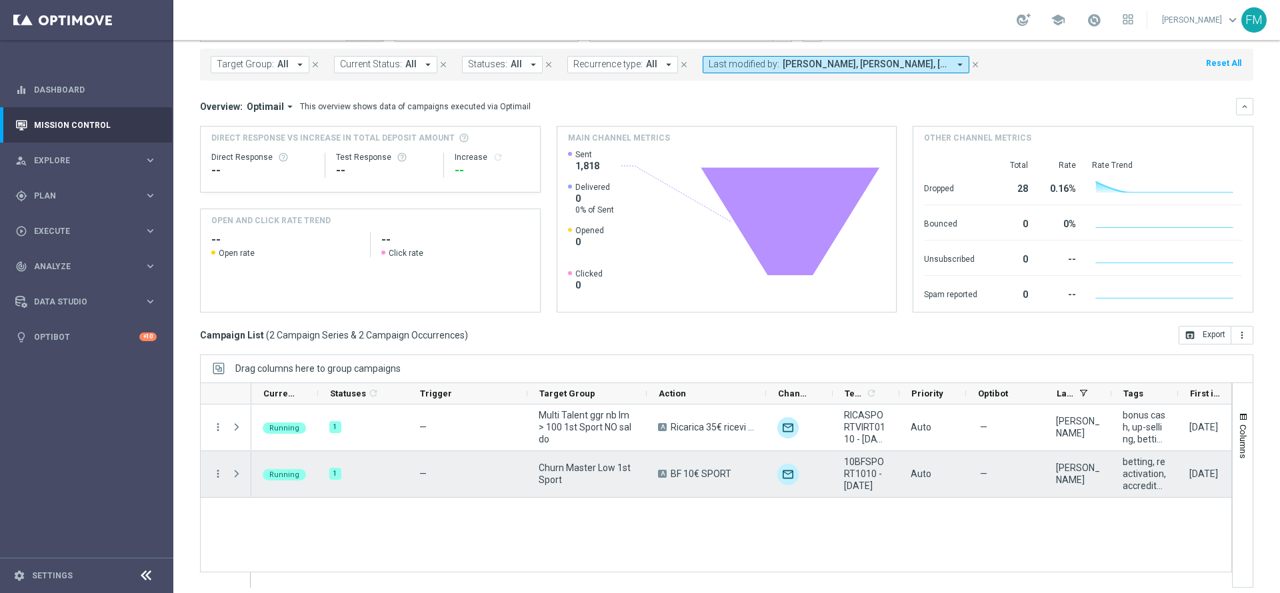
scroll to position [73, 0]
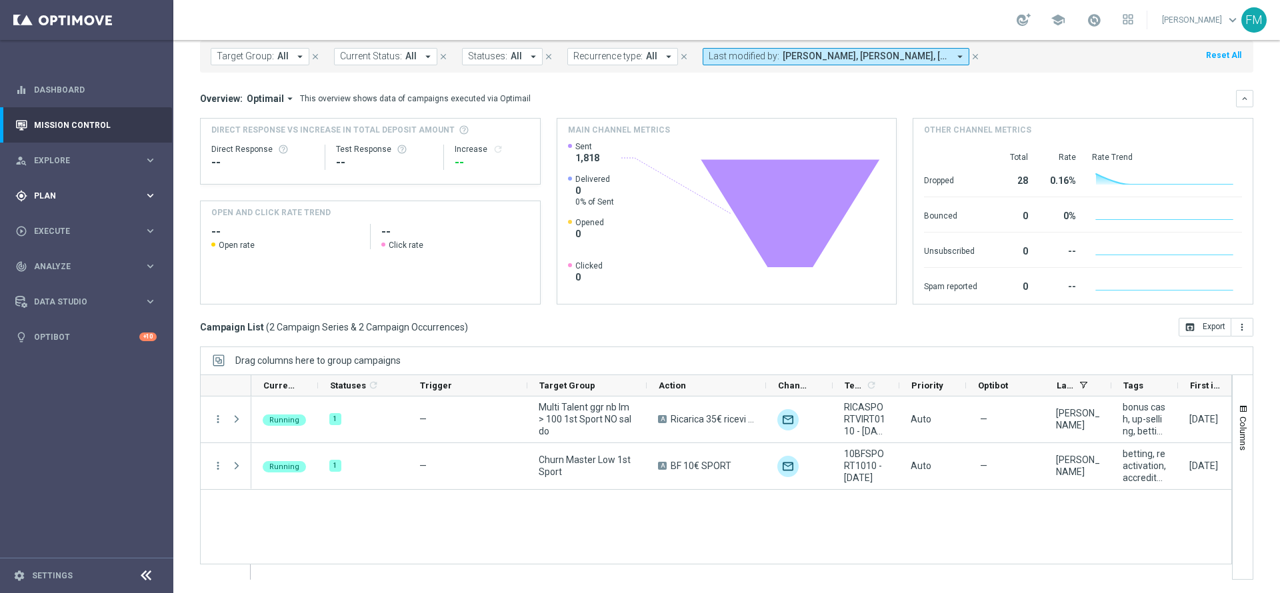
click at [136, 190] on div "gps_fixed Plan" at bounding box center [79, 196] width 129 height 12
click at [77, 262] on span "Templates" at bounding box center [82, 263] width 95 height 8
click at [63, 287] on link "Optimail" at bounding box center [89, 283] width 97 height 11
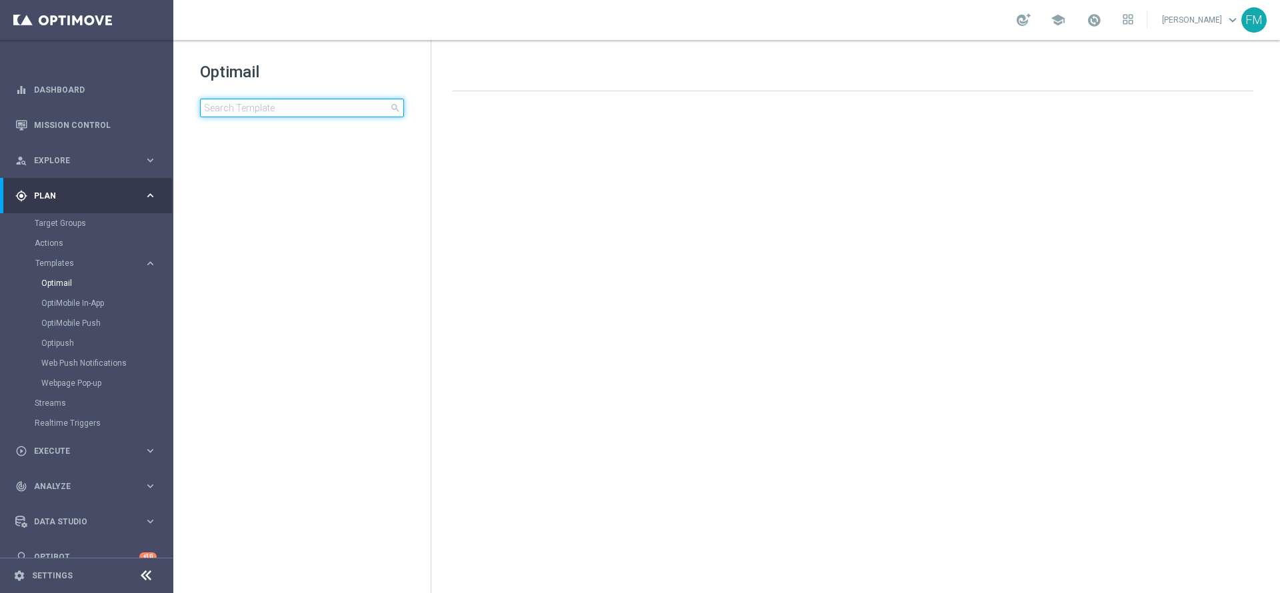
click at [279, 99] on input at bounding box center [302, 108] width 204 height 19
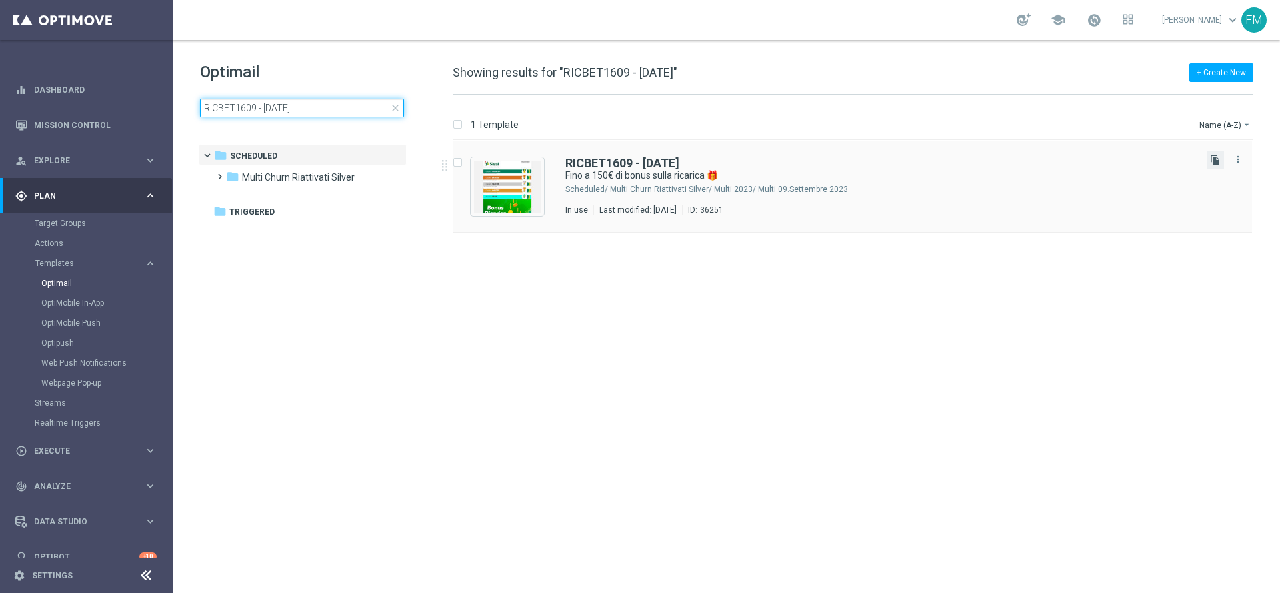
type input "RICBET1609 - [DATE]"
click at [1212, 161] on icon "file_copy" at bounding box center [1215, 160] width 11 height 11
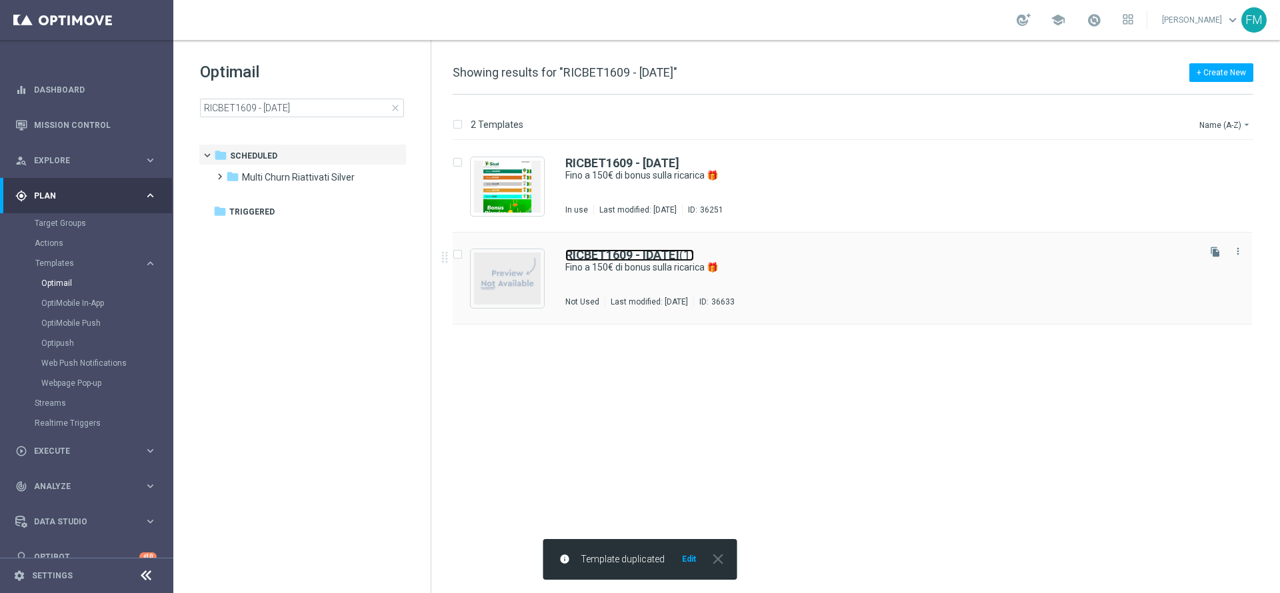
click at [674, 260] on b "RICBET1609 - [DATE]" at bounding box center [622, 255] width 114 height 14
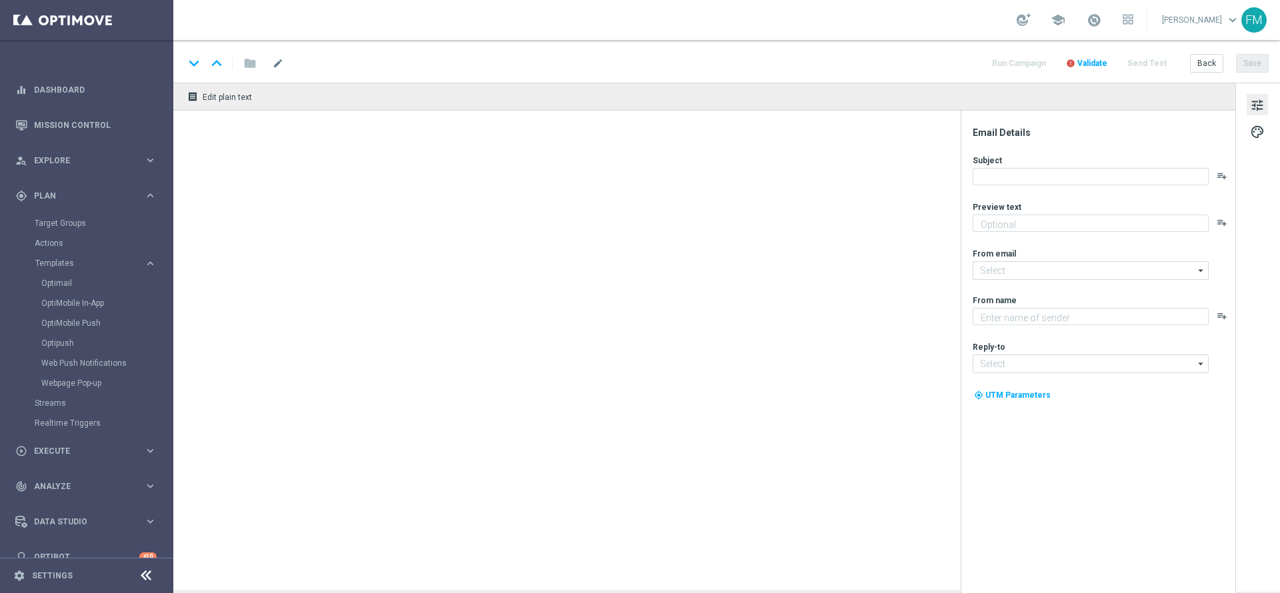
type textarea "Scopri la nuova promozione 🎯"
type input "[EMAIL_ADDRESS][DOMAIN_NAME]"
type textarea "Sisal"
type input "[EMAIL_ADDRESS][DOMAIN_NAME]"
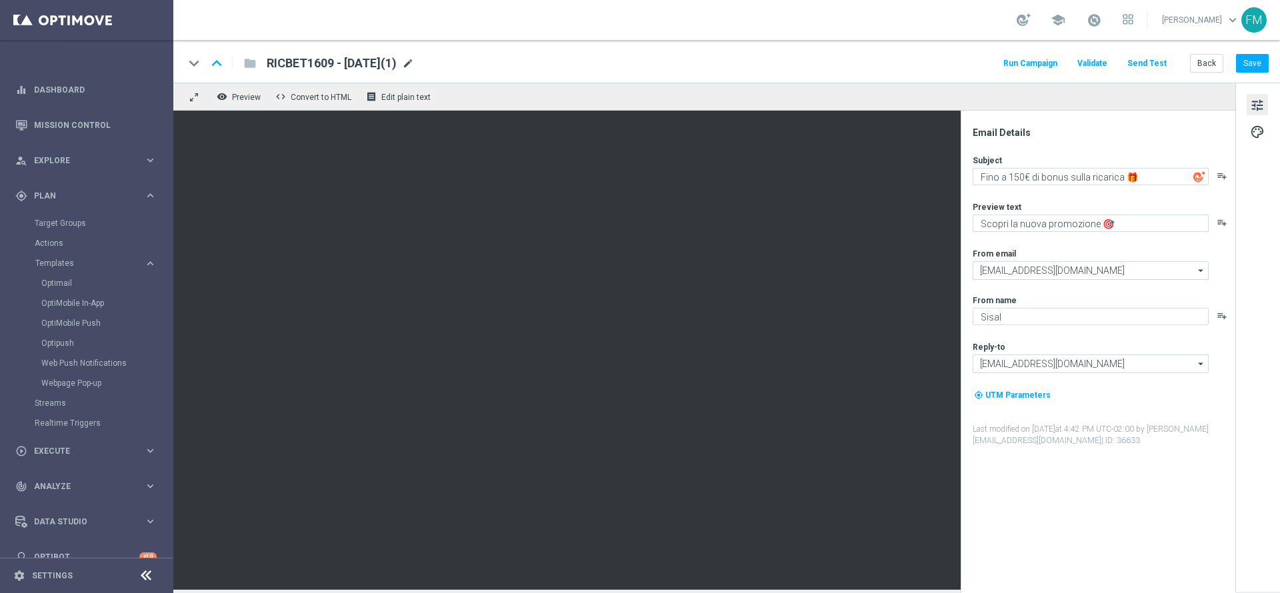
click at [414, 65] on span "mode_edit" at bounding box center [408, 63] width 12 height 12
drag, startPoint x: 330, startPoint y: 62, endPoint x: 240, endPoint y: 62, distance: 90.0
click at [240, 62] on div "keyboard_arrow_down keyboard_arrow_up folder RICBET1609 - [DATE](1)" at bounding box center [390, 63] width 413 height 17
paste input "RICASPORT1010"
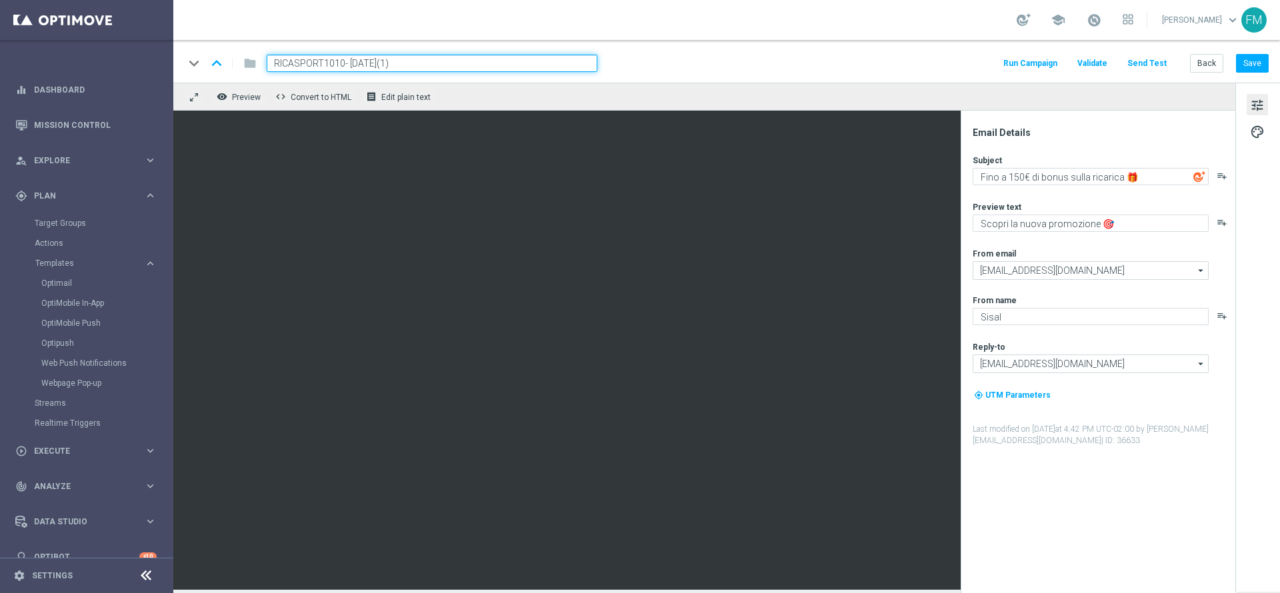
click at [342, 61] on input "RICASPORT1010- [DATE](1)" at bounding box center [432, 63] width 331 height 17
click at [456, 65] on input "RICASPORT1010 - [DATE](1)" at bounding box center [432, 63] width 331 height 17
type input "RICASPORT1010 - [DATE]"
drag, startPoint x: 456, startPoint y: 65, endPoint x: 261, endPoint y: 68, distance: 195.3
click at [261, 68] on div "RICASPORT1010 - [DATE]" at bounding box center [426, 63] width 341 height 17
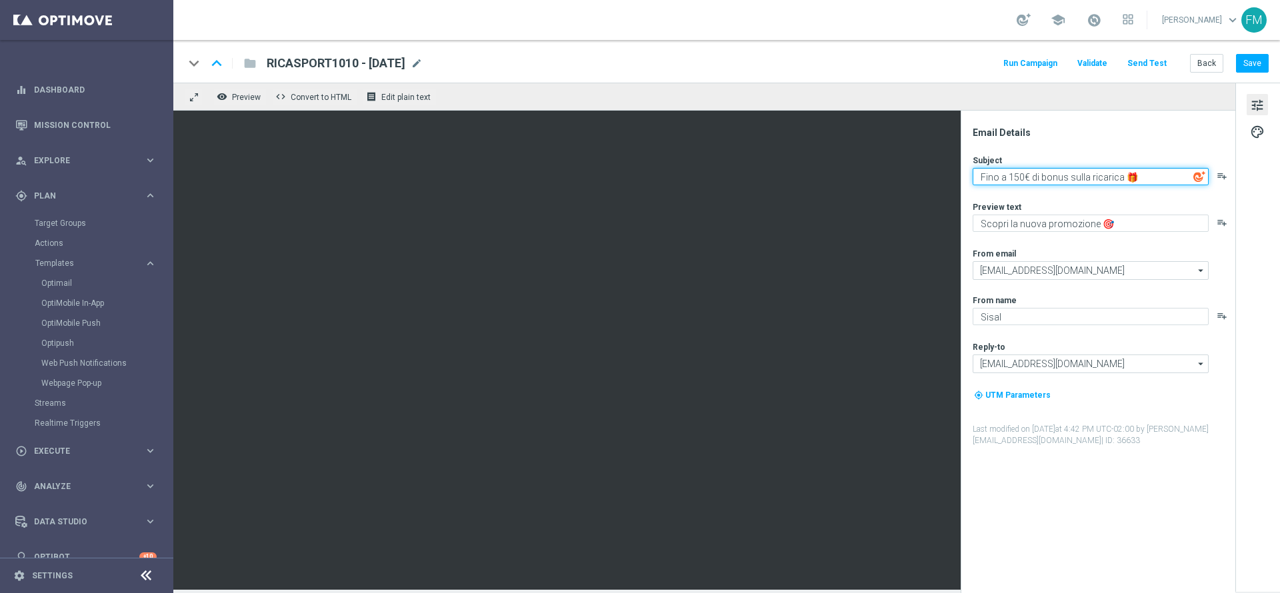
click at [1017, 177] on textarea "Fino a 150€ di bonus sulla ricarica 🎁" at bounding box center [1090, 176] width 236 height 17
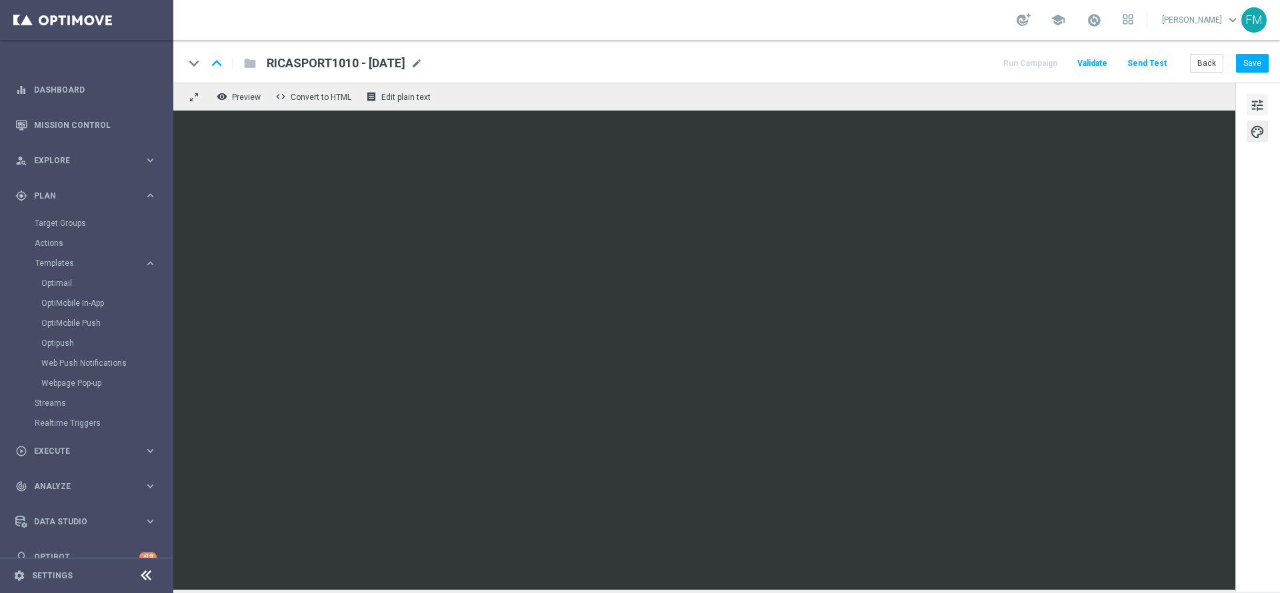
drag, startPoint x: 1251, startPoint y: 95, endPoint x: 1257, endPoint y: 99, distance: 7.2
click at [1256, 98] on button "tune" at bounding box center [1256, 104] width 21 height 21
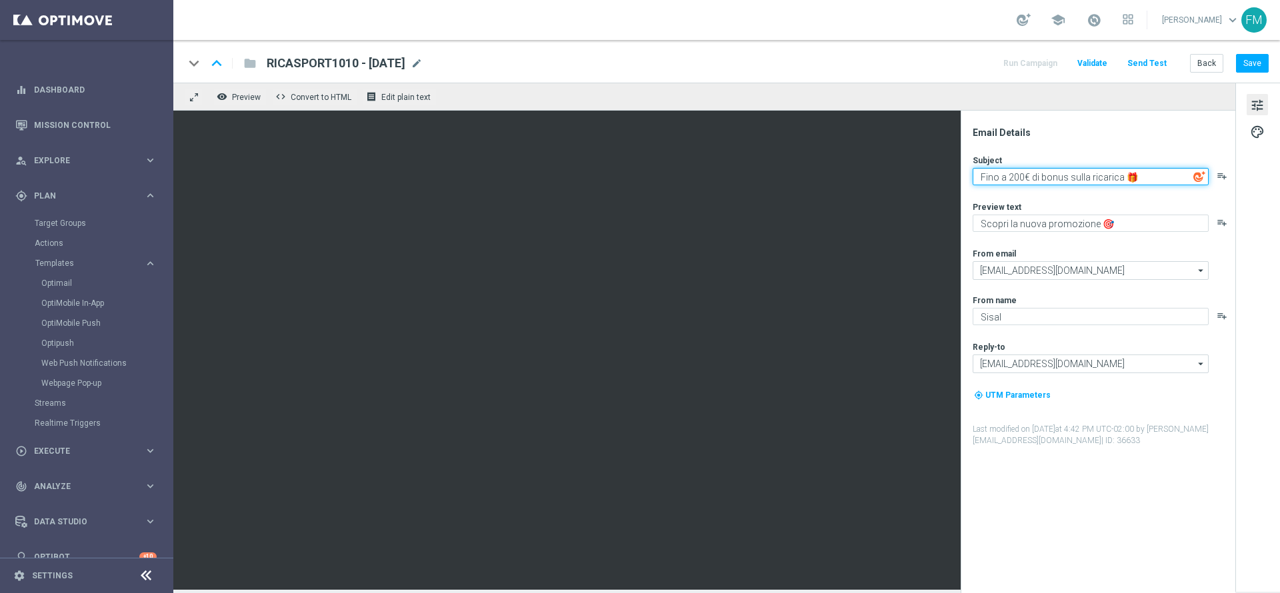
click at [1021, 180] on textarea "Fino a 200€ di bonus sulla ricarica 🎁" at bounding box center [1090, 176] width 236 height 17
type textarea "Fino a 20€ di bonus sulla ricarica 🎁"
click at [1251, 63] on button "Save" at bounding box center [1252, 63] width 33 height 19
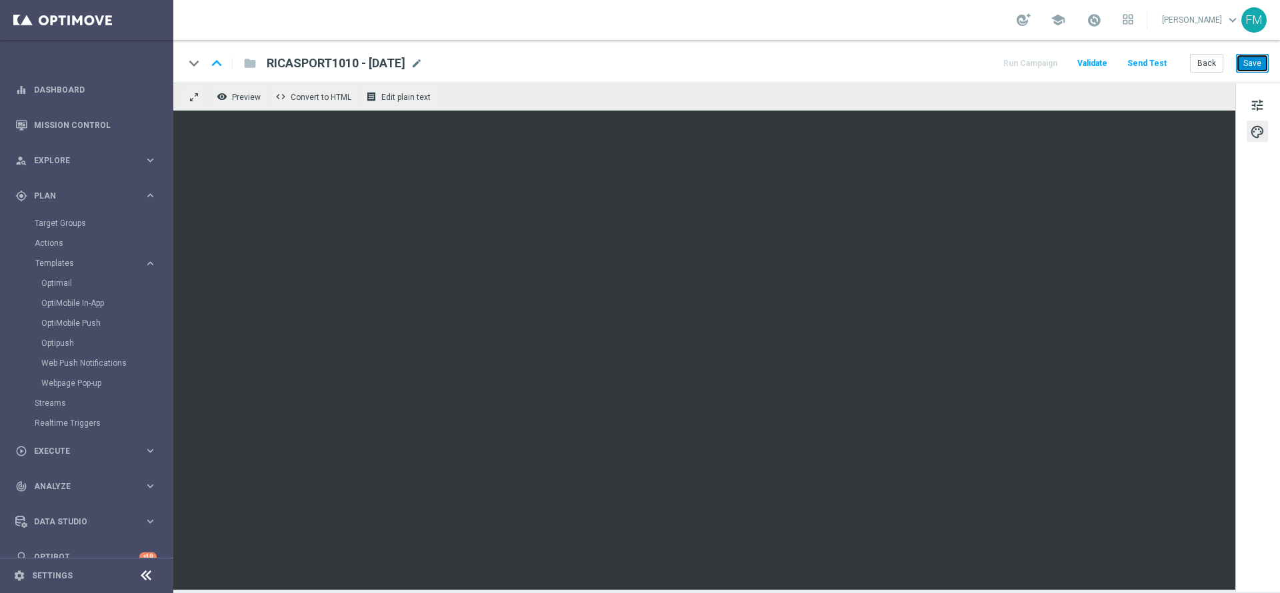
click at [1246, 63] on button "Save" at bounding box center [1252, 63] width 33 height 19
click at [1246, 66] on button "Save" at bounding box center [1252, 63] width 33 height 19
click at [1259, 60] on button "Save" at bounding box center [1252, 63] width 33 height 19
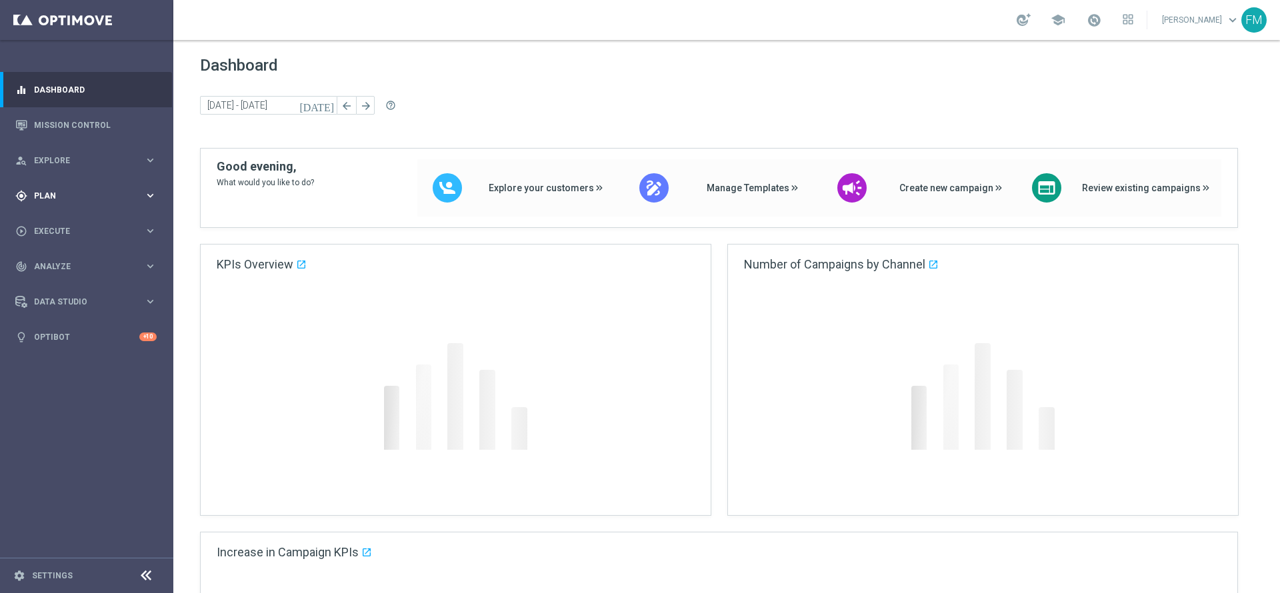
click at [93, 191] on div "gps_fixed Plan" at bounding box center [79, 196] width 129 height 12
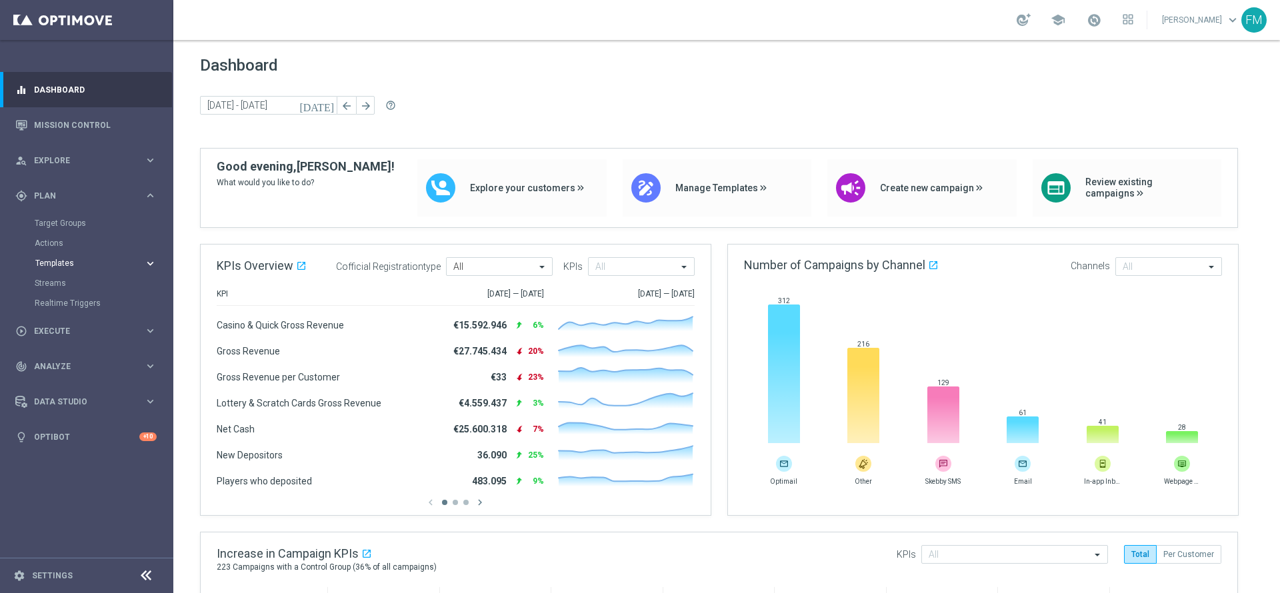
click at [69, 263] on span "Templates" at bounding box center [82, 263] width 95 height 8
click at [65, 283] on link "Optimail" at bounding box center [89, 283] width 97 height 11
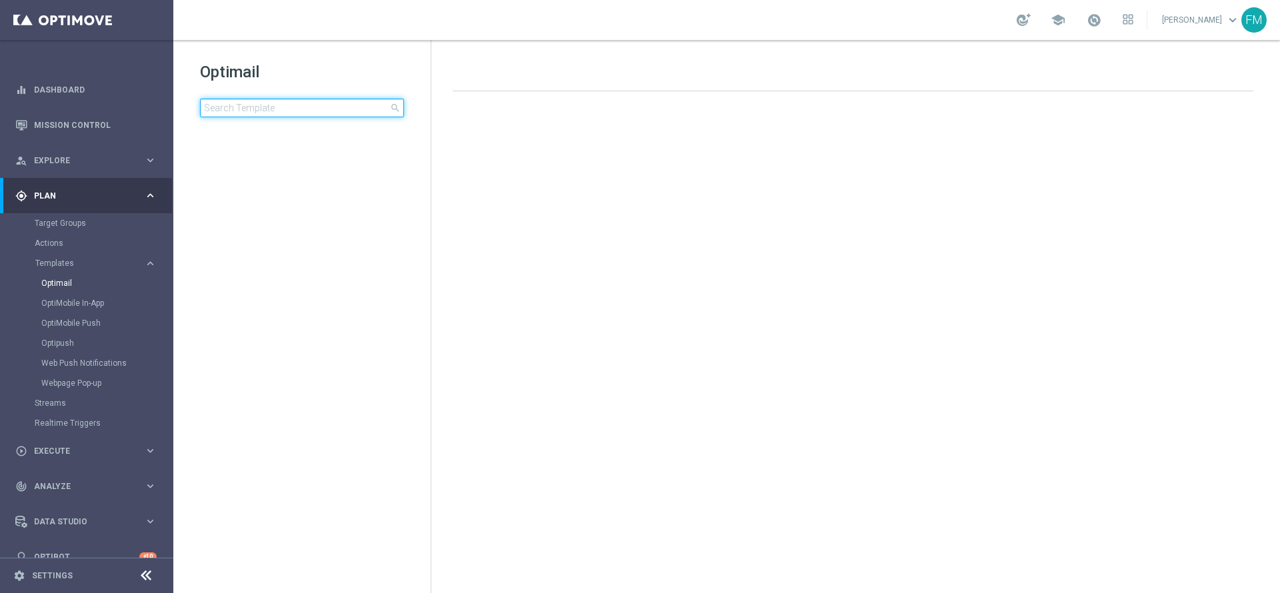
click at [271, 100] on input at bounding box center [302, 108] width 204 height 19
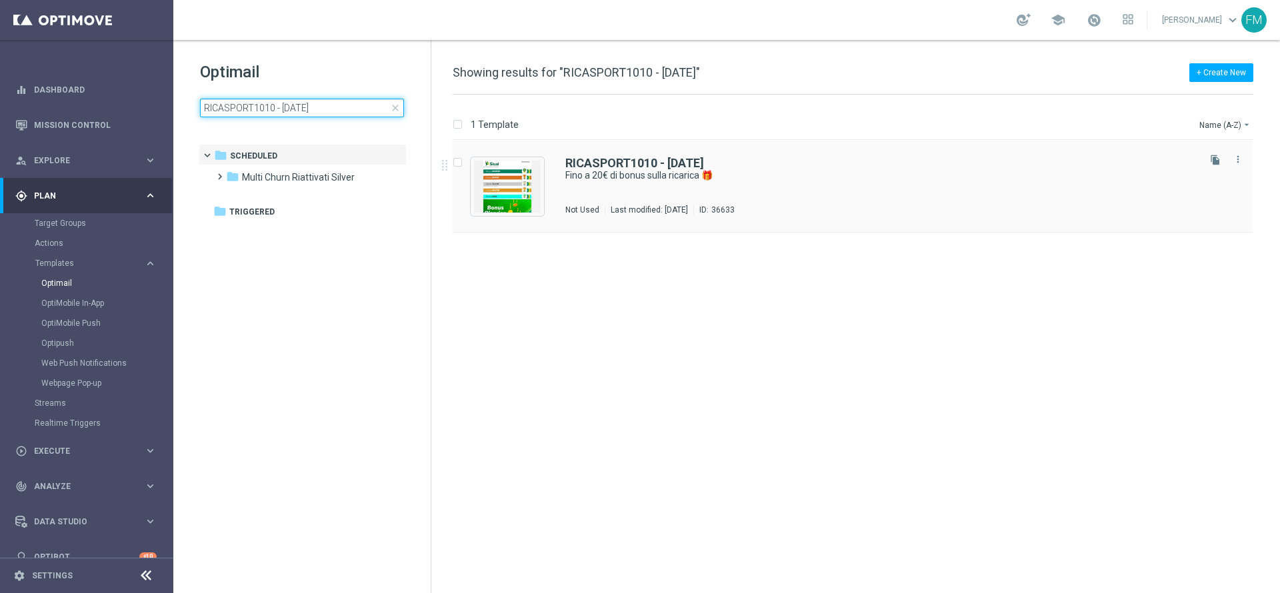
type input "RICASPORT1010 - [DATE]"
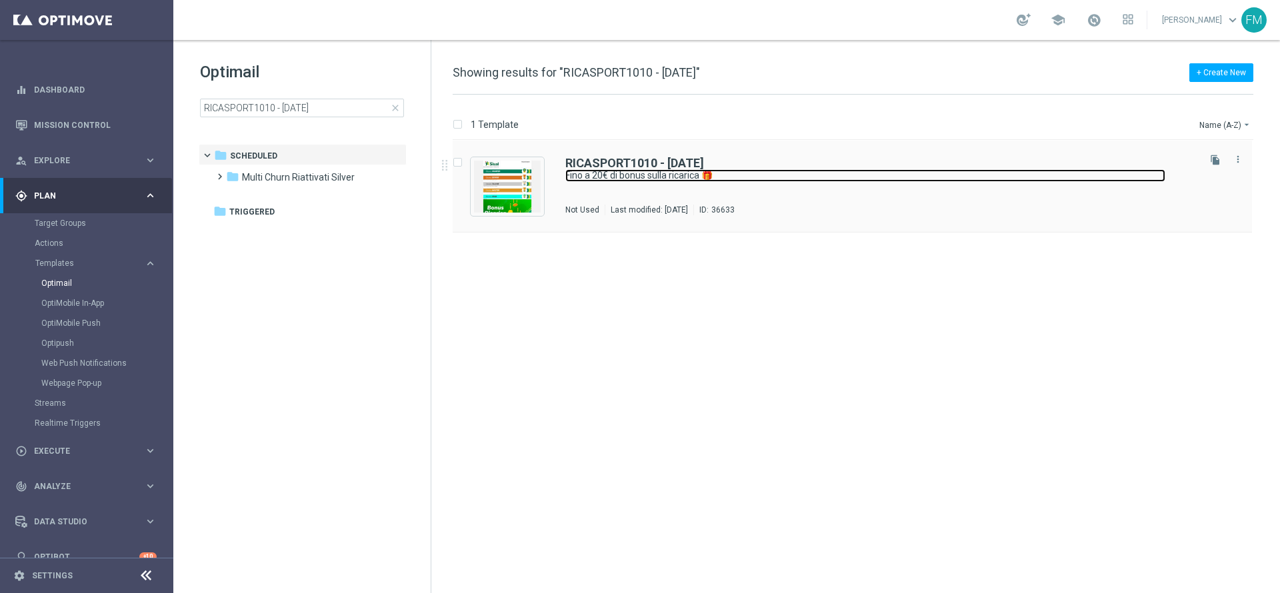
click at [800, 175] on link "Fino a 20€ di bonus sulla ricarica 🎁" at bounding box center [865, 175] width 600 height 13
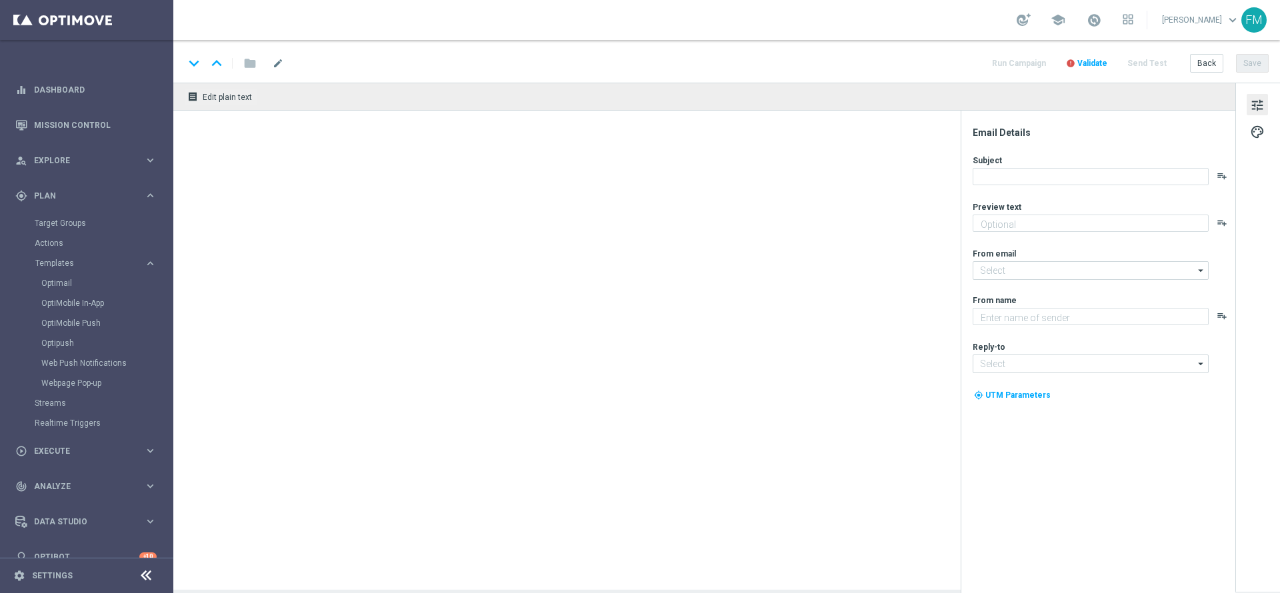
type textarea "Scopri la nuova promozione 🎯"
type input "[EMAIL_ADDRESS][DOMAIN_NAME]"
type textarea "Sisal"
type input "[EMAIL_ADDRESS][DOMAIN_NAME]"
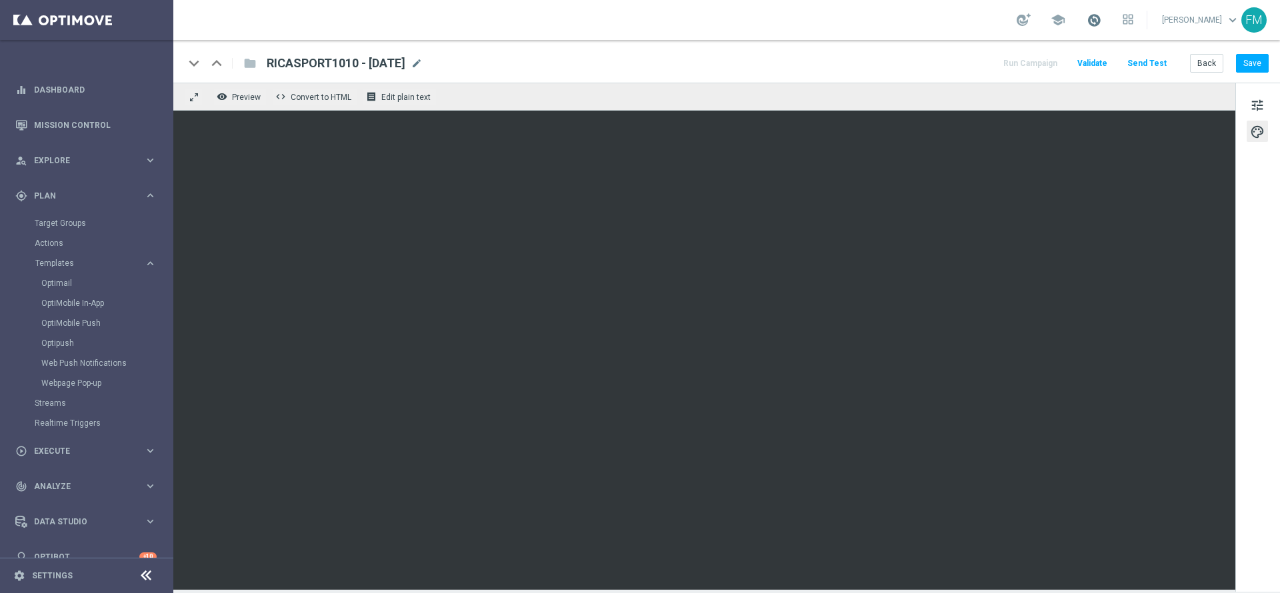
click at [1086, 24] on span at bounding box center [1093, 20] width 15 height 15
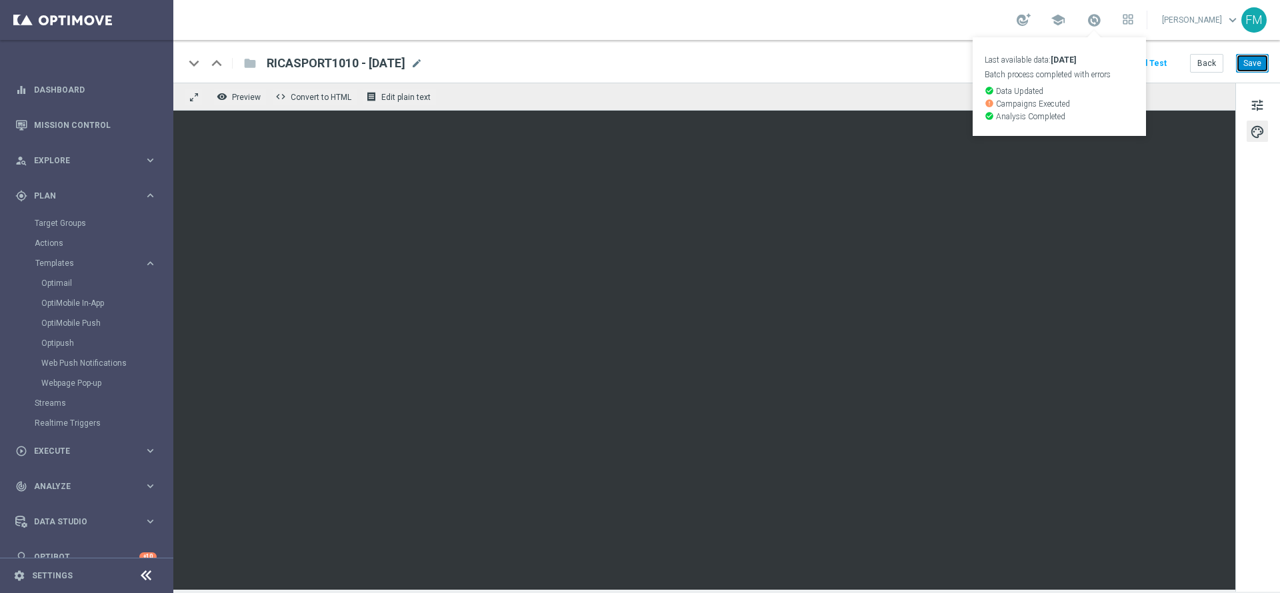
click at [1256, 63] on button "Save" at bounding box center [1252, 63] width 33 height 19
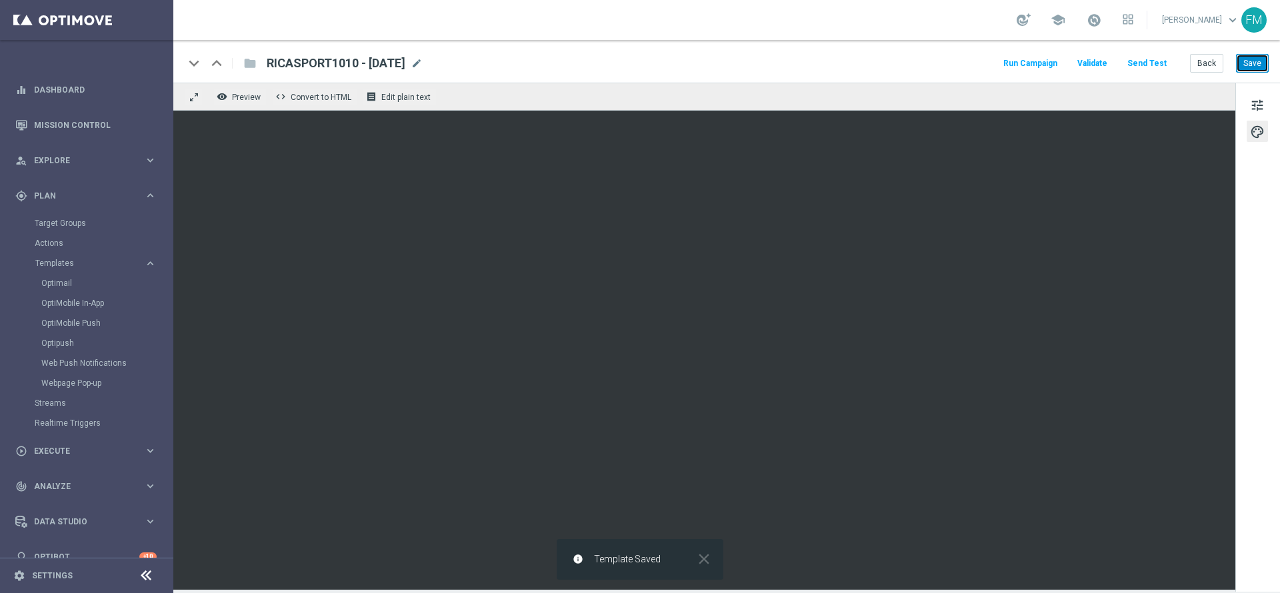
click at [1260, 61] on button "Save" at bounding box center [1252, 63] width 33 height 19
click at [1263, 53] on div "keyboard_arrow_down keyboard_arrow_up folder RICASPORT1010 - [DATE] RICASPORT10…" at bounding box center [726, 61] width 1106 height 43
click at [1258, 75] on div "keyboard_arrow_down keyboard_arrow_up folder RICASPORT1010 - [DATE] RICASPORT10…" at bounding box center [726, 61] width 1106 height 43
click at [1258, 67] on button "Save" at bounding box center [1252, 63] width 33 height 19
click at [1250, 73] on div "keyboard_arrow_down keyboard_arrow_up folder RICASPORT1010 - [DATE] RICASPORT10…" at bounding box center [726, 61] width 1106 height 43
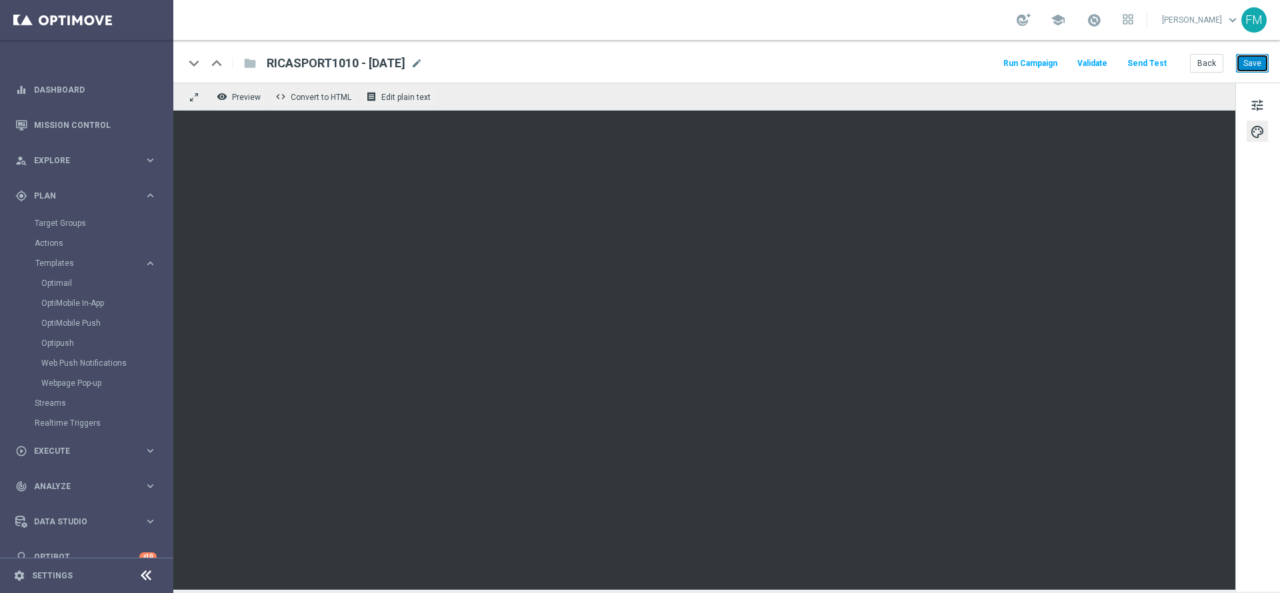
click at [1250, 66] on button "Save" at bounding box center [1252, 63] width 33 height 19
click at [1262, 65] on button "Save" at bounding box center [1252, 63] width 33 height 19
click at [1267, 61] on button "Save" at bounding box center [1252, 63] width 33 height 19
click at [1243, 69] on button "Save" at bounding box center [1252, 63] width 33 height 19
click at [1198, 57] on button "Back" at bounding box center [1206, 63] width 33 height 19
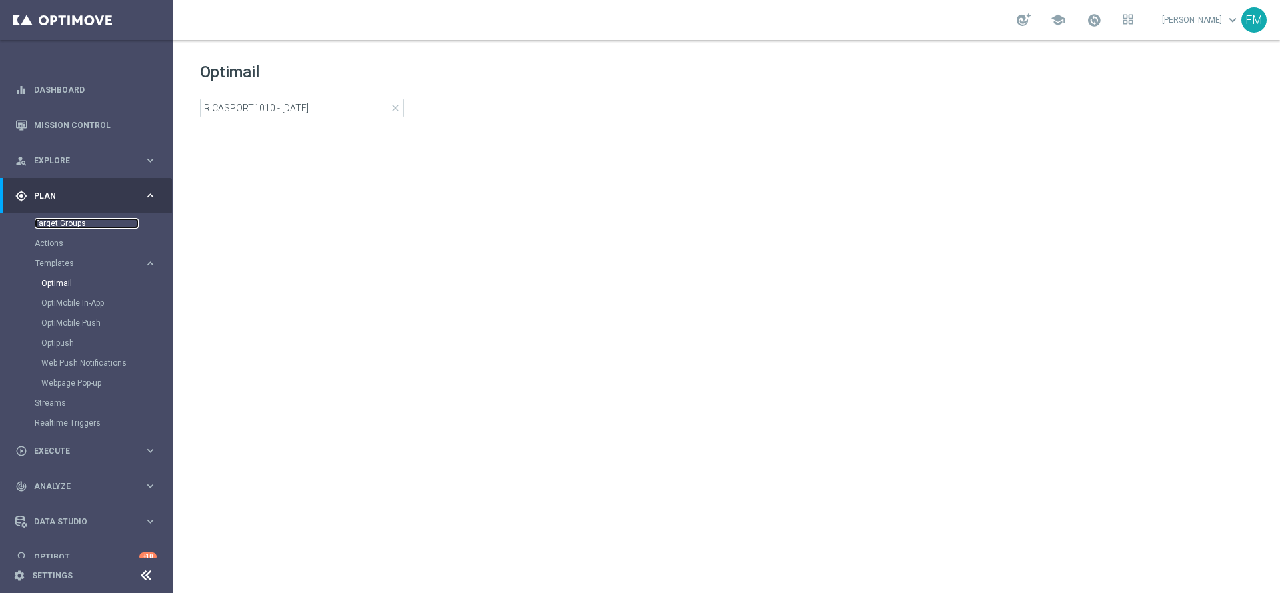
click at [58, 226] on link "Target Groups" at bounding box center [87, 223] width 104 height 11
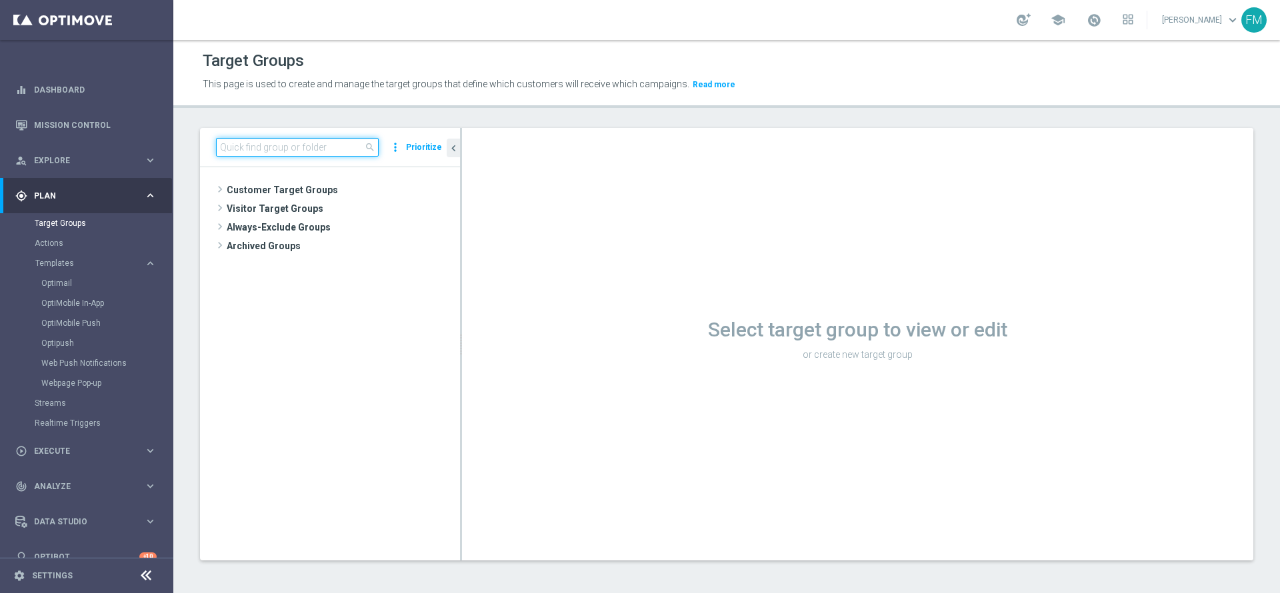
click at [318, 152] on input at bounding box center [297, 147] width 163 height 19
paste input "Reactivated Talent ggr nb lm > 0 1st Sport lm BR 0-20%"
type input "Reactivated Talent ggr nb lm > 0 1st Sport lm BR 0-20%"
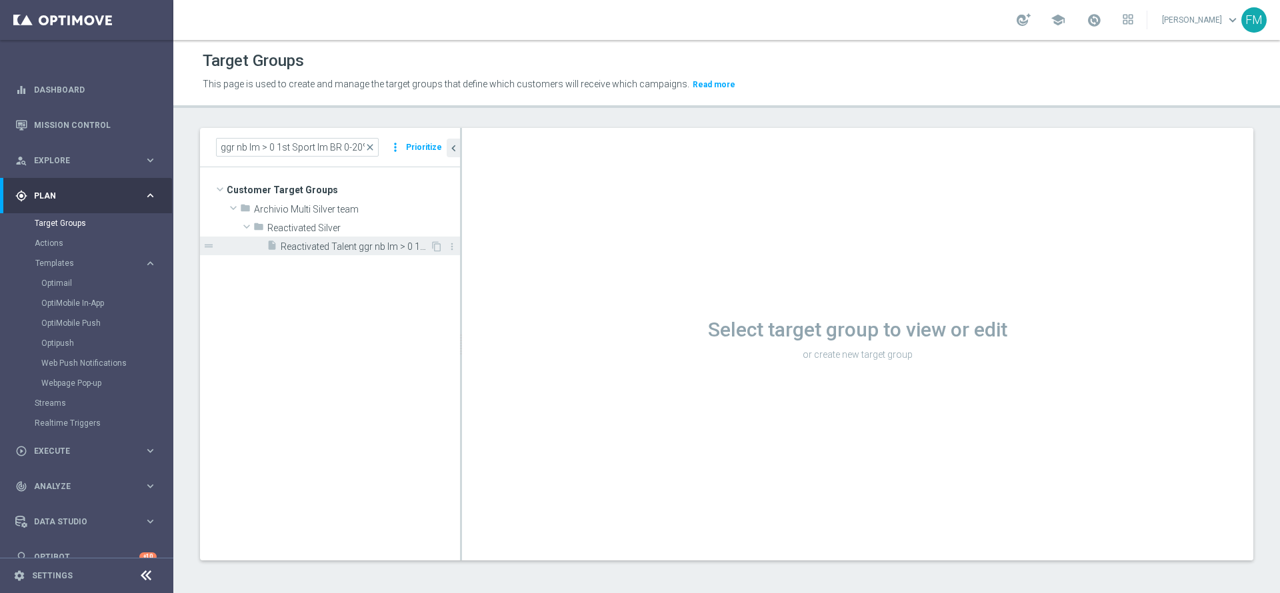
click at [363, 253] on div "insert_drive_file Reactivated Talent ggr nb lm > 0 1st Sport lm BR 0-20%" at bounding box center [348, 246] width 163 height 19
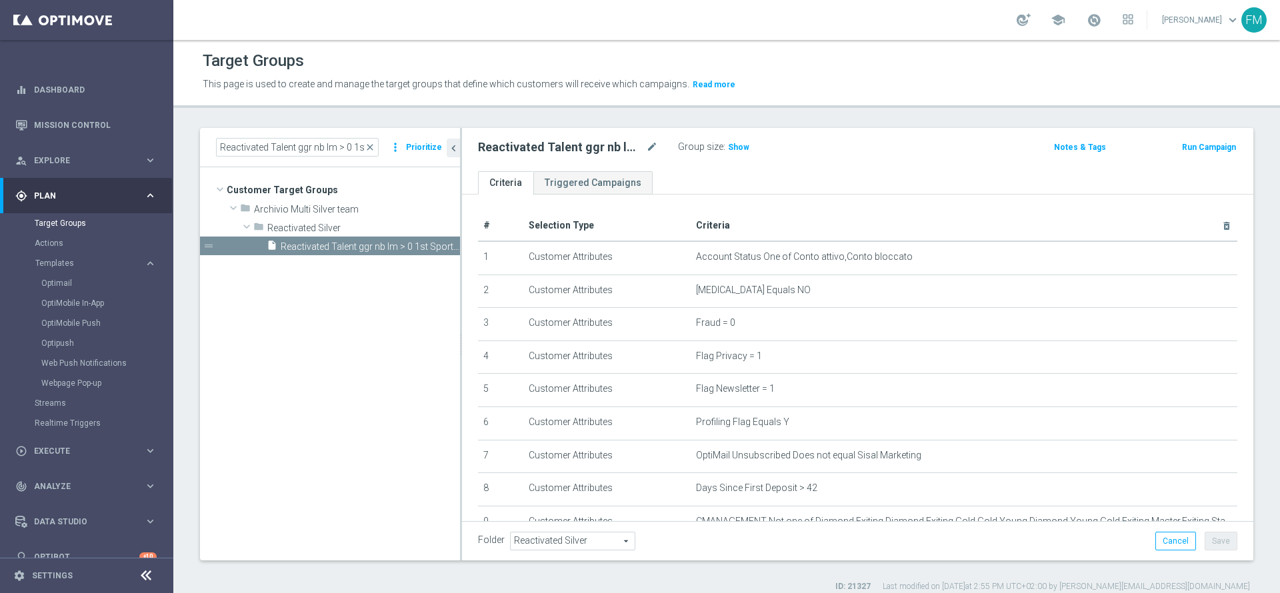
click at [1213, 153] on button "Run Campaign" at bounding box center [1208, 147] width 57 height 15
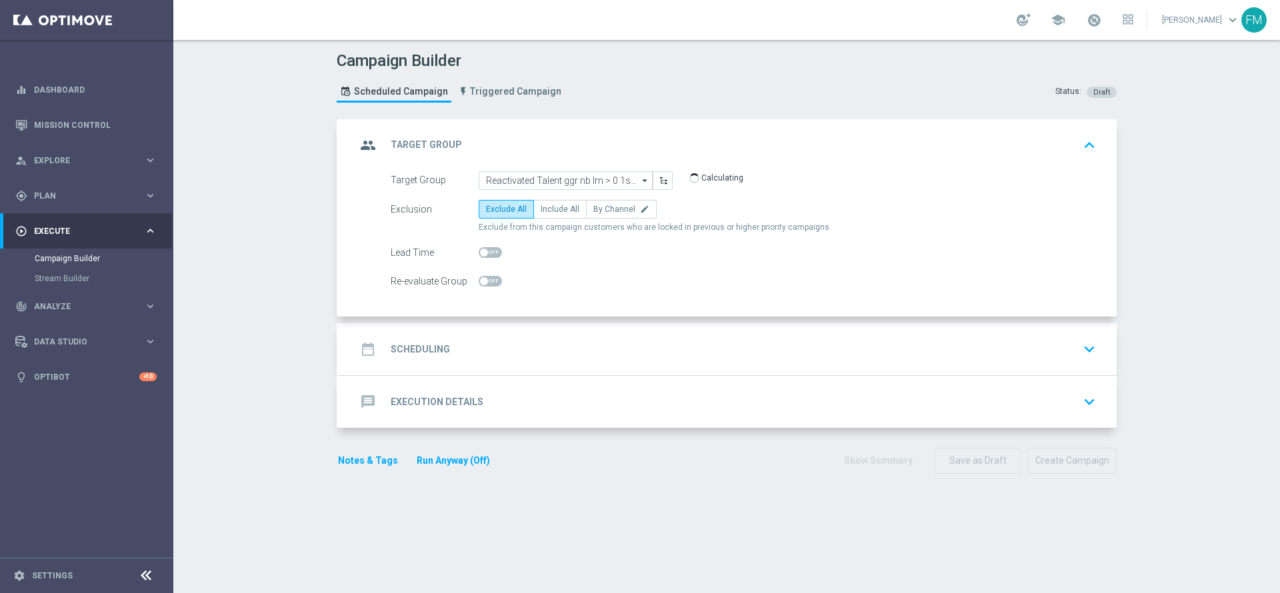
click at [673, 350] on div "date_range Scheduling keyboard_arrow_down" at bounding box center [728, 349] width 744 height 25
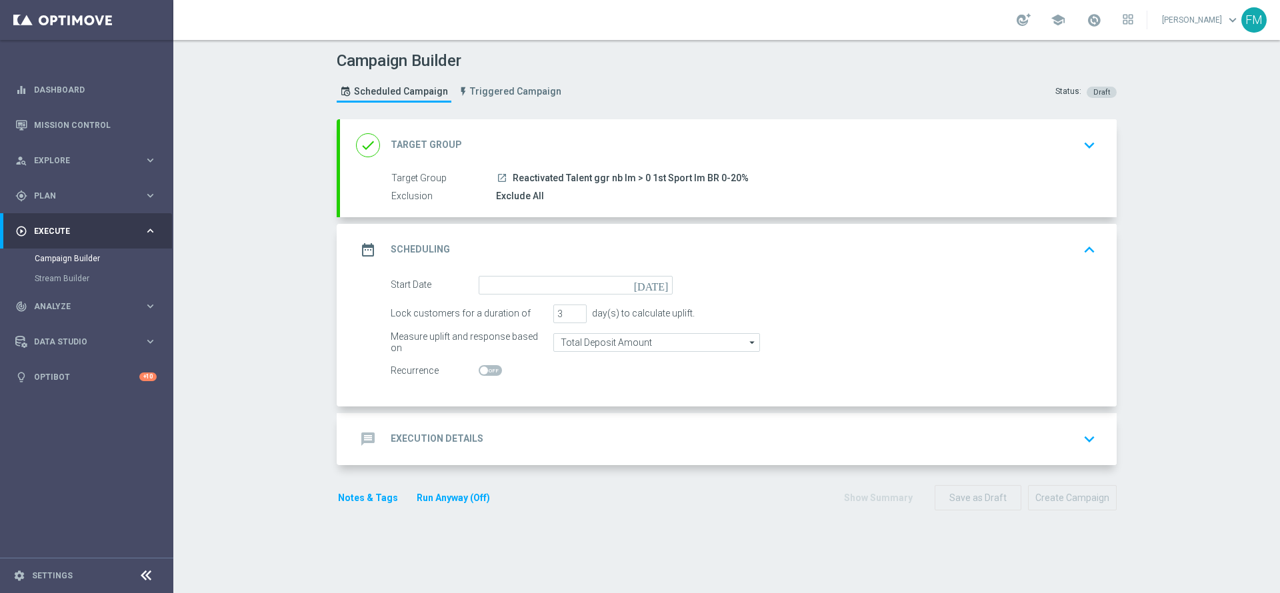
click at [662, 285] on icon "[DATE]" at bounding box center [653, 283] width 39 height 15
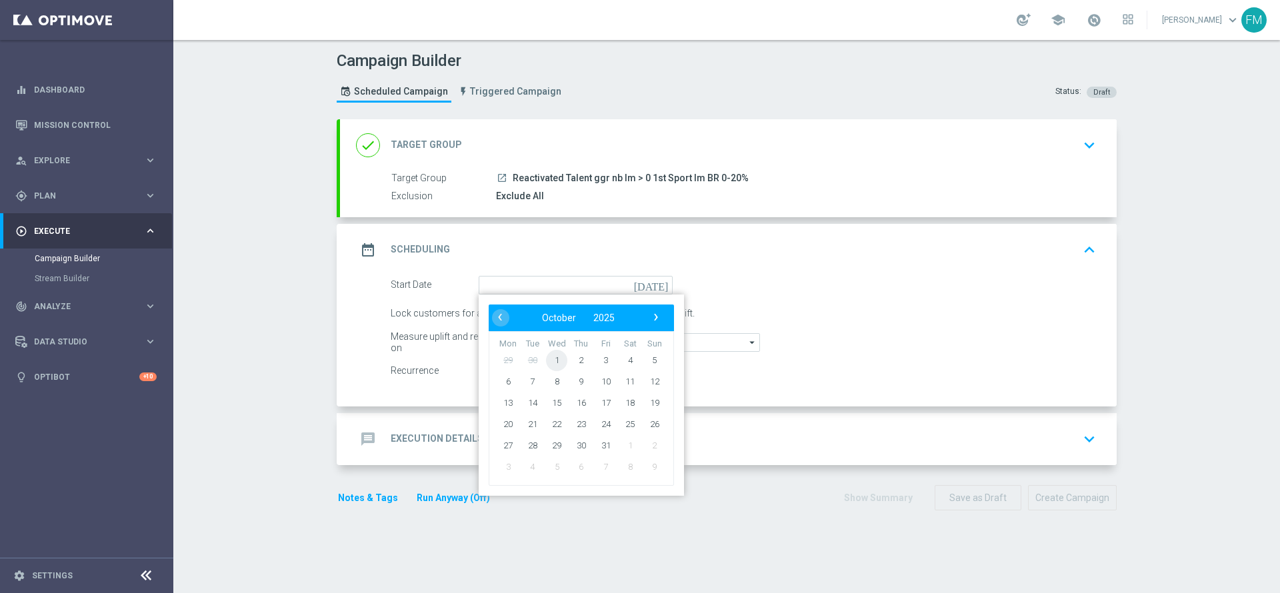
click at [554, 361] on span "1" at bounding box center [556, 359] width 21 height 21
type input "[DATE]"
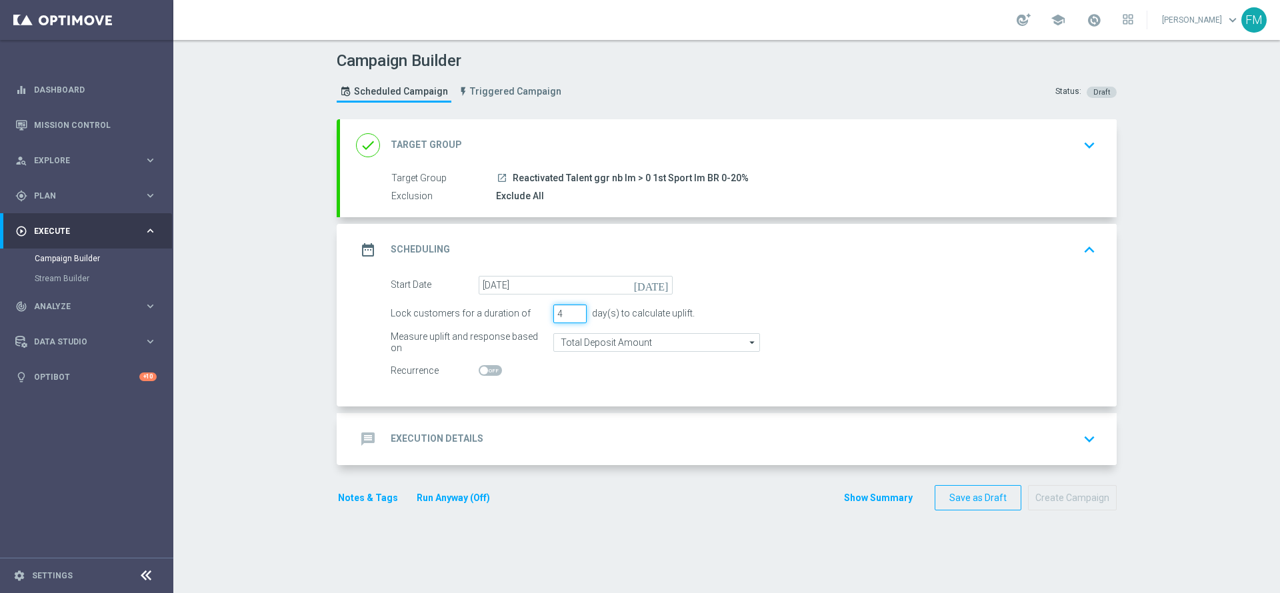
click at [573, 308] on input "4" at bounding box center [569, 314] width 33 height 19
type input "5"
click at [573, 308] on input "5" at bounding box center [569, 314] width 33 height 19
click at [733, 442] on div "message Execution Details keyboard_arrow_down" at bounding box center [728, 439] width 744 height 25
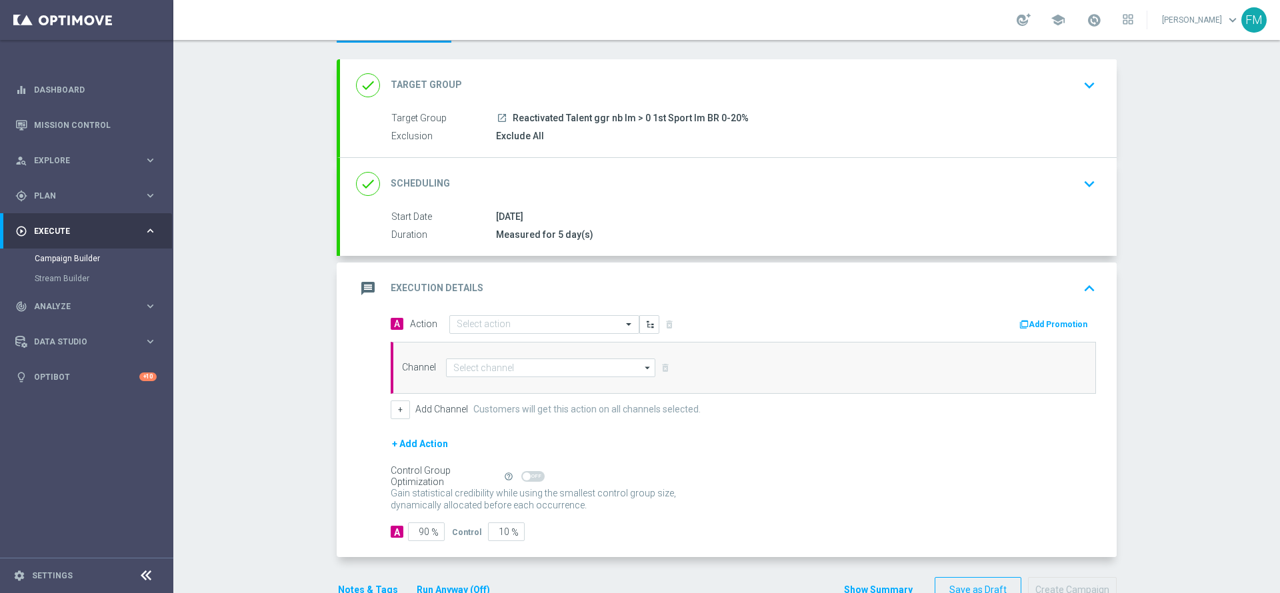
scroll to position [97, 0]
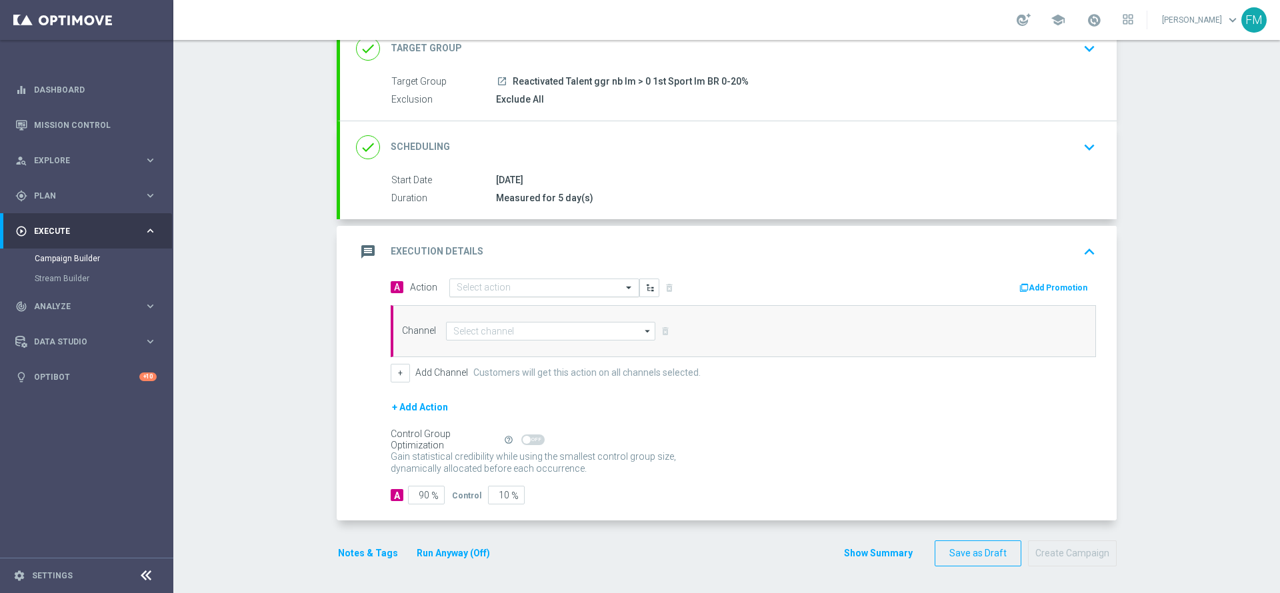
click at [572, 289] on input "text" at bounding box center [530, 288] width 149 height 11
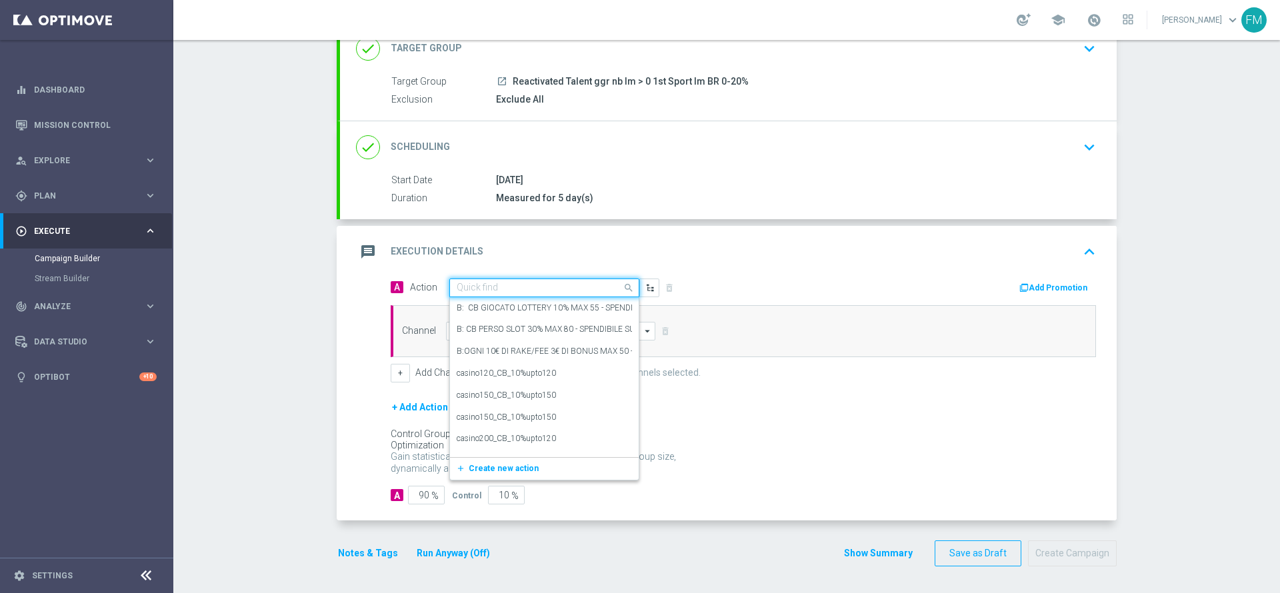
paste input "Ricarica e ricevi 10% fino a 20€ Sport QeL4"
type input "Ricarica e ricevi 10% fino a 20€ Sport QeL4"
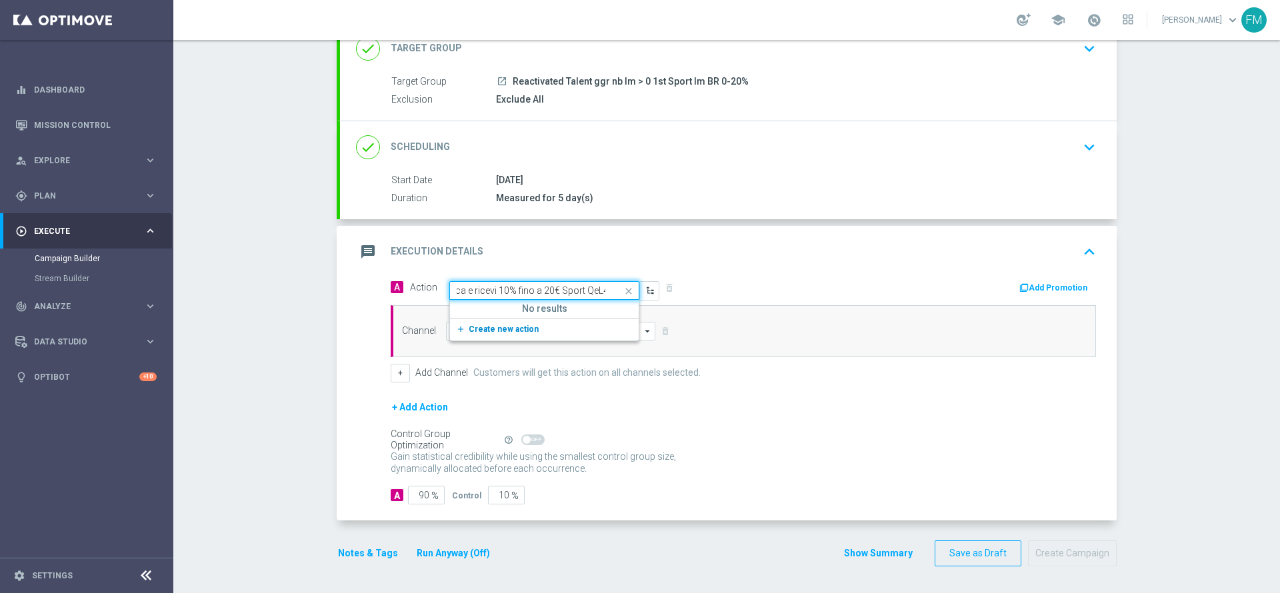
click at [525, 332] on button "add_new Create new action" at bounding box center [542, 329] width 184 height 15
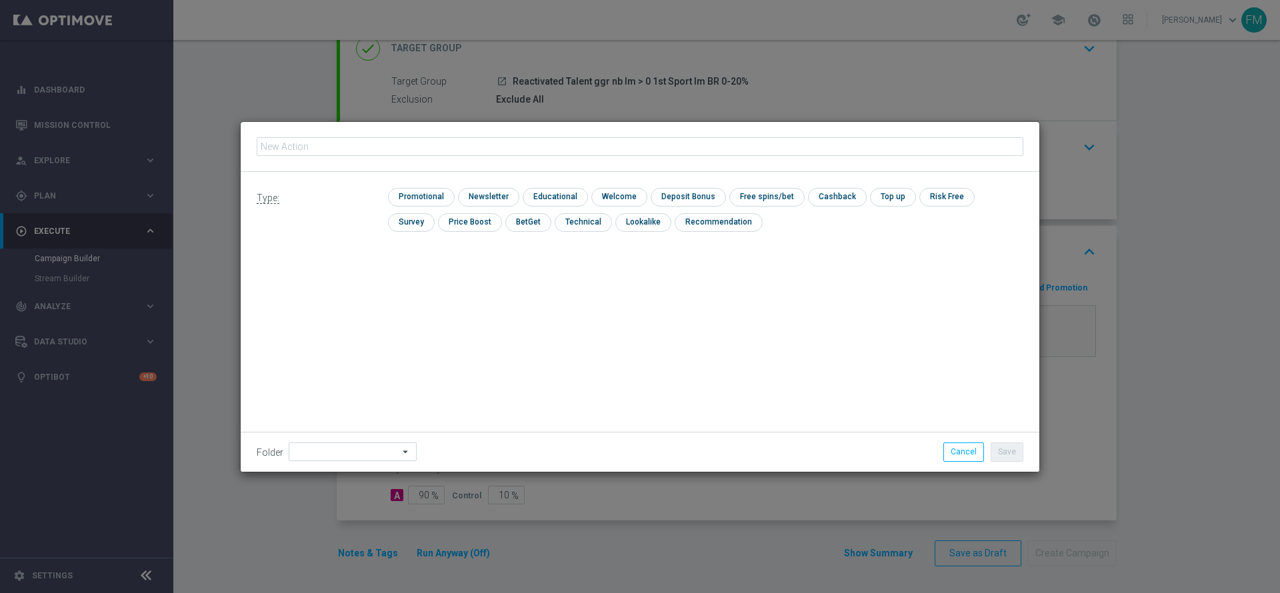
type input "Ricarica e ricevi 10% fino a 20€ Sport QeL4"
click at [425, 200] on input "checkbox" at bounding box center [419, 197] width 63 height 18
checkbox input "true"
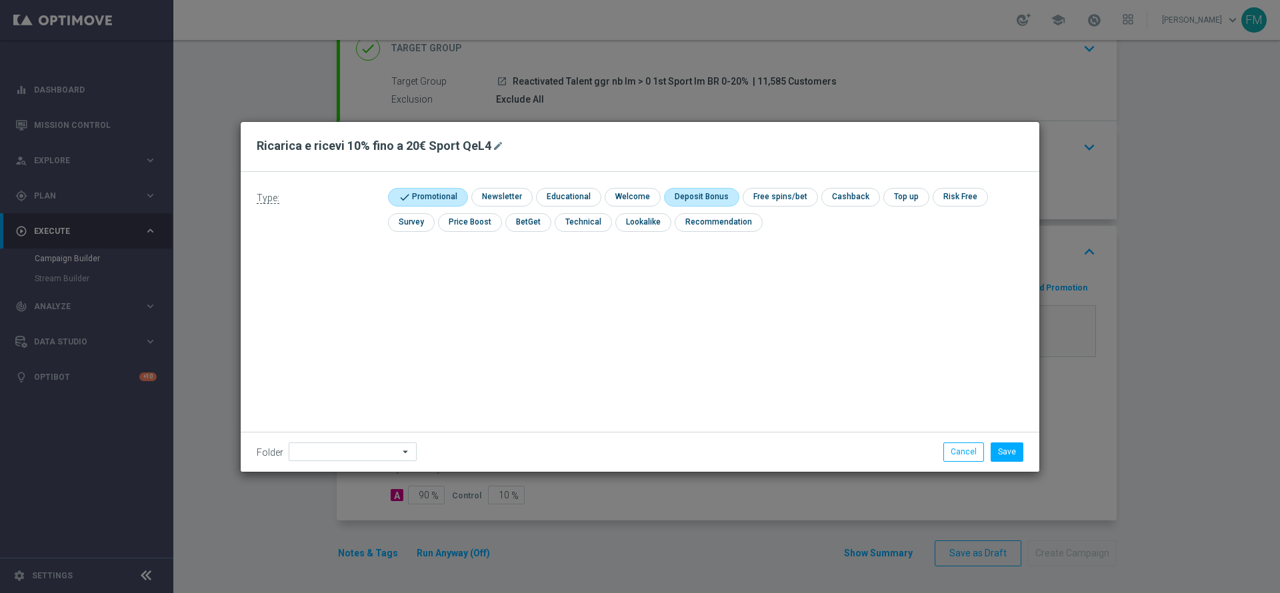
click at [686, 191] on input "checkbox" at bounding box center [699, 197] width 71 height 18
checkbox input "true"
click at [1004, 449] on button "Save" at bounding box center [1006, 452] width 33 height 19
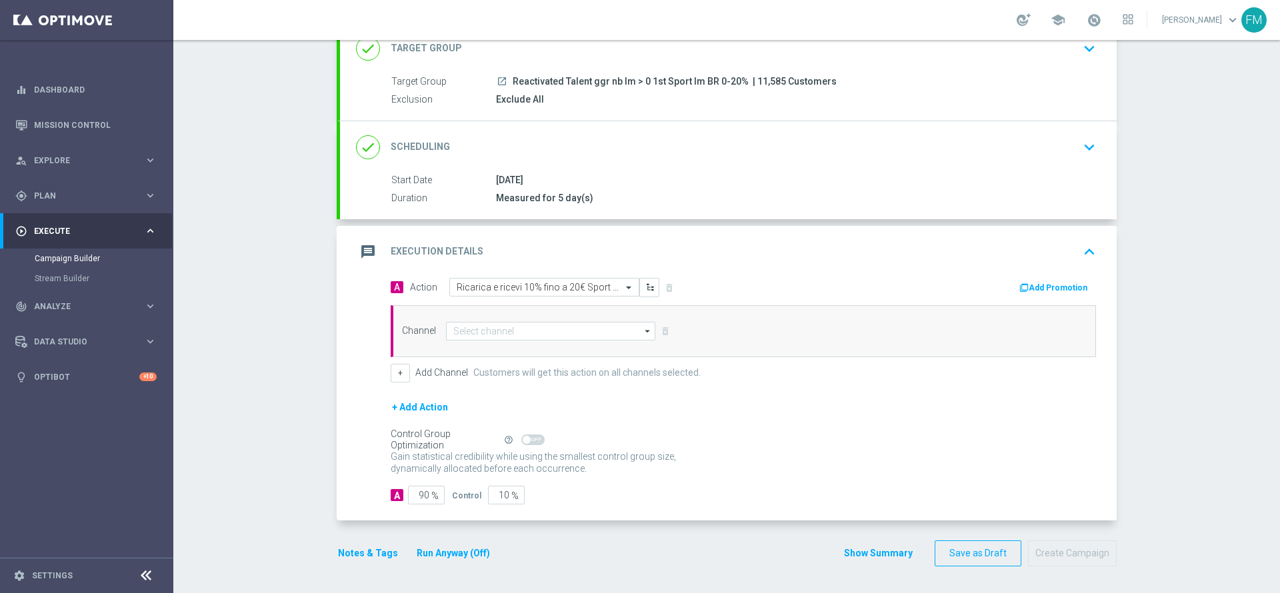
drag, startPoint x: 471, startPoint y: 318, endPoint x: 471, endPoint y: 334, distance: 16.0
click at [471, 319] on div "Channel arrow_drop_down Drag here to set row groups Drag here to set column lab…" at bounding box center [743, 331] width 705 height 52
click at [471, 334] on input at bounding box center [550, 331] width 209 height 19
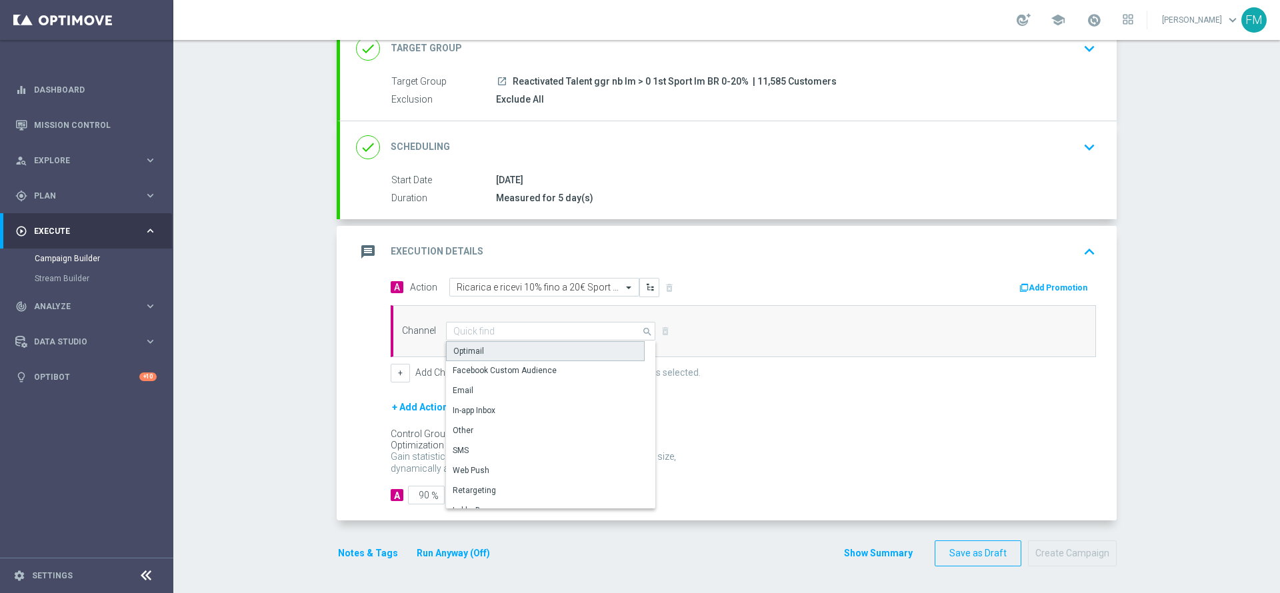
click at [468, 351] on div "Optimail" at bounding box center [468, 351] width 31 height 12
type input "Optimail"
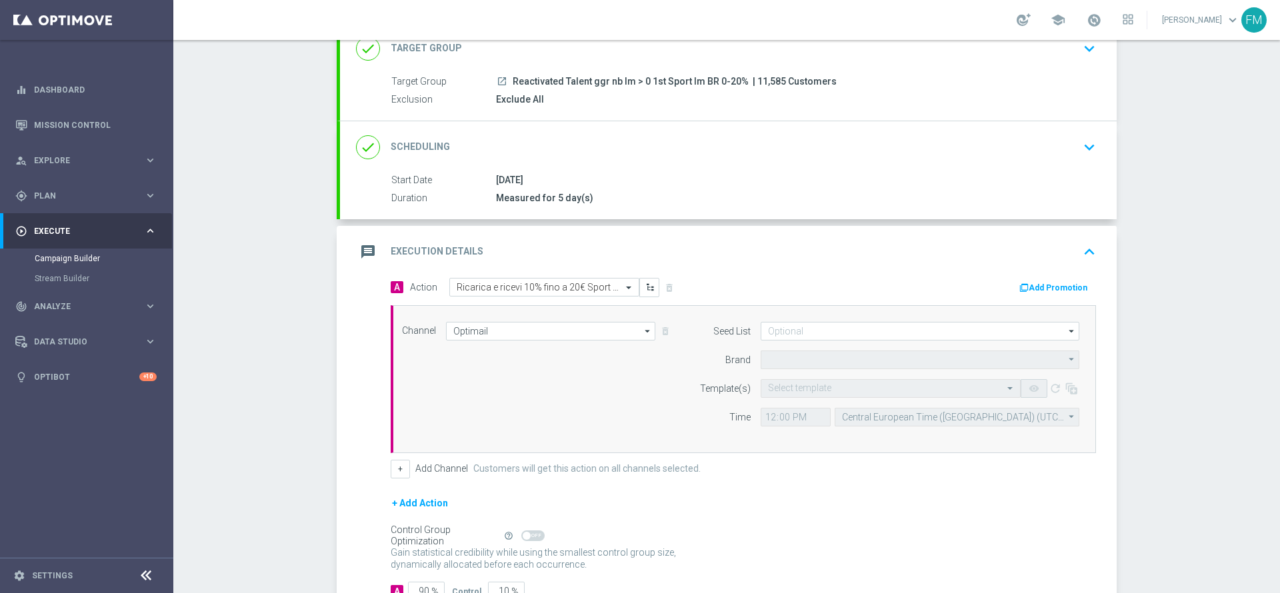
type input "Sisal Marketing"
click at [1046, 294] on button "Add Promotion" at bounding box center [1055, 288] width 74 height 15
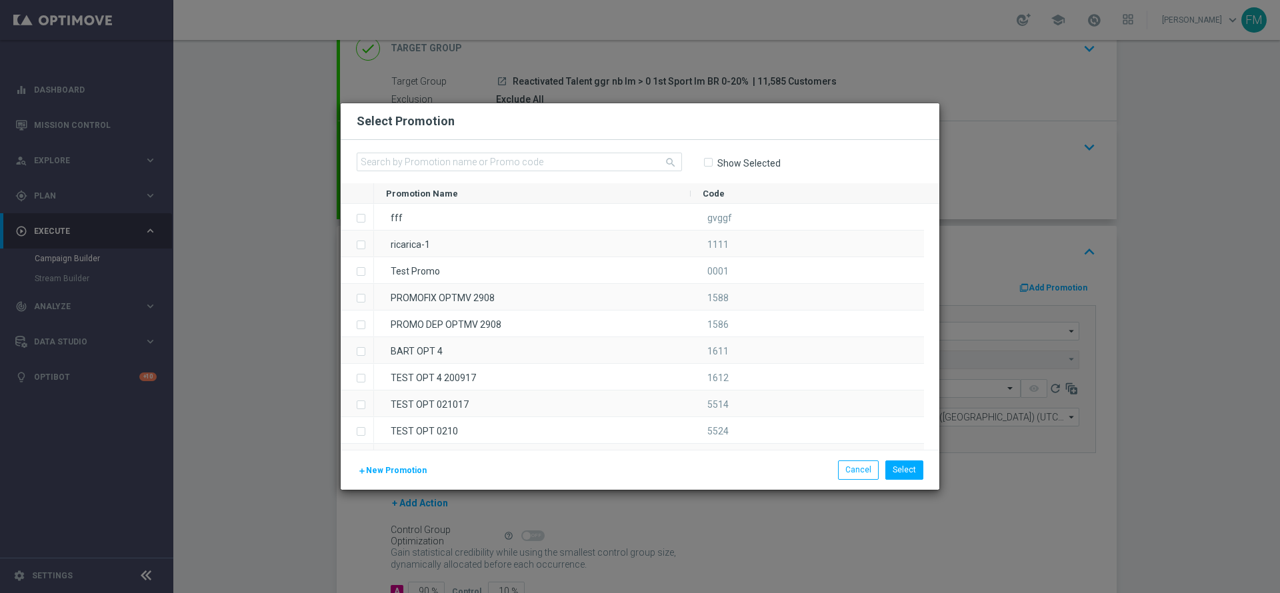
click at [494, 153] on div "search Show Selected" at bounding box center [640, 161] width 598 height 43
click at [495, 153] on input "text" at bounding box center [519, 162] width 325 height 19
paste input "RICASPORT1010"
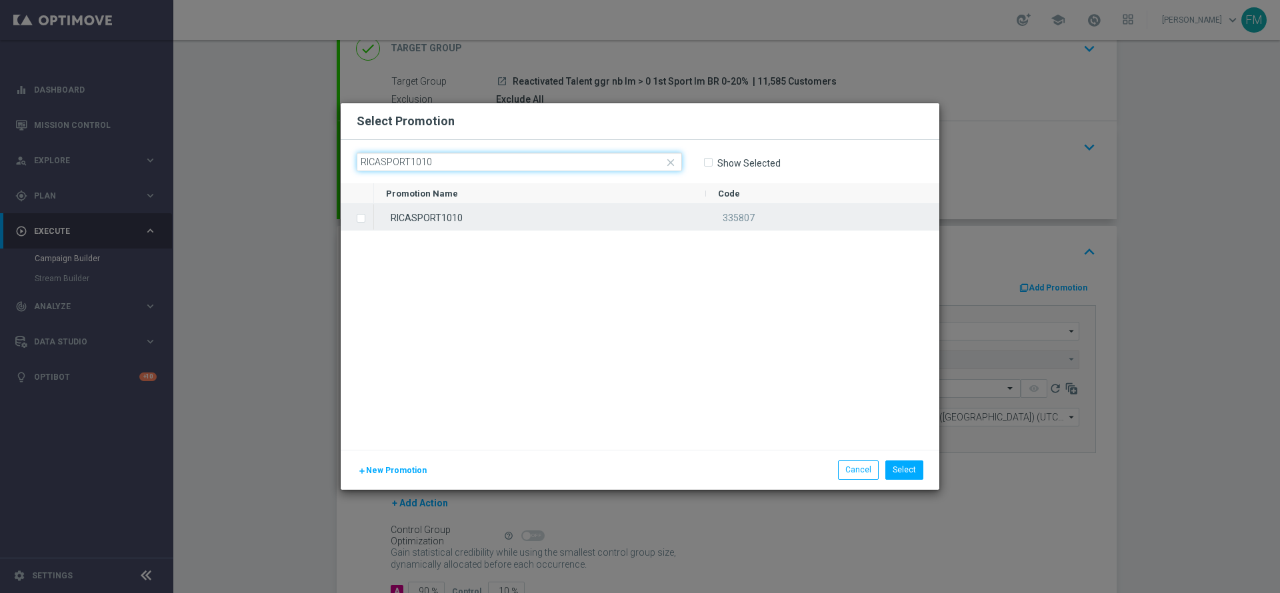
type input "RICASPORT1010"
click at [465, 220] on div "RICASPORT1010" at bounding box center [540, 217] width 332 height 26
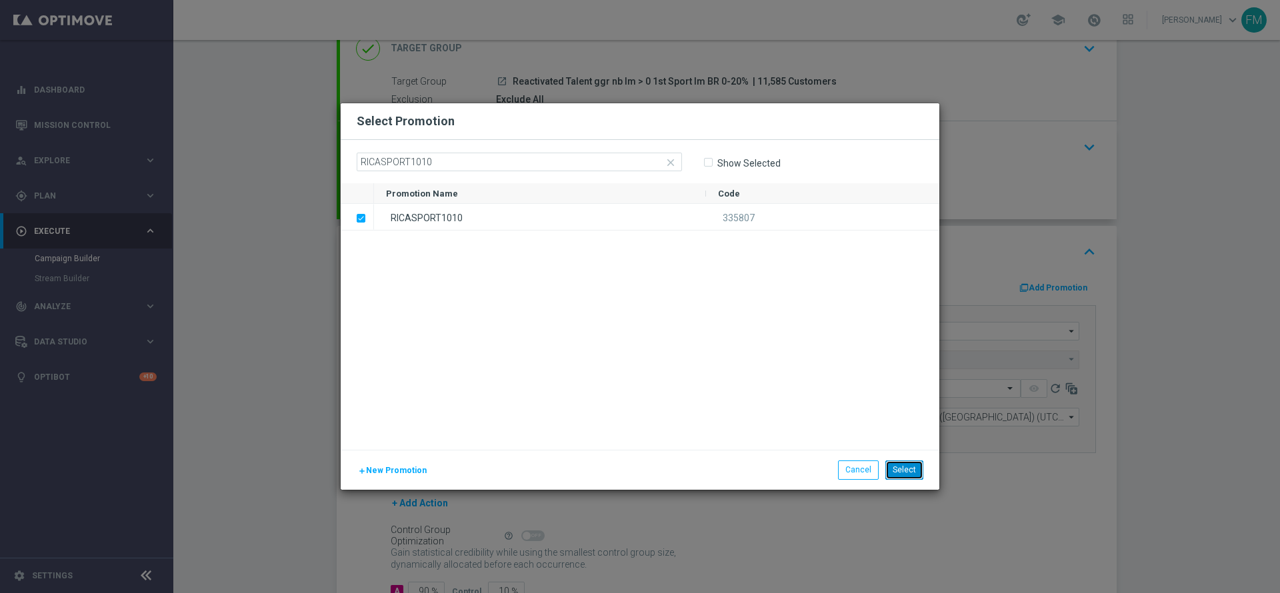
click at [912, 464] on button "Select" at bounding box center [904, 469] width 38 height 19
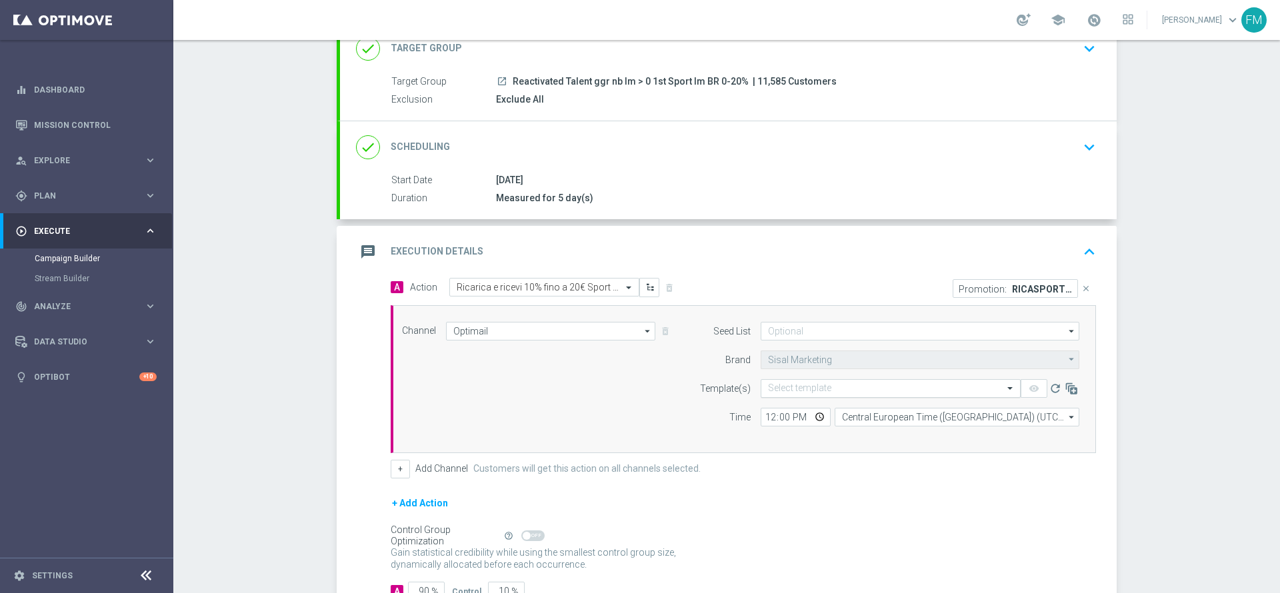
click at [808, 391] on input "text" at bounding box center [877, 388] width 219 height 11
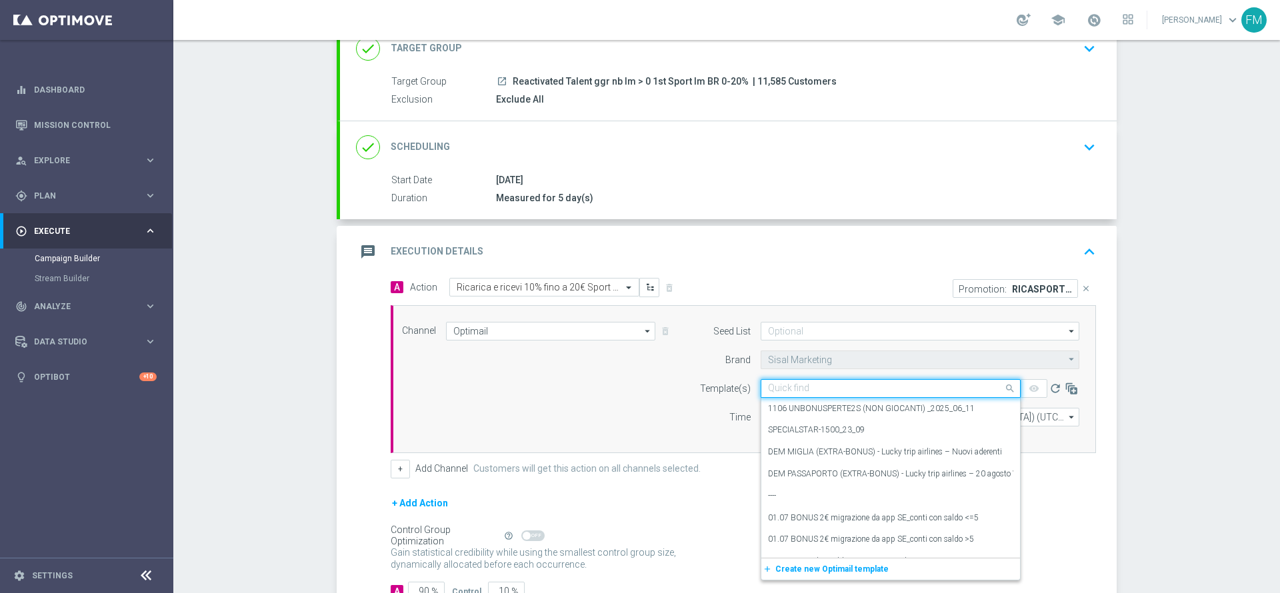
paste input "RICASPORT1010 - 2025-10-01"
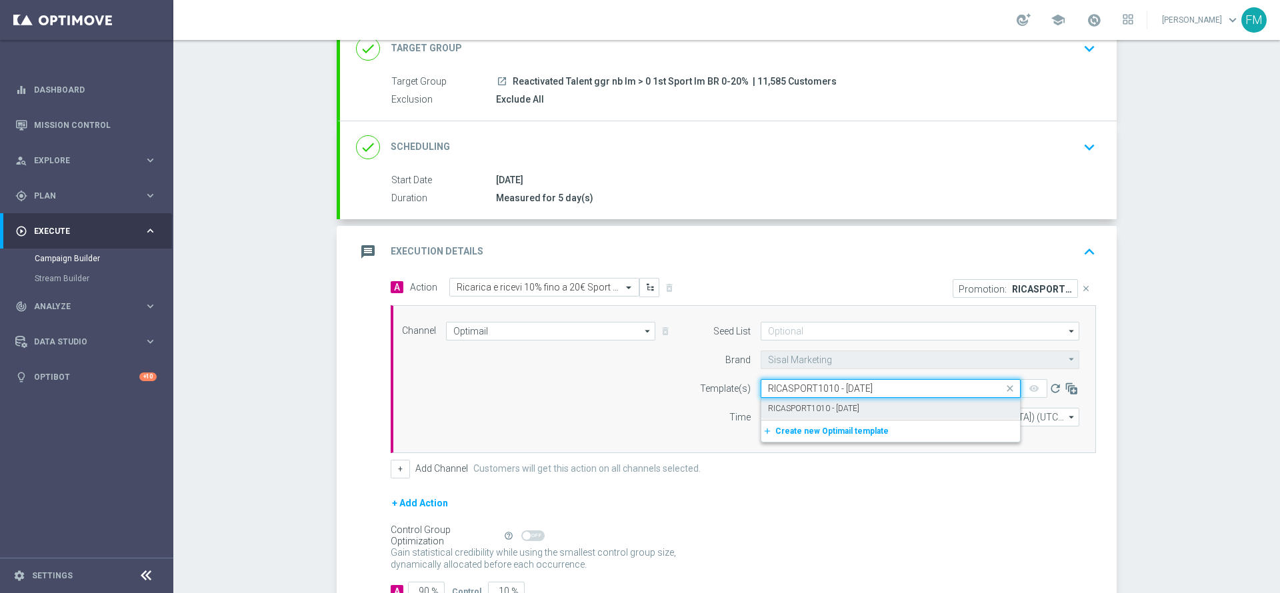
click at [808, 404] on label "RICASPORT1010 - 2025-10-01" at bounding box center [813, 408] width 91 height 11
type input "RICASPORT1010 - 2025-10-01"
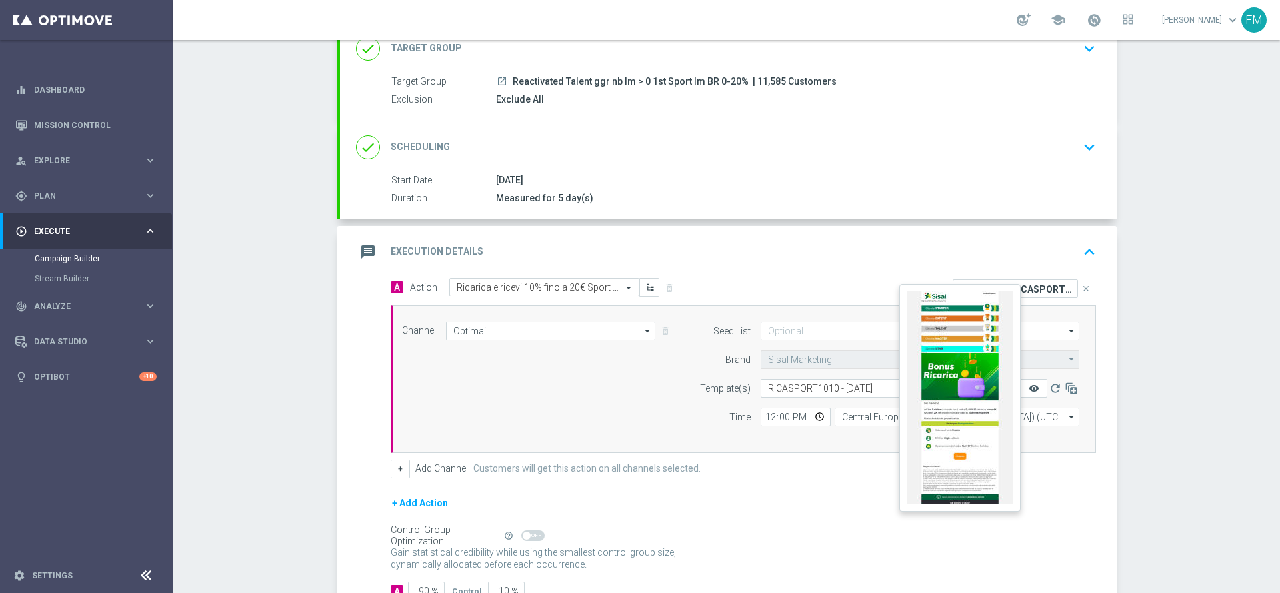
click at [1028, 387] on icon "remove_red_eye" at bounding box center [1033, 388] width 11 height 11
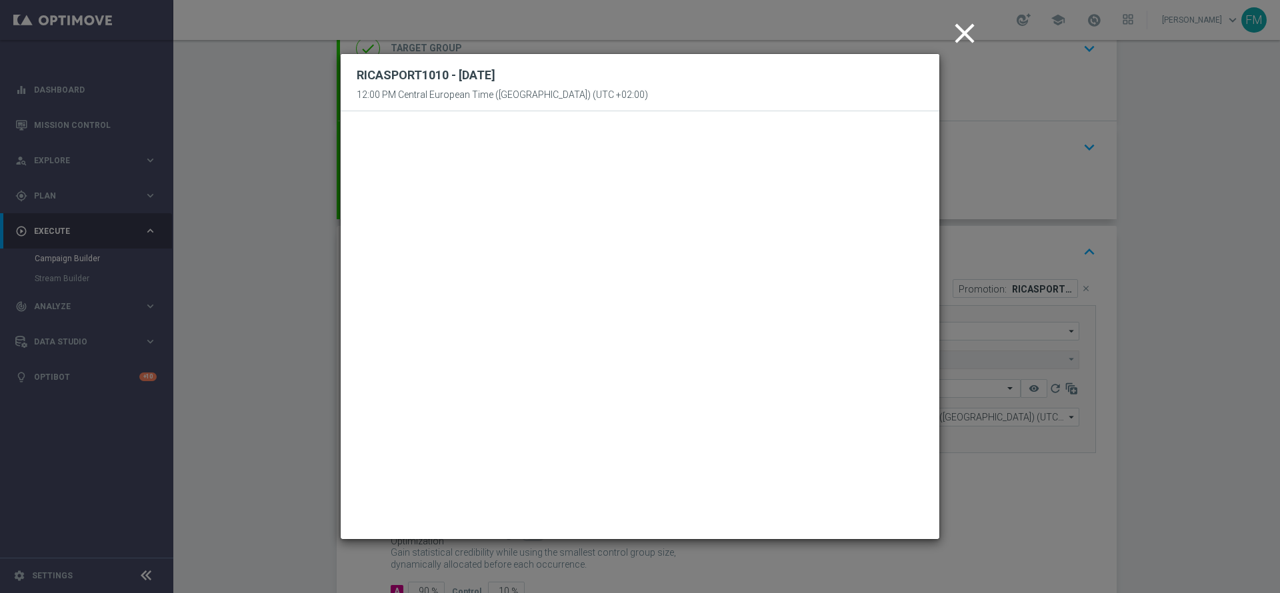
click at [977, 37] on icon "close" at bounding box center [964, 33] width 33 height 33
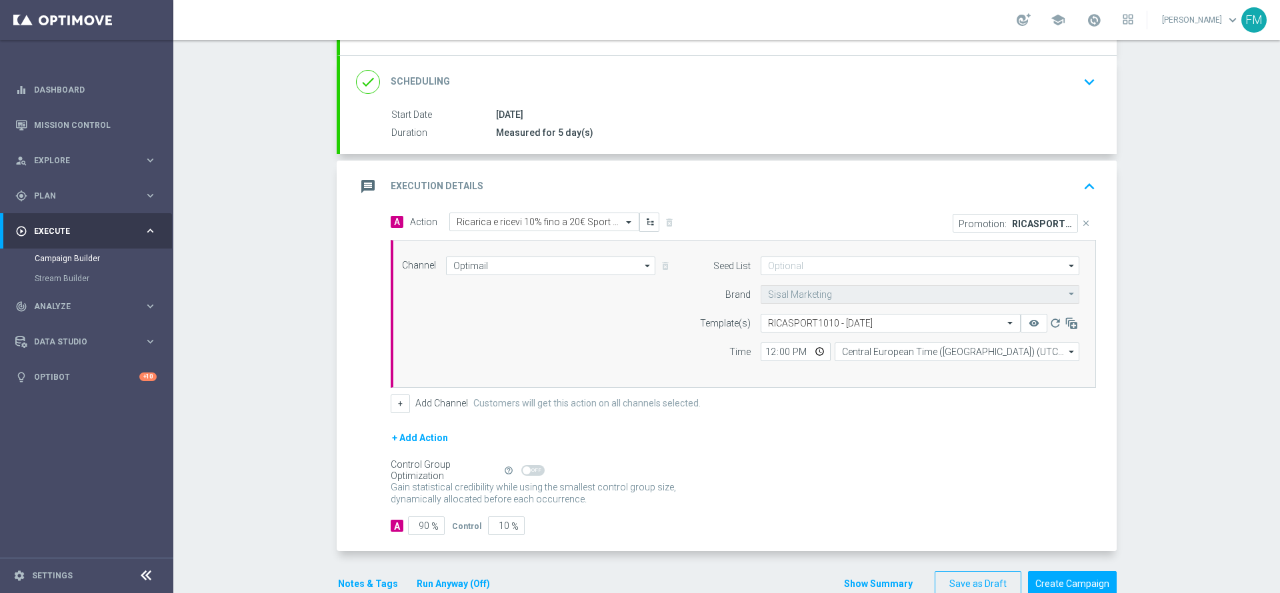
scroll to position [193, 0]
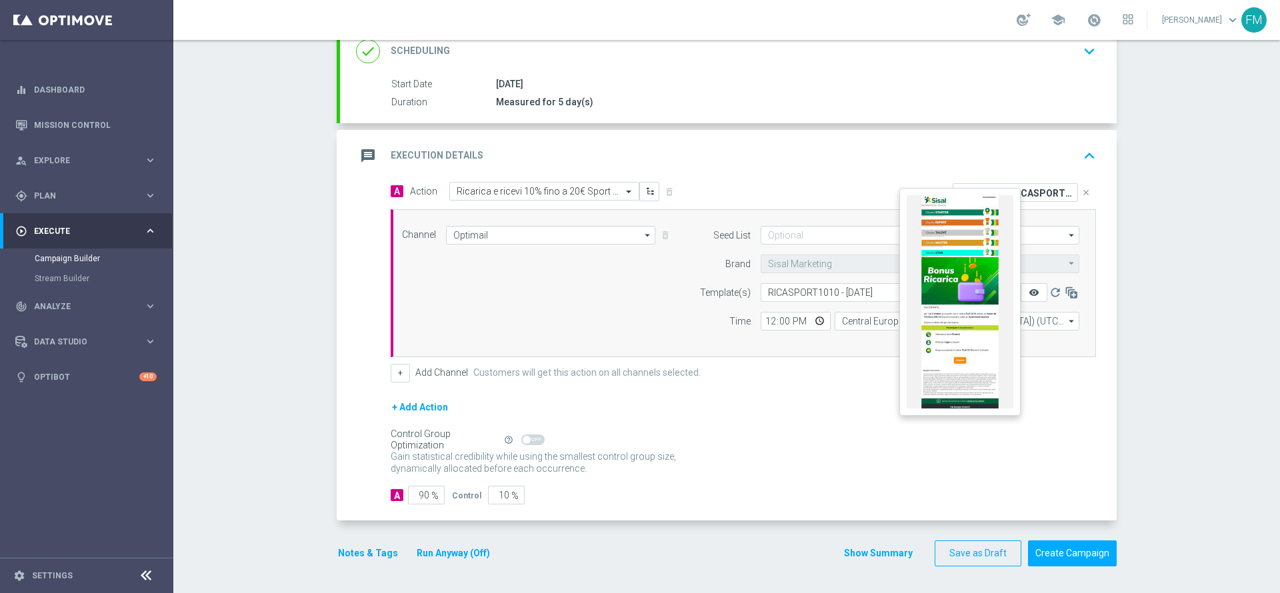
click at [1028, 296] on icon "remove_red_eye" at bounding box center [1033, 292] width 11 height 11
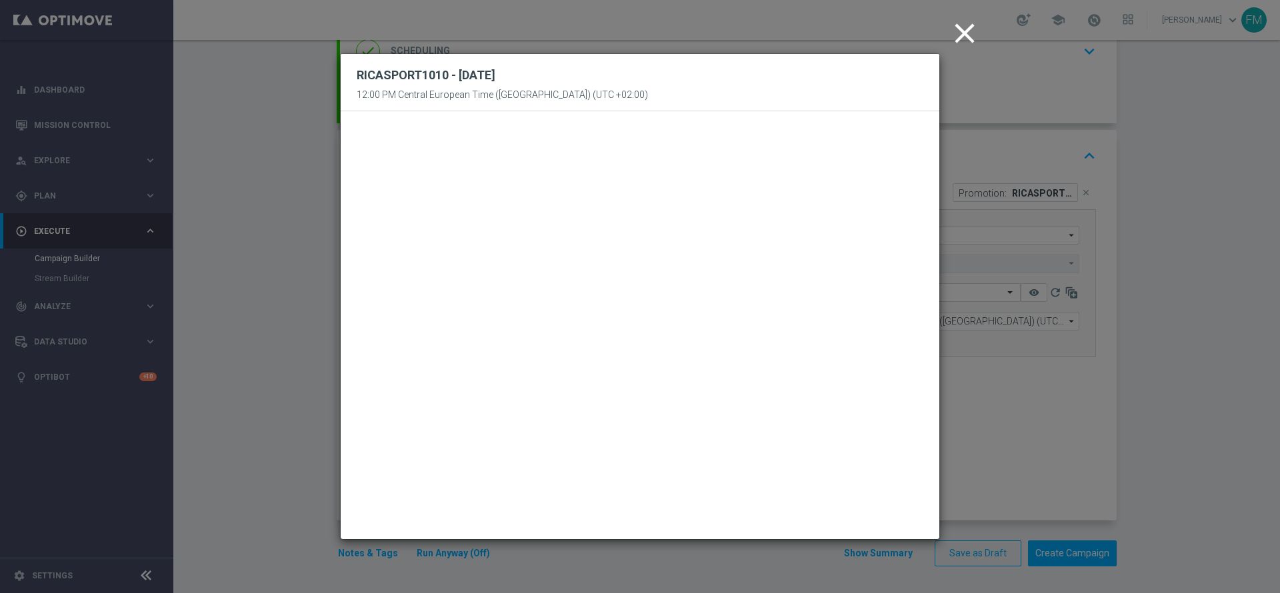
click at [968, 36] on icon "close" at bounding box center [964, 33] width 33 height 33
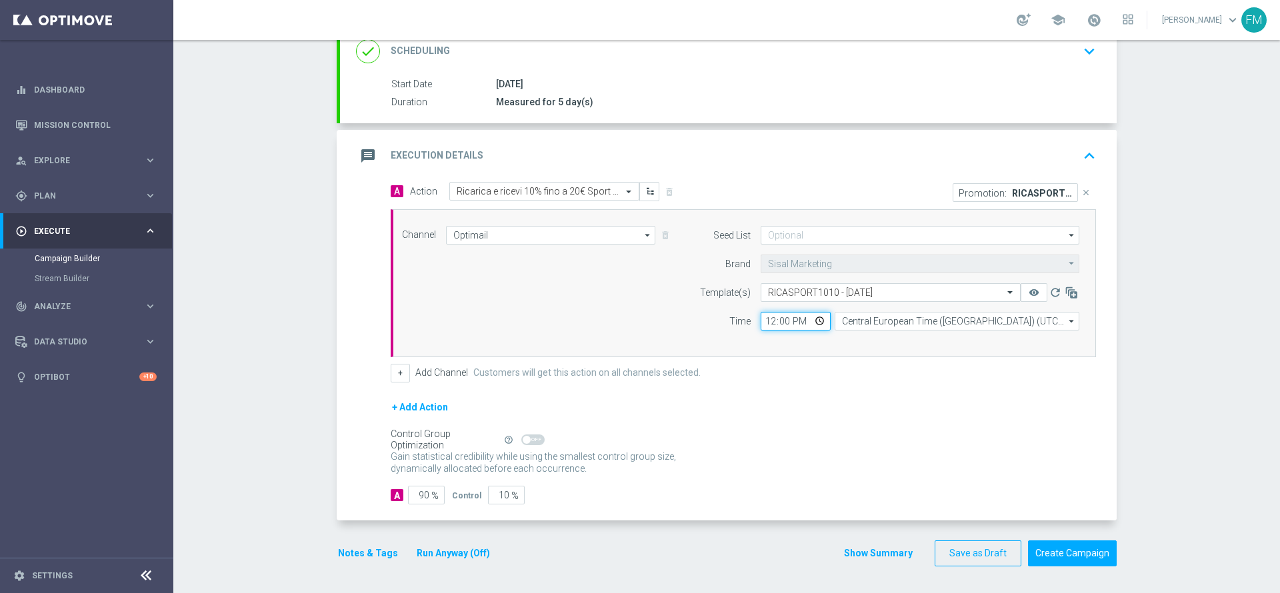
click at [760, 317] on input "12:00" at bounding box center [795, 321] width 70 height 19
type input "18:30"
click at [797, 517] on div "A Action Select action Ricarica e ricevi 10% fino a 20€ Sport QeL4 delete_forev…" at bounding box center [728, 351] width 776 height 339
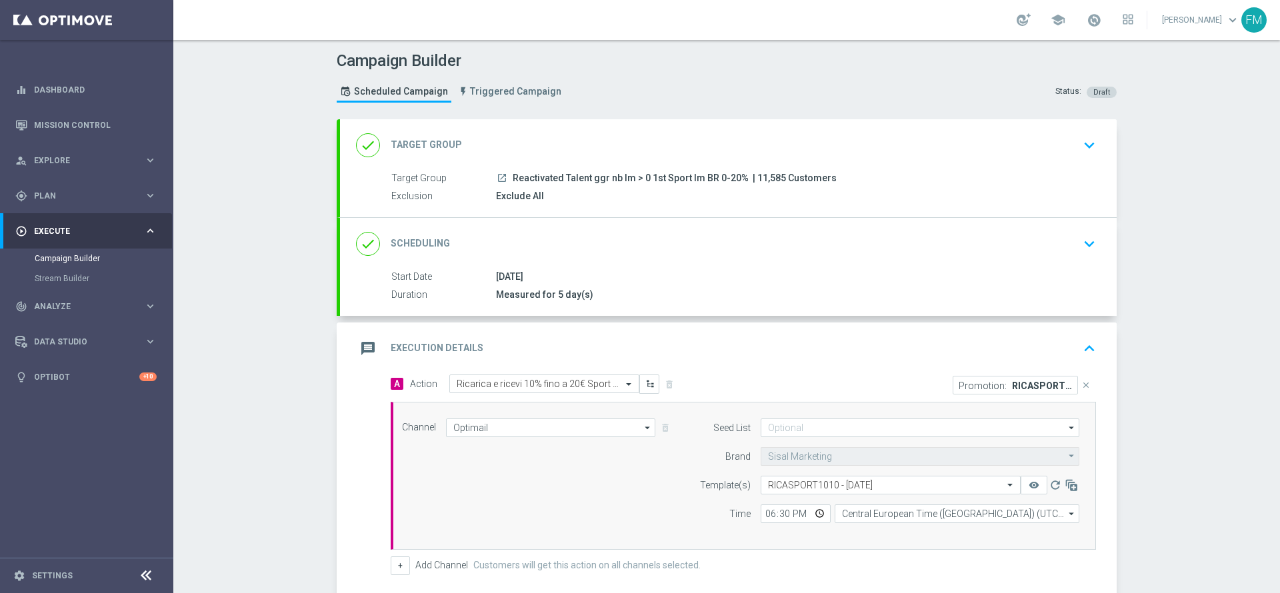
click at [993, 230] on div "done Scheduling keyboard_arrow_down" at bounding box center [728, 244] width 776 height 52
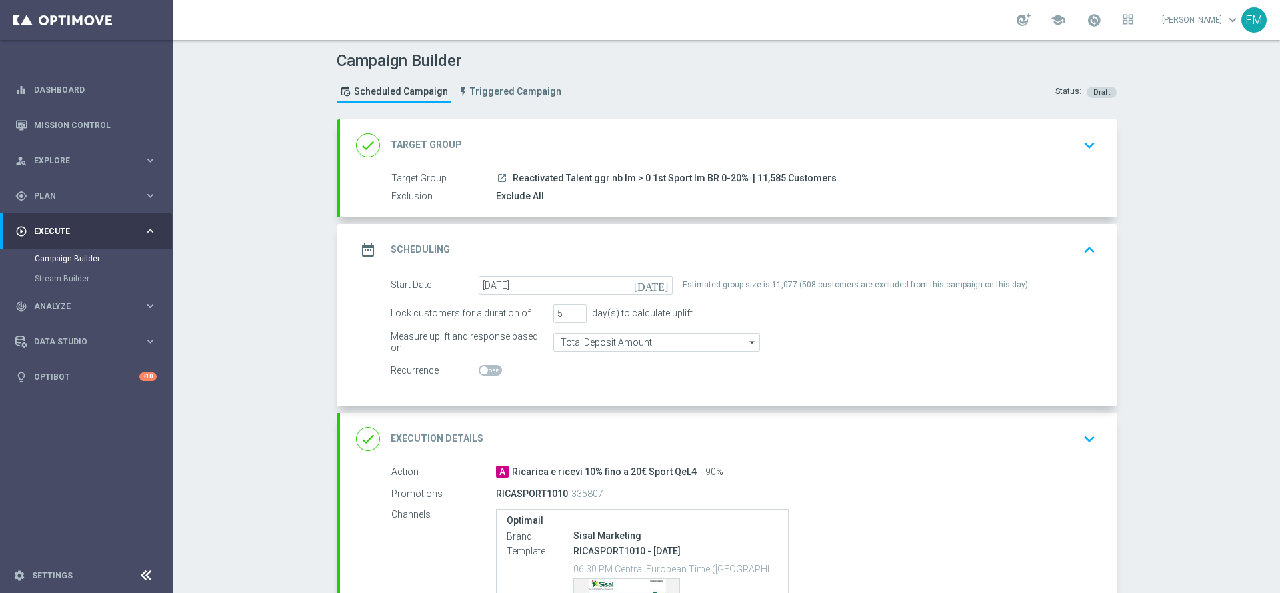
click at [930, 429] on div "done Execution Details keyboard_arrow_down" at bounding box center [728, 439] width 744 height 25
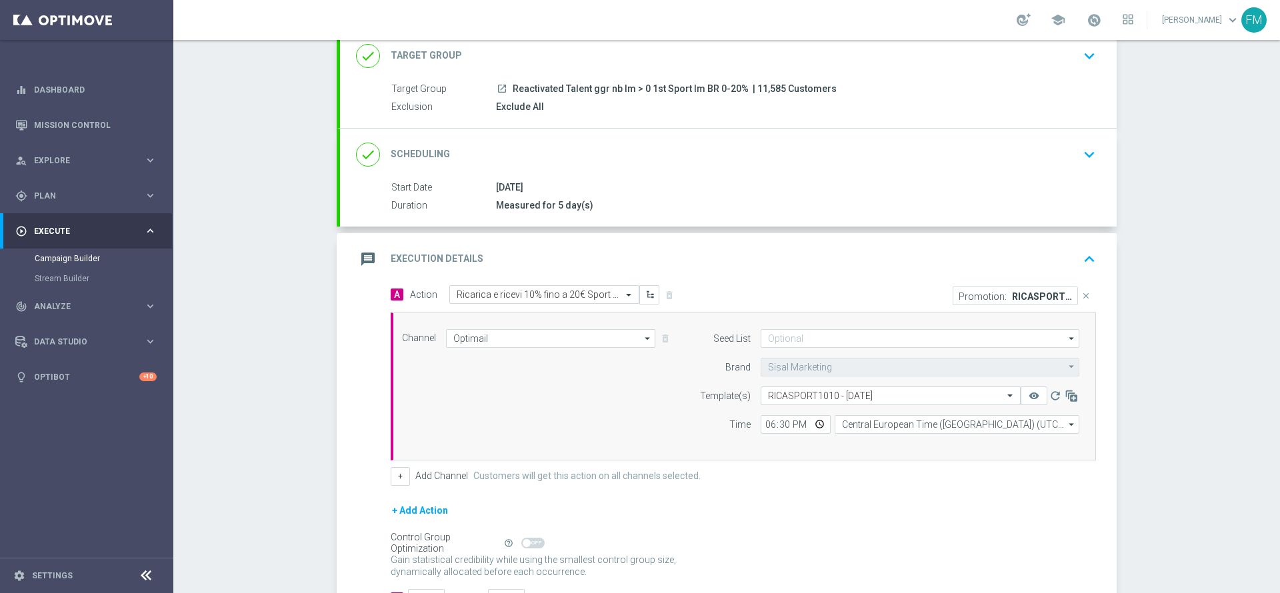
scroll to position [193, 0]
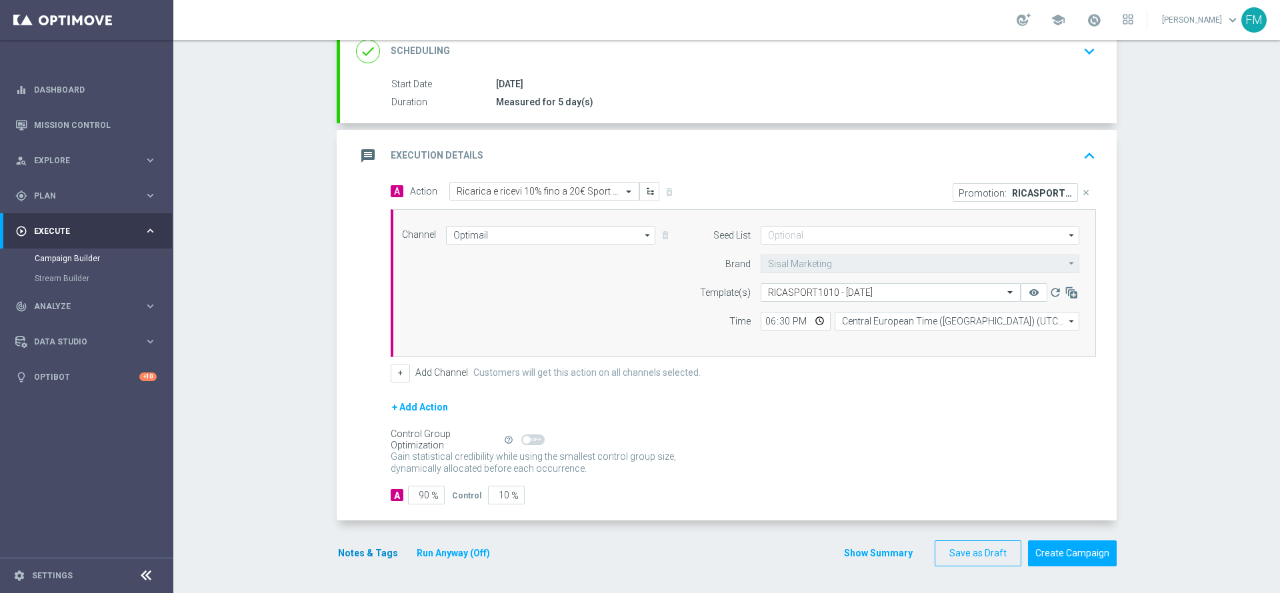
drag, startPoint x: 367, startPoint y: 538, endPoint x: 362, endPoint y: 554, distance: 17.3
click at [367, 538] on form "done Target Group keyboard_arrow_down Target Group launch Reactivated Talent gg…" at bounding box center [727, 247] width 780 height 640
click at [362, 555] on button "Notes & Tags" at bounding box center [368, 553] width 63 height 17
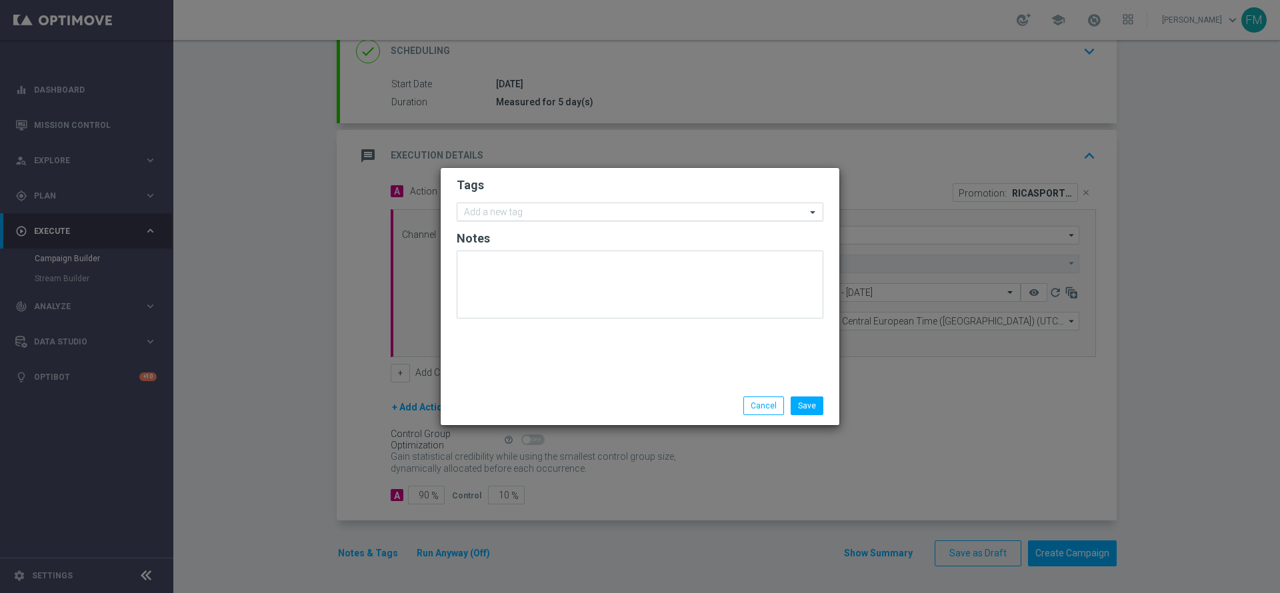
click at [462, 209] on div at bounding box center [634, 213] width 344 height 13
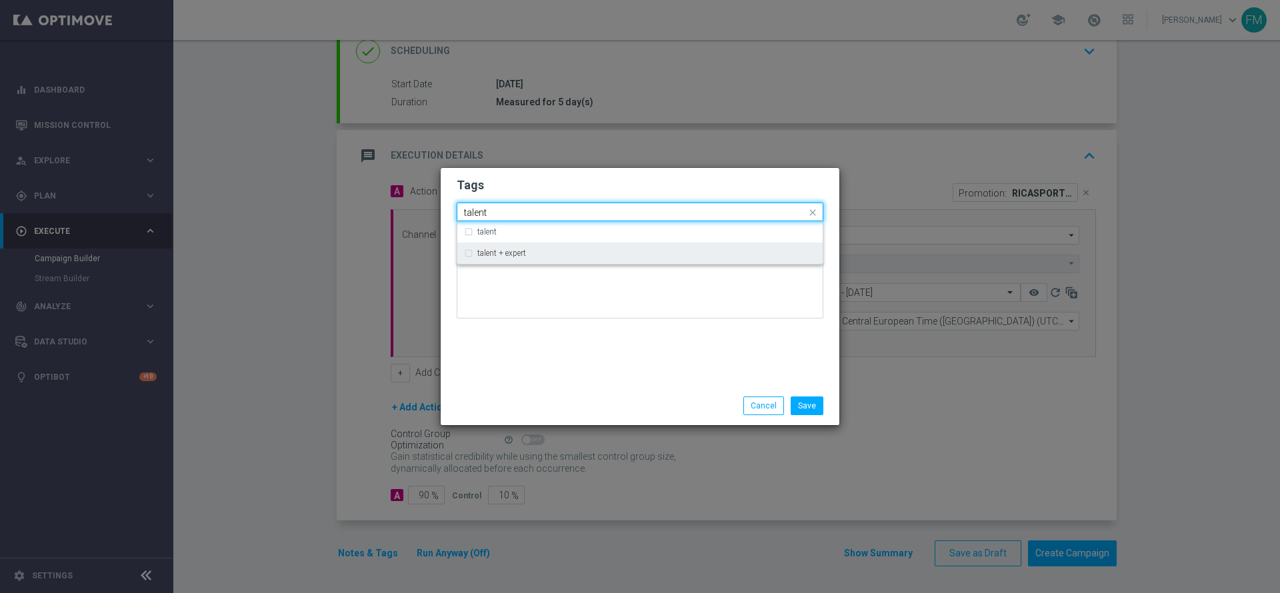
click at [530, 256] on div "talent + expert" at bounding box center [646, 253] width 339 height 8
type input "talent"
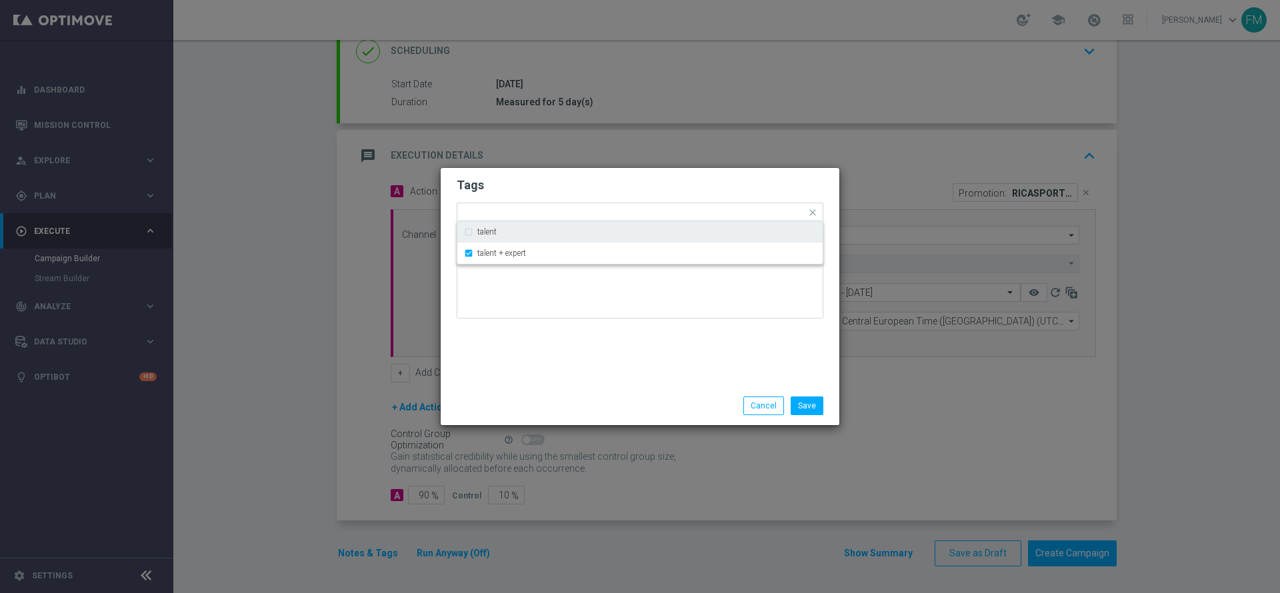
click at [535, 182] on h2 "Tags" at bounding box center [639, 185] width 367 height 16
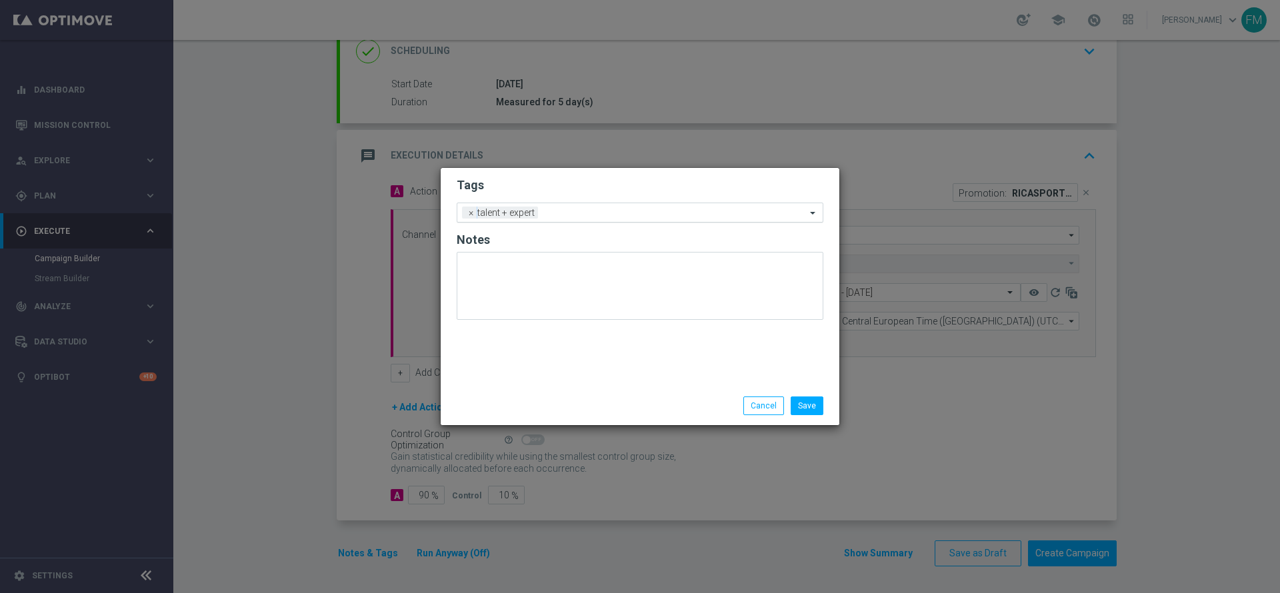
click at [549, 213] on input "text" at bounding box center [674, 213] width 263 height 11
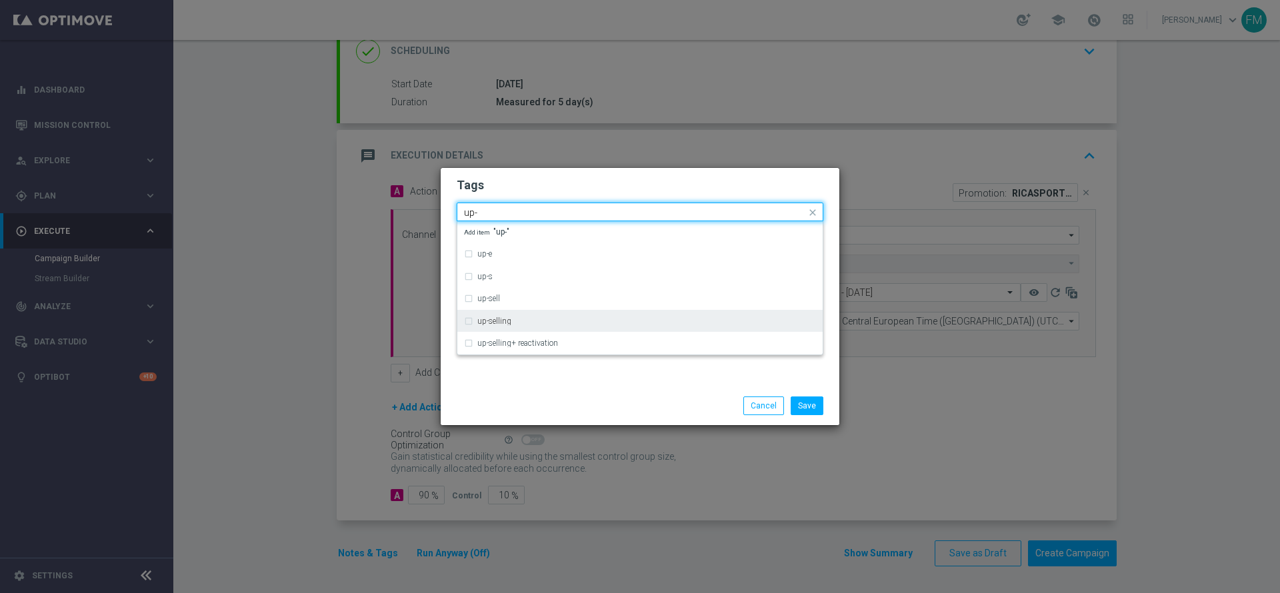
click at [538, 314] on div "up-selling" at bounding box center [640, 321] width 352 height 21
type input "up-"
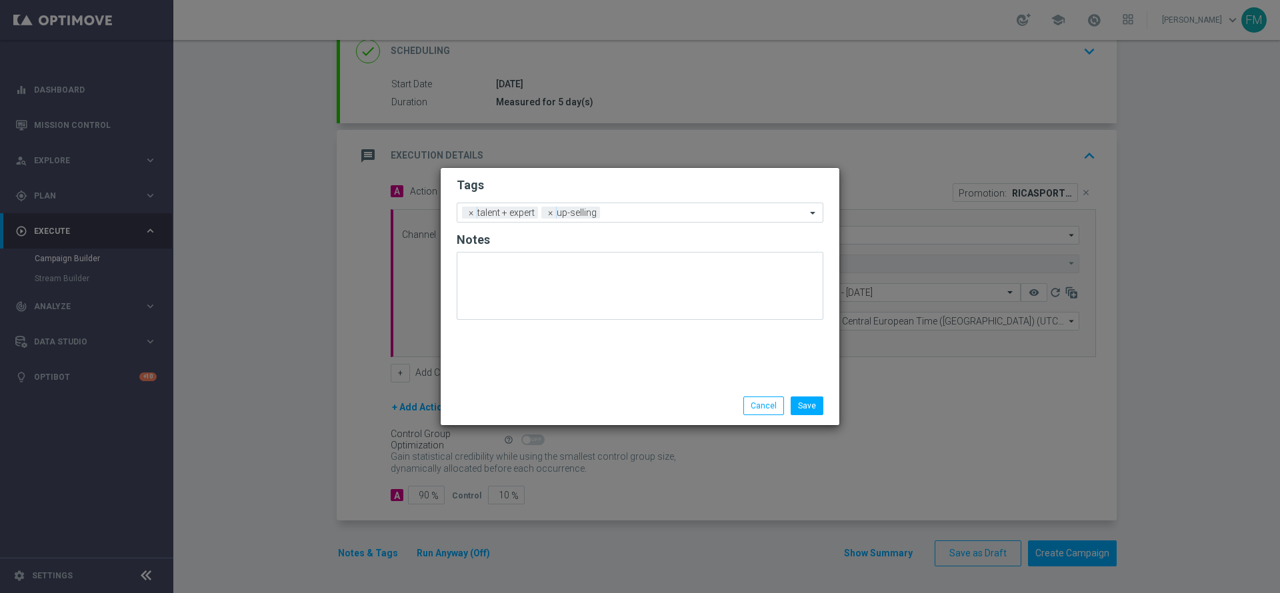
click at [601, 189] on h2 "Tags" at bounding box center [639, 185] width 367 height 16
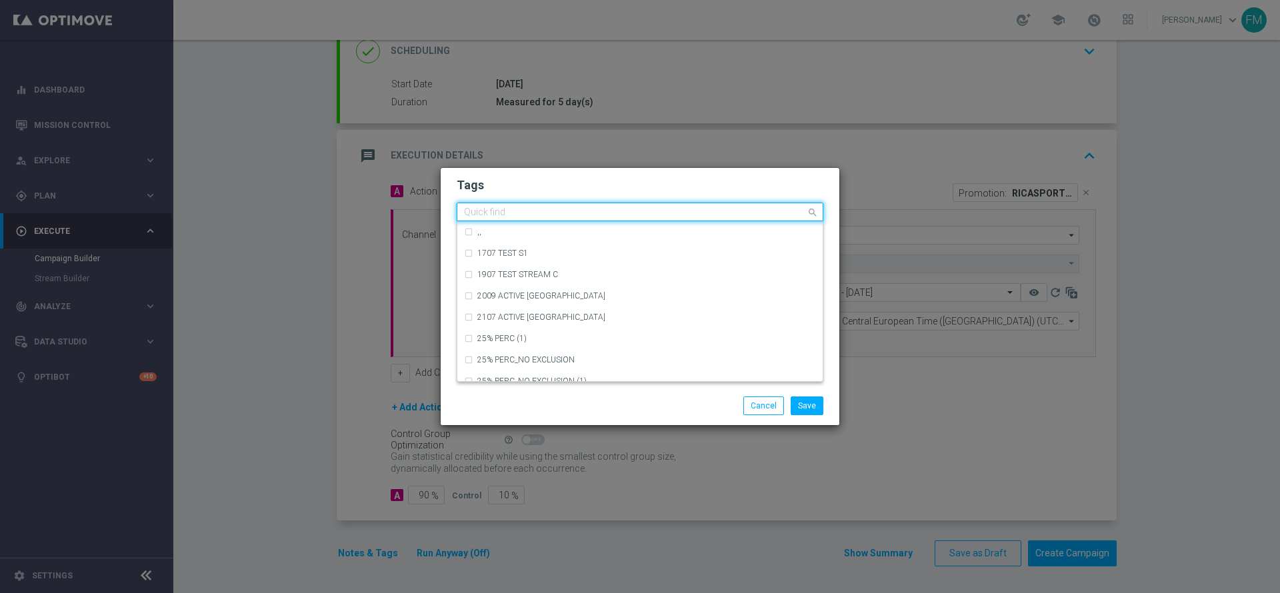
click at [612, 217] on input "text" at bounding box center [635, 212] width 342 height 11
click at [564, 329] on div "cb ricarica" at bounding box center [640, 338] width 352 height 21
type input "cb ricari"
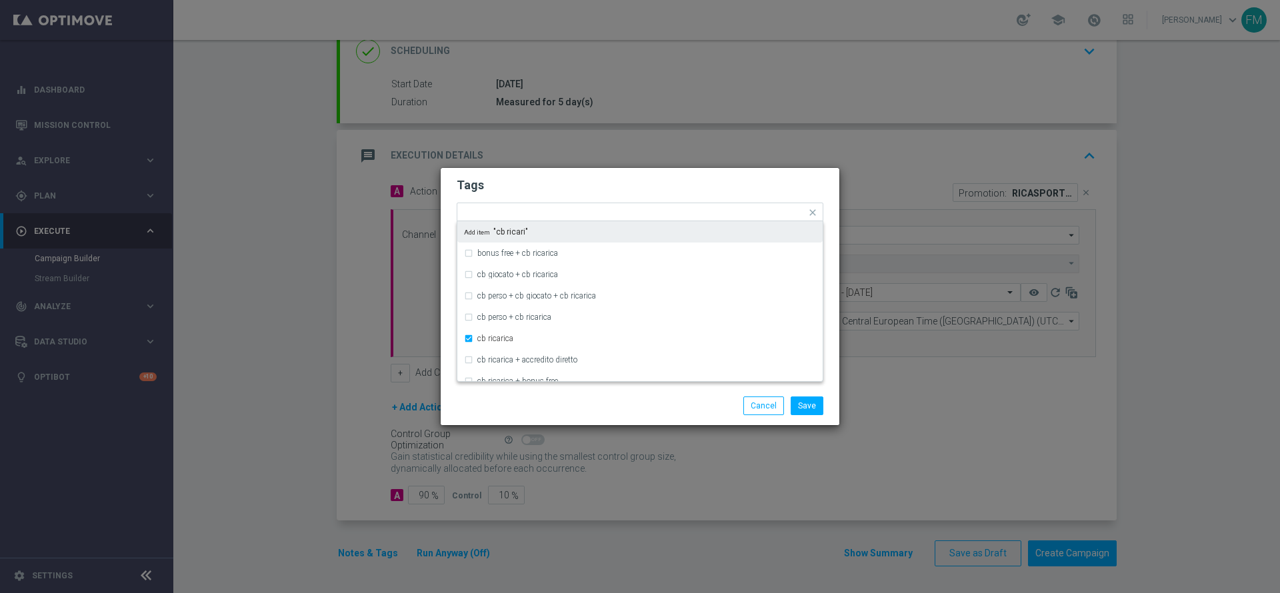
click at [683, 164] on modal-container "Tags Quick find × talent + expert × up-selling × cb ricarica bonus free + cb ri…" at bounding box center [640, 296] width 1280 height 593
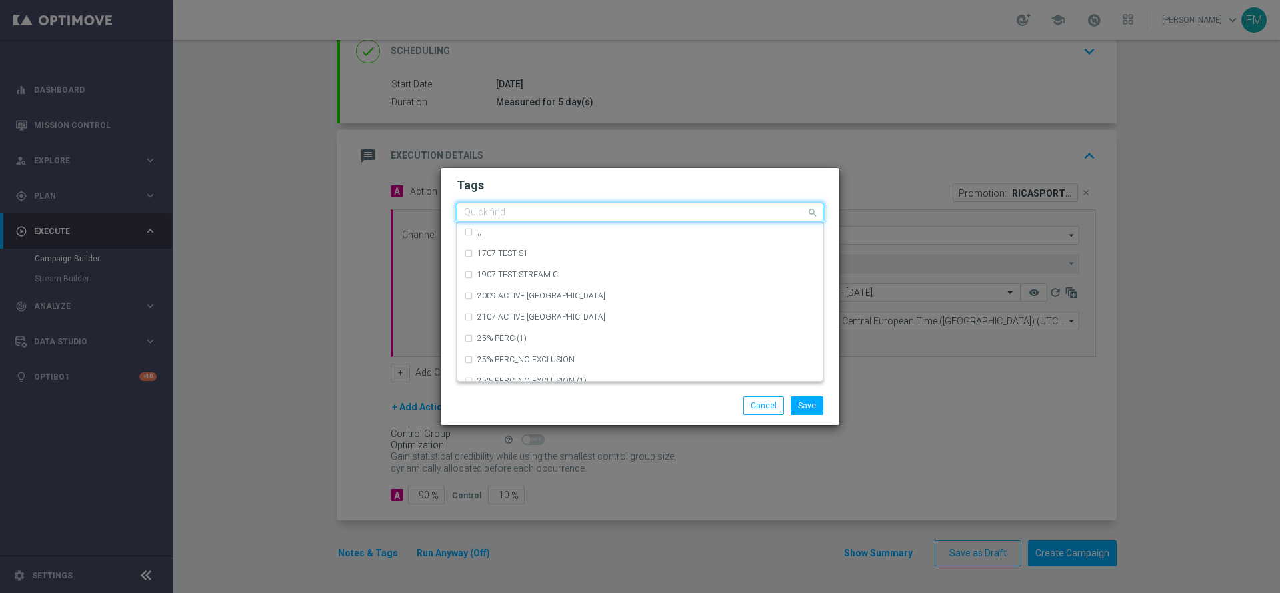
click at [672, 205] on div "Quick find × talent + expert × up-selling × cb ricarica" at bounding box center [631, 212] width 349 height 17
click at [622, 231] on div "betting" at bounding box center [646, 232] width 339 height 8
type input "betting"
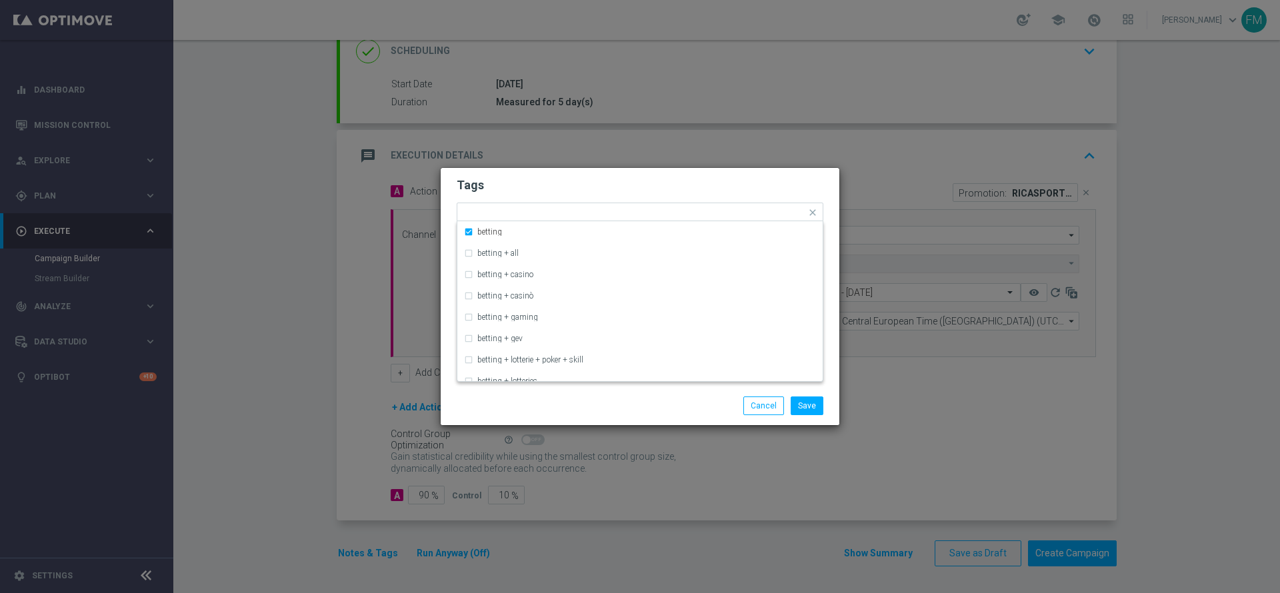
click at [687, 181] on h2 "Tags" at bounding box center [639, 185] width 367 height 16
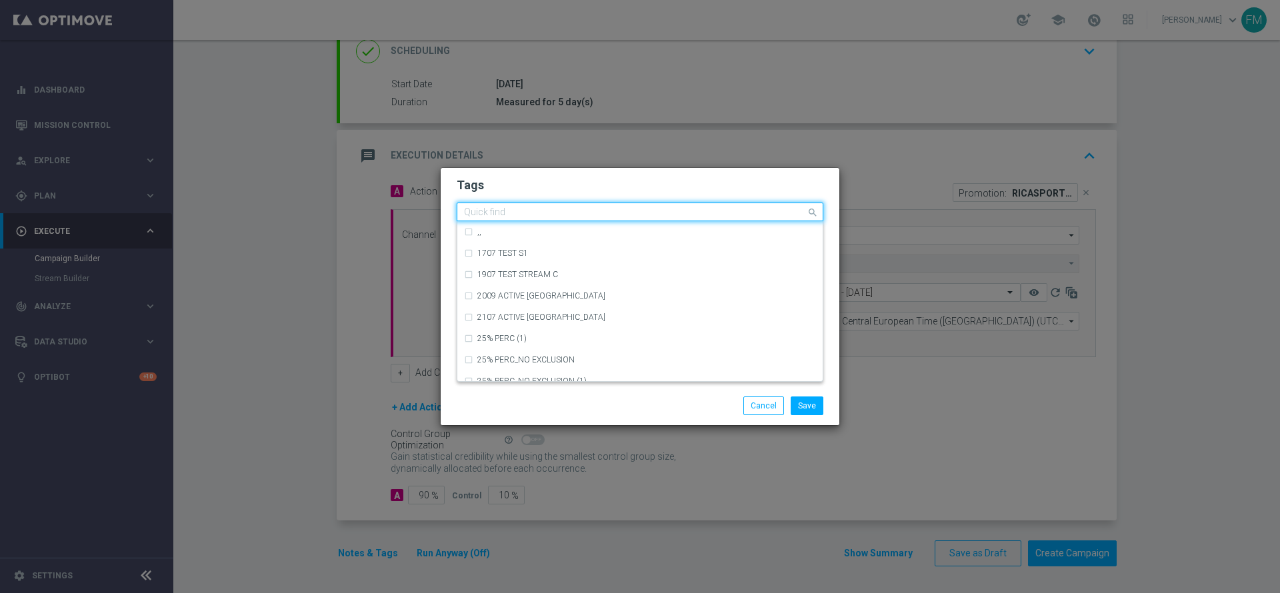
click at [728, 213] on input "text" at bounding box center [635, 212] width 342 height 11
click at [628, 266] on div "bonus cash" at bounding box center [640, 274] width 352 height 21
type input "bonus"
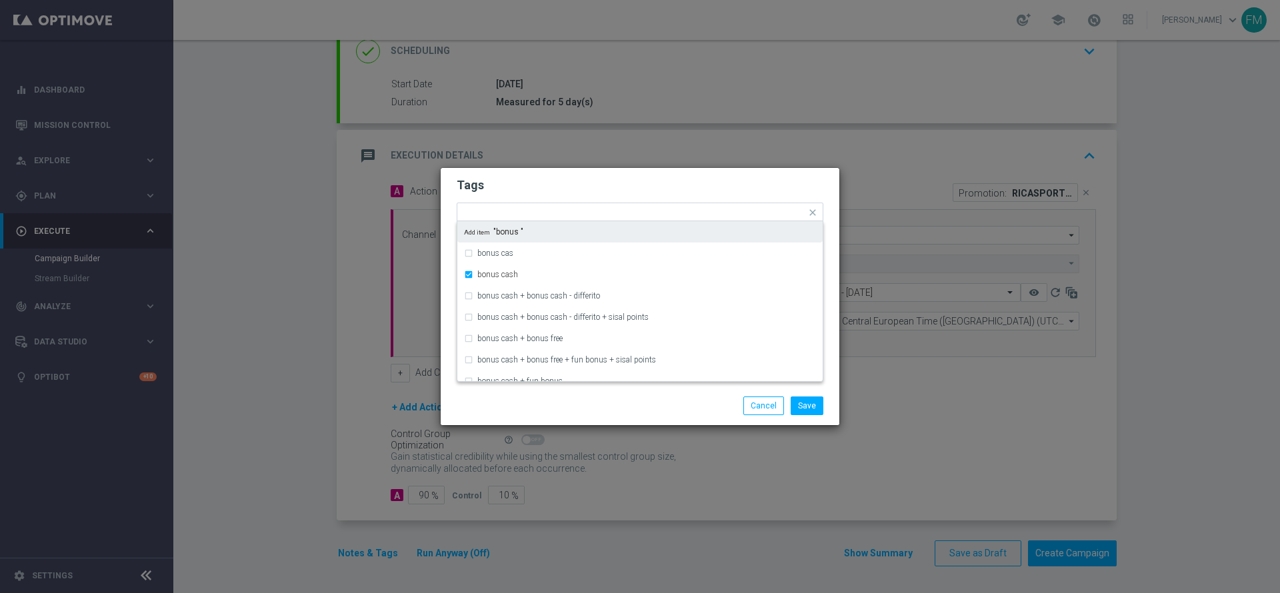
click at [723, 166] on modal-container "Tags Quick find × talent + expert × up-selling × cb ricarica × betting × bonus …" at bounding box center [640, 296] width 1280 height 593
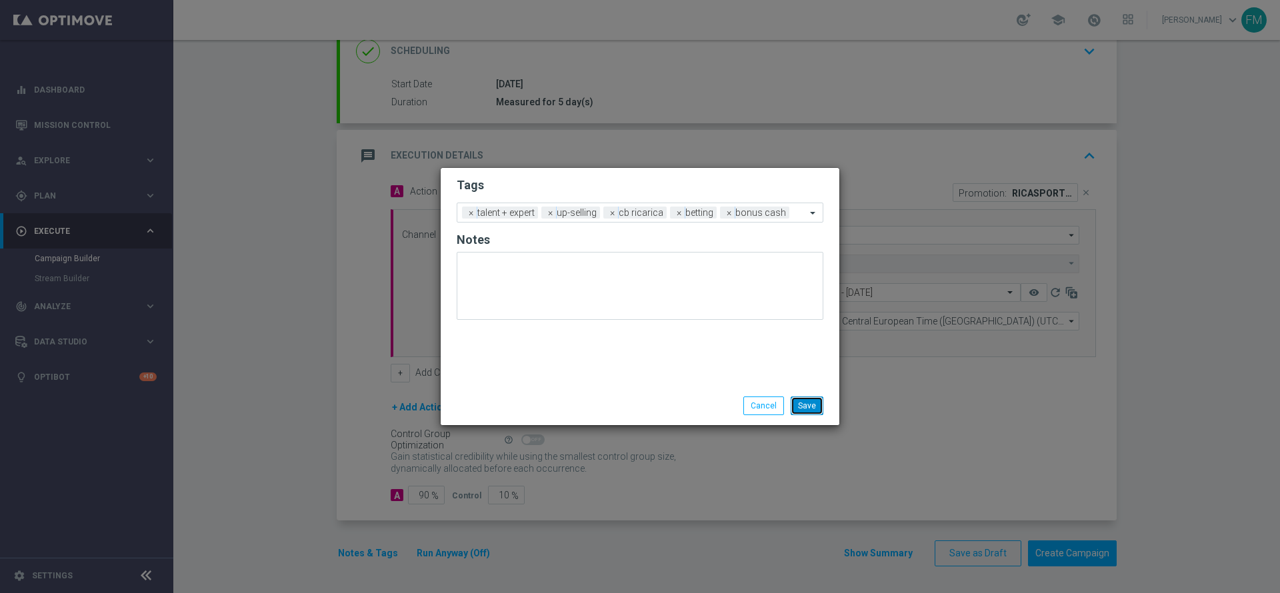
click at [808, 408] on button "Save" at bounding box center [806, 406] width 33 height 19
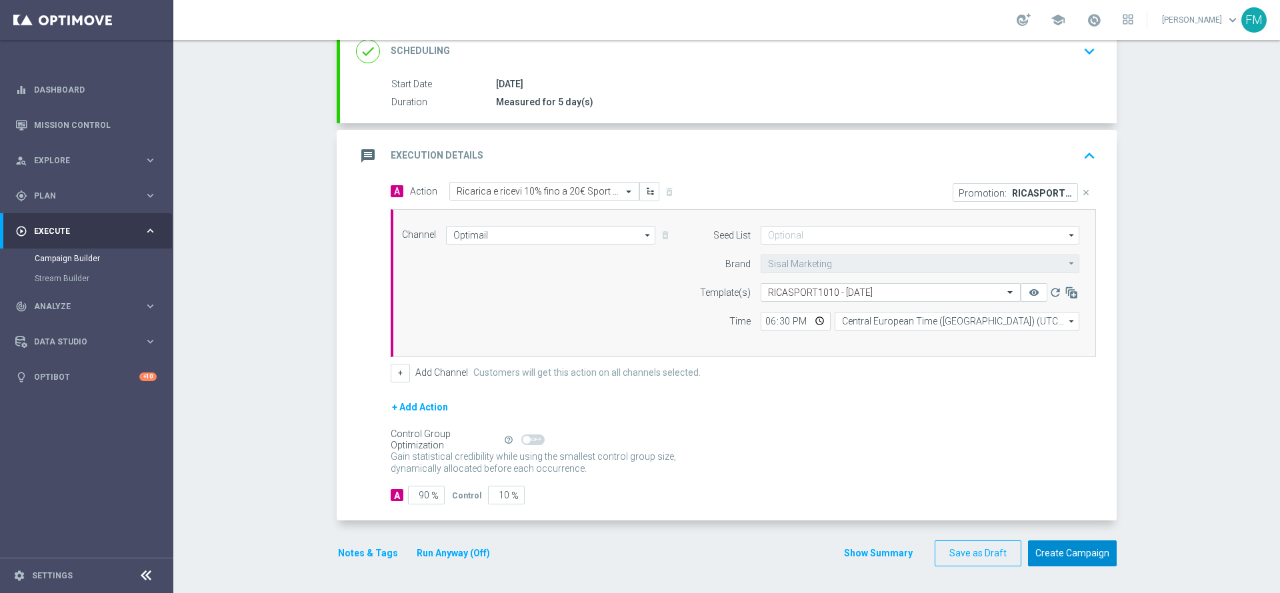
click at [1090, 547] on button "Create Campaign" at bounding box center [1072, 553] width 89 height 26
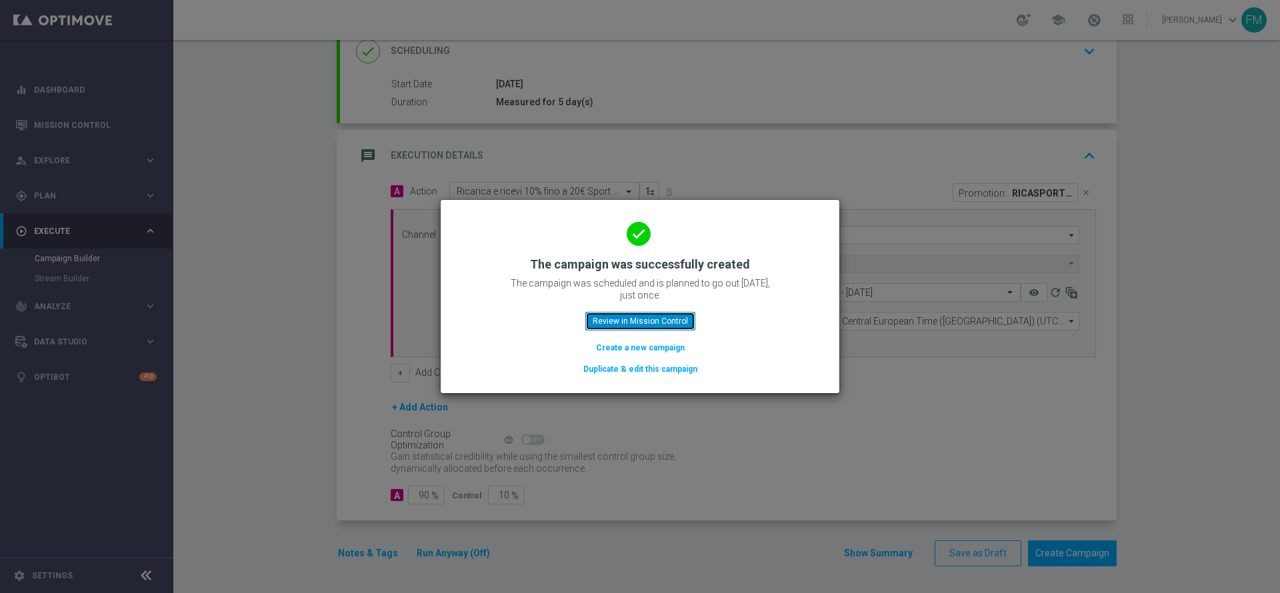
click at [640, 319] on button "Review in Mission Control" at bounding box center [640, 321] width 110 height 19
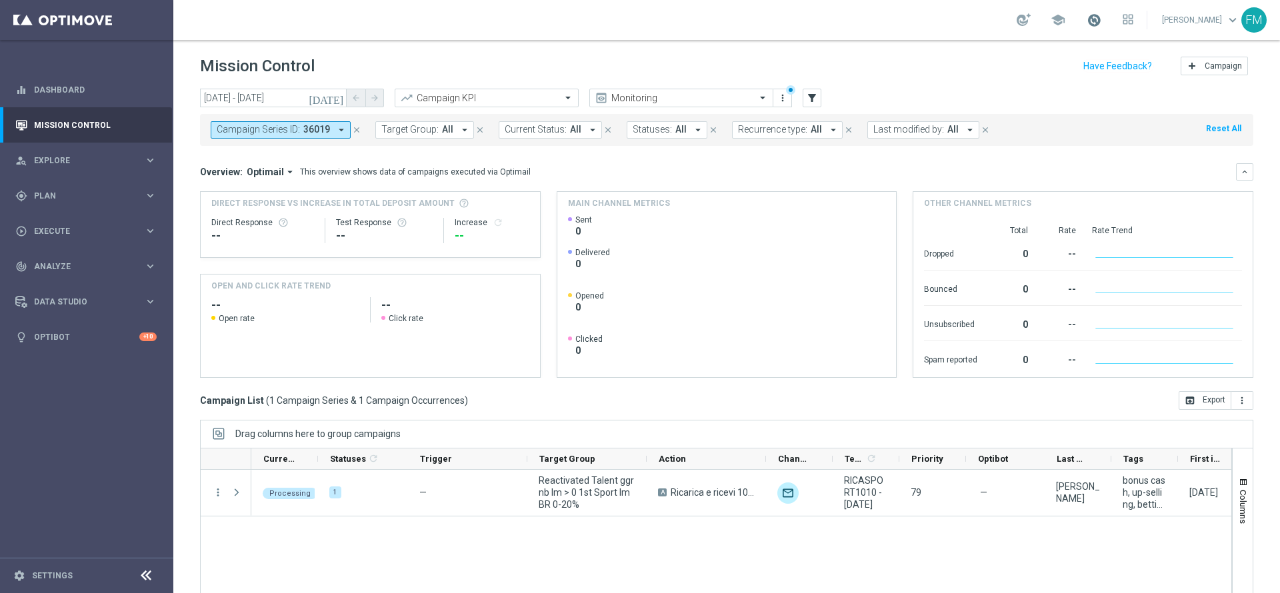
click at [1086, 19] on span at bounding box center [1093, 20] width 15 height 15
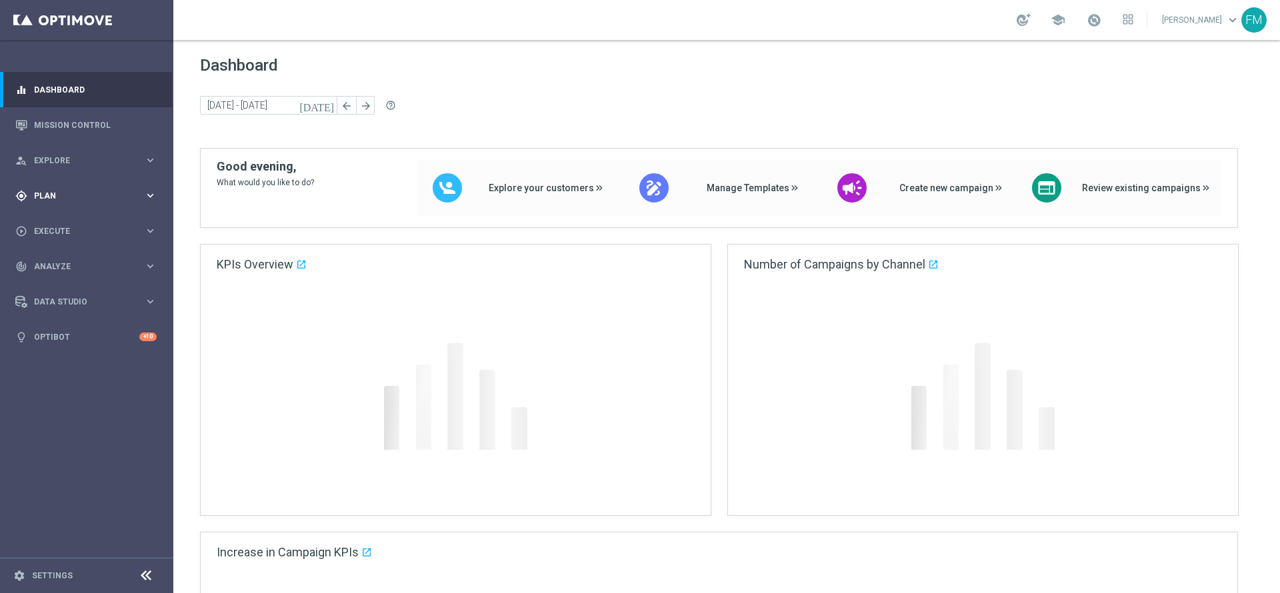
click at [80, 193] on span "Plan" at bounding box center [89, 196] width 110 height 8
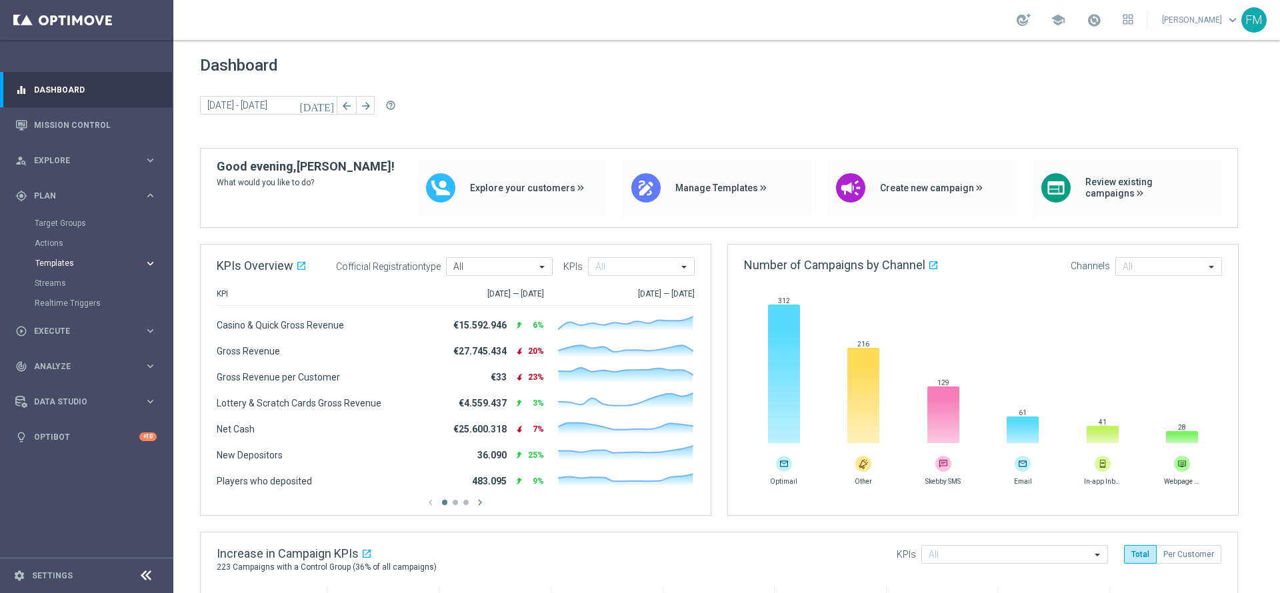
click at [65, 268] on button "Templates keyboard_arrow_right" at bounding box center [96, 263] width 123 height 11
click at [55, 275] on div "Optimail" at bounding box center [106, 283] width 131 height 20
click at [57, 285] on link "Optimail" at bounding box center [89, 283] width 97 height 11
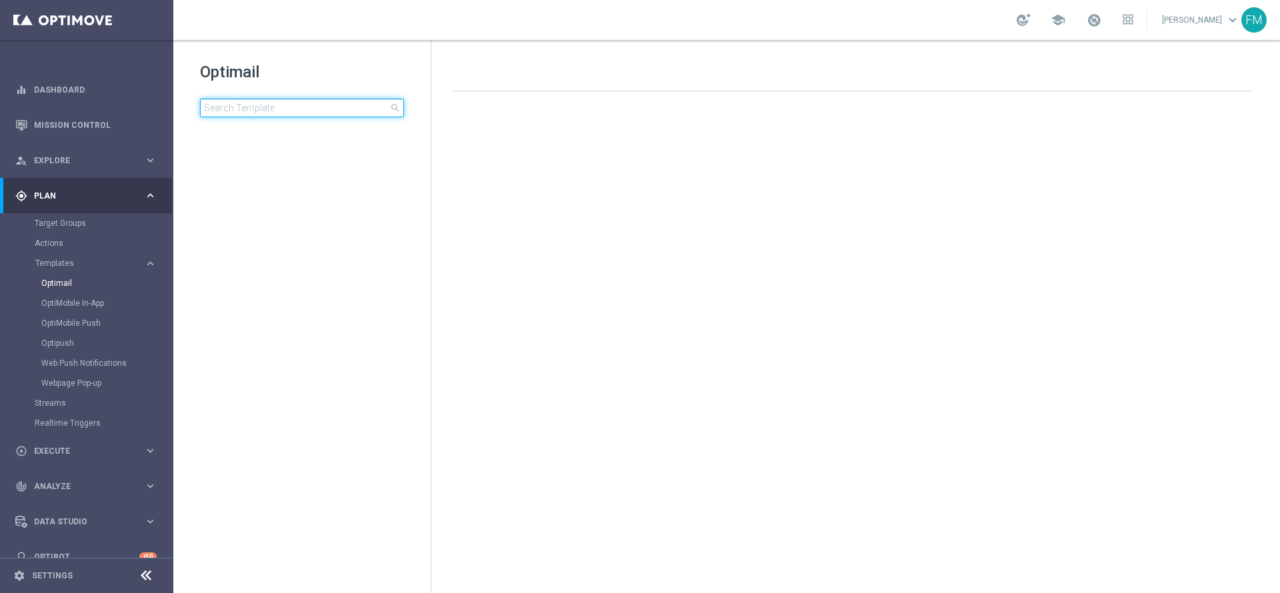
click at [293, 112] on input at bounding box center [302, 108] width 204 height 19
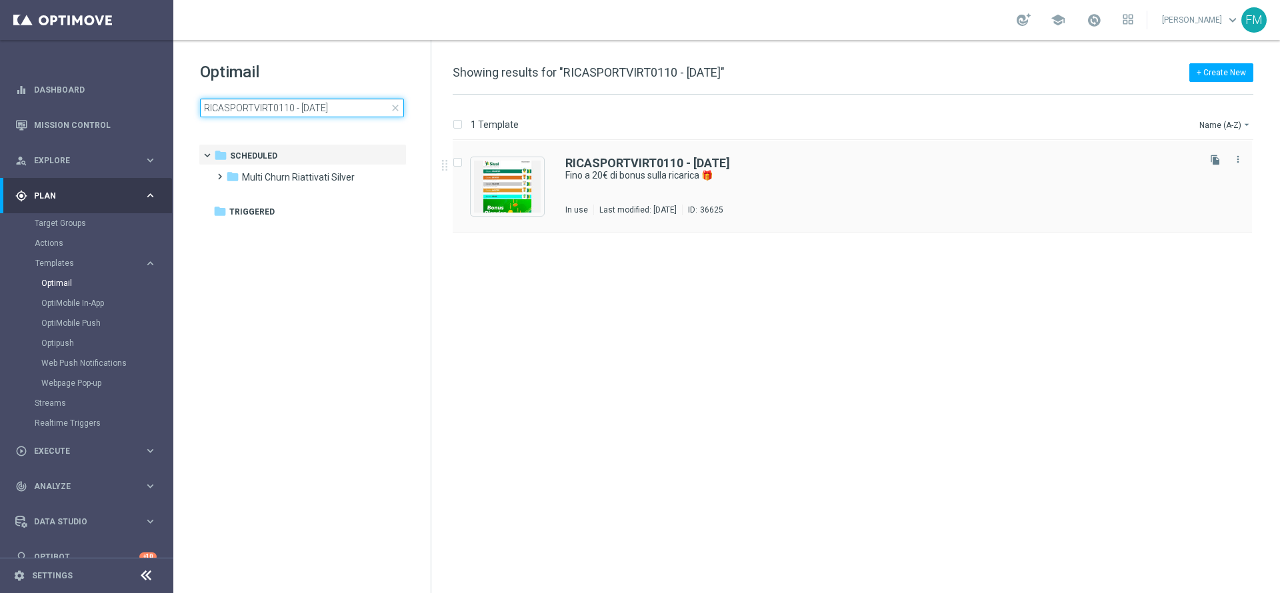
type input "RICASPORTVIRT0110 - [DATE]"
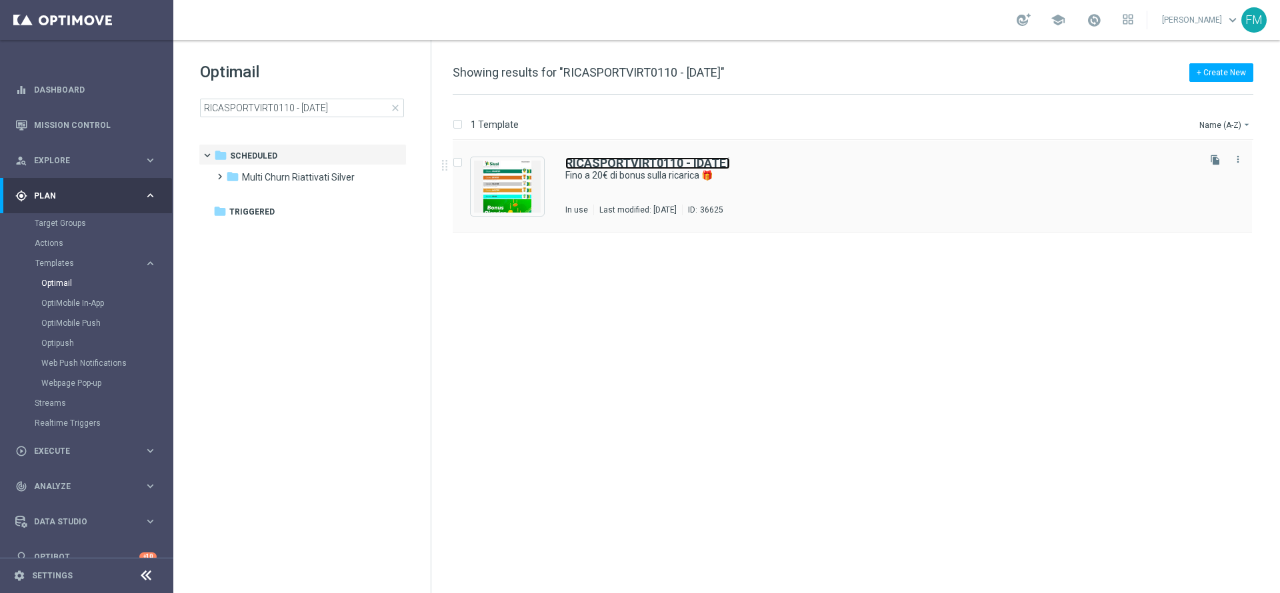
click at [616, 161] on b "RICASPORTVIRT0110 - [DATE]" at bounding box center [647, 163] width 165 height 14
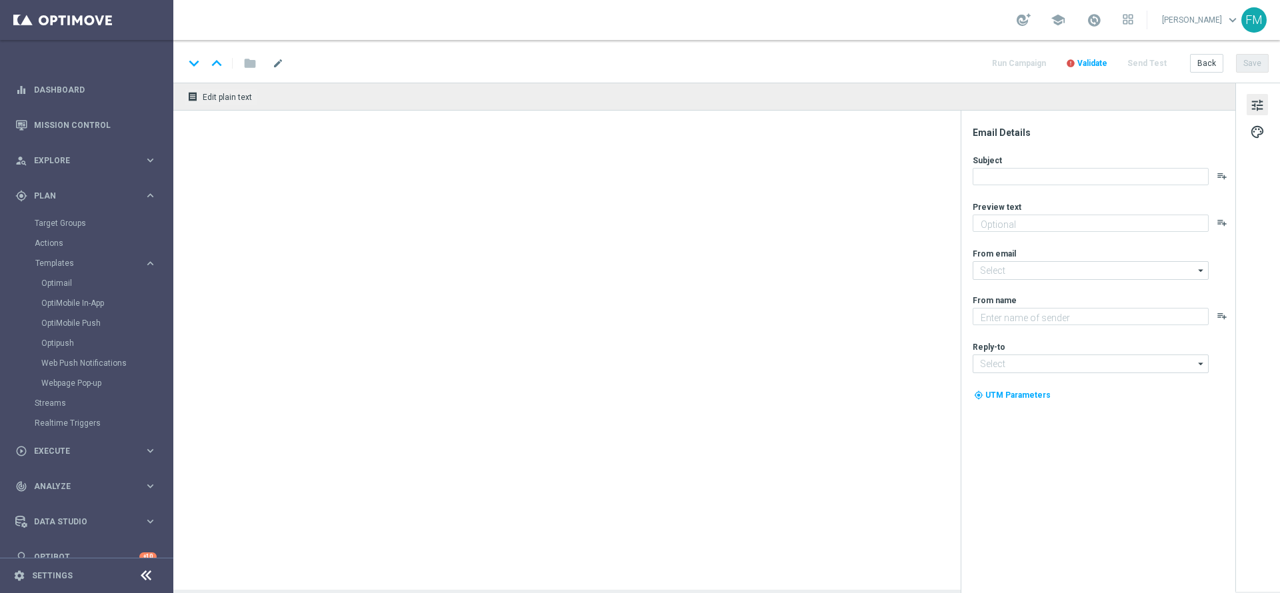
type textarea "Scopri la nuova promozione 🎯"
type input "newsletter@comunicazioni.sisal.it"
type textarea "Sisal"
type input "info@sisal.it"
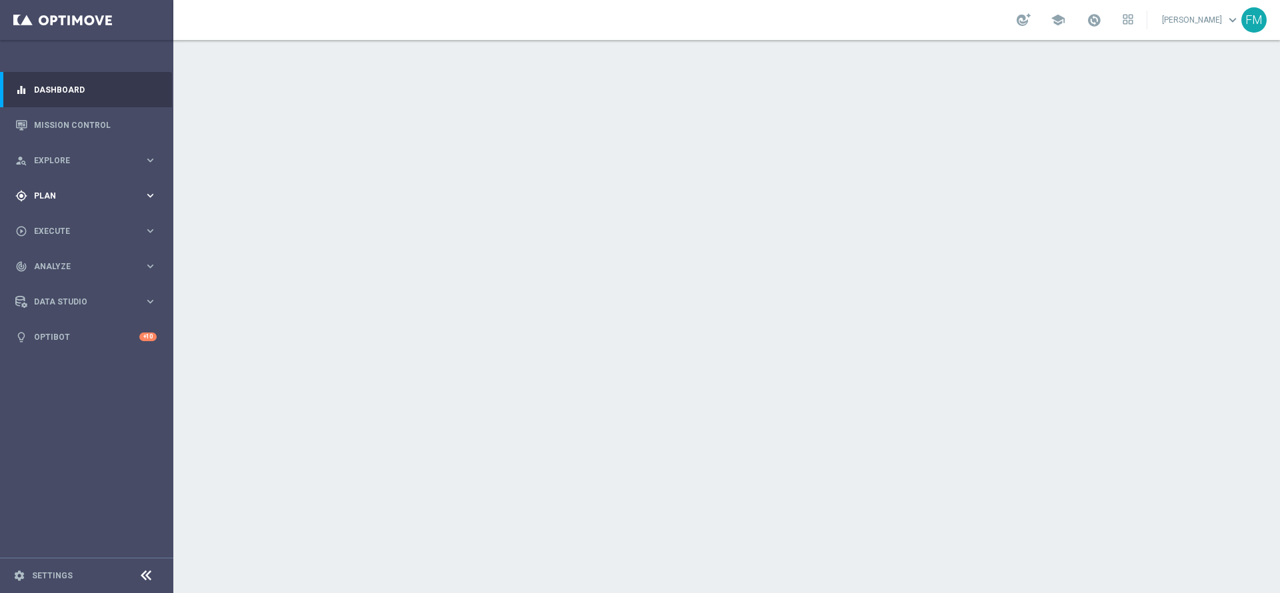
click at [131, 199] on span "Plan" at bounding box center [89, 196] width 110 height 8
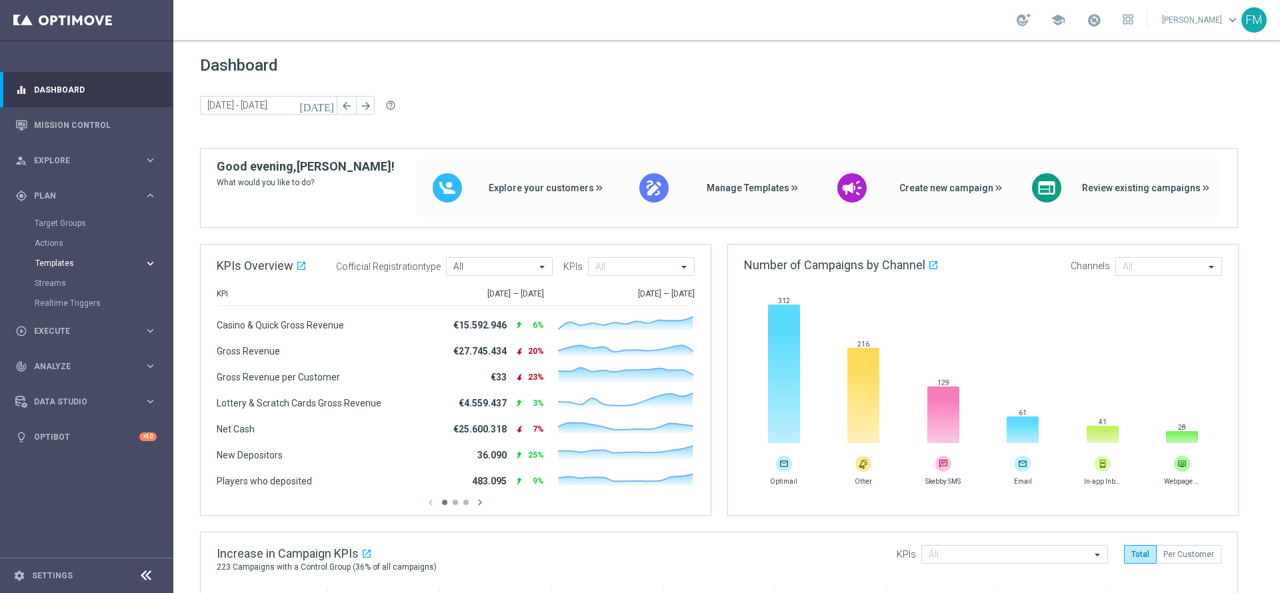
click at [121, 265] on span "Templates" at bounding box center [82, 263] width 95 height 8
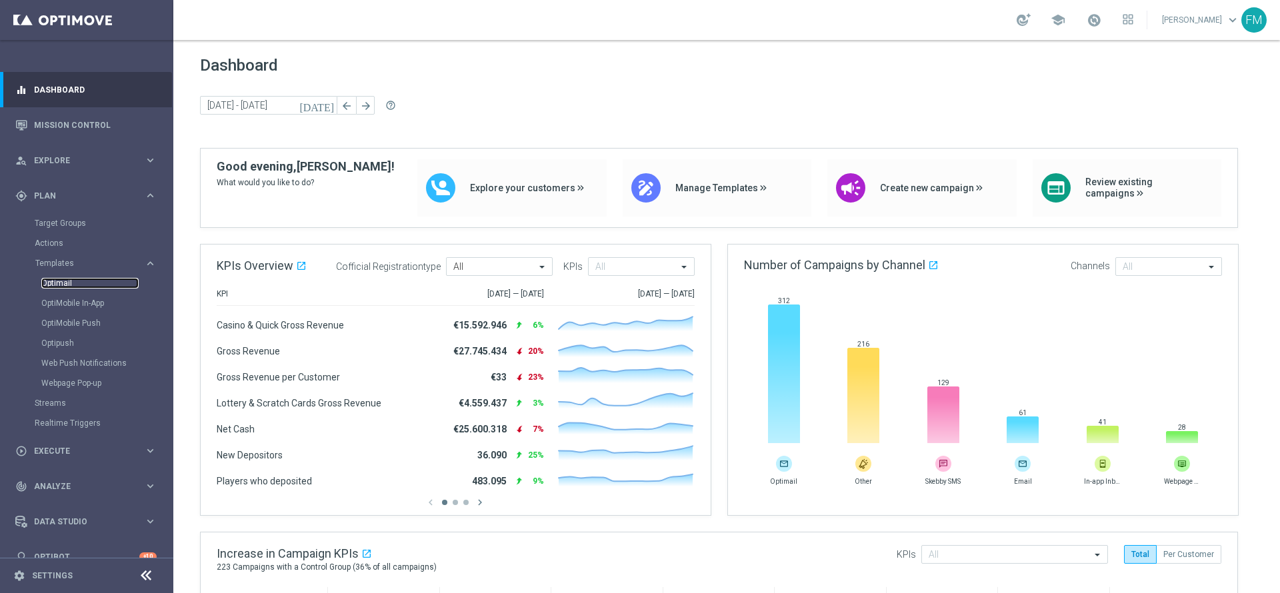
click at [53, 288] on link "Optimail" at bounding box center [89, 283] width 97 height 11
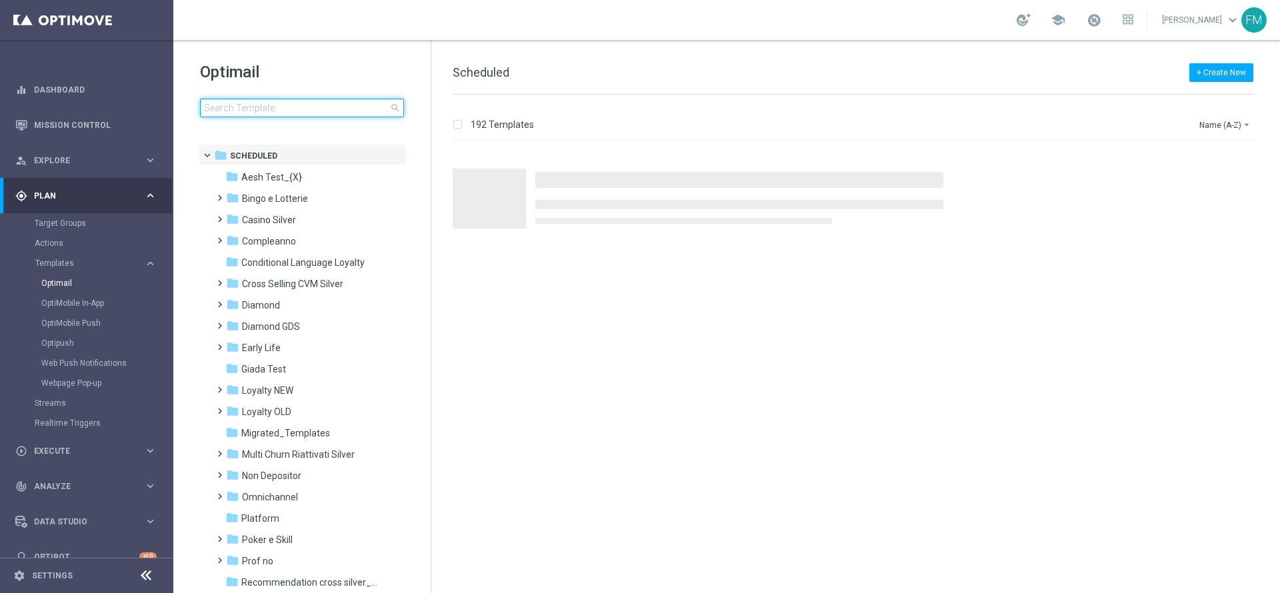
click at [273, 105] on input at bounding box center [302, 108] width 204 height 19
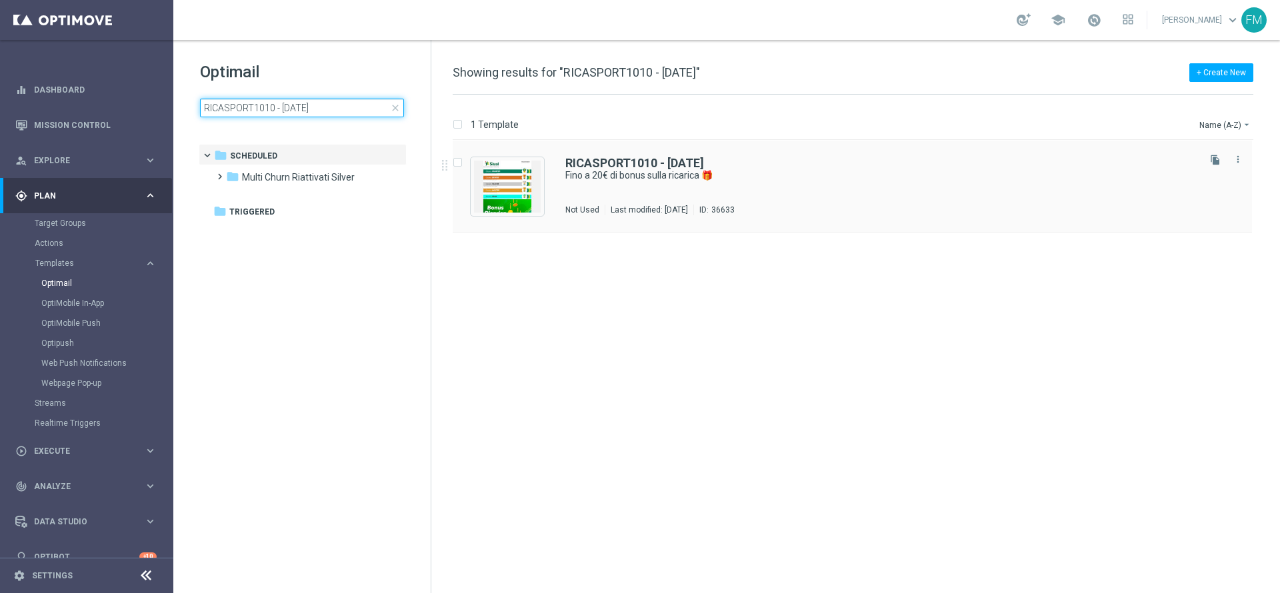
type input "RICASPORT1010 - [DATE]"
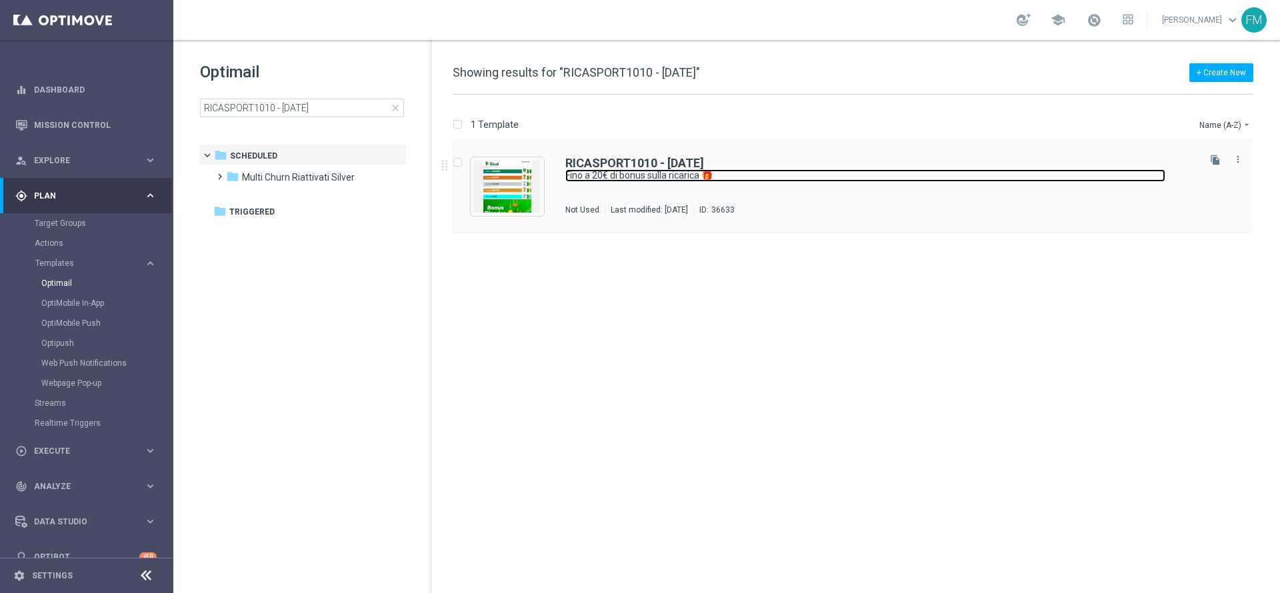
click at [654, 180] on link "Fino a 20€ di bonus sulla ricarica 🎁" at bounding box center [865, 175] width 600 height 13
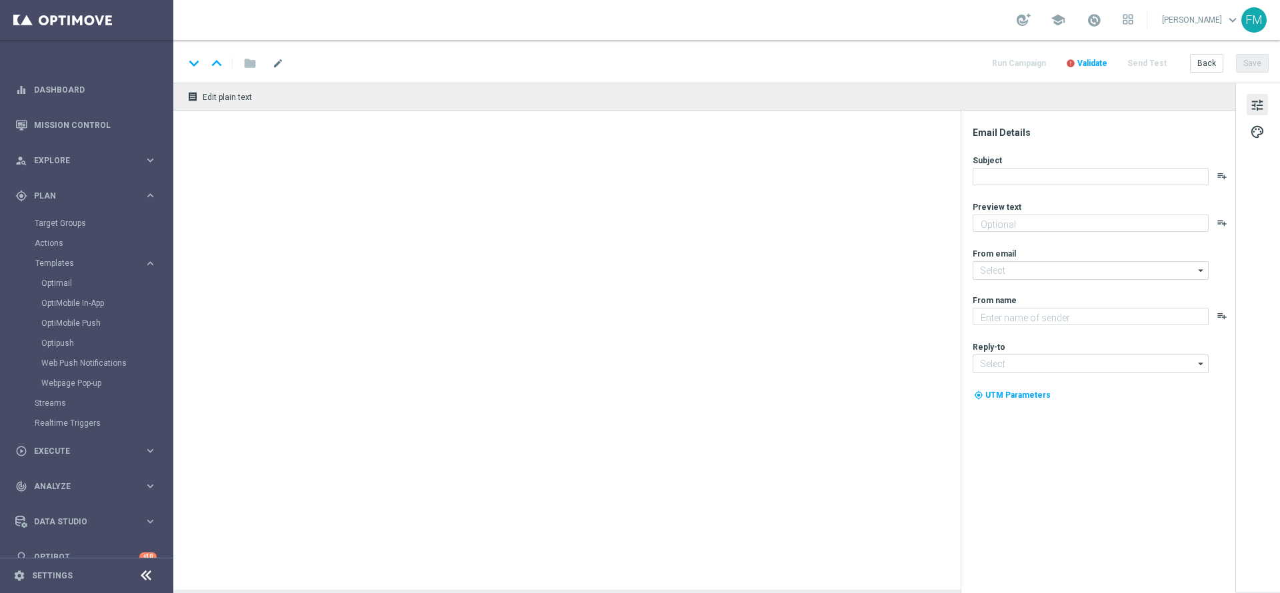
type textarea "Scopri la nuova promozione 🎯"
type input "[EMAIL_ADDRESS][DOMAIN_NAME]"
type textarea "Sisal"
type input "[EMAIL_ADDRESS][DOMAIN_NAME]"
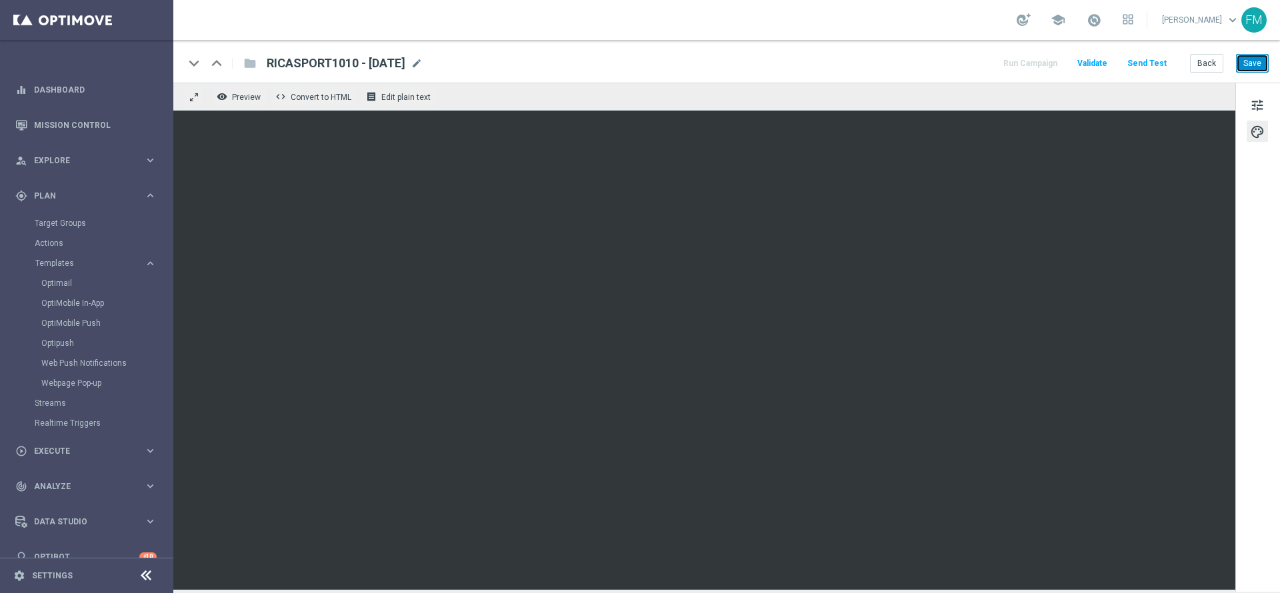
click at [1254, 54] on button "Save" at bounding box center [1252, 63] width 33 height 19
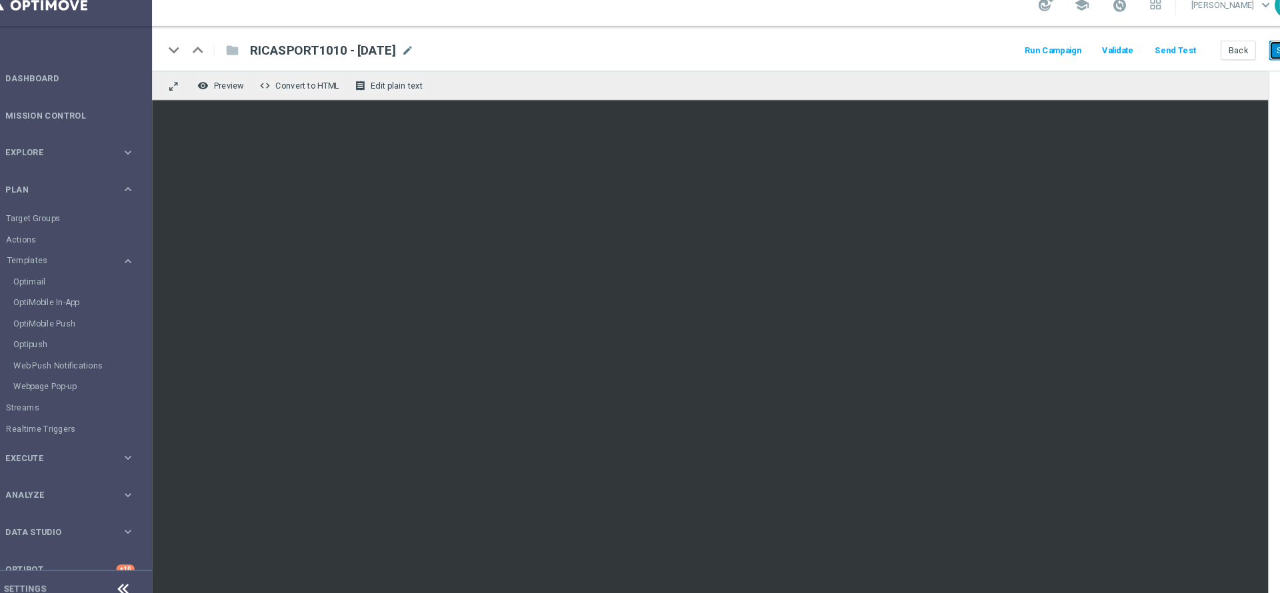
click at [1245, 64] on button "Save" at bounding box center [1252, 63] width 33 height 19
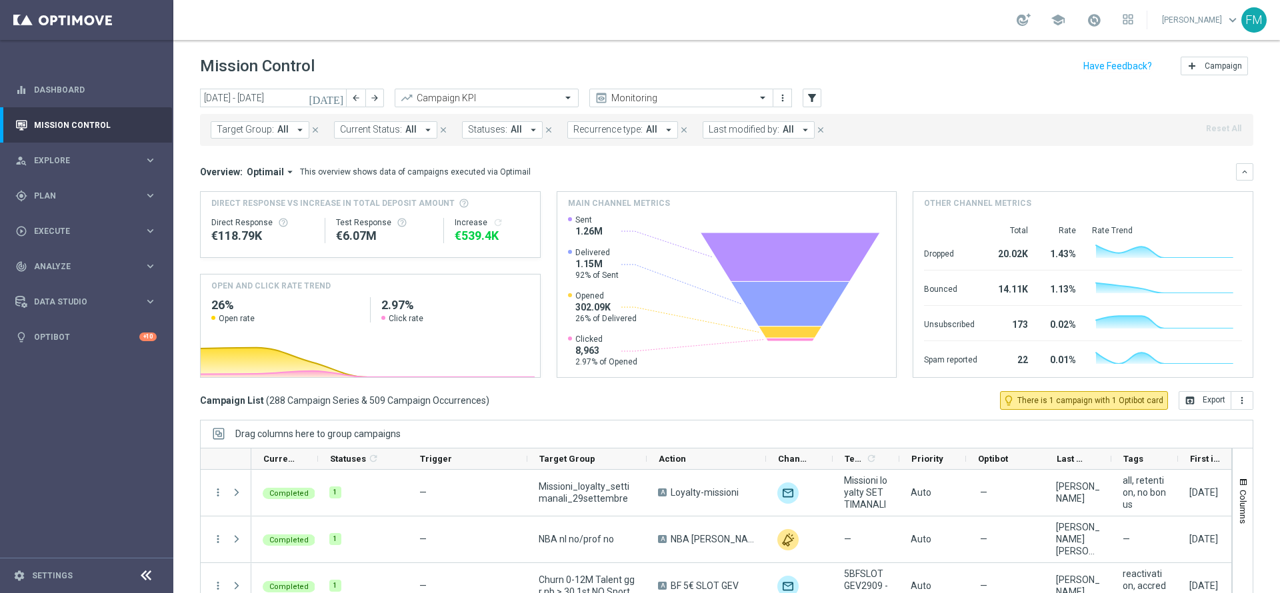
click at [722, 132] on span "Last modified by:" at bounding box center [743, 129] width 71 height 11
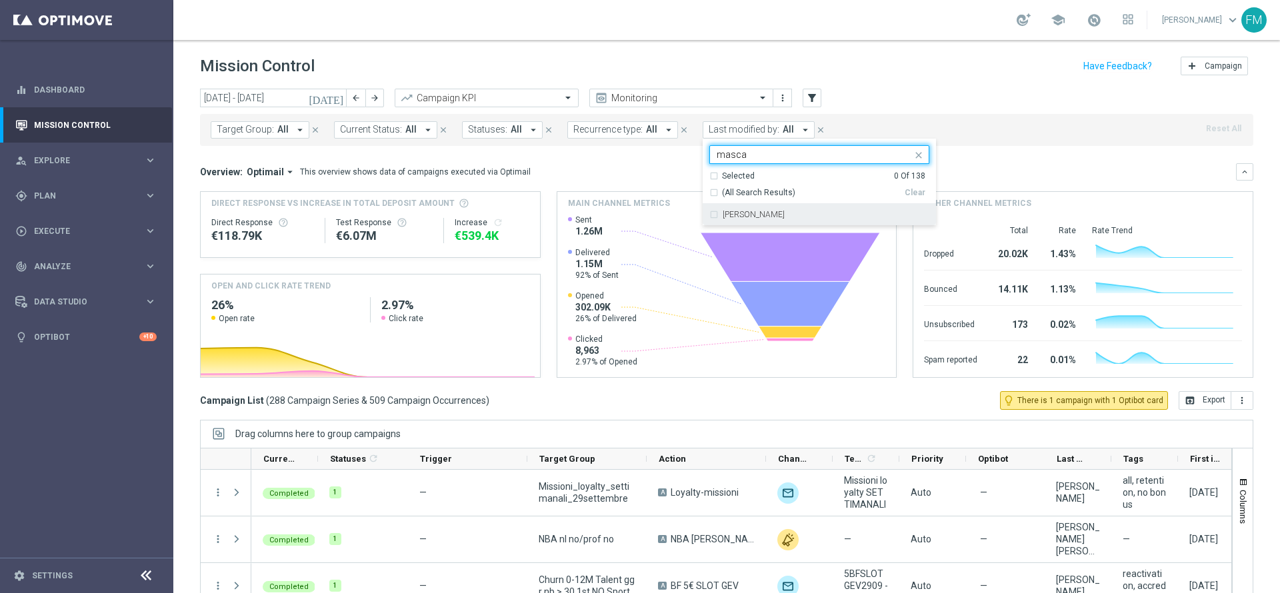
click at [807, 215] on div "[PERSON_NAME]" at bounding box center [825, 215] width 207 height 8
type input "masca"
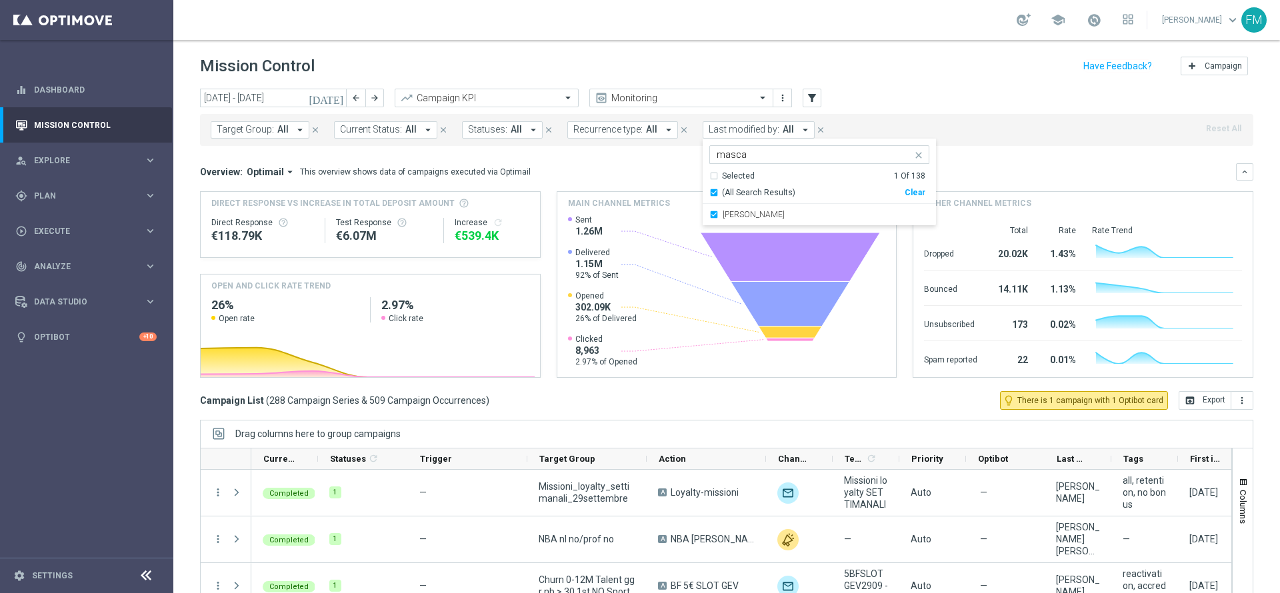
click at [848, 77] on div "Mission Control add Campaign" at bounding box center [726, 66] width 1053 height 26
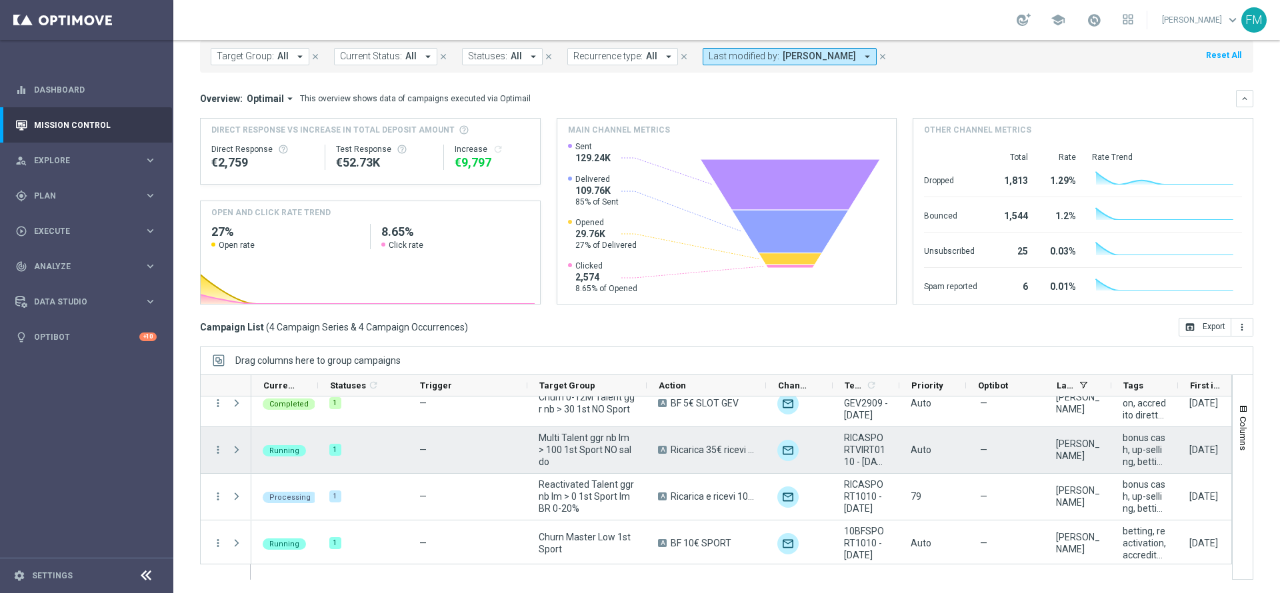
scroll to position [19, 0]
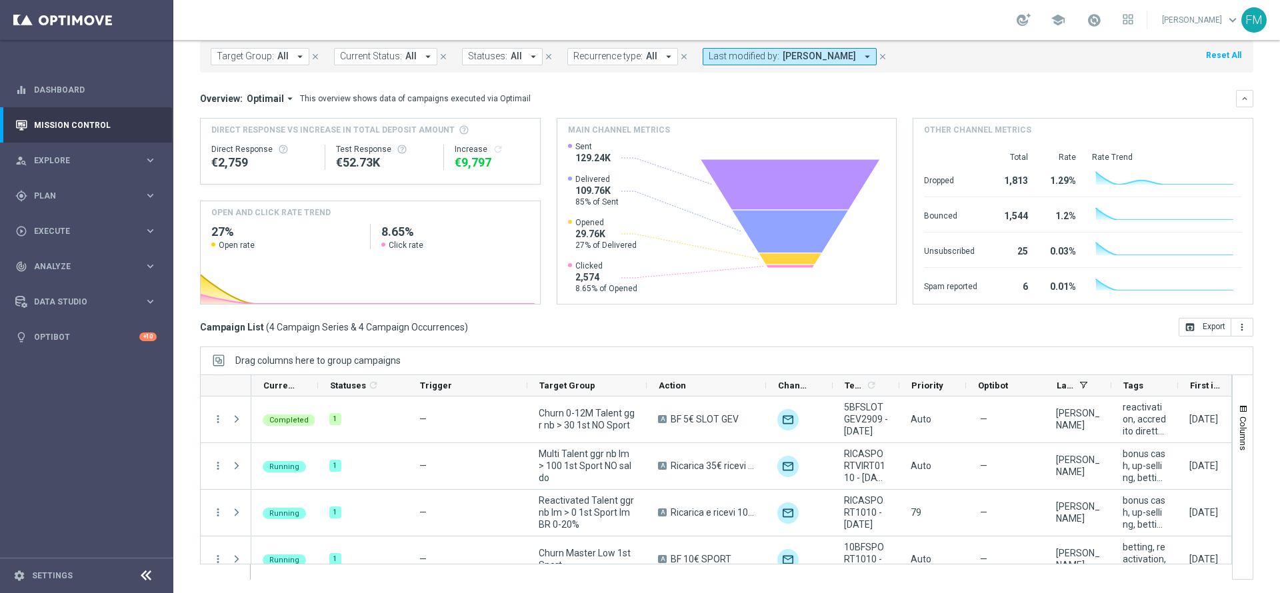
scroll to position [19, 0]
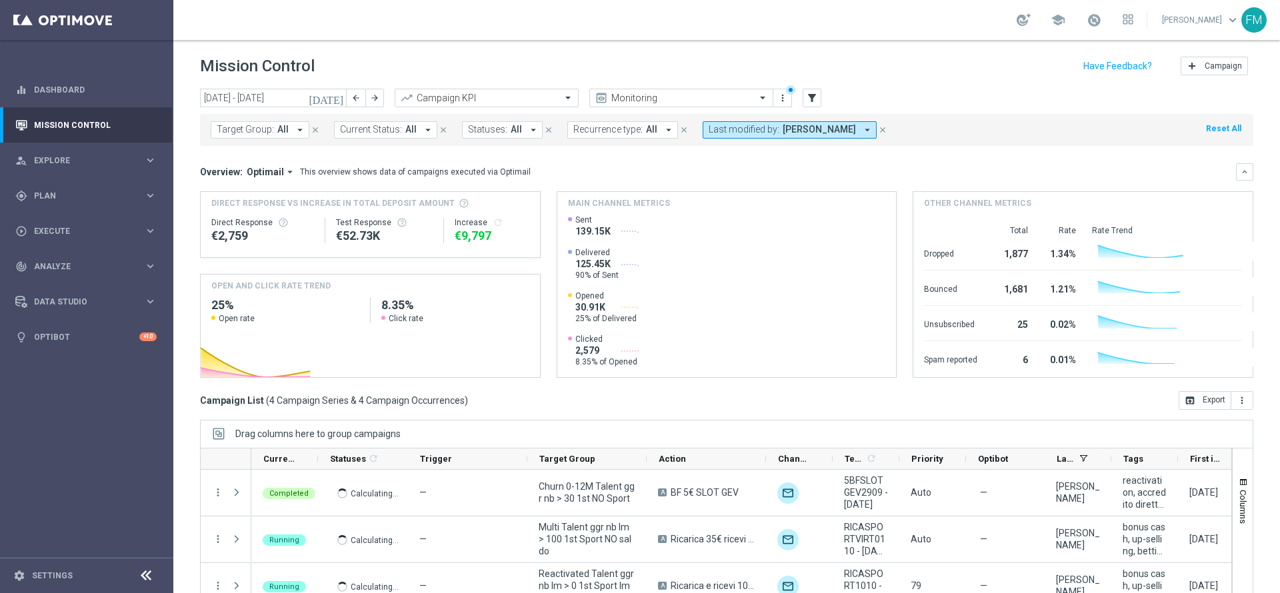
click at [832, 132] on span "[PERSON_NAME]" at bounding box center [818, 129] width 73 height 11
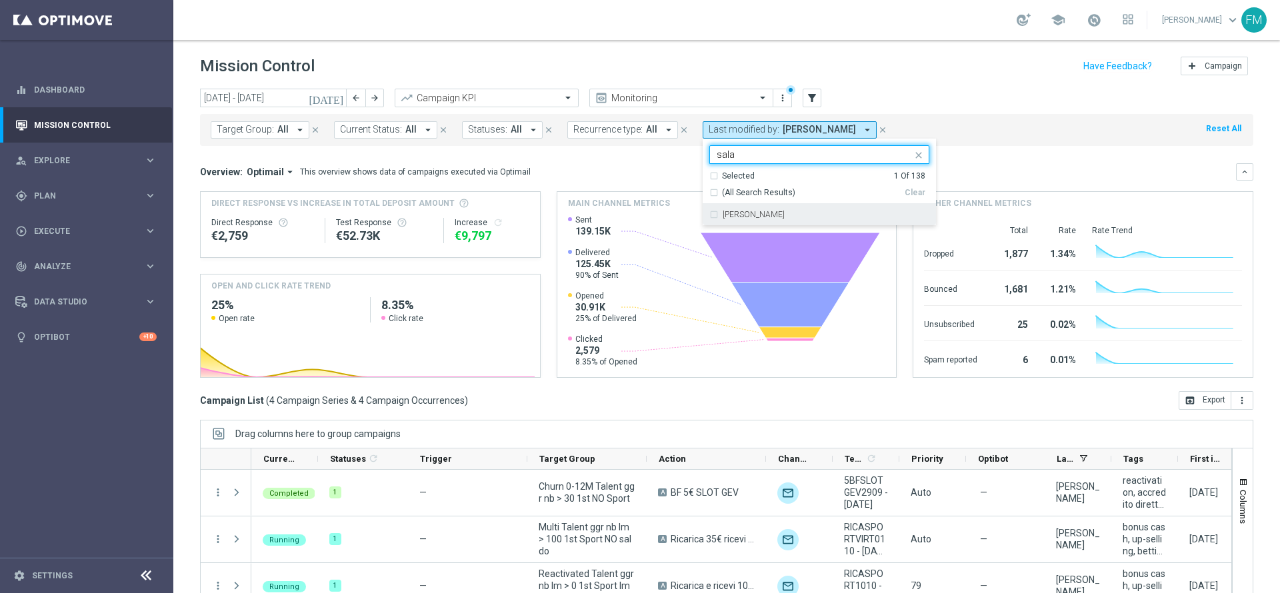
click at [802, 220] on div "[PERSON_NAME]" at bounding box center [819, 214] width 220 height 21
type input "sala"
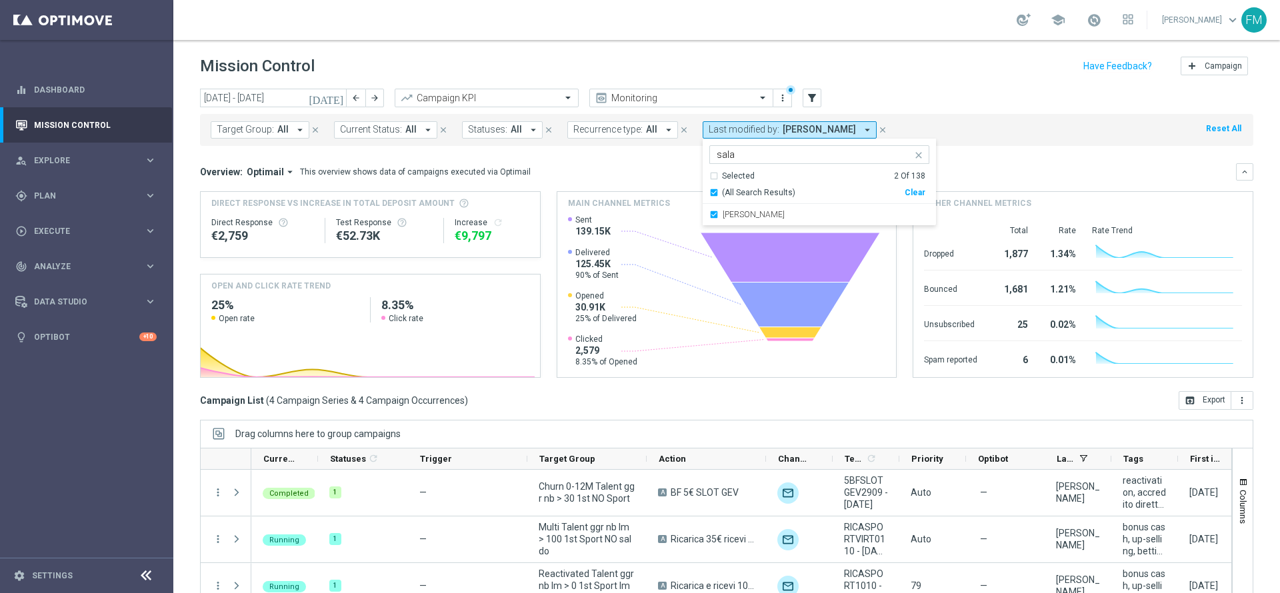
click at [887, 47] on header "Mission Control add Campaign" at bounding box center [726, 64] width 1106 height 49
